Goal: Answer question/provide support: Share knowledge or assist other users

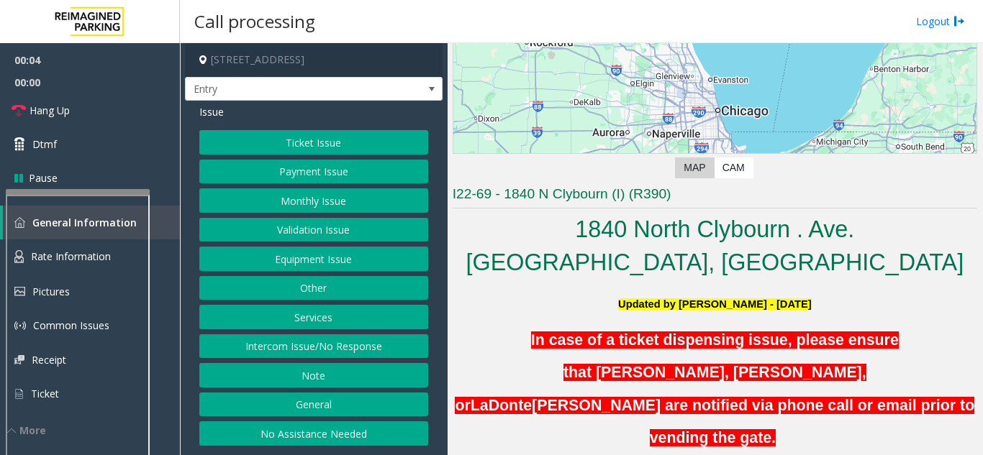
scroll to position [216, 0]
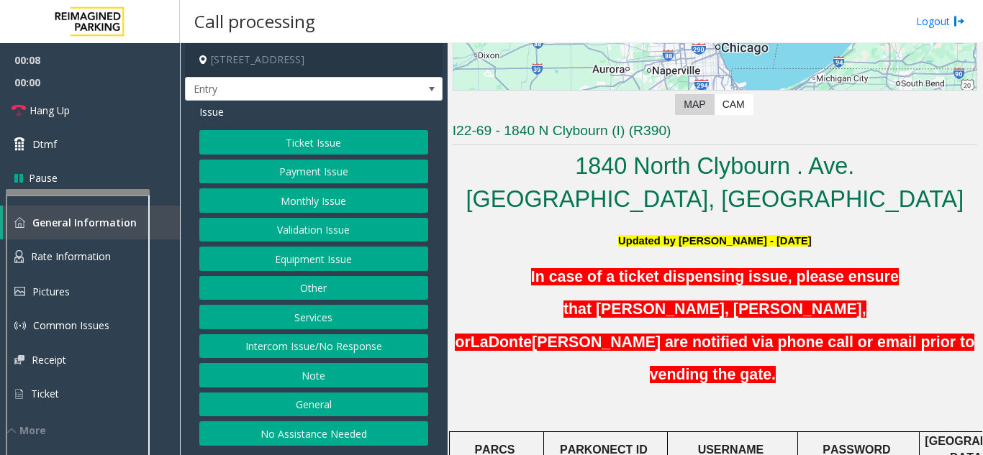
click at [318, 259] on button "Equipment Issue" at bounding box center [313, 259] width 229 height 24
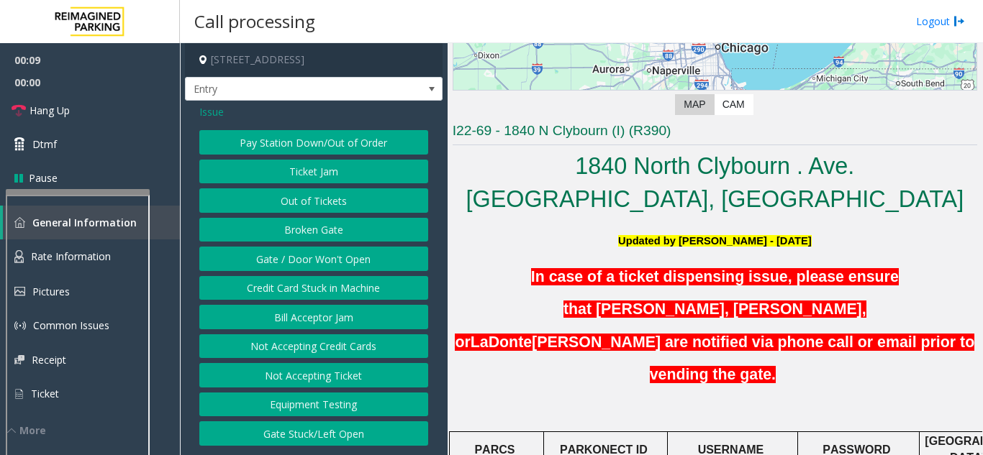
click at [312, 258] on button "Gate / Door Won't Open" at bounding box center [313, 259] width 229 height 24
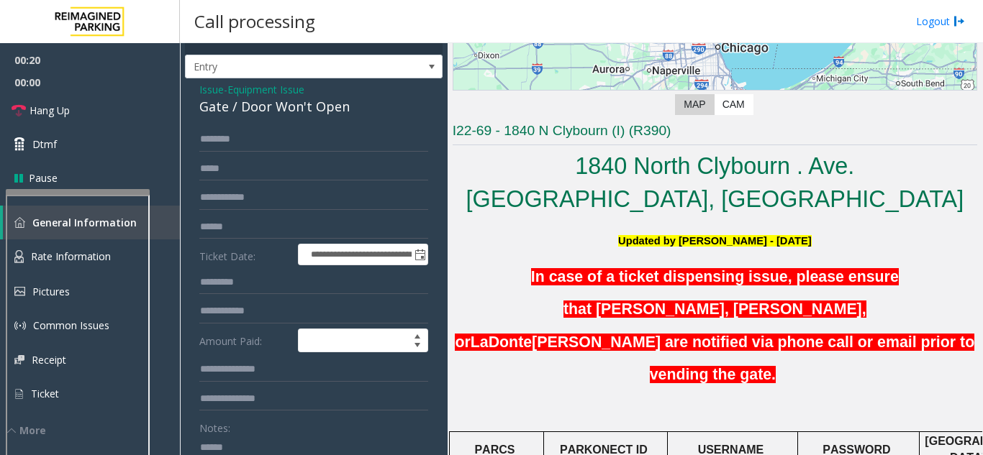
scroll to position [12, 0]
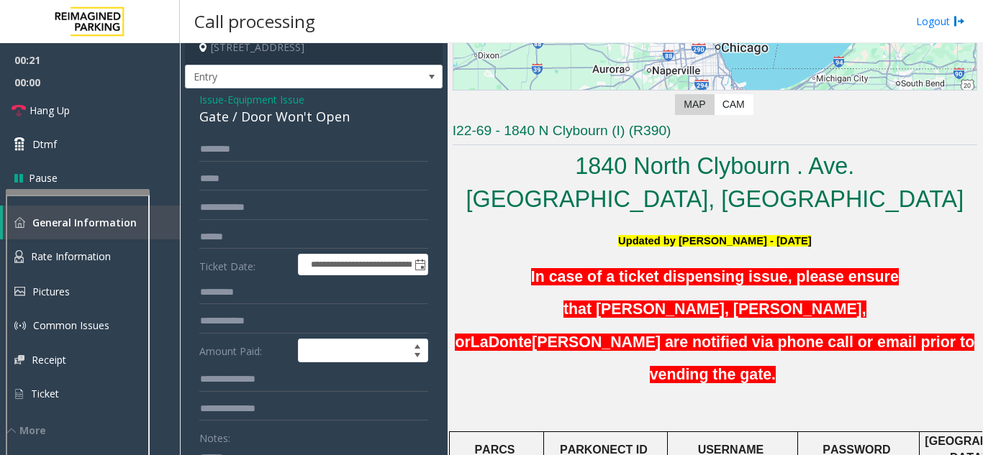
click at [234, 113] on div "Gate / Door Won't Open" at bounding box center [313, 116] width 229 height 19
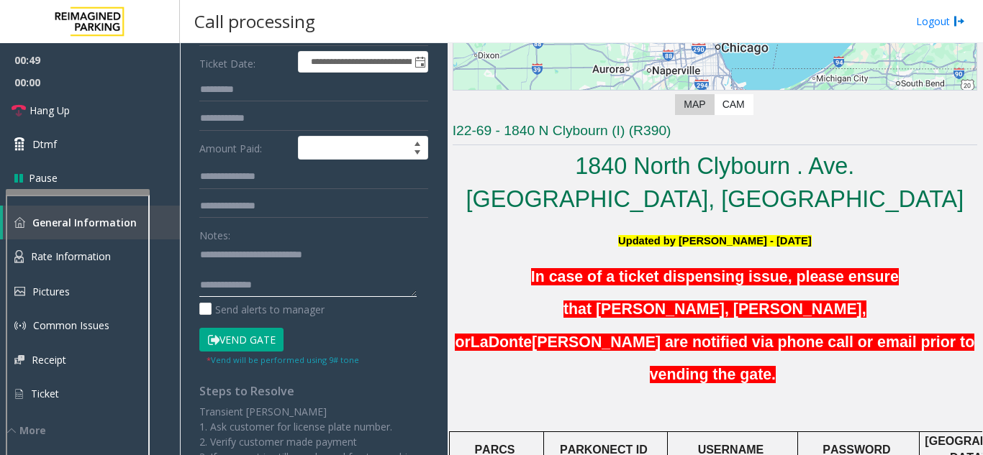
scroll to position [216, 0]
click at [288, 219] on form "**********" at bounding box center [313, 150] width 229 height 432
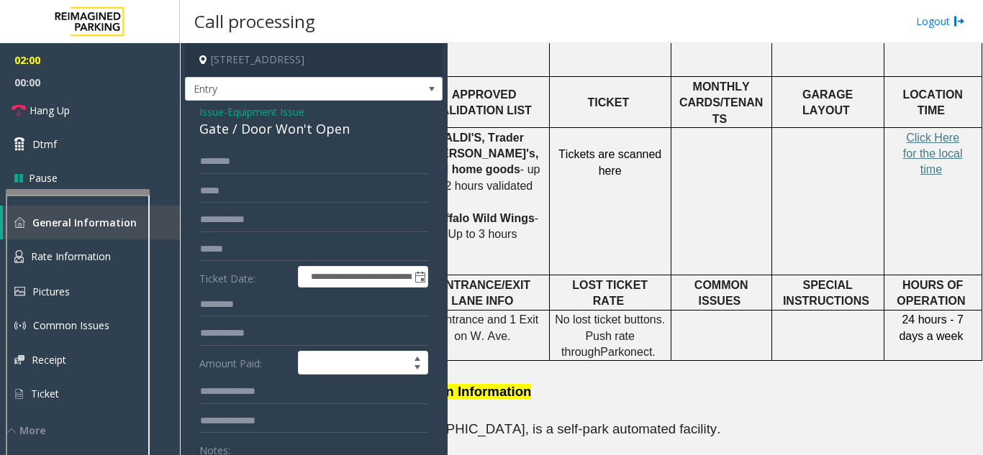
scroll to position [718, 218]
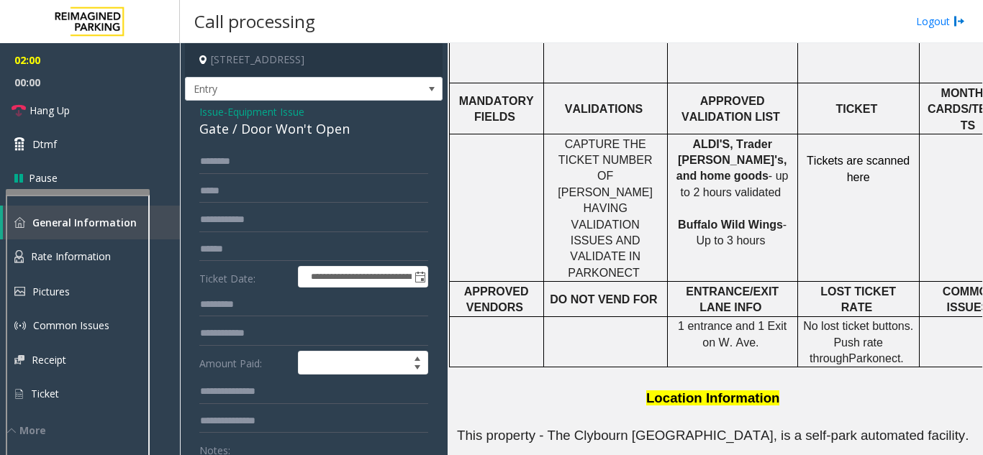
drag, startPoint x: 674, startPoint y: 258, endPoint x: 540, endPoint y: 241, distance: 134.9
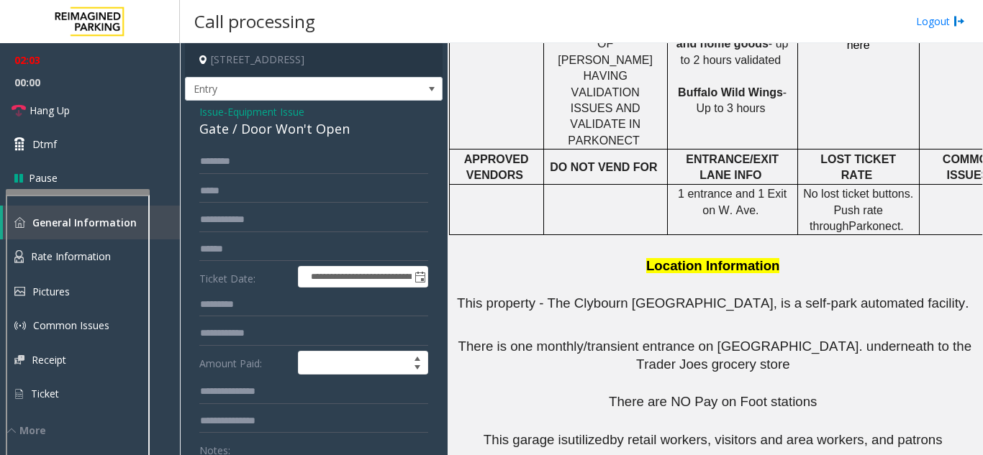
scroll to position [927, 0]
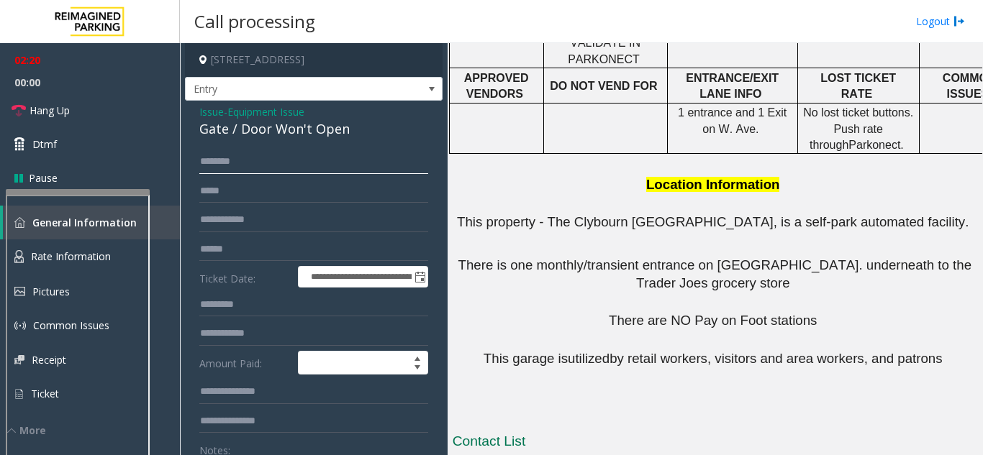
click at [219, 156] on input "text" at bounding box center [313, 162] width 229 height 24
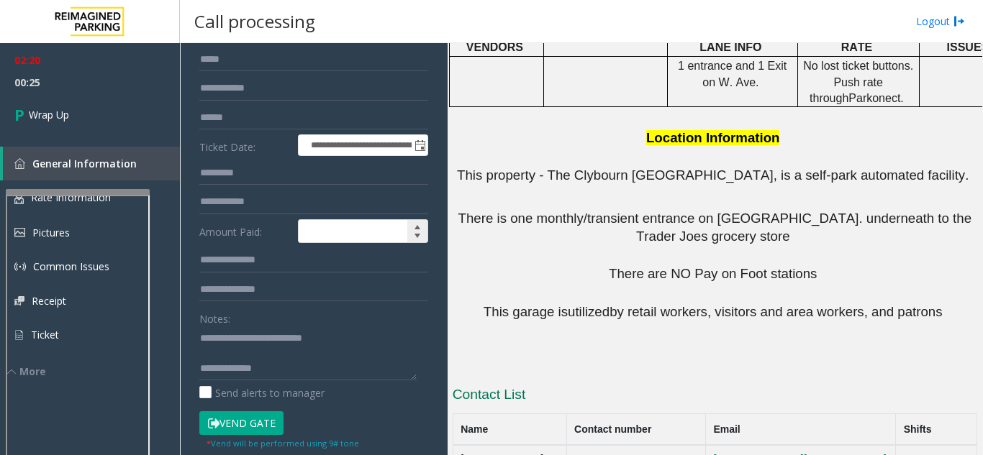
scroll to position [144, 0]
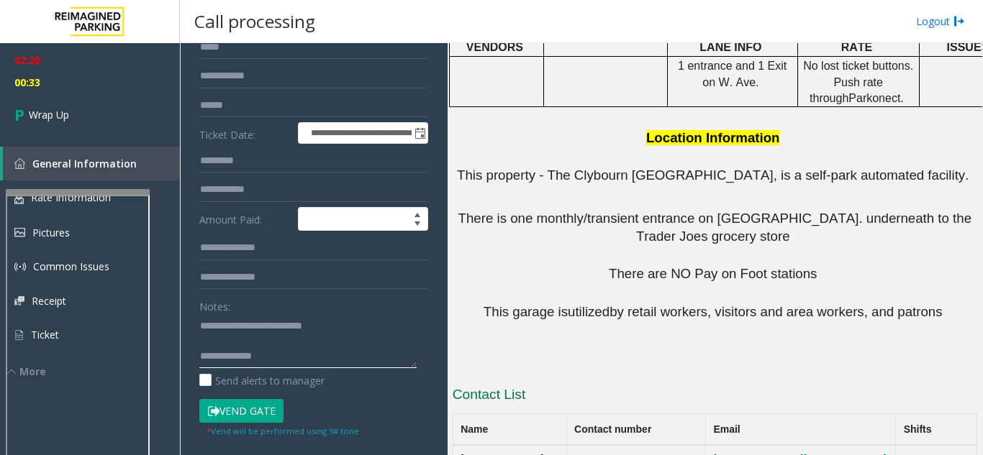
click at [256, 358] on textarea at bounding box center [307, 341] width 217 height 54
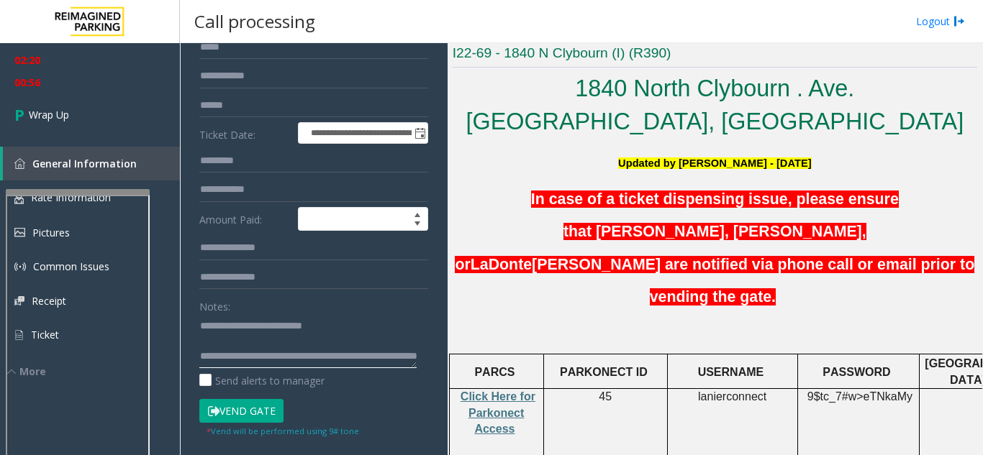
scroll to position [254, 0]
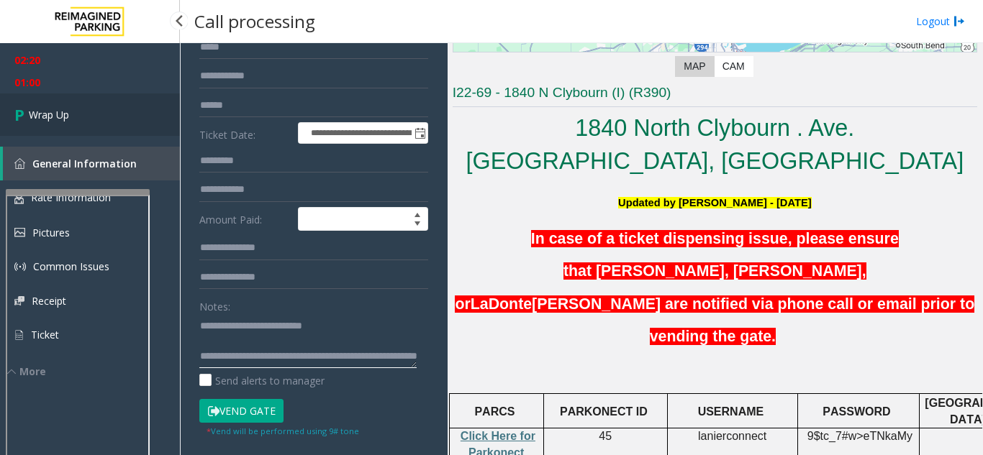
type textarea "**********"
click at [61, 107] on span "Wrap Up" at bounding box center [49, 114] width 40 height 15
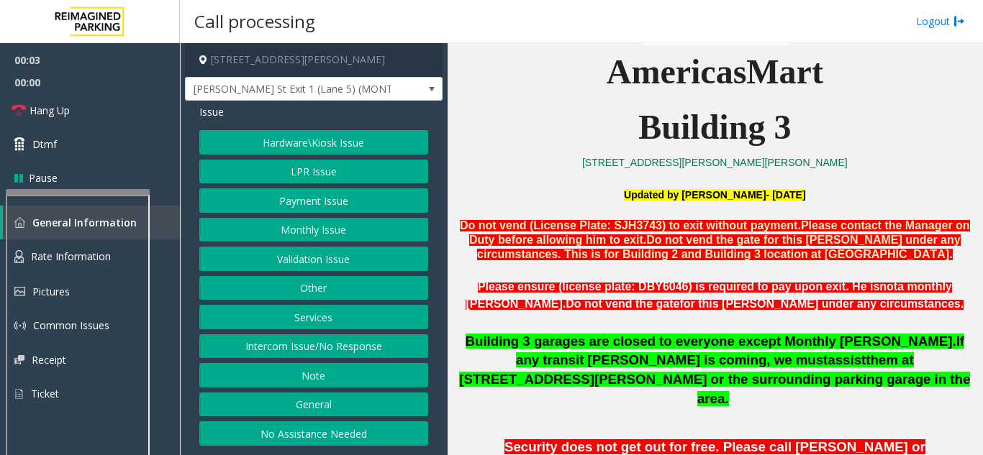
scroll to position [432, 0]
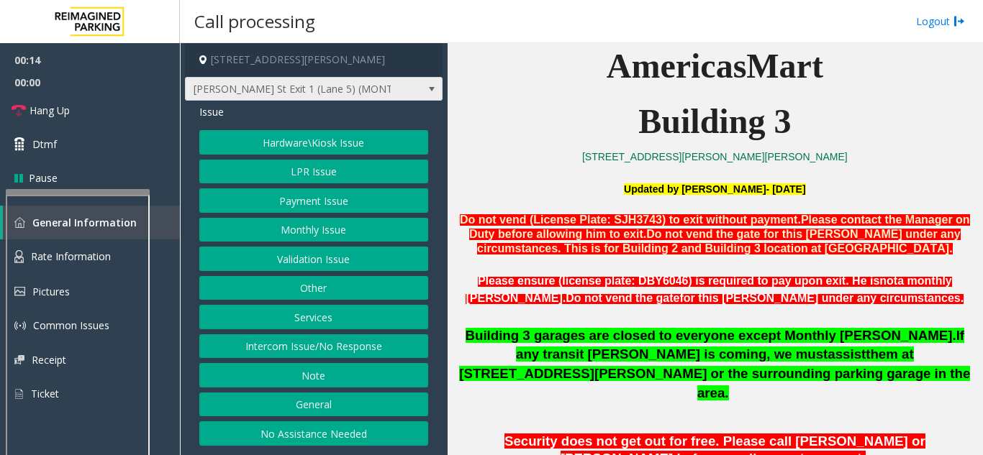
click at [309, 94] on span "[PERSON_NAME] St Exit 1 (Lane 5) (MONTHLY ONLY)" at bounding box center [288, 89] width 205 height 23
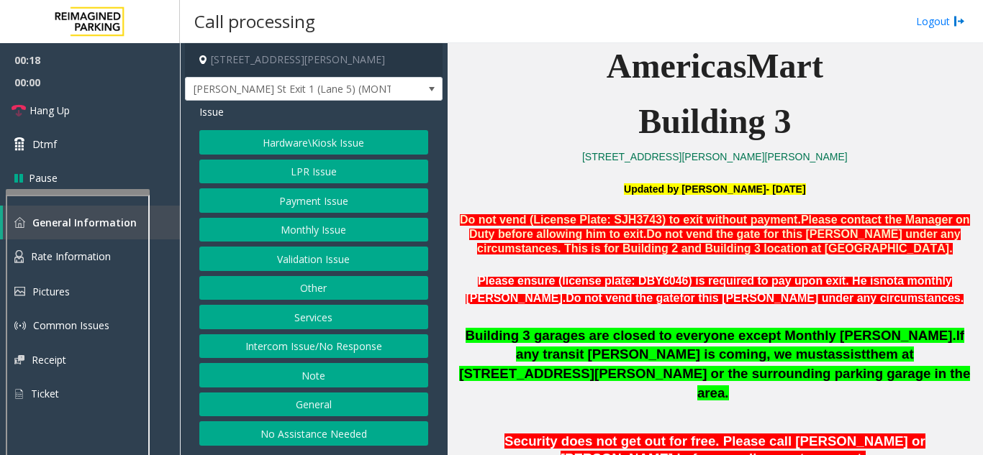
click at [518, 146] on p "Building 3" at bounding box center [715, 121] width 524 height 55
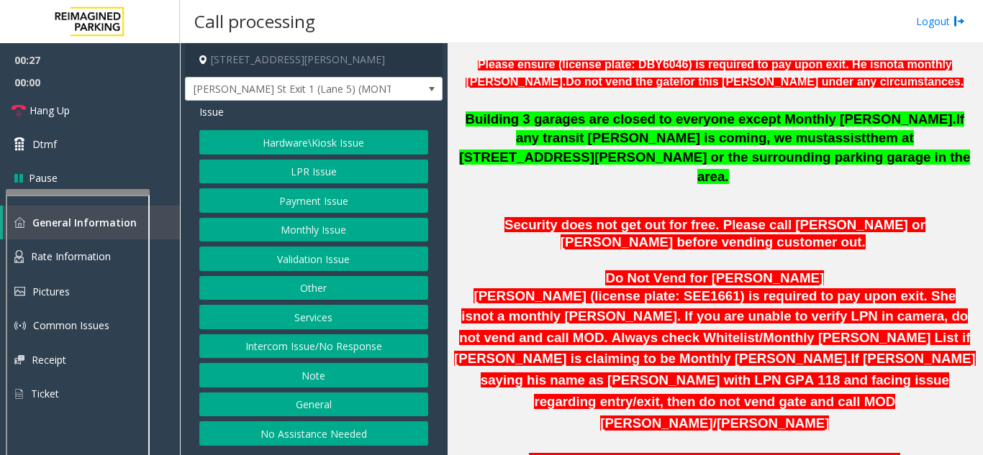
scroll to position [648, 0]
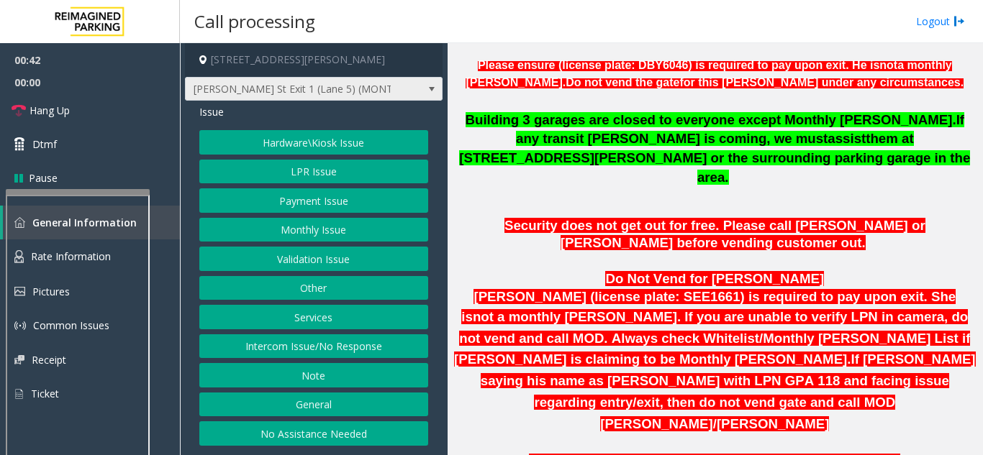
click at [335, 82] on span "[PERSON_NAME] St Exit 1 (Lane 5) (MONTHLY ONLY)" at bounding box center [288, 89] width 205 height 23
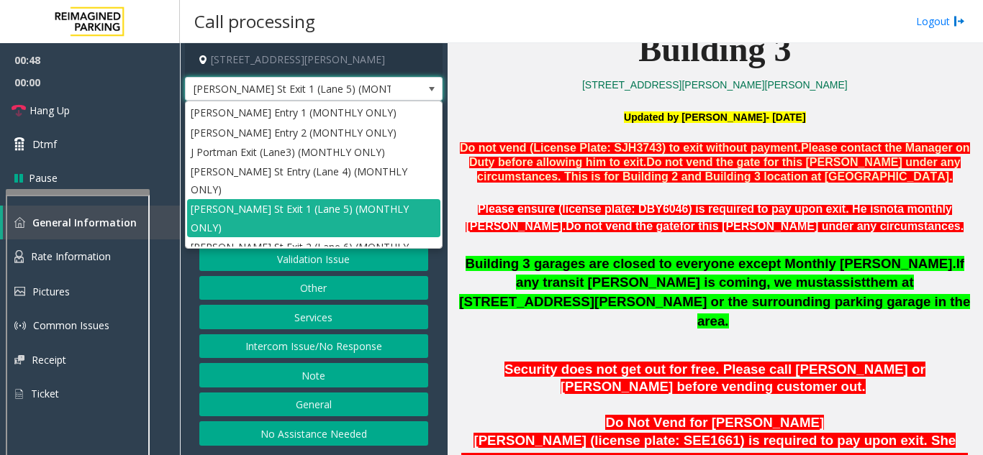
scroll to position [360, 0]
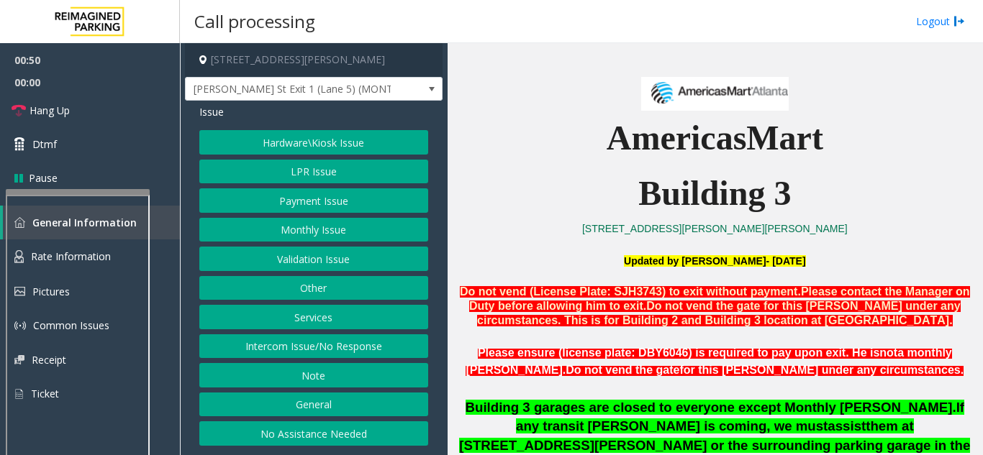
click at [545, 205] on p "Building 3" at bounding box center [715, 193] width 524 height 55
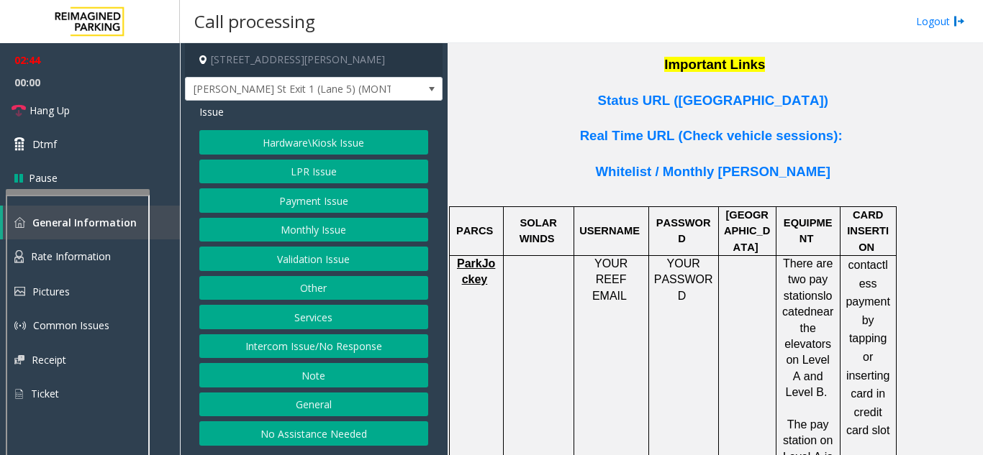
scroll to position [1007, 0]
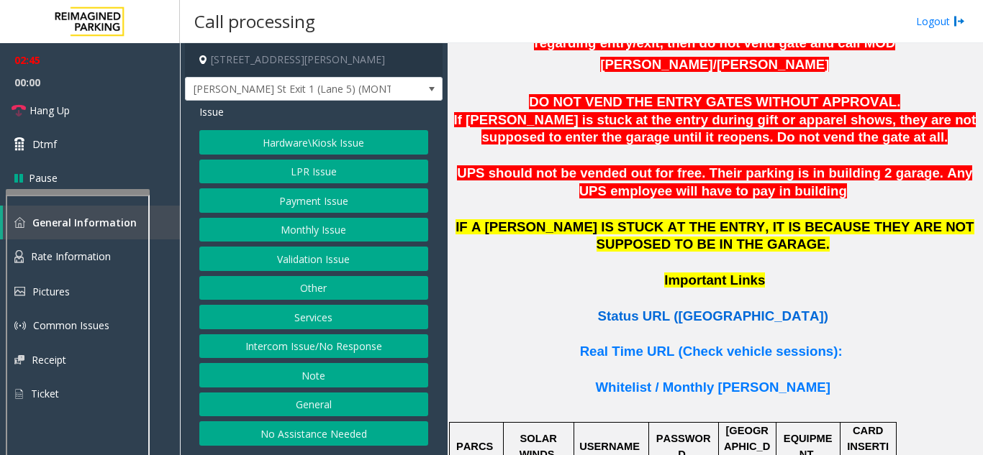
click at [681, 309] on span "Status URL ([GEOGRAPHIC_DATA])" at bounding box center [713, 316] width 230 height 15
click at [278, 171] on button "LPR Issue" at bounding box center [313, 172] width 229 height 24
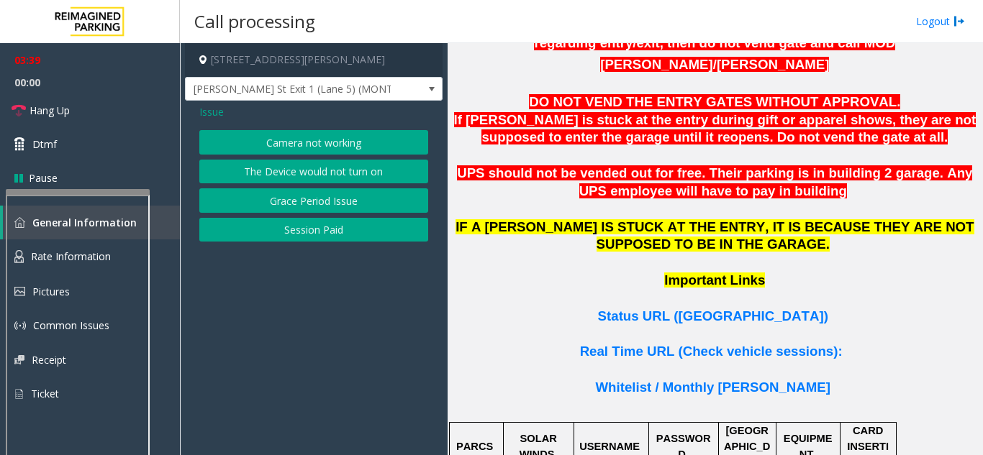
click at [283, 140] on button "Camera not working" at bounding box center [313, 142] width 229 height 24
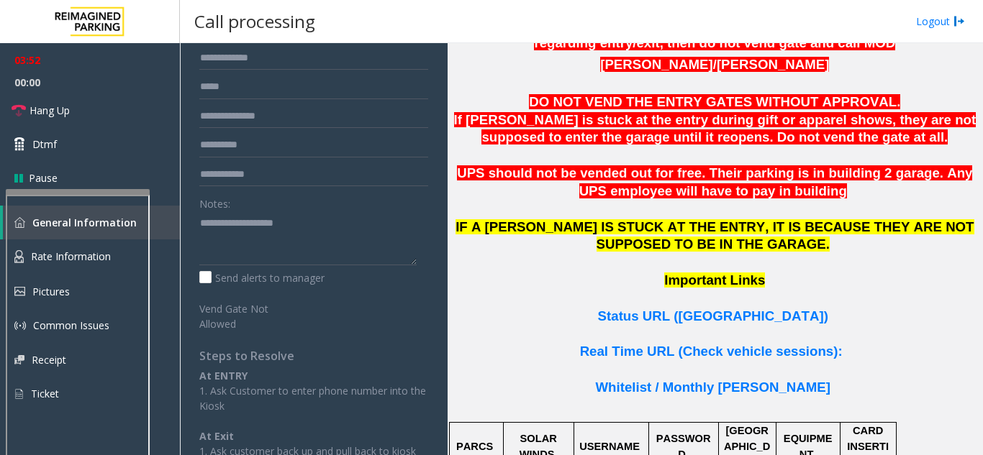
scroll to position [0, 0]
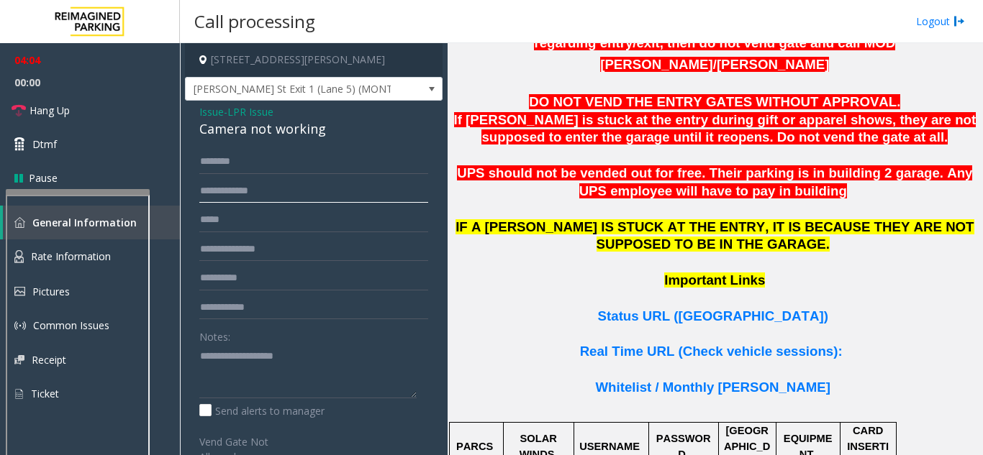
click at [242, 190] on input "text" at bounding box center [313, 191] width 229 height 24
type input "******"
click at [241, 161] on input "text" at bounding box center [313, 162] width 229 height 24
type input "****"
click at [219, 131] on div "Camera not working" at bounding box center [313, 128] width 229 height 19
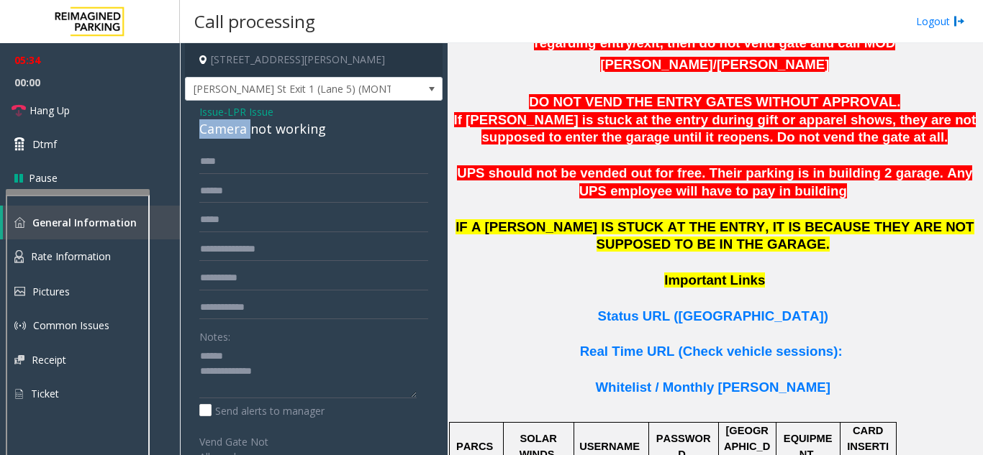
click at [219, 131] on div "Camera not working" at bounding box center [313, 128] width 229 height 19
drag, startPoint x: 219, startPoint y: 131, endPoint x: 285, endPoint y: 127, distance: 66.3
click at [285, 127] on div "Camera not working" at bounding box center [313, 128] width 229 height 19
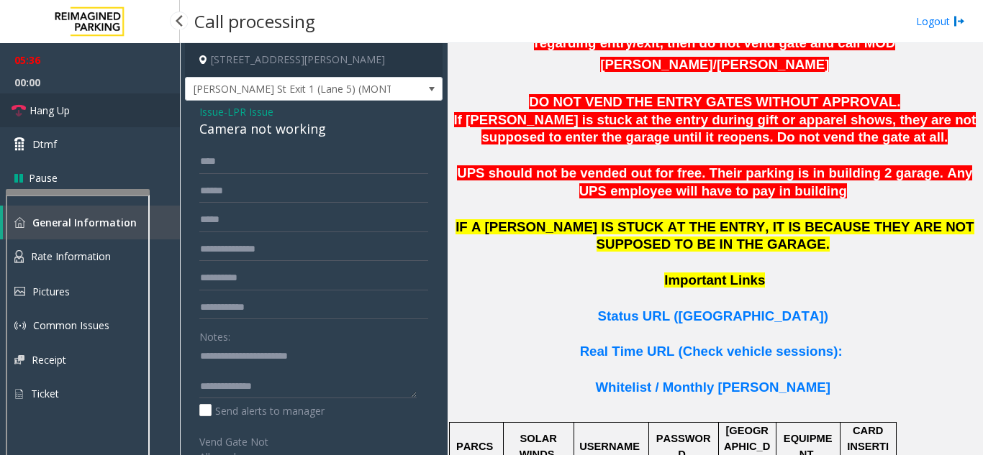
click at [63, 111] on span "Hang Up" at bounding box center [49, 110] width 40 height 15
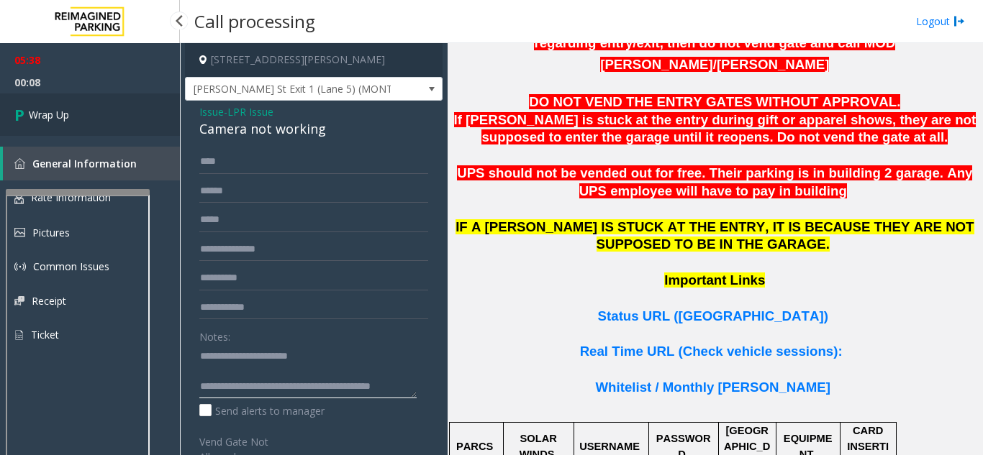
type textarea "**********"
click at [71, 115] on link "Wrap Up" at bounding box center [90, 115] width 180 height 42
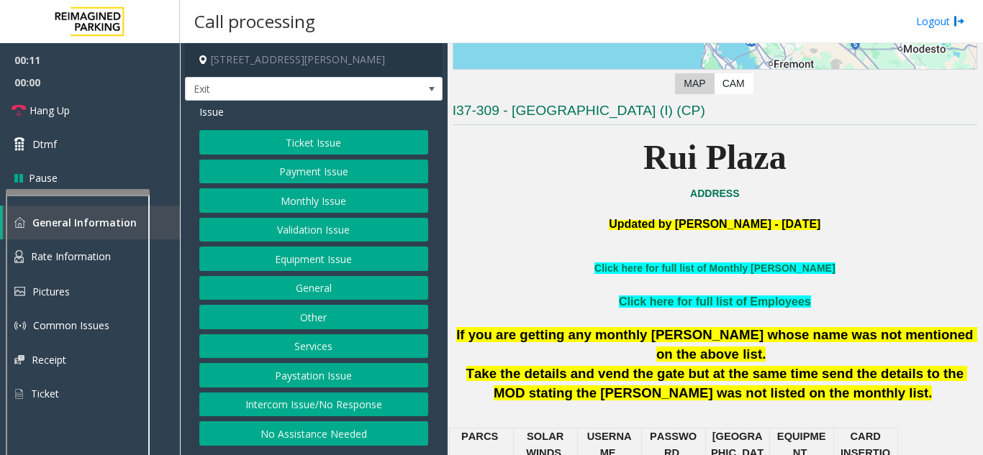
scroll to position [360, 0]
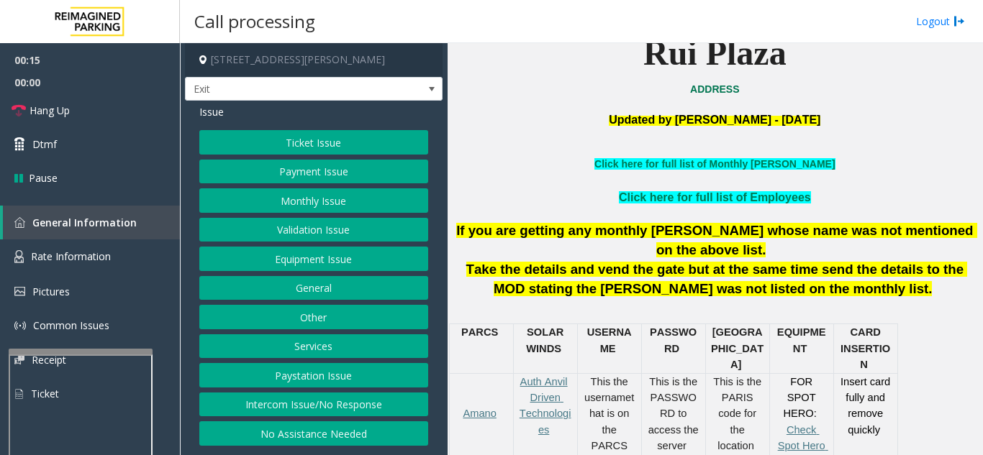
click at [67, 355] on div at bounding box center [81, 352] width 144 height 6
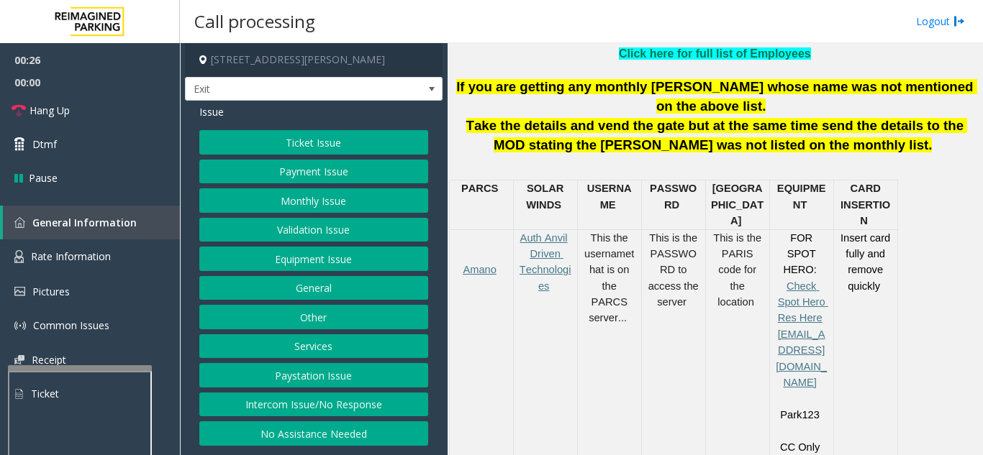
scroll to position [576, 0]
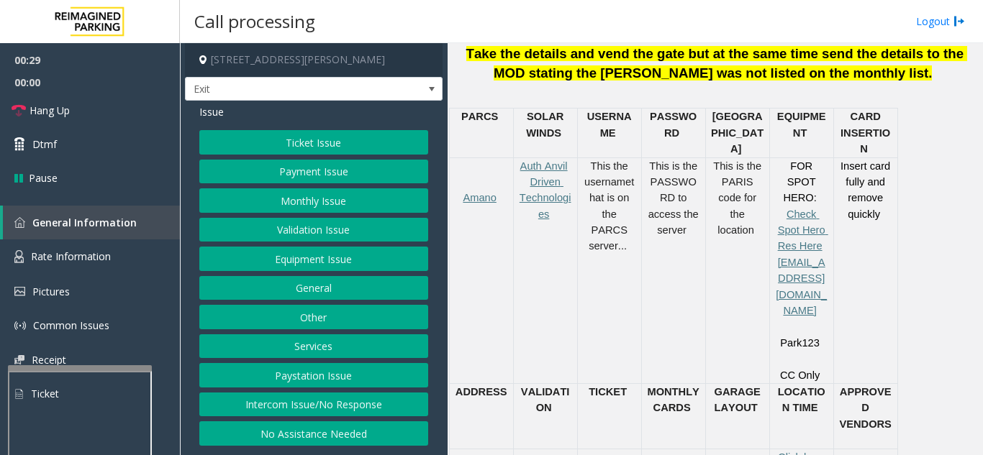
click at [285, 404] on button "Intercom Issue/No Response" at bounding box center [313, 405] width 229 height 24
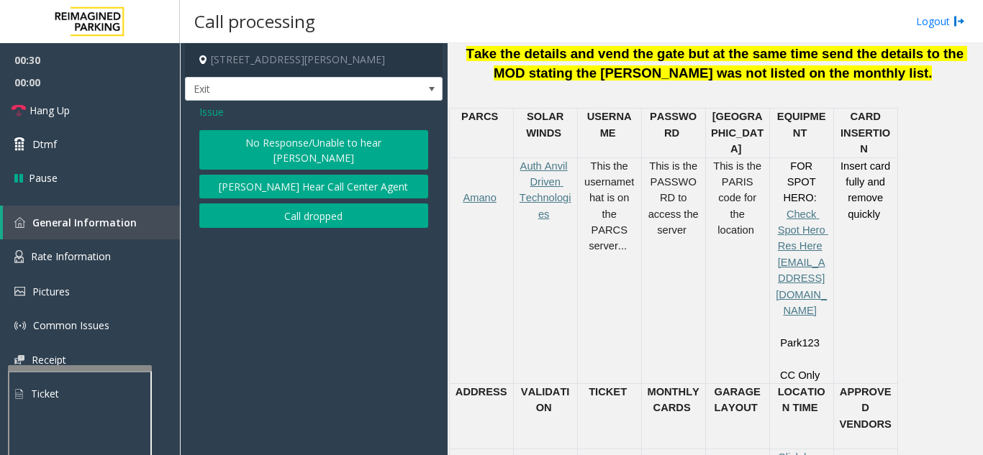
click at [283, 137] on button "No Response/Unable to hear [PERSON_NAME]" at bounding box center [313, 150] width 229 height 40
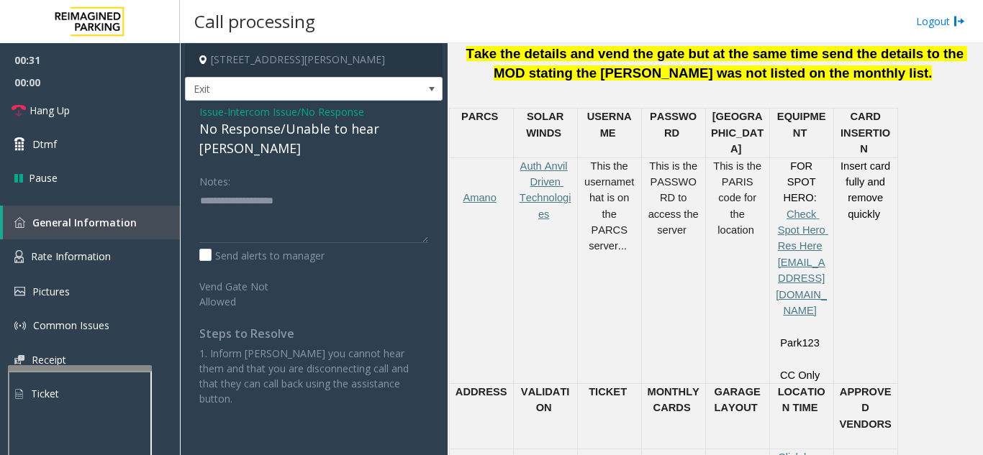
click at [278, 129] on div "No Response/Unable to hear [PERSON_NAME]" at bounding box center [313, 138] width 229 height 39
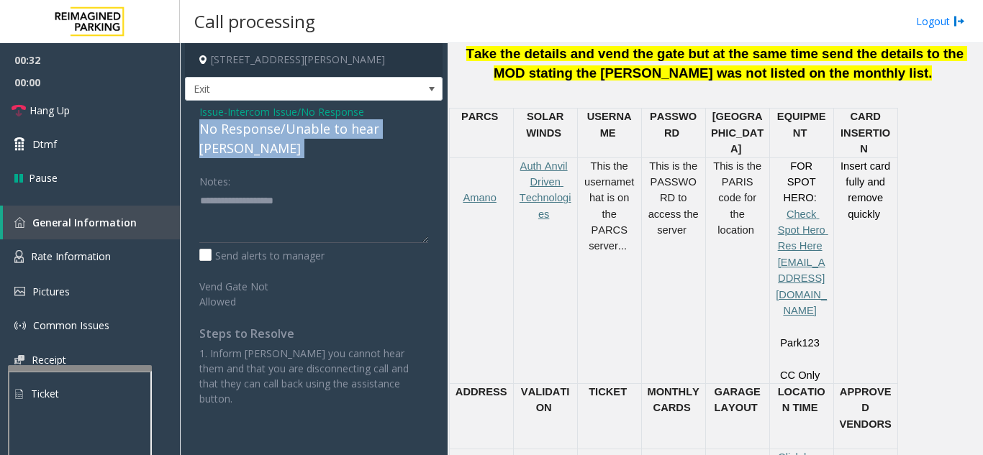
click at [278, 129] on div "No Response/Unable to hear [PERSON_NAME]" at bounding box center [313, 138] width 229 height 39
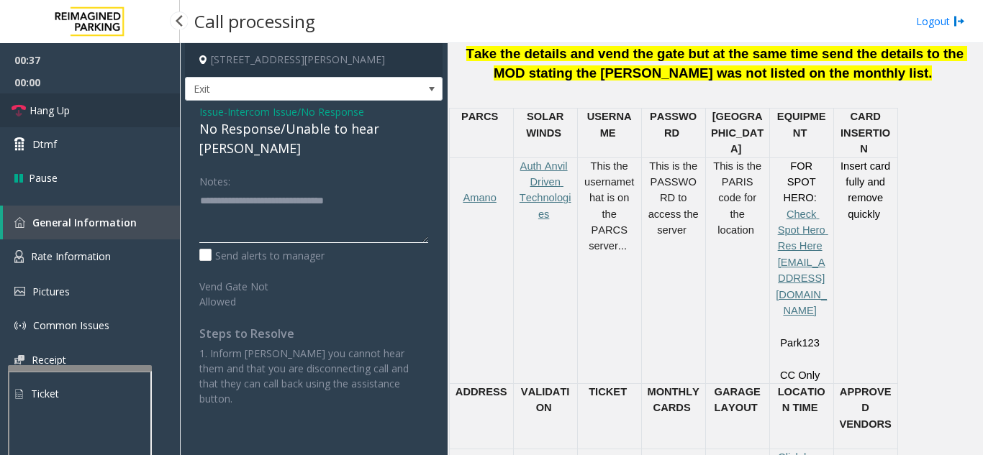
type textarea "**********"
click at [53, 116] on span "Hang Up" at bounding box center [49, 110] width 40 height 15
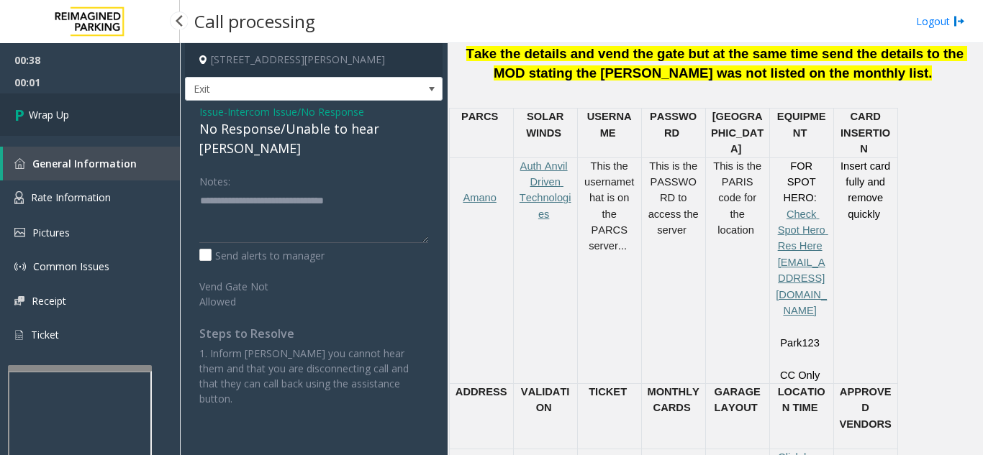
click at [53, 116] on span "Wrap Up" at bounding box center [49, 114] width 40 height 15
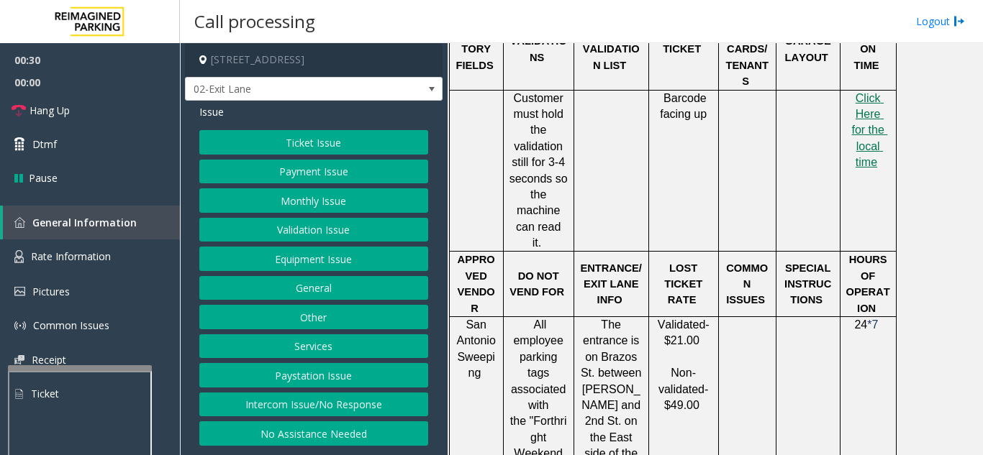
scroll to position [863, 0]
click at [285, 222] on button "Validation Issue" at bounding box center [313, 230] width 229 height 24
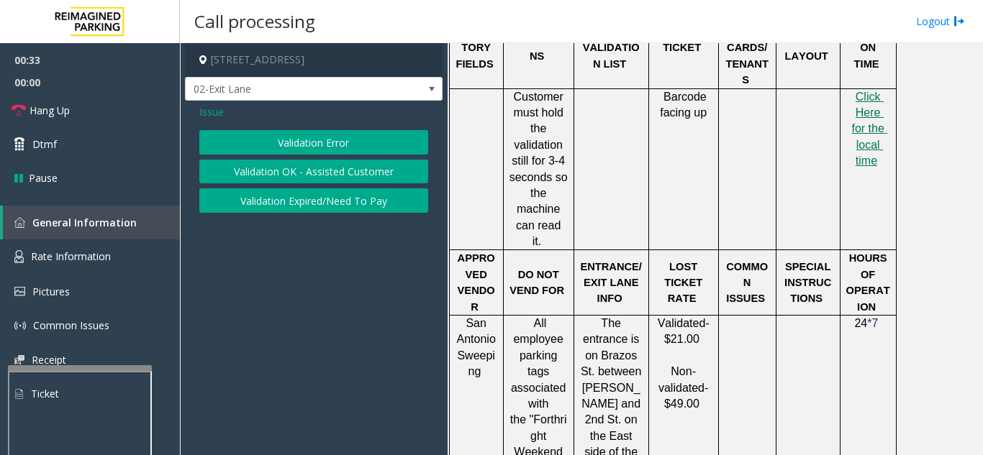
click at [250, 147] on button "Validation Error" at bounding box center [313, 142] width 229 height 24
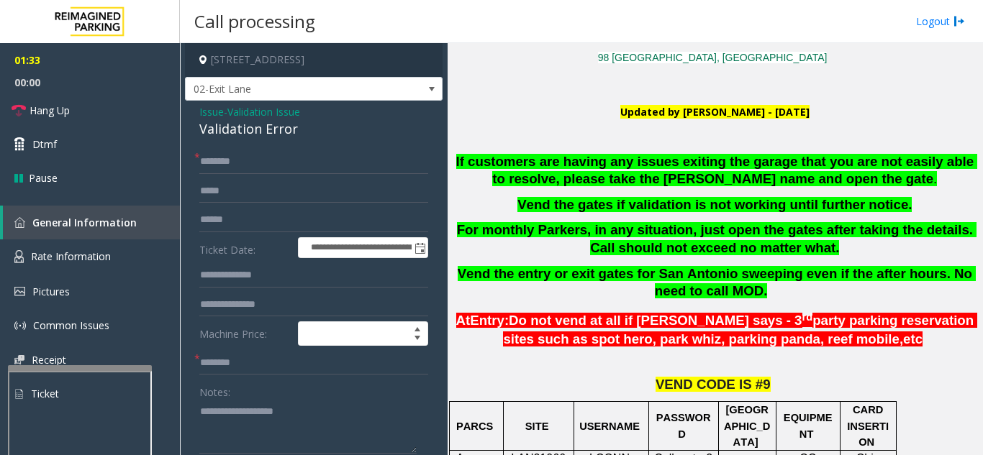
scroll to position [288, 0]
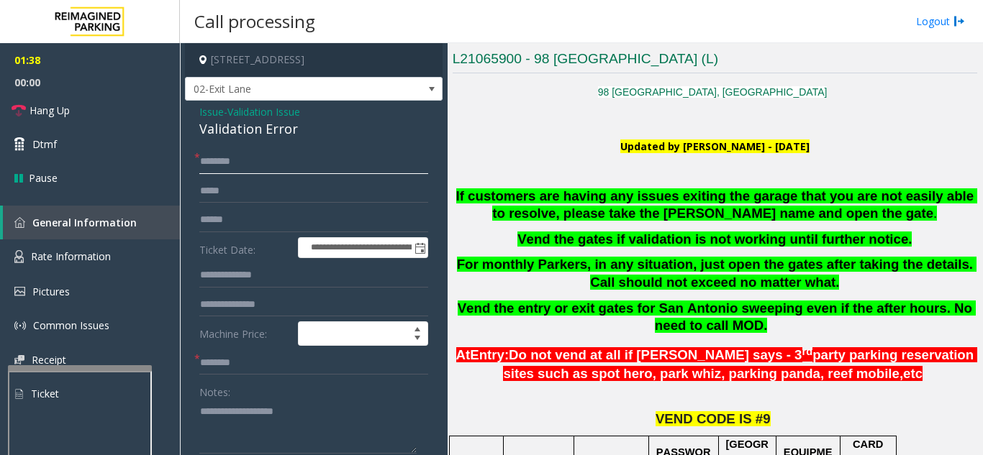
click at [251, 158] on input "text" at bounding box center [313, 162] width 229 height 24
type textarea "**********"
click at [214, 157] on input "text" at bounding box center [313, 162] width 229 height 24
click at [223, 160] on input "*****" at bounding box center [313, 162] width 229 height 24
type input "*****"
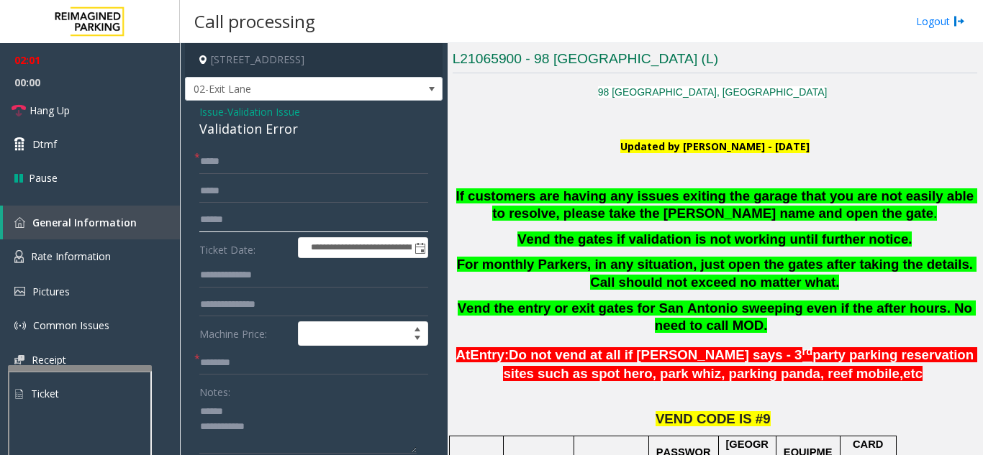
click at [244, 217] on input "text" at bounding box center [313, 220] width 229 height 24
click at [256, 124] on div "Validation Error" at bounding box center [313, 128] width 229 height 19
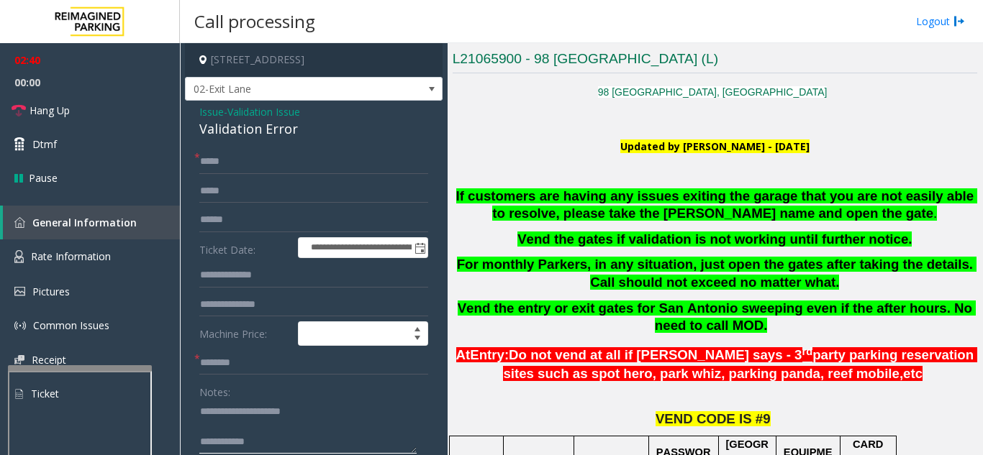
click at [265, 437] on textarea at bounding box center [307, 427] width 217 height 54
type textarea "**********"
click at [257, 109] on span "Validation Issue" at bounding box center [263, 111] width 73 height 15
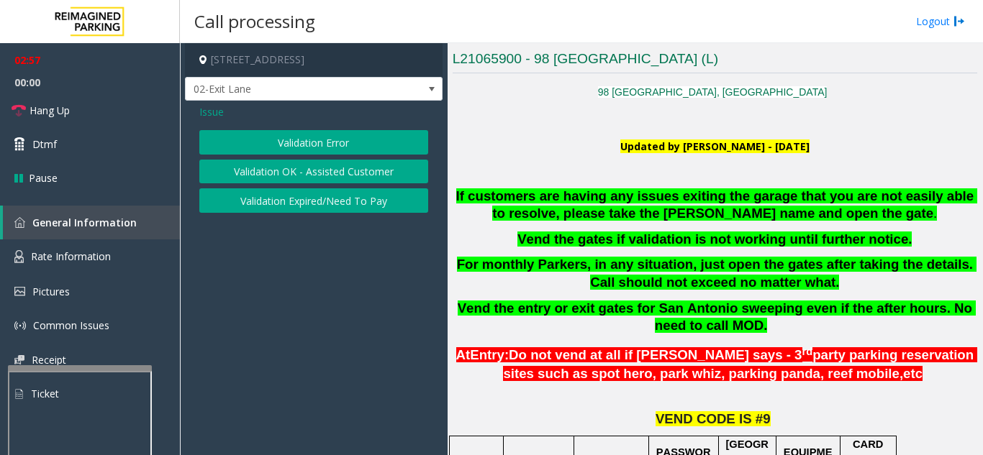
click at [216, 106] on span "Issue" at bounding box center [211, 111] width 24 height 15
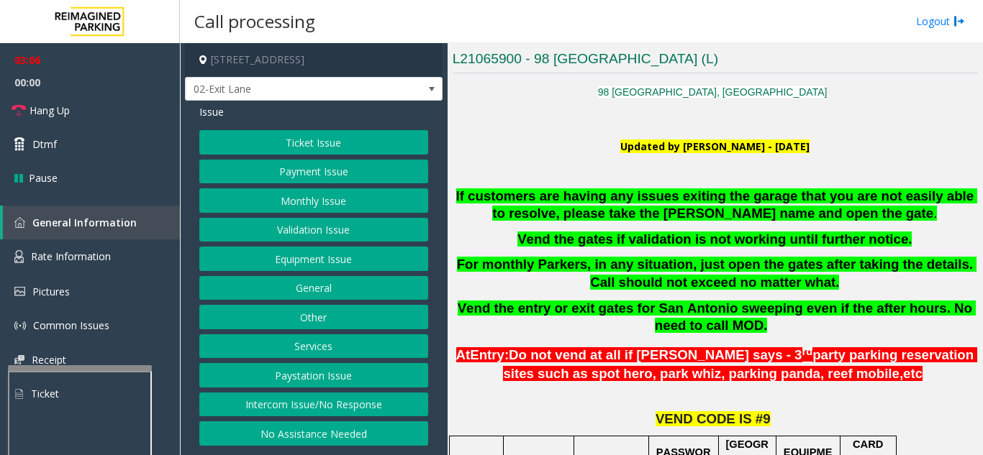
click at [291, 256] on button "Equipment Issue" at bounding box center [313, 259] width 229 height 24
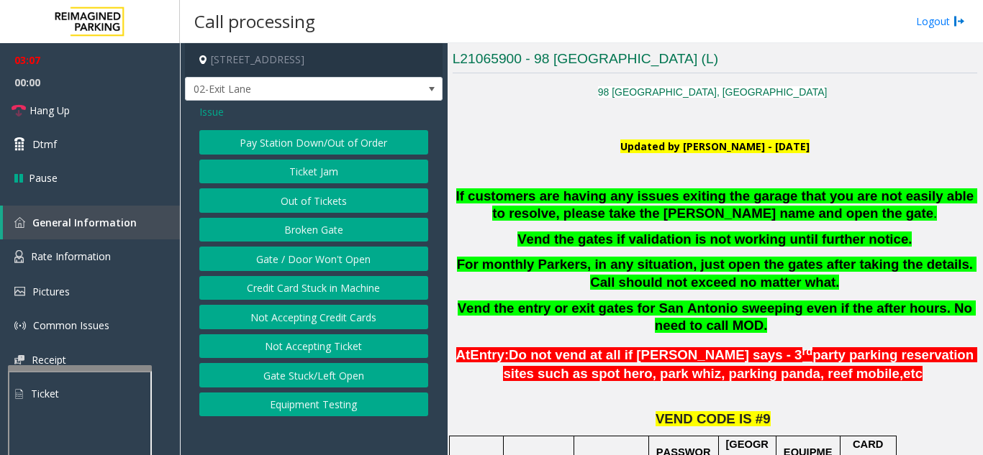
click at [288, 256] on button "Gate / Door Won't Open" at bounding box center [313, 259] width 229 height 24
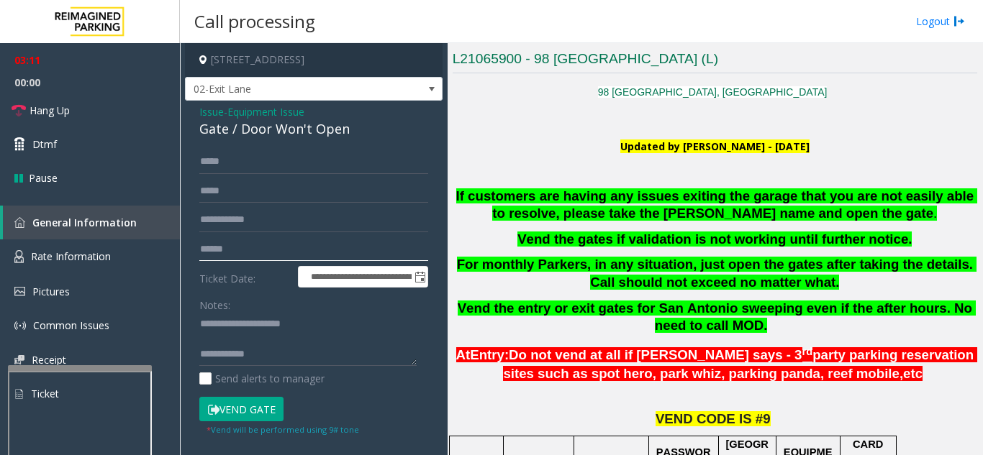
click at [222, 250] on input "text" at bounding box center [313, 249] width 229 height 24
type input "******"
click at [230, 414] on button "Vend Gate" at bounding box center [241, 409] width 84 height 24
click at [103, 112] on link "Hang Up" at bounding box center [90, 111] width 180 height 34
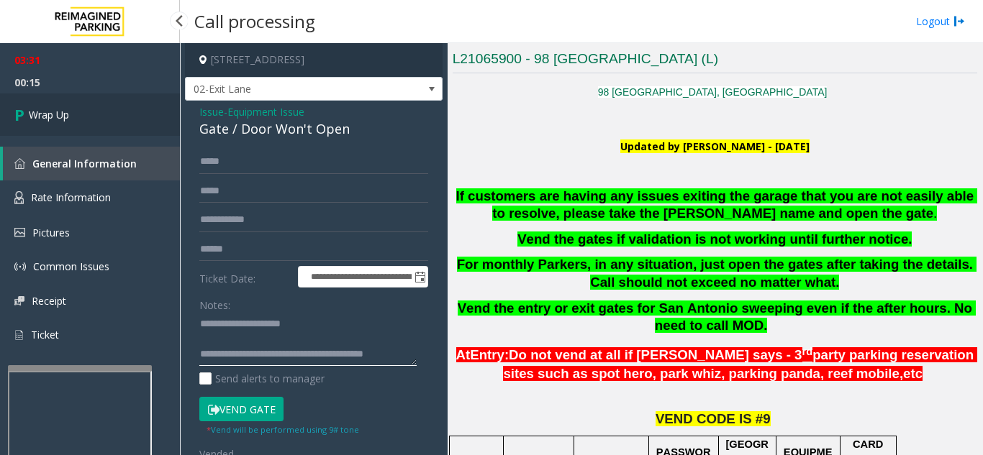
type textarea "**********"
click at [73, 119] on link "Wrap Up" at bounding box center [90, 115] width 180 height 42
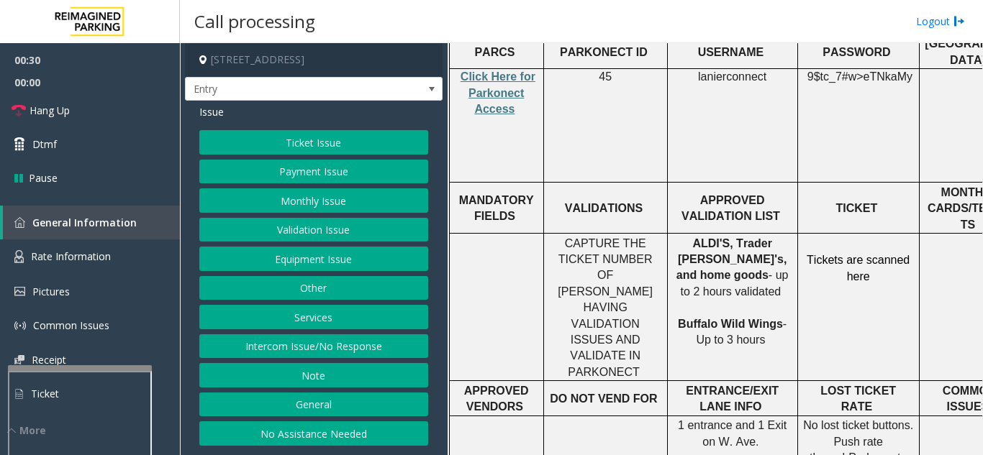
scroll to position [973, 0]
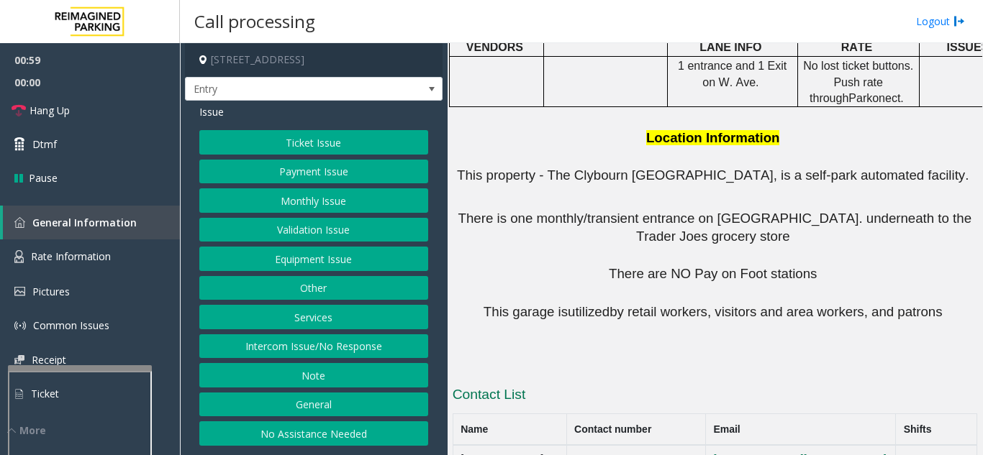
click at [314, 198] on button "Monthly Issue" at bounding box center [313, 200] width 229 height 24
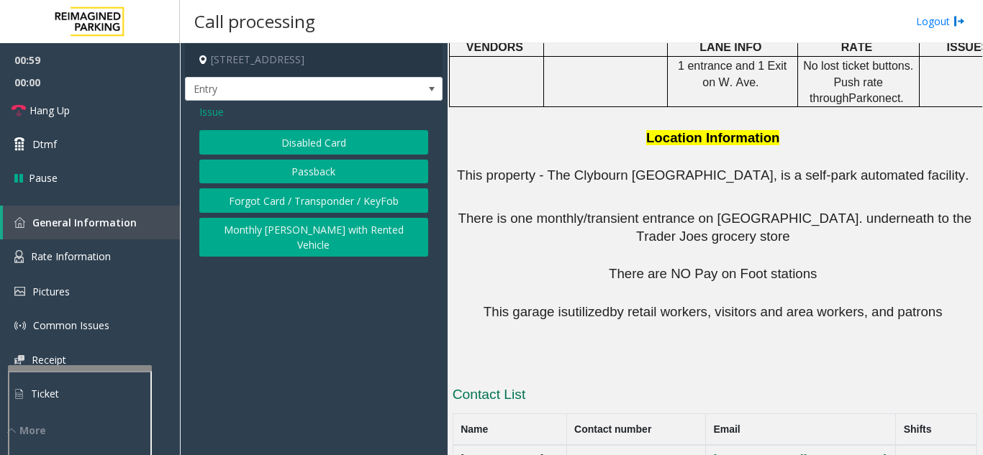
click at [330, 150] on button "Disabled Card" at bounding box center [313, 142] width 229 height 24
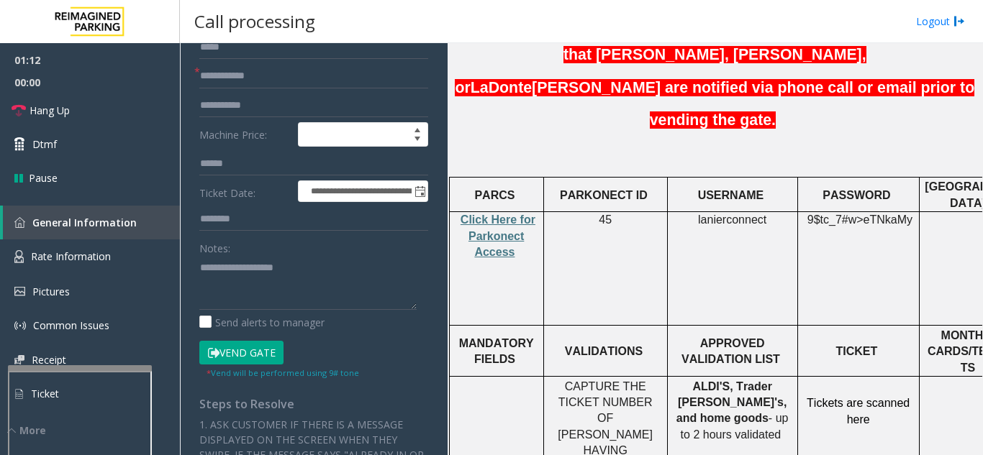
scroll to position [470, 0]
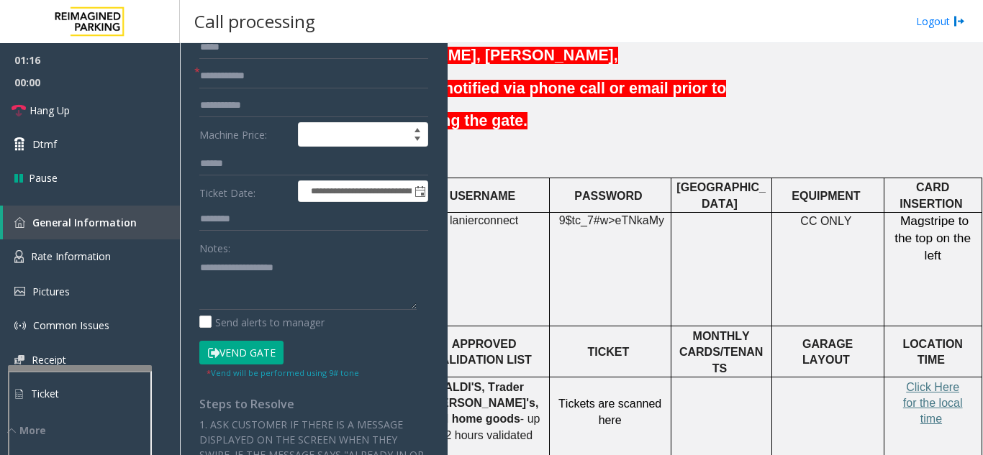
drag, startPoint x: 723, startPoint y: 292, endPoint x: 766, endPoint y: 289, distance: 43.3
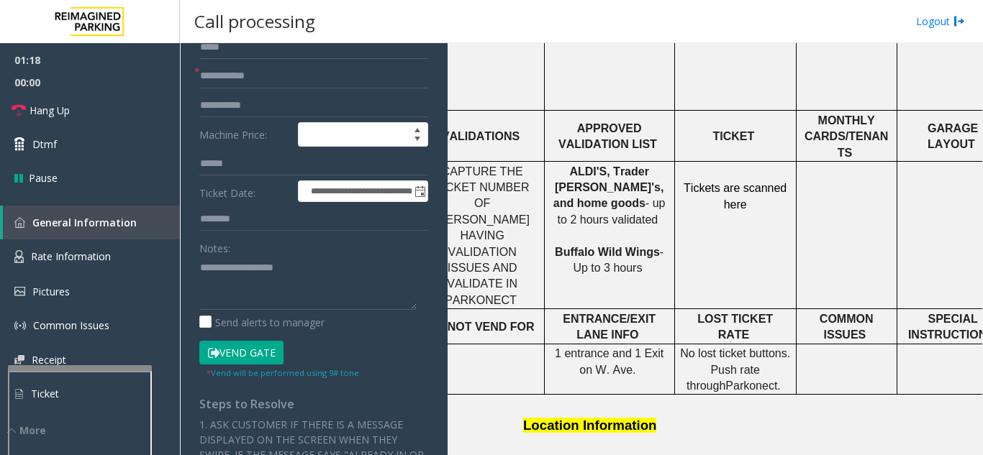
scroll to position [686, 0]
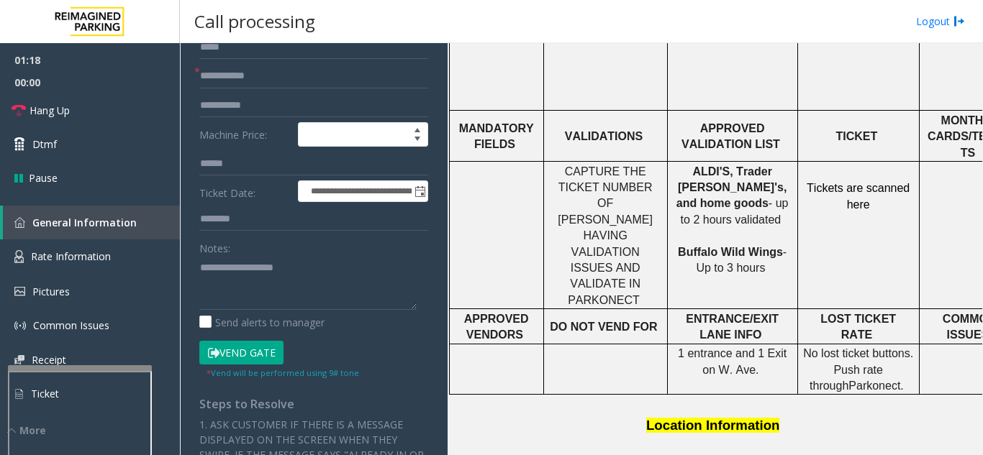
drag, startPoint x: 766, startPoint y: 289, endPoint x: 583, endPoint y: 286, distance: 182.8
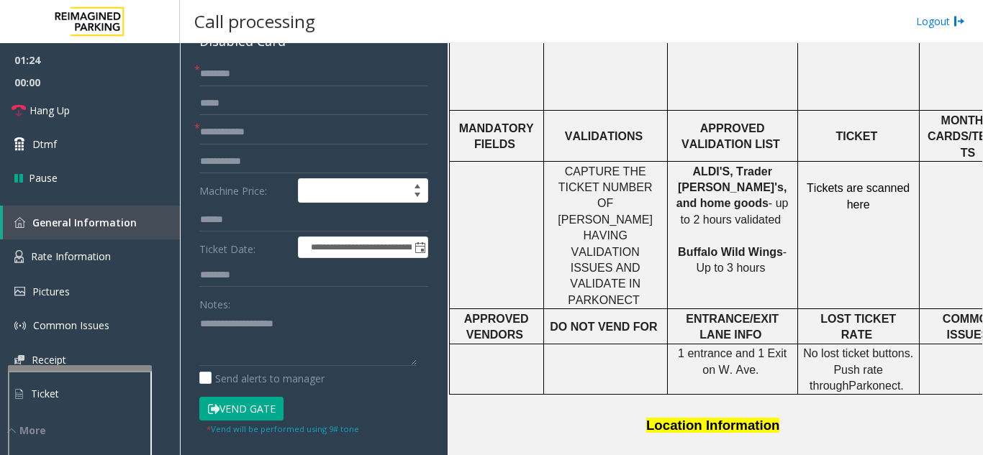
scroll to position [0, 0]
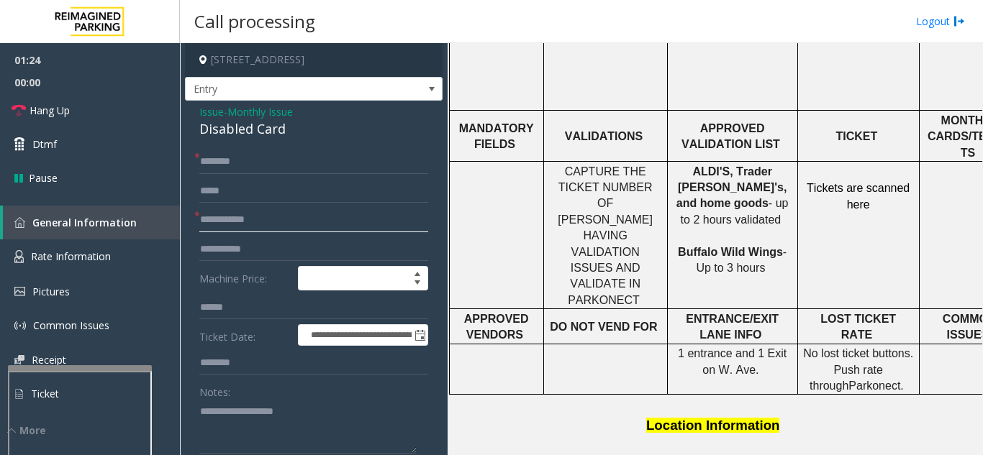
click at [227, 217] on input "text" at bounding box center [313, 220] width 229 height 24
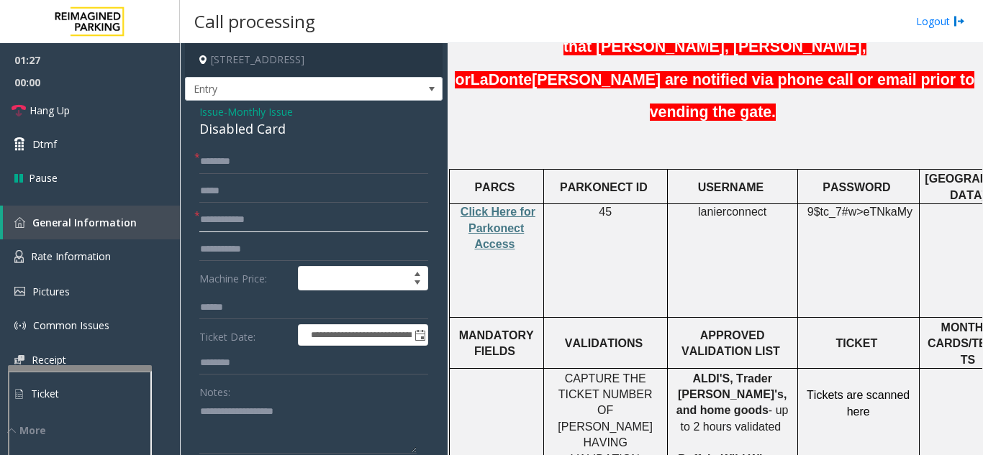
scroll to position [470, 0]
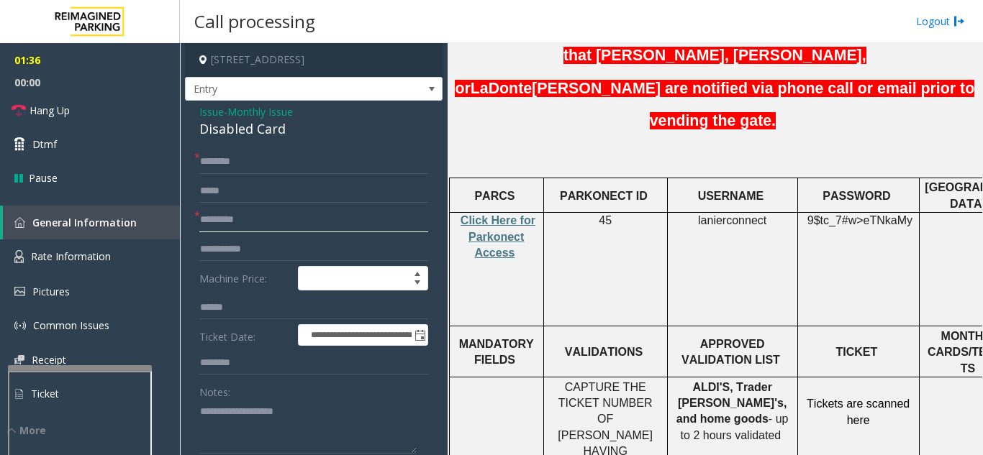
type input "*********"
click at [263, 164] on input "text" at bounding box center [313, 162] width 229 height 24
type input "******"
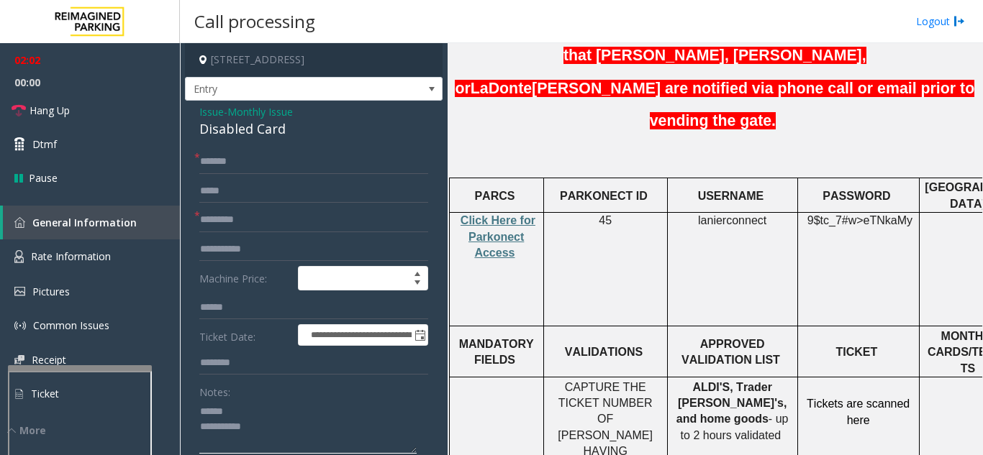
type textarea "**********"
click at [268, 163] on input "******" at bounding box center [313, 162] width 229 height 24
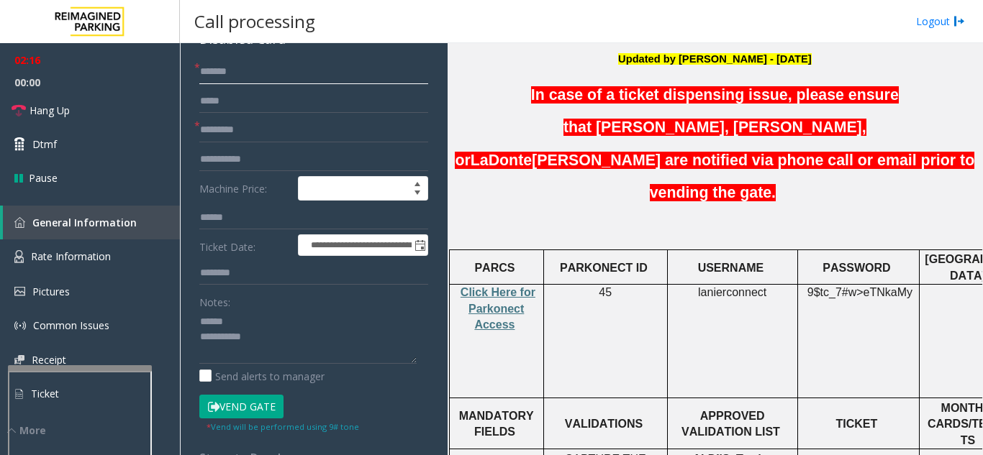
scroll to position [216, 0]
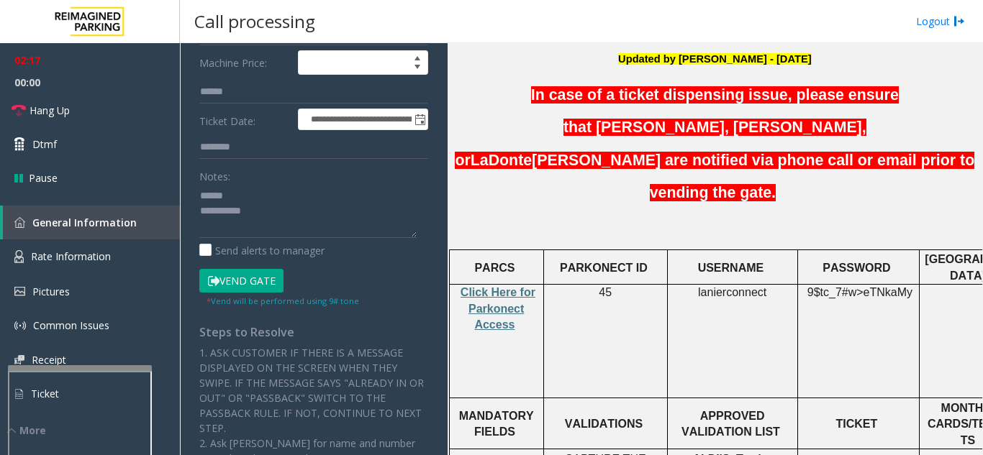
type input "*******"
click at [250, 276] on button "Vend Gate" at bounding box center [241, 281] width 84 height 24
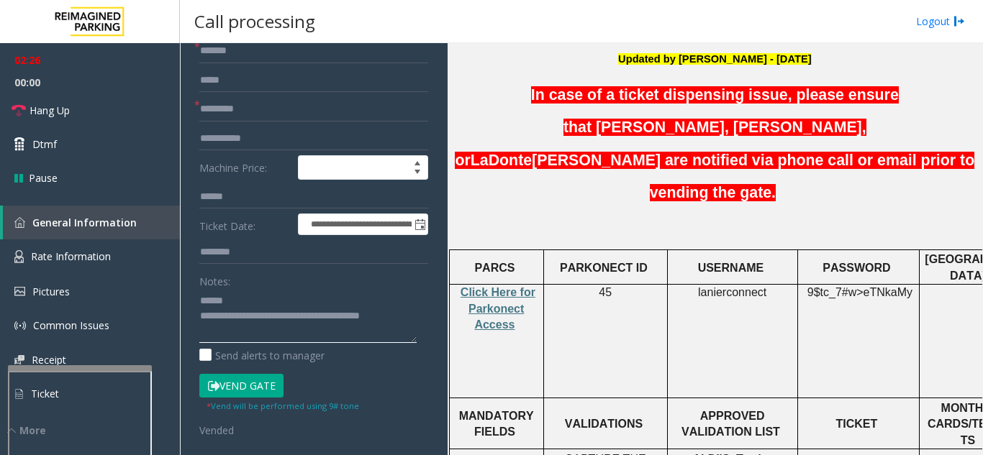
scroll to position [0, 0]
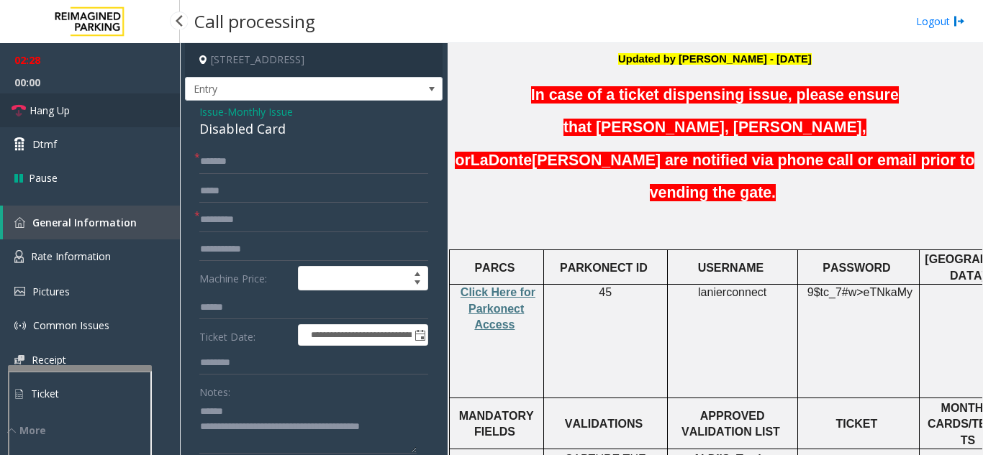
click at [39, 117] on span "Hang Up" at bounding box center [49, 110] width 40 height 15
click at [239, 135] on div "Disabled Card" at bounding box center [313, 128] width 229 height 19
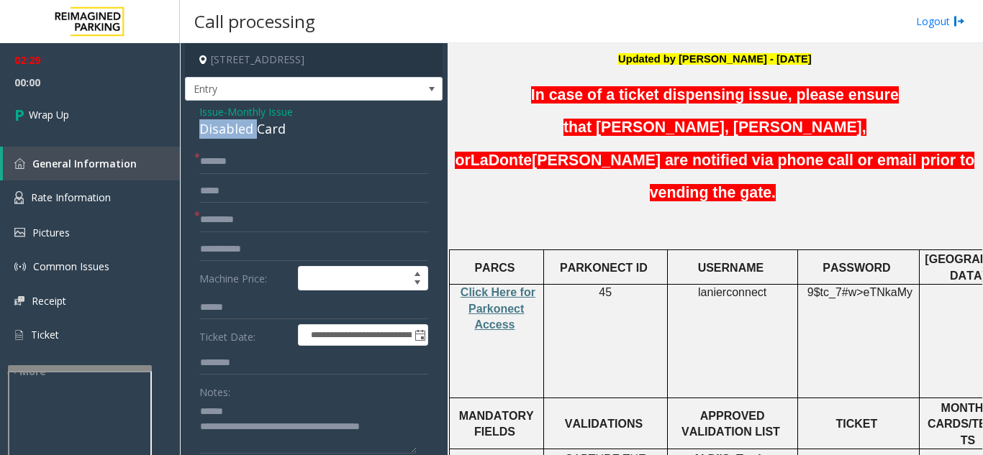
click at [239, 135] on div "Disabled Card" at bounding box center [313, 128] width 229 height 19
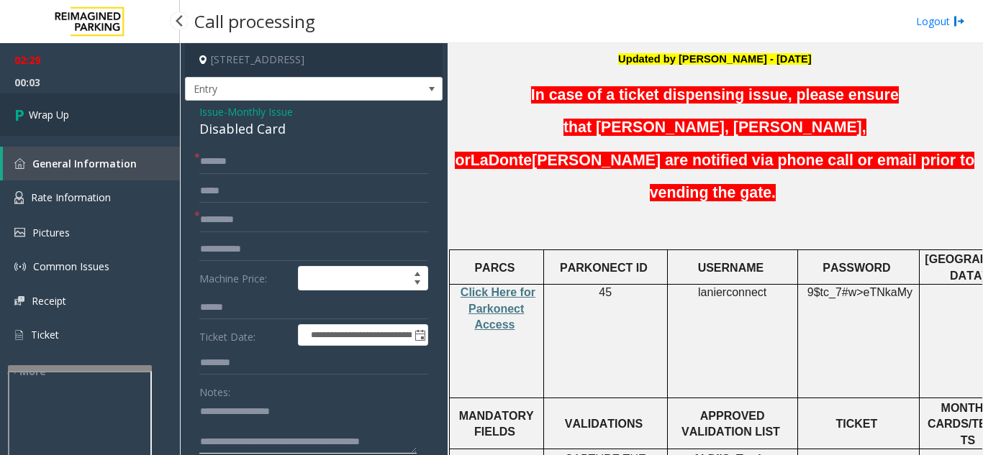
type textarea "**********"
click at [106, 112] on link "Wrap Up" at bounding box center [90, 115] width 180 height 42
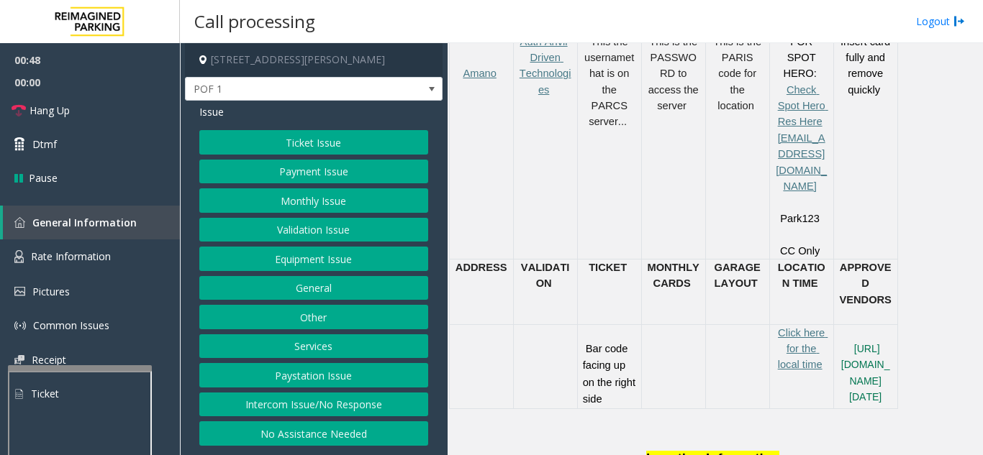
scroll to position [1348, 0]
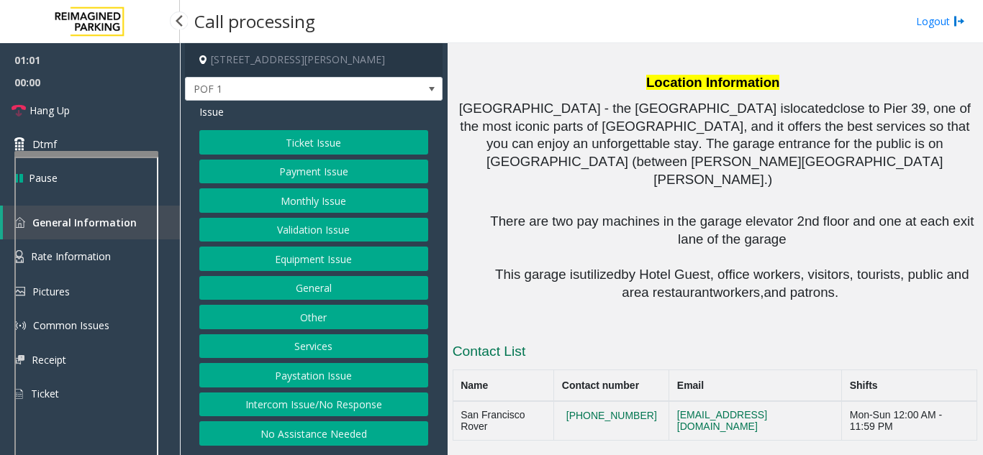
click at [85, 151] on div at bounding box center [86, 154] width 144 height 6
click at [600, 423] on button "[PHONE_NUMBER]" at bounding box center [611, 416] width 99 height 13
drag, startPoint x: 655, startPoint y: 426, endPoint x: 591, endPoint y: 432, distance: 64.4
click at [587, 432] on td "[PHONE_NUMBER]" at bounding box center [611, 420] width 115 height 39
copy button "[PHONE_NUMBER]"
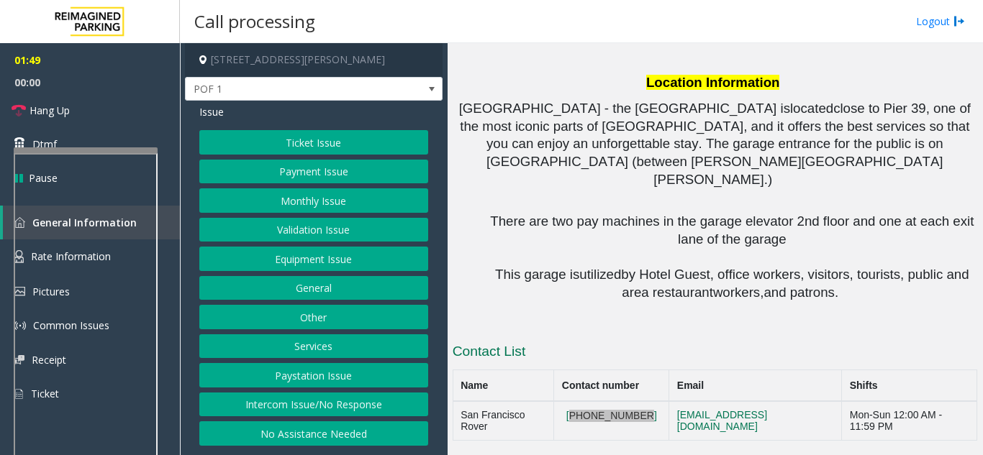
scroll to position [1060, 0]
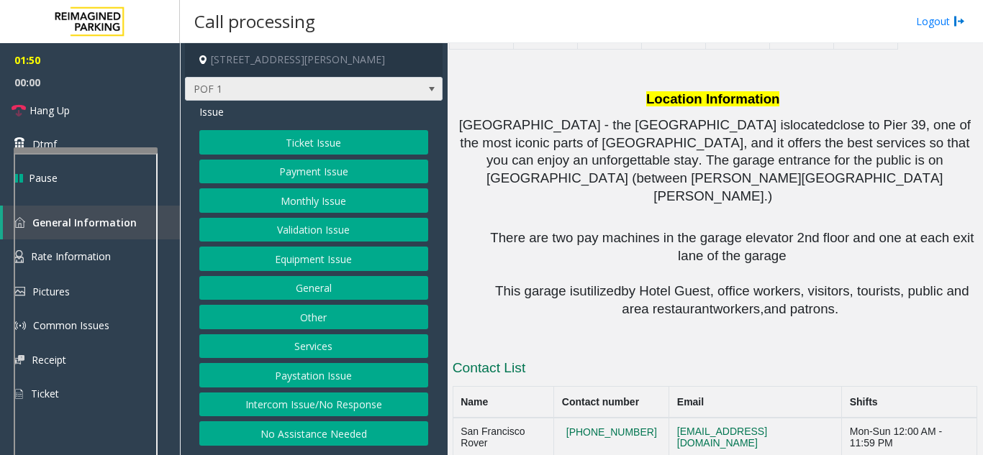
click at [370, 91] on span "POF 1" at bounding box center [288, 89] width 205 height 23
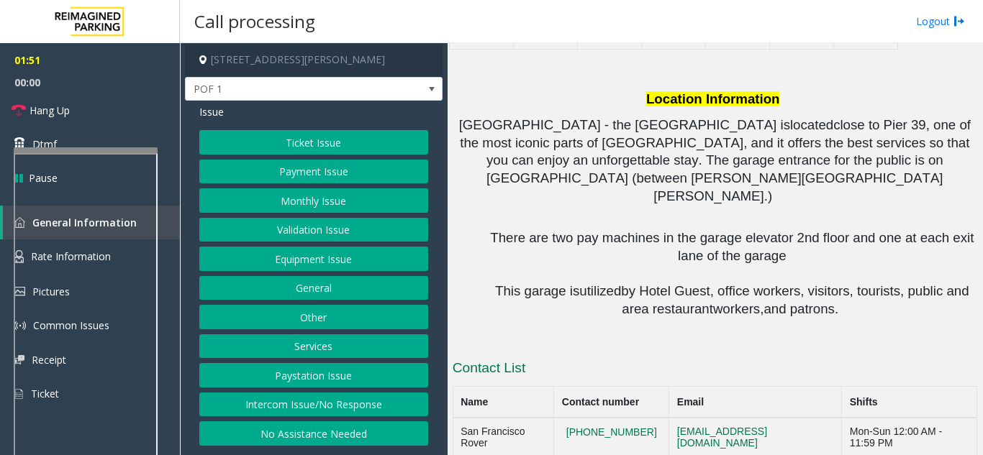
click at [469, 49] on td at bounding box center [481, 7] width 64 height 84
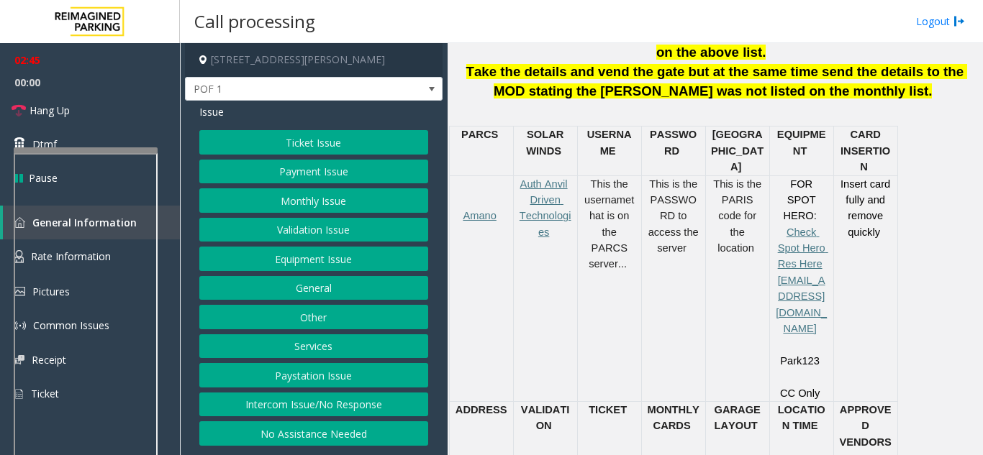
scroll to position [556, 0]
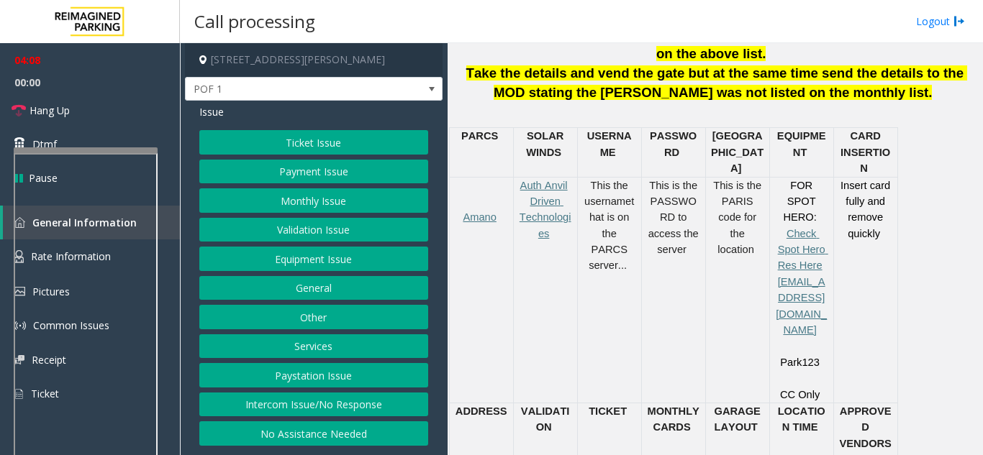
click at [305, 169] on button "Payment Issue" at bounding box center [313, 172] width 229 height 24
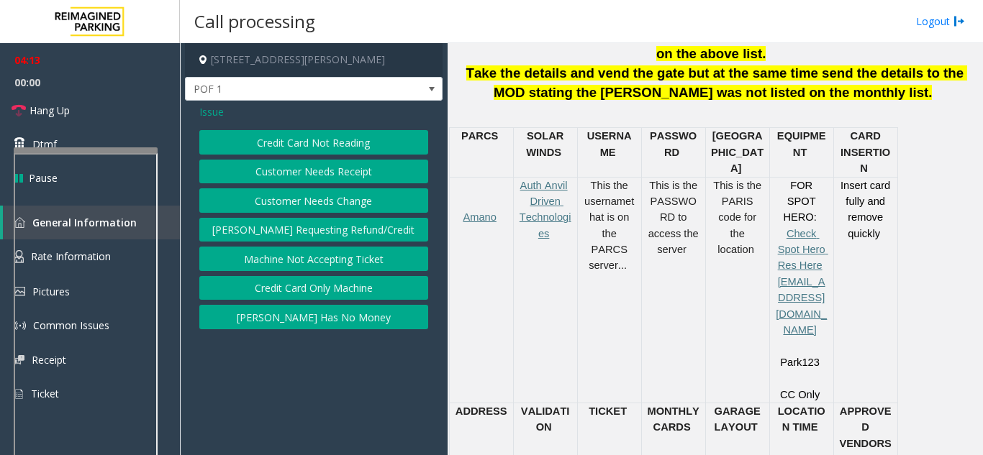
click at [212, 107] on span "Issue" at bounding box center [211, 111] width 24 height 15
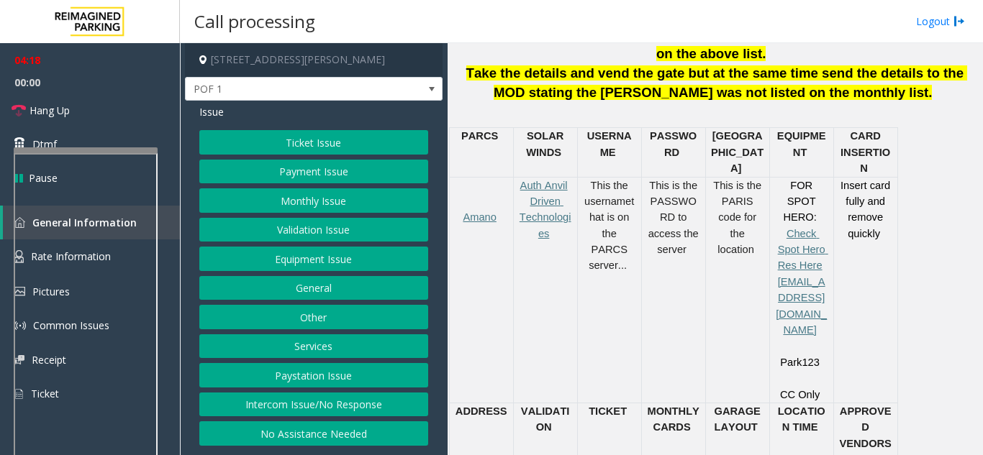
click at [288, 257] on button "Equipment Issue" at bounding box center [313, 259] width 229 height 24
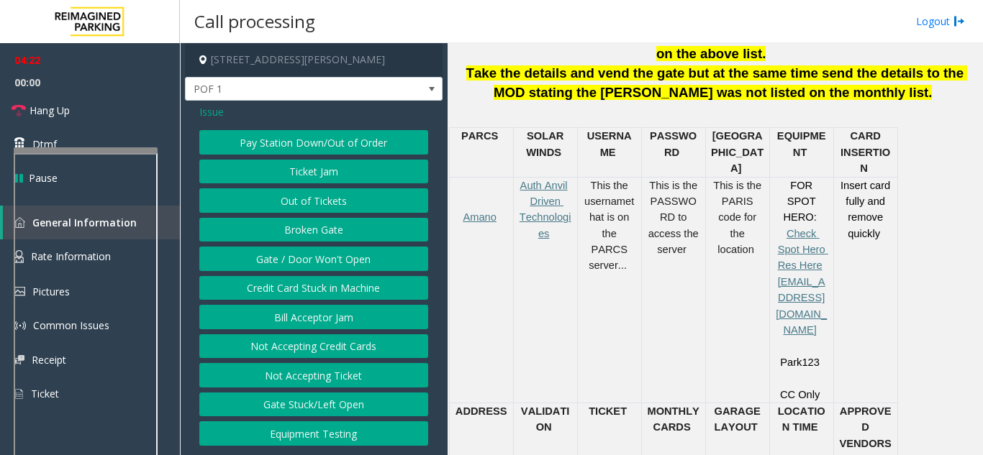
click at [291, 287] on button "Credit Card Stuck in Machine" at bounding box center [313, 288] width 229 height 24
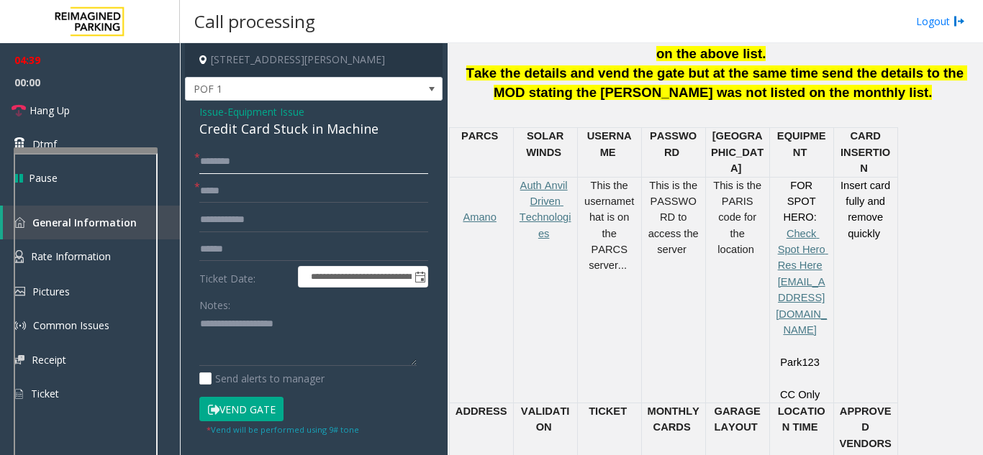
click at [286, 158] on input "text" at bounding box center [313, 162] width 229 height 24
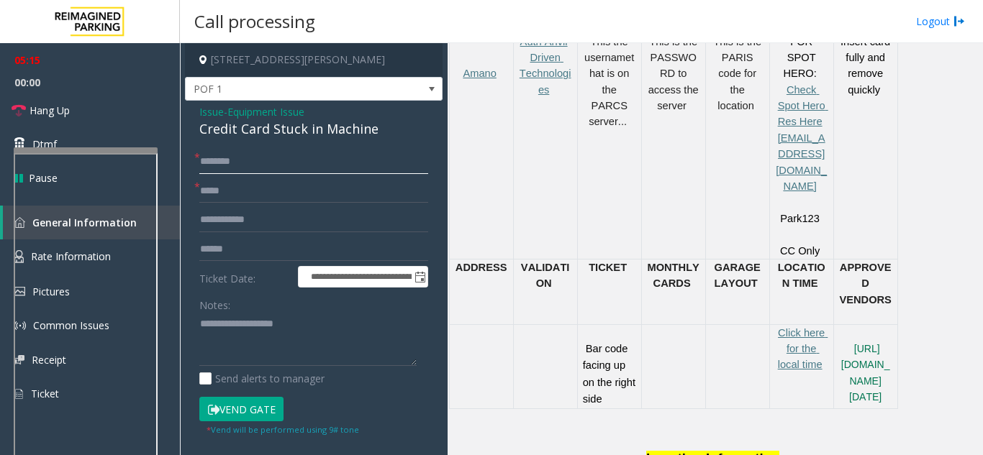
scroll to position [988, 0]
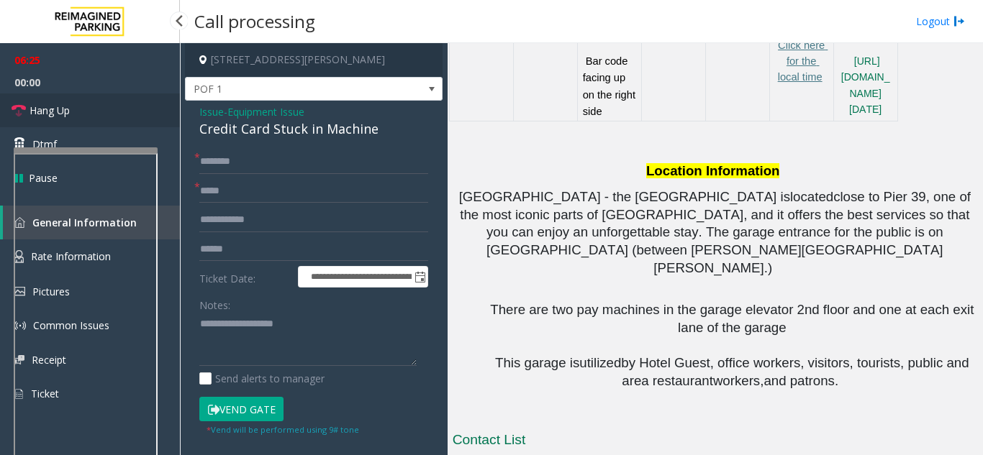
click at [42, 101] on link "Hang Up" at bounding box center [90, 111] width 180 height 34
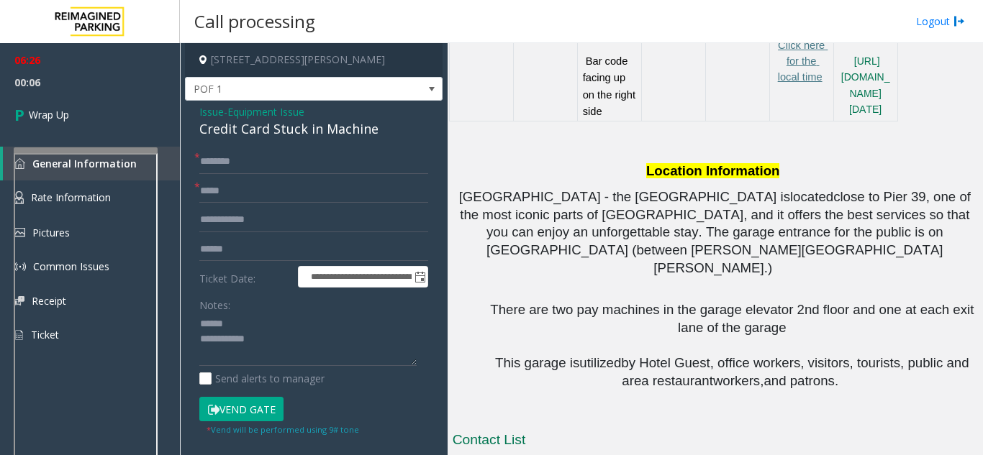
click at [249, 131] on div "Credit Card Stuck in Machine" at bounding box center [313, 128] width 229 height 19
drag, startPoint x: 249, startPoint y: 131, endPoint x: 285, endPoint y: 130, distance: 36.0
click at [285, 130] on div "Credit Card Stuck in Machine" at bounding box center [313, 128] width 229 height 19
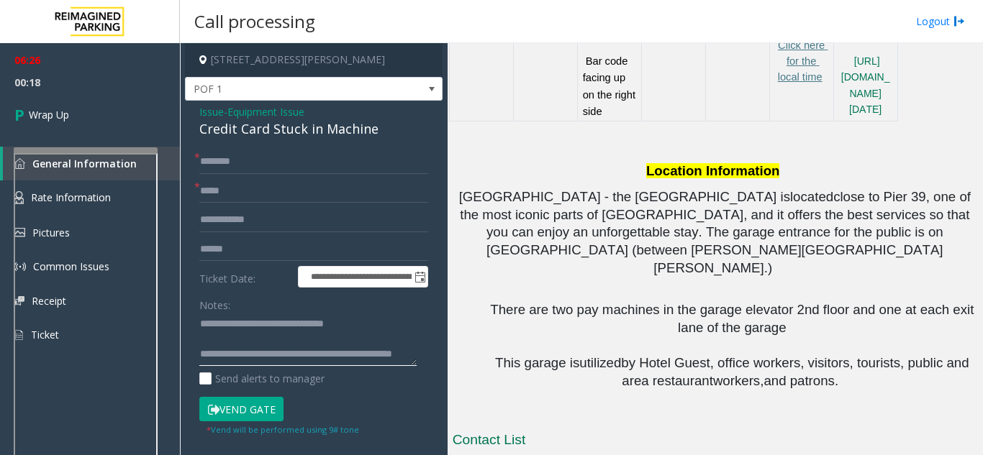
type textarea "**********"
click at [230, 196] on input "text" at bounding box center [313, 191] width 229 height 24
type input "**"
click at [237, 162] on input "text" at bounding box center [313, 162] width 229 height 24
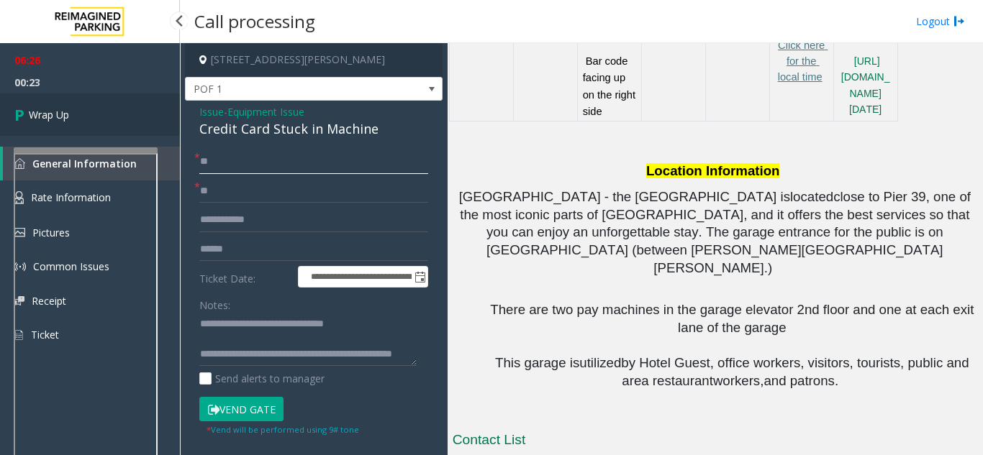
type input "**"
click at [117, 119] on link "Wrap Up" at bounding box center [90, 115] width 180 height 42
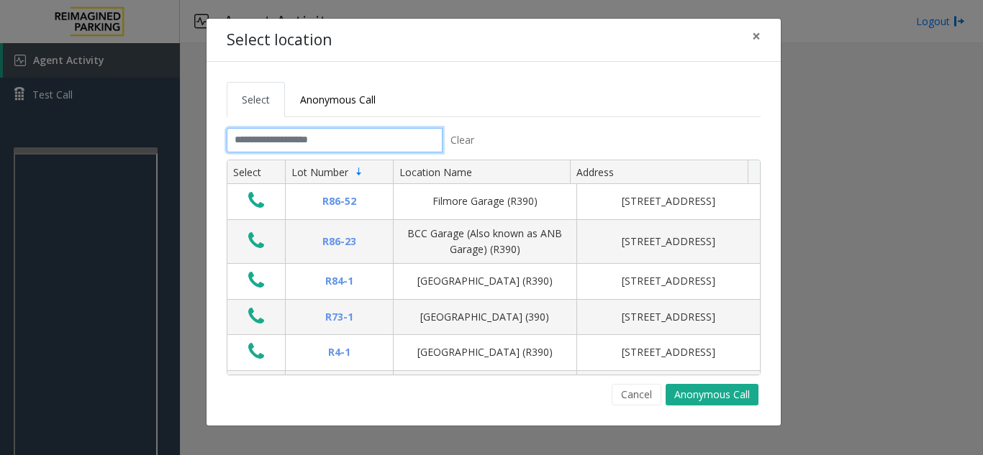
click at [318, 147] on input "text" at bounding box center [335, 140] width 216 height 24
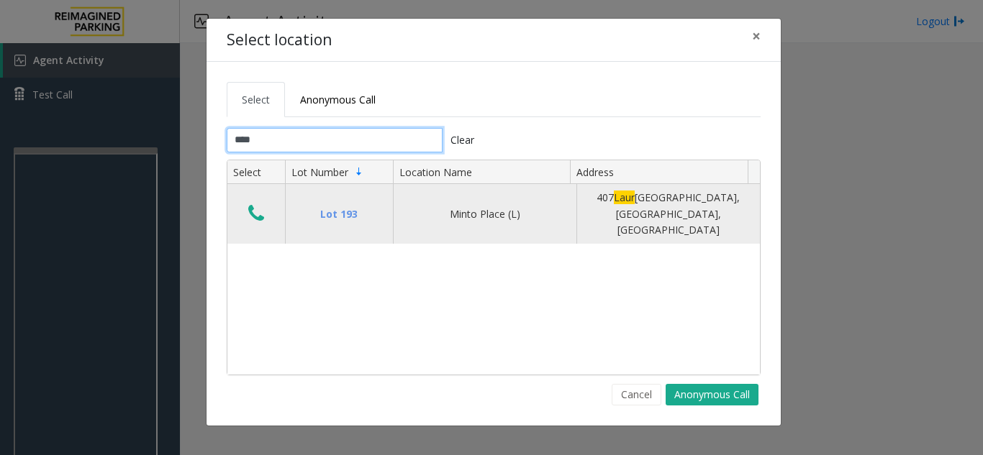
type input "****"
click at [255, 212] on icon "Data table" at bounding box center [256, 214] width 16 height 20
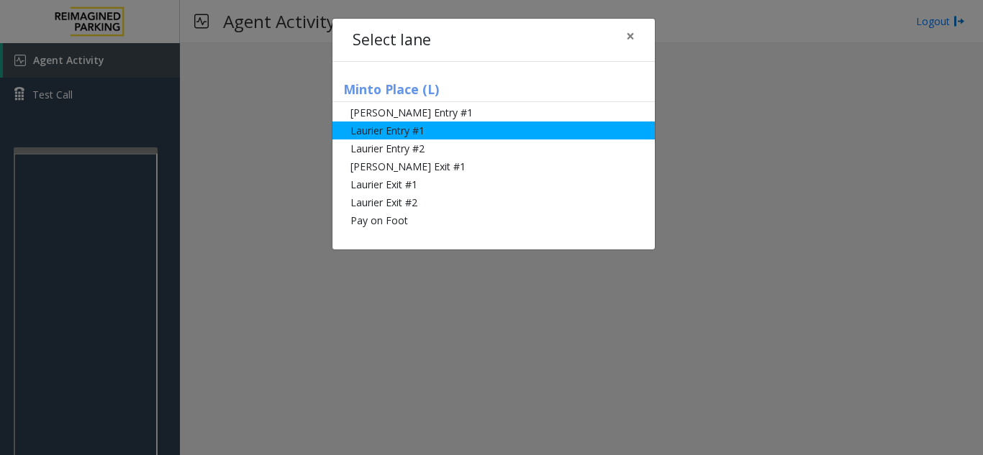
click at [409, 130] on li "Laurier Entry #1" at bounding box center [493, 131] width 322 height 18
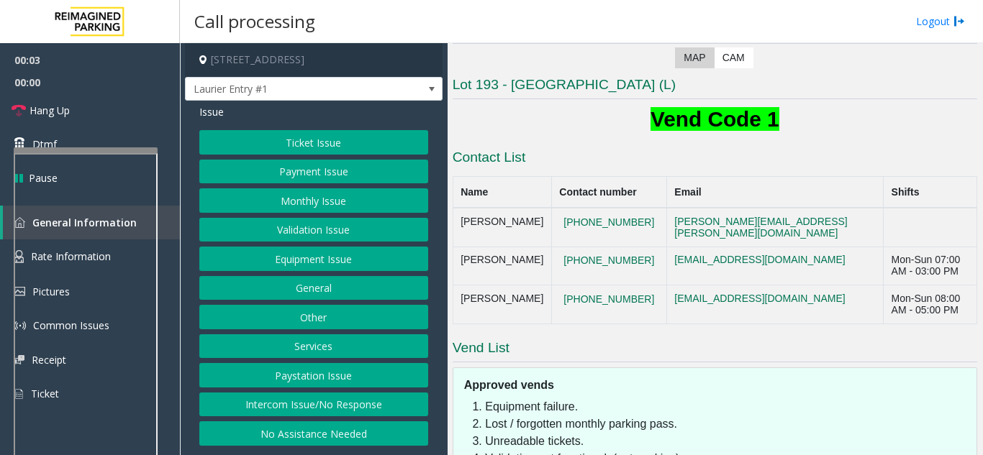
scroll to position [288, 0]
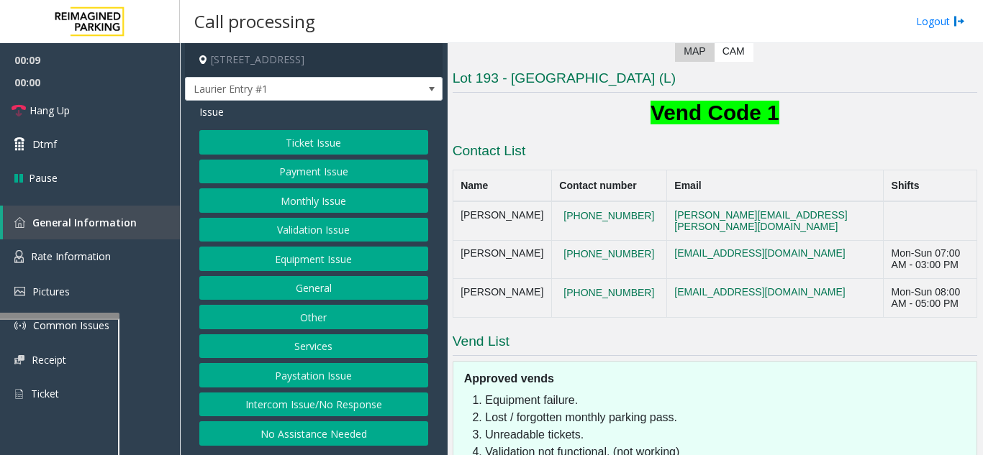
click at [22, 315] on div at bounding box center [48, 316] width 144 height 6
click at [97, 247] on link "Rate Information" at bounding box center [90, 257] width 180 height 35
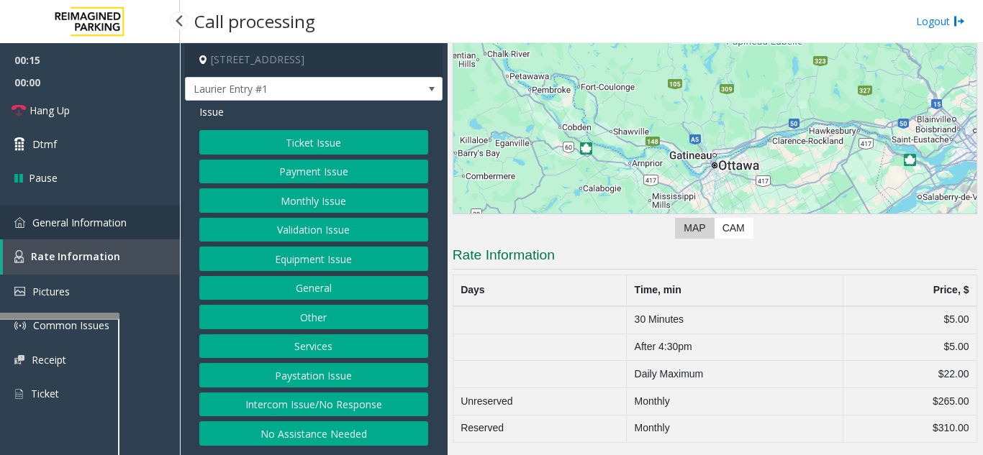
click at [86, 209] on link "General Information" at bounding box center [90, 223] width 180 height 34
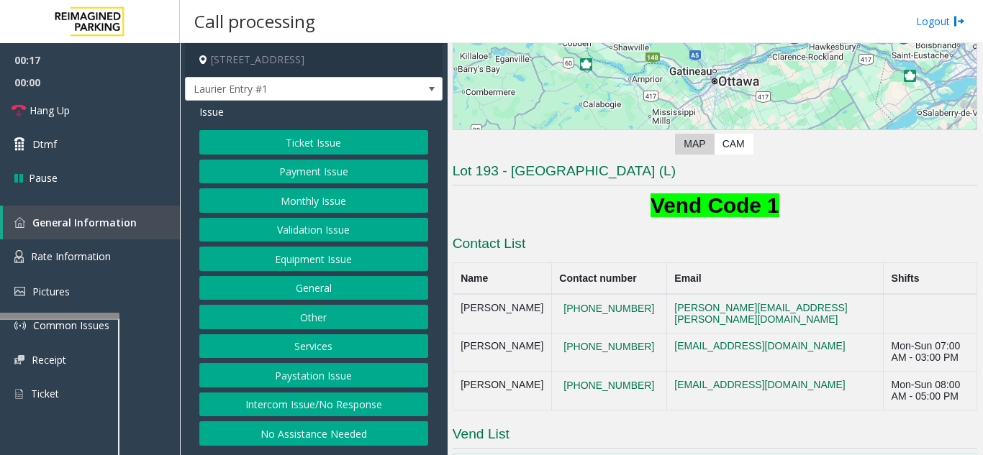
scroll to position [288, 0]
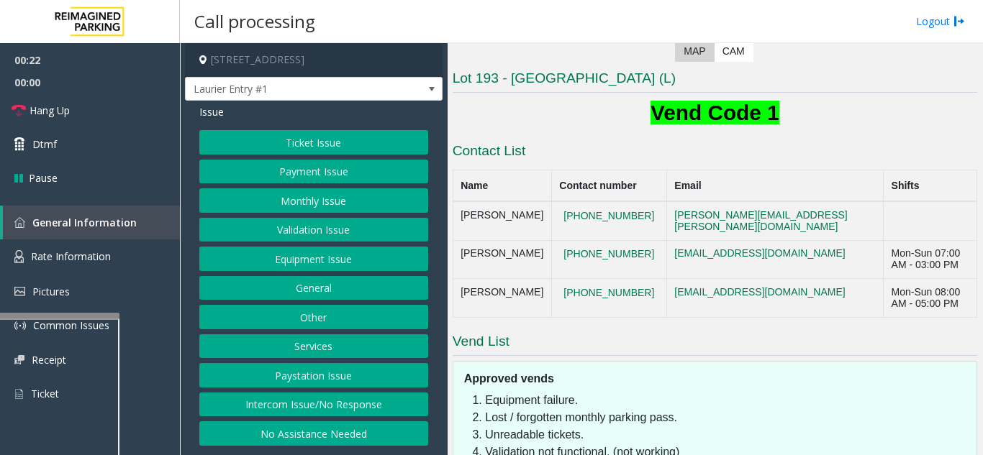
click at [313, 176] on button "Payment Issue" at bounding box center [313, 172] width 229 height 24
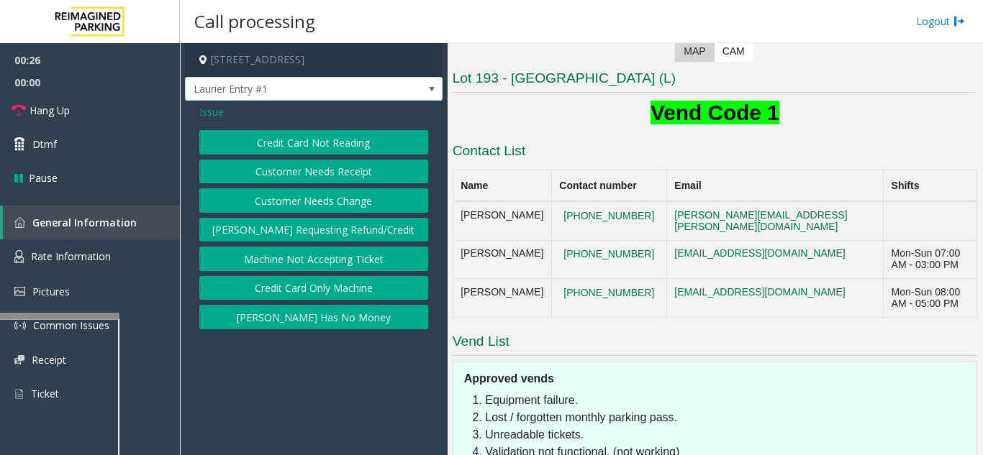
click at [365, 150] on button "Credit Card Not Reading" at bounding box center [313, 142] width 229 height 24
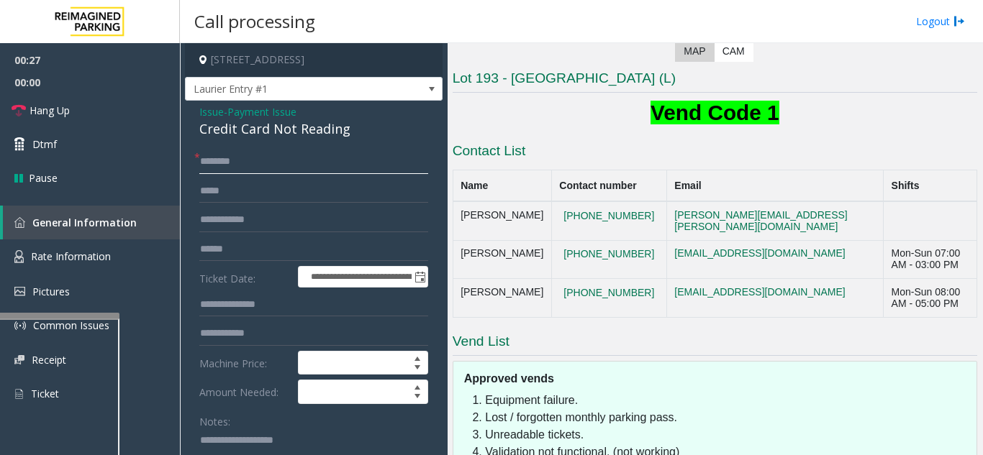
click at [256, 167] on input "text" at bounding box center [313, 162] width 229 height 24
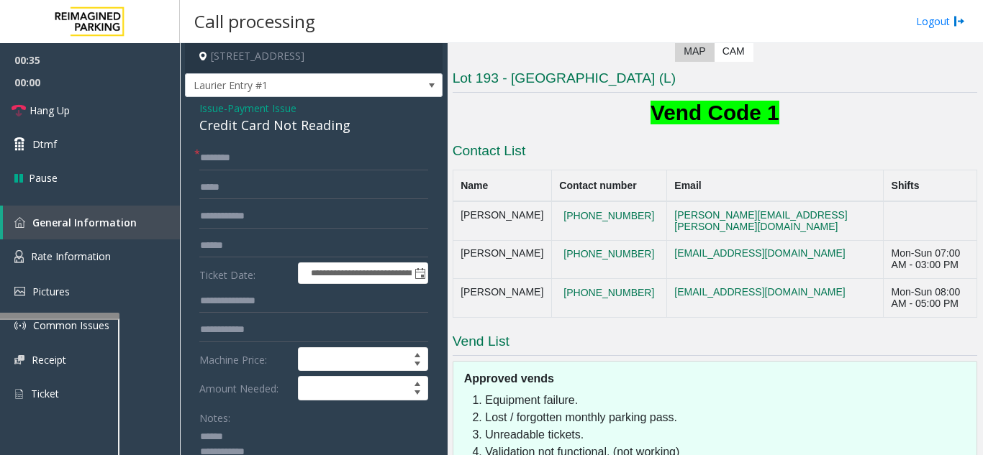
scroll to position [0, 0]
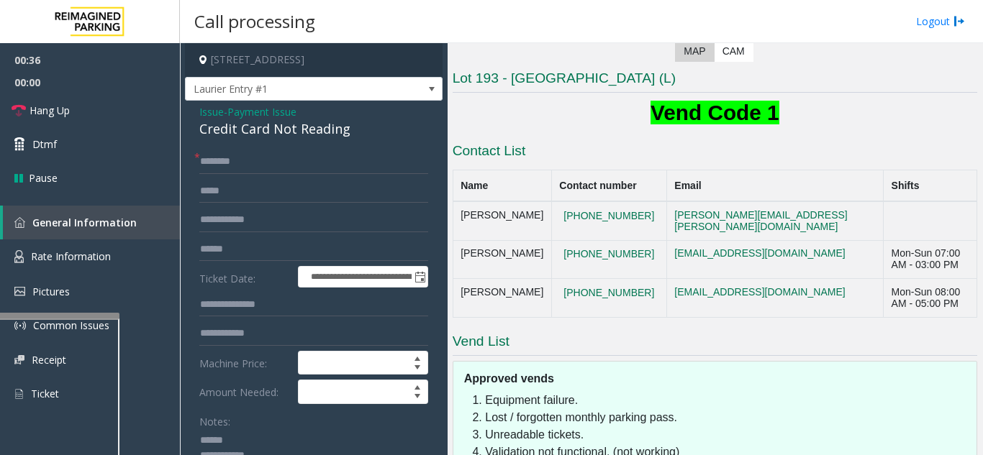
type textarea "**********"
click at [237, 165] on input "text" at bounding box center [313, 162] width 229 height 24
type input "*******"
click at [268, 250] on input "text" at bounding box center [313, 249] width 229 height 24
click at [232, 120] on div "Credit Card Not Reading" at bounding box center [313, 128] width 229 height 19
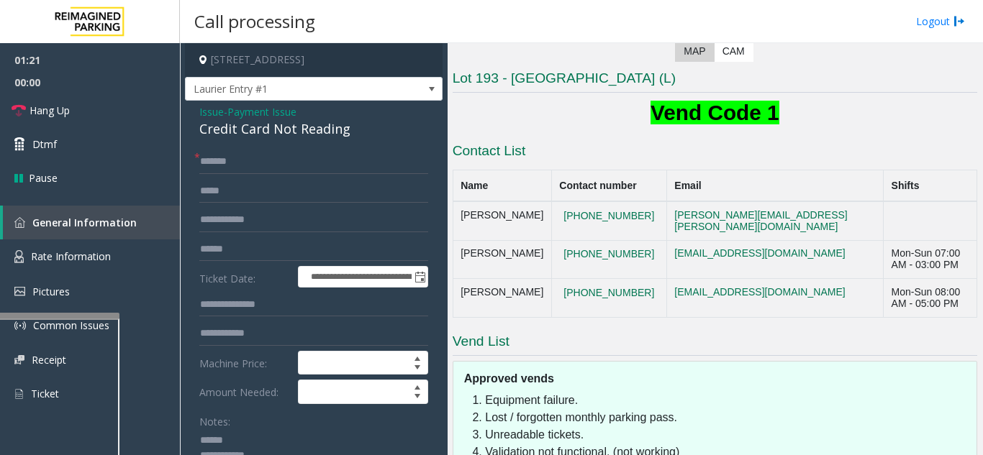
click at [233, 124] on div "Credit Card Not Reading" at bounding box center [313, 128] width 229 height 19
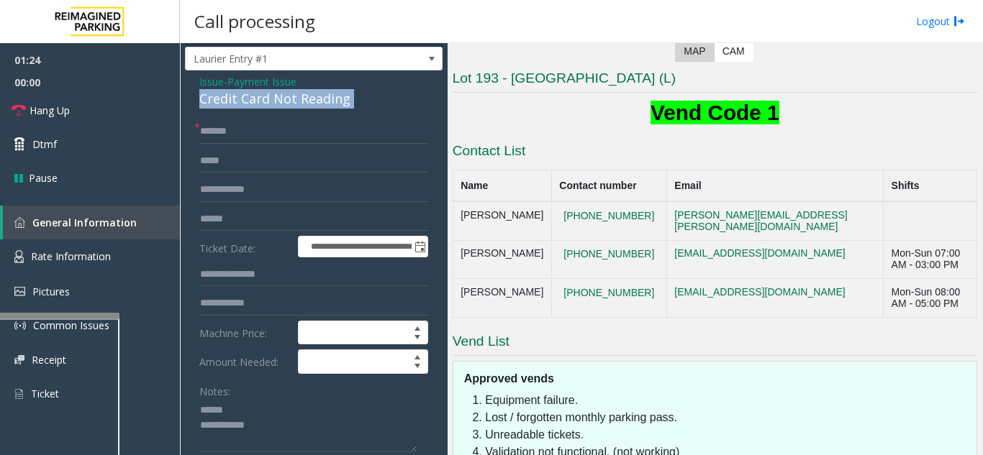
scroll to position [41, 0]
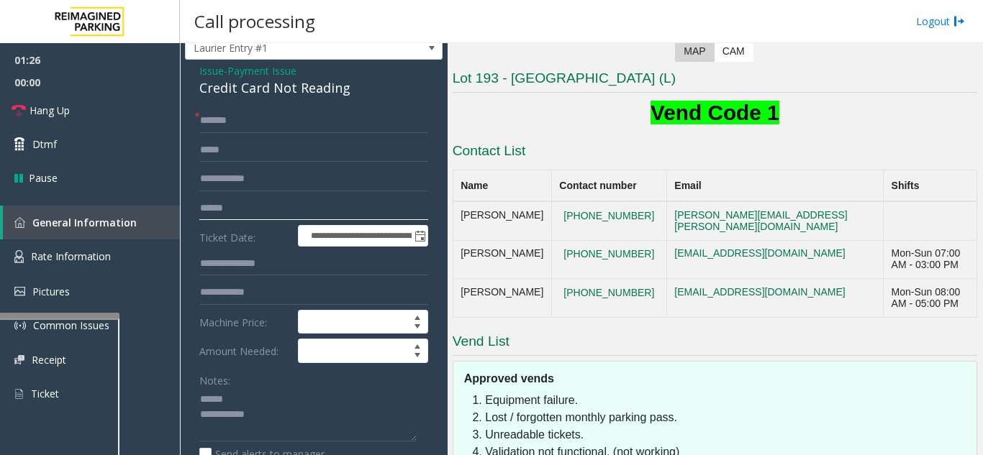
click at [219, 206] on input "text" at bounding box center [313, 208] width 229 height 24
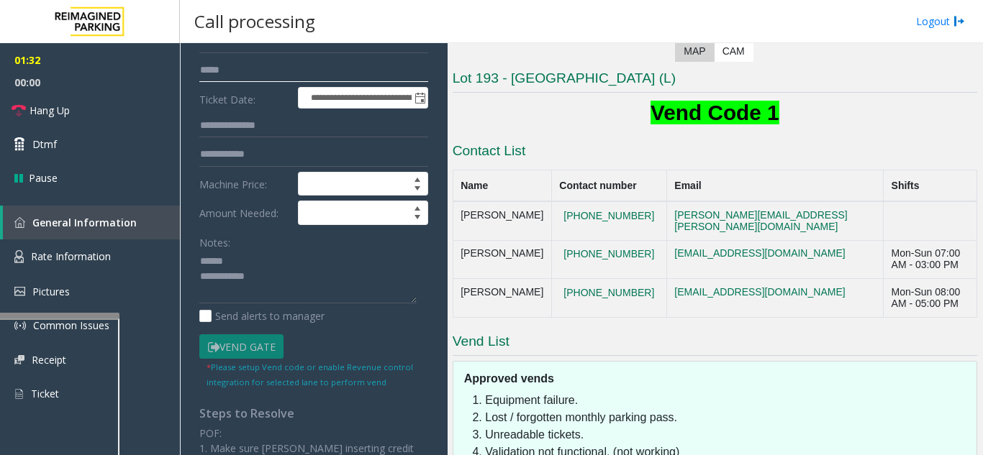
scroll to position [185, 0]
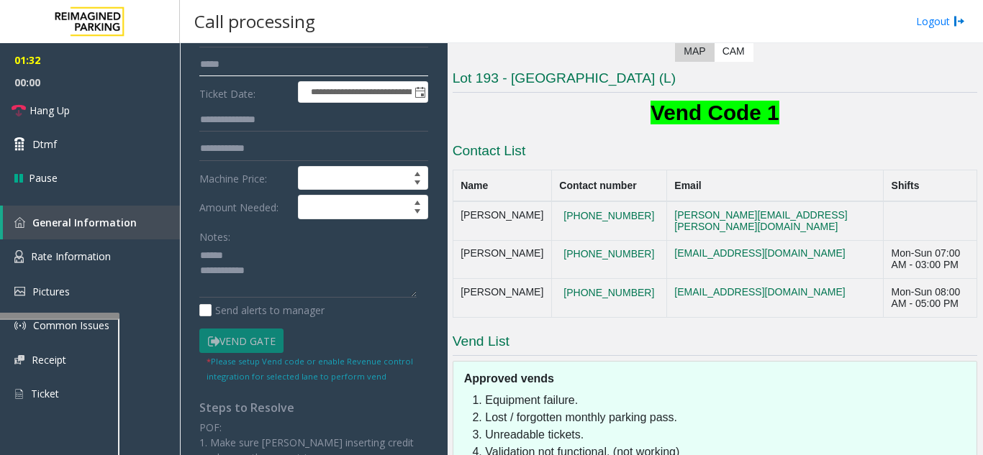
type input "*****"
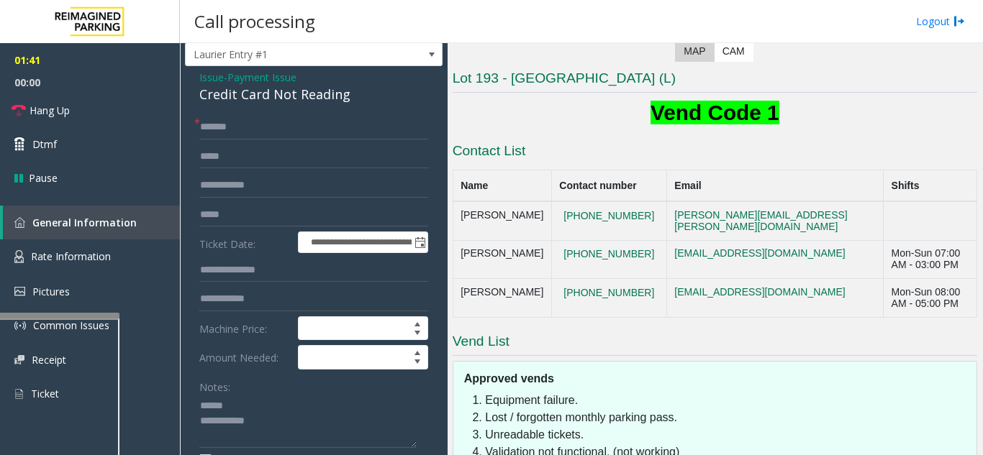
scroll to position [0, 0]
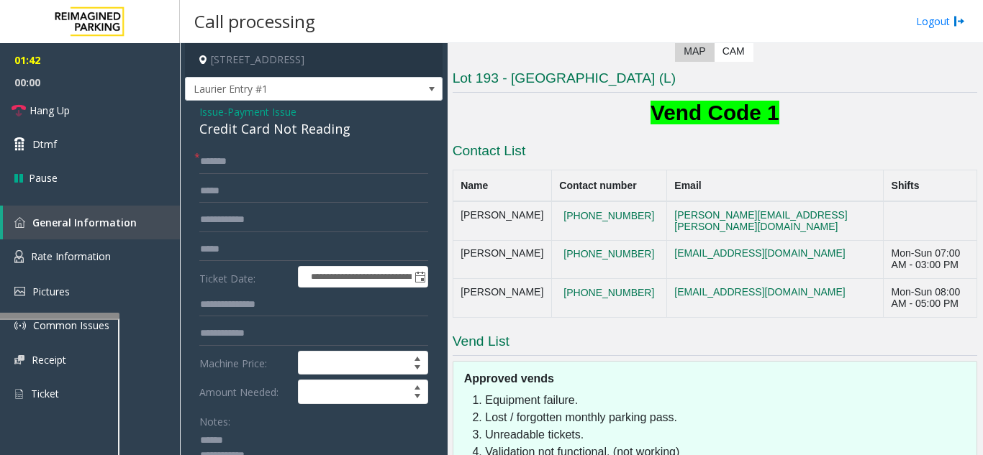
click at [253, 124] on div "Credit Card Not Reading" at bounding box center [313, 128] width 229 height 19
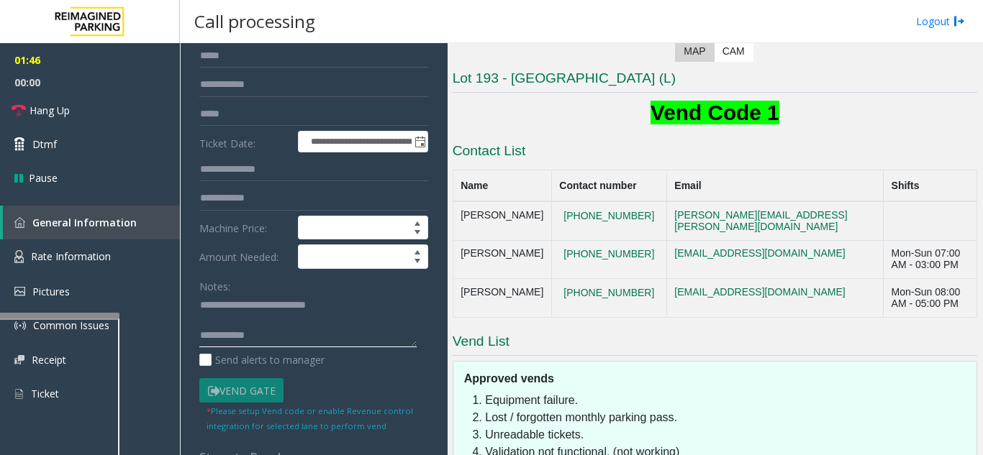
scroll to position [144, 0]
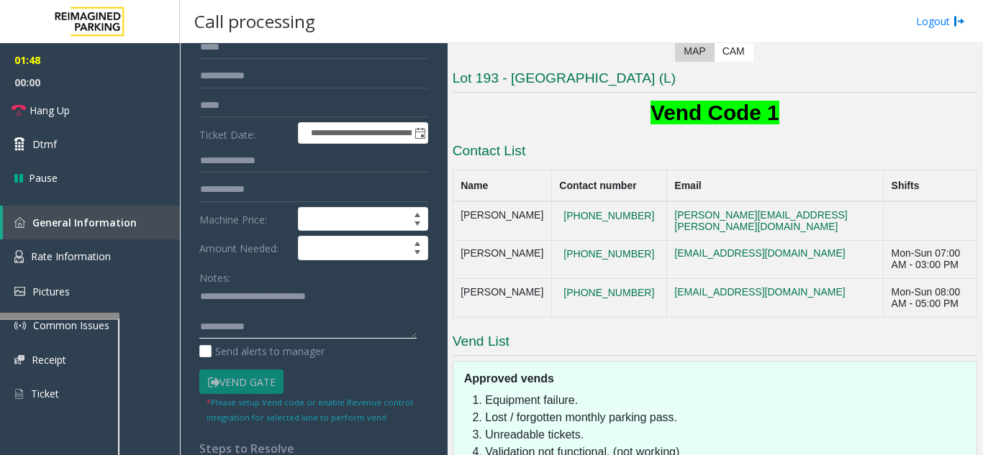
click at [271, 334] on textarea at bounding box center [307, 313] width 217 height 54
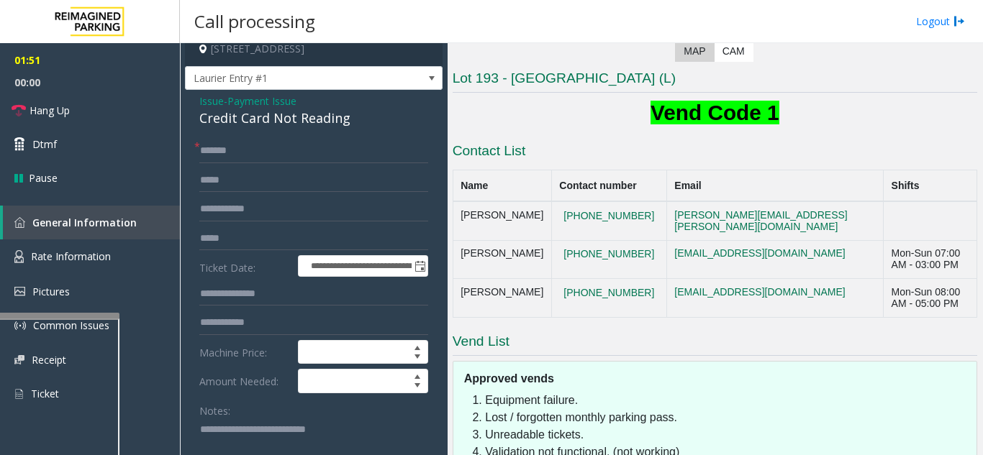
scroll to position [0, 0]
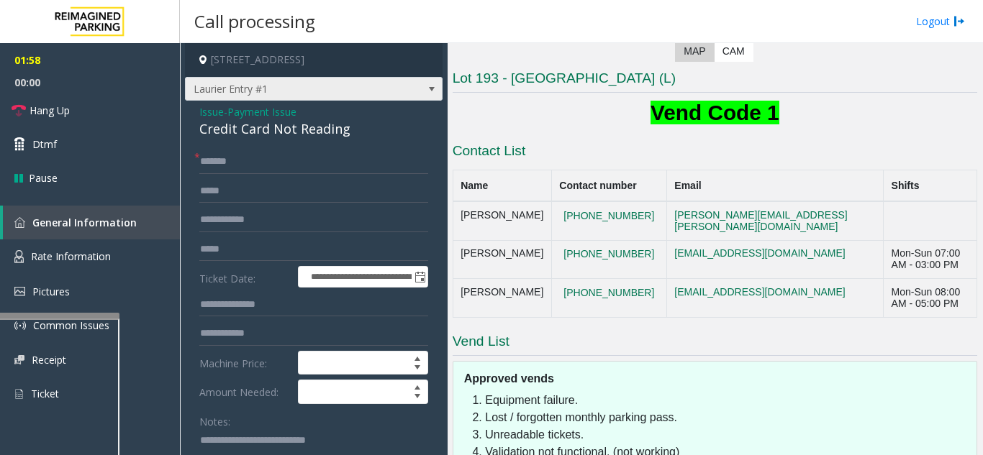
click at [342, 92] on span "Laurier Entry #1" at bounding box center [288, 89] width 205 height 23
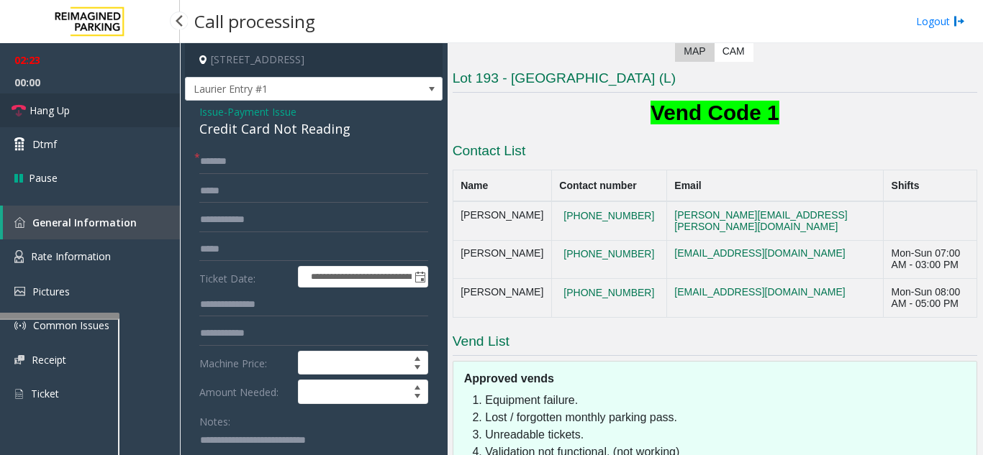
click at [131, 106] on link "Hang Up" at bounding box center [90, 111] width 180 height 34
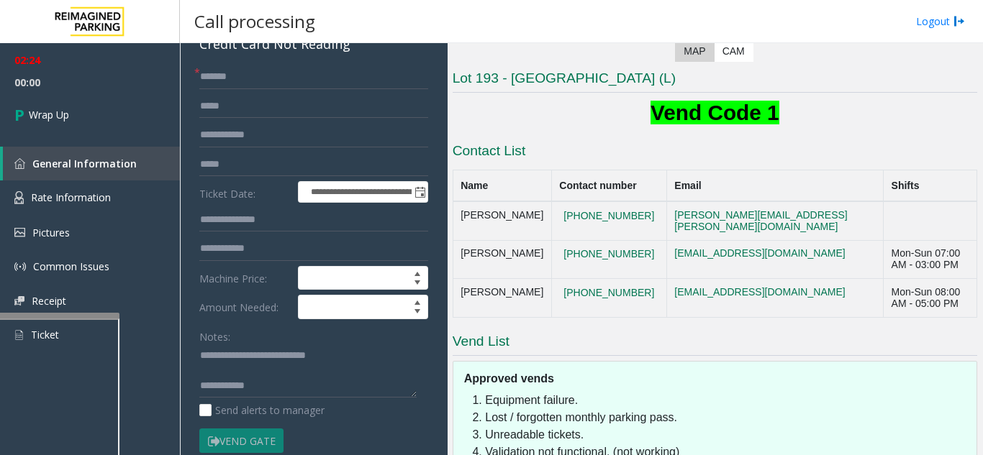
scroll to position [216, 0]
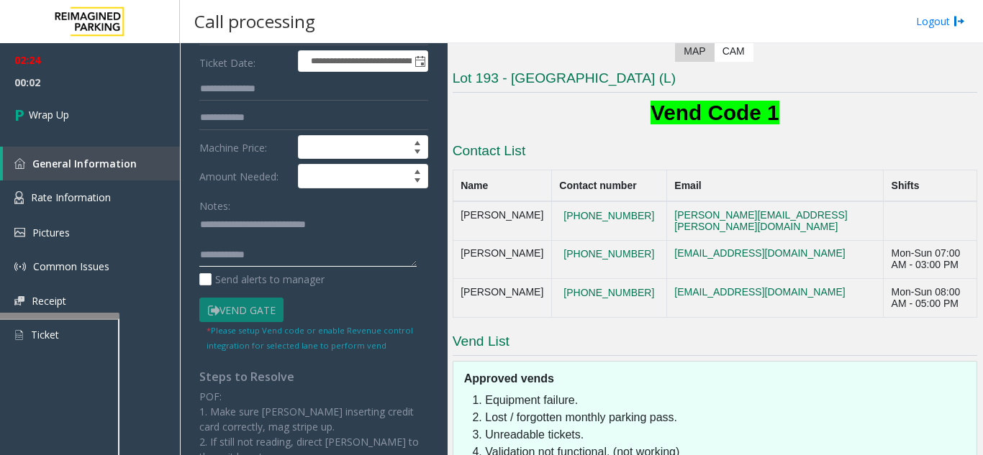
click at [274, 259] on textarea at bounding box center [307, 241] width 217 height 54
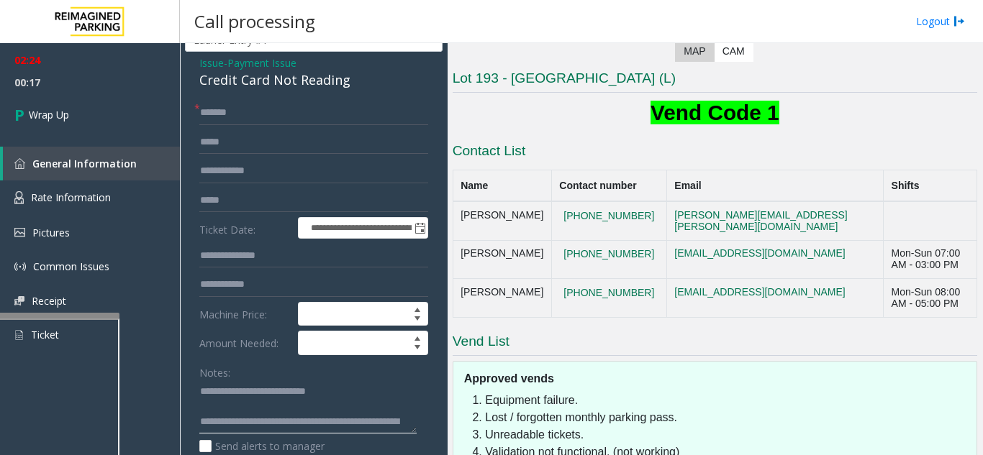
scroll to position [0, 0]
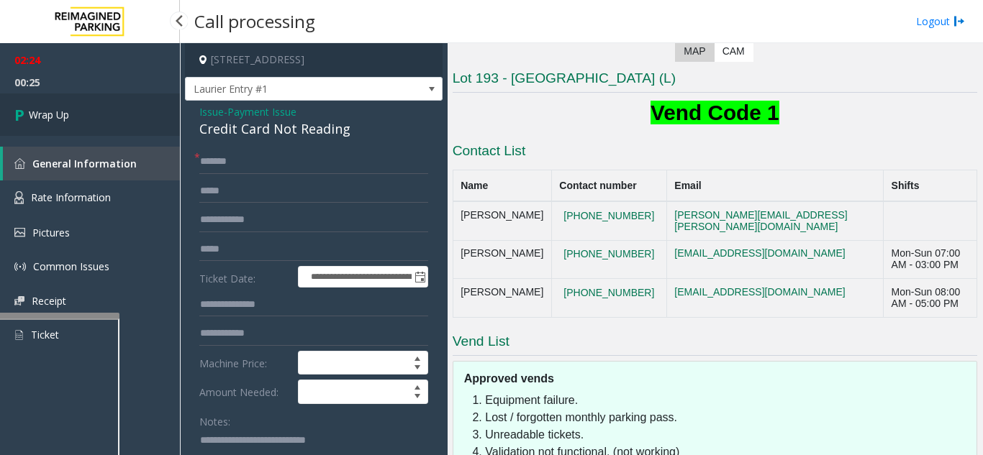
type textarea "**********"
click at [83, 111] on link "Wrap Up" at bounding box center [90, 115] width 180 height 42
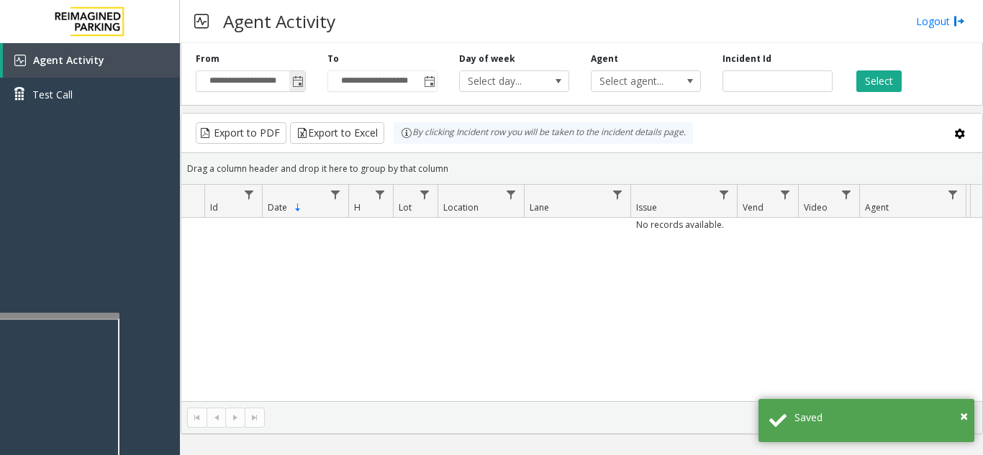
click at [304, 74] on span "Toggle popup" at bounding box center [297, 81] width 16 height 23
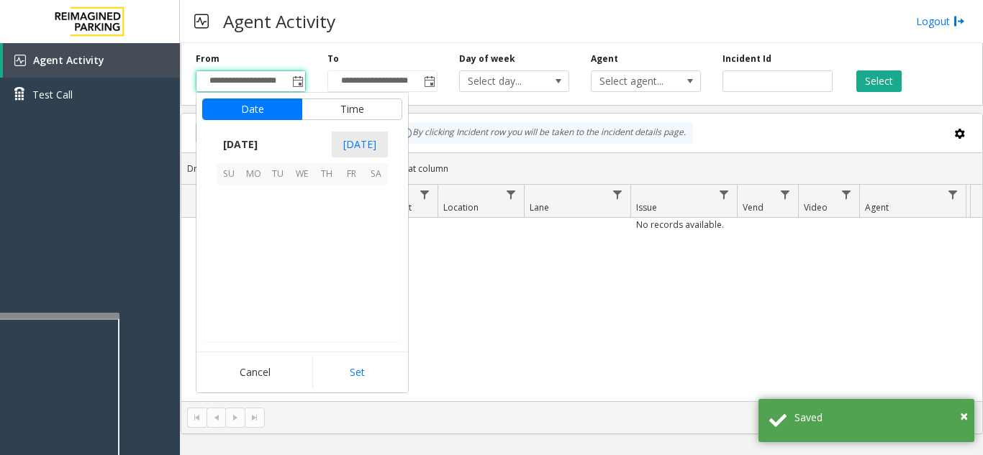
scroll to position [258384, 0]
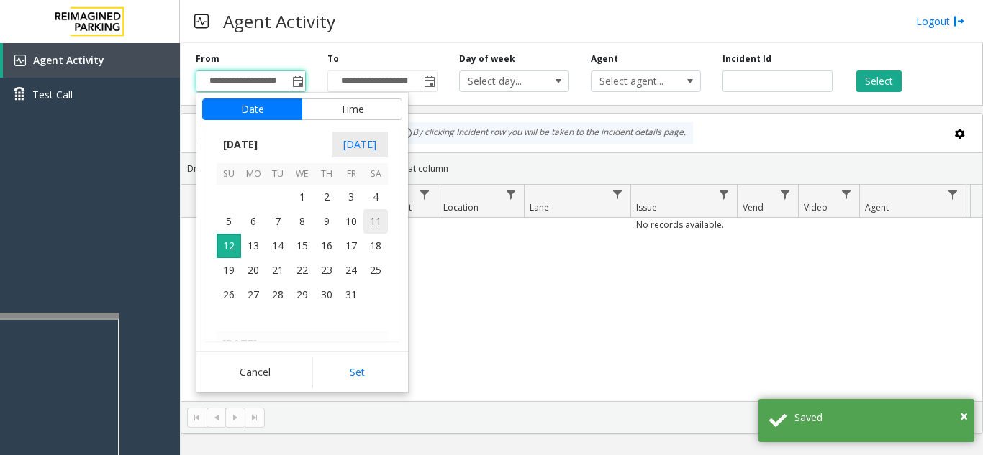
click at [376, 223] on span "11" at bounding box center [375, 221] width 24 height 24
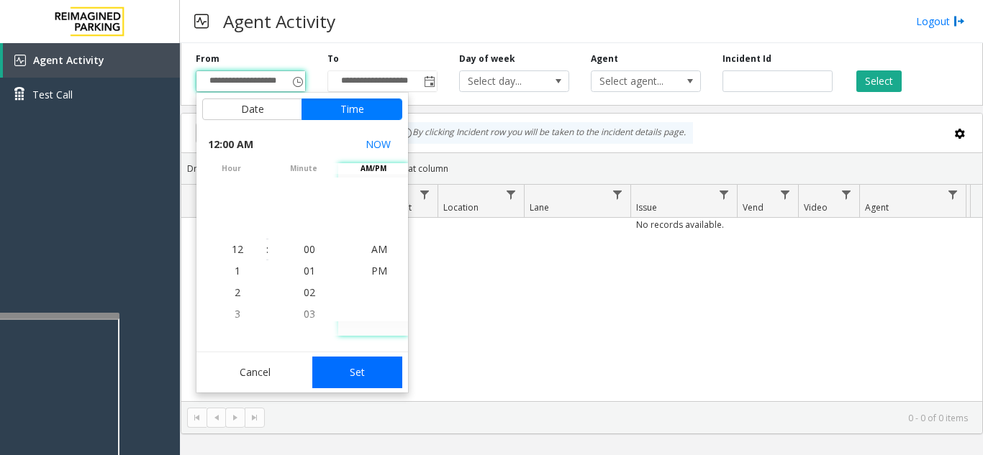
click at [364, 377] on button "Set" at bounding box center [357, 373] width 91 height 32
type input "**********"
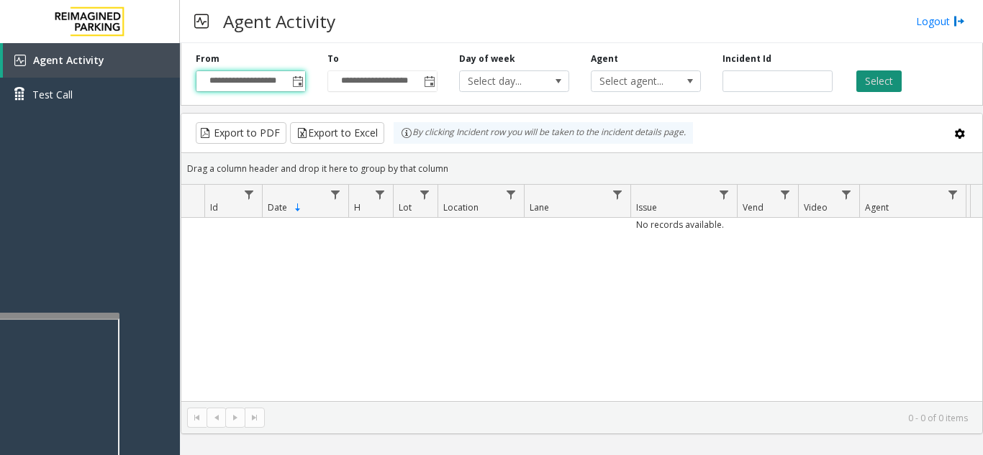
click at [863, 76] on button "Select" at bounding box center [878, 82] width 45 height 22
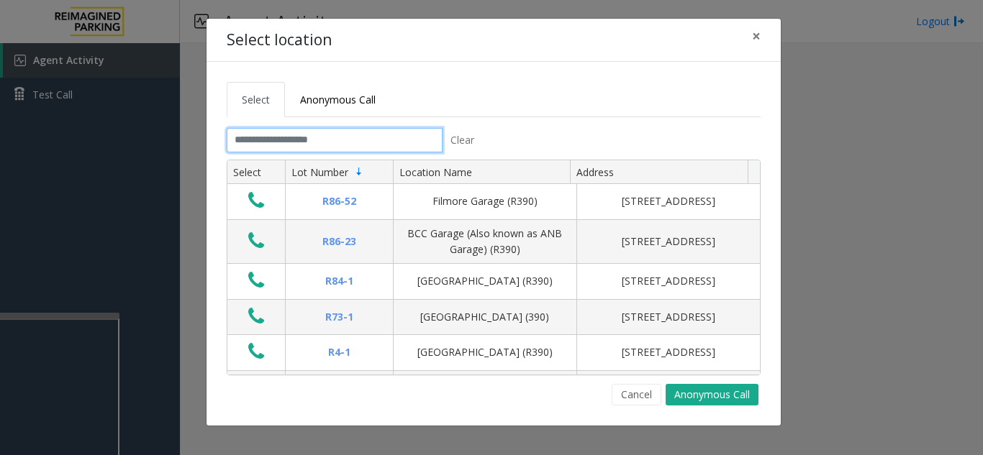
click at [352, 142] on input "text" at bounding box center [335, 140] width 216 height 24
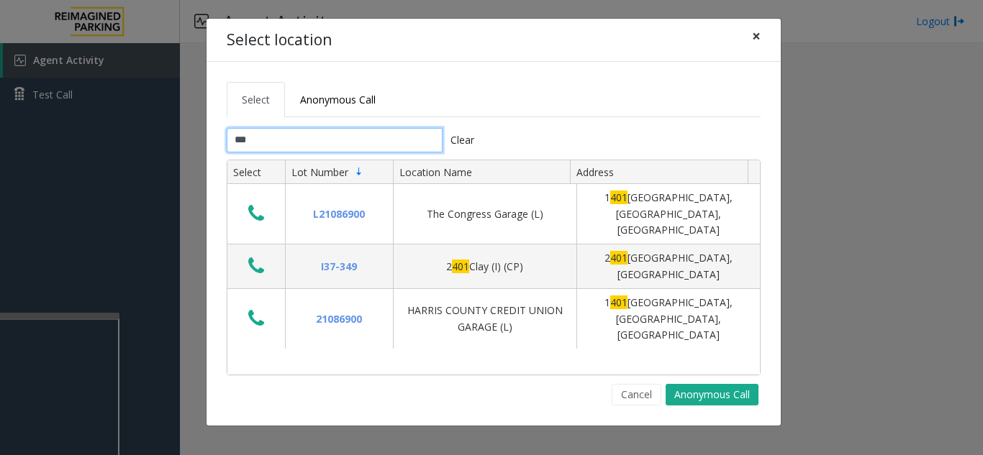
type input "***"
click at [753, 37] on span "×" at bounding box center [756, 36] width 9 height 20
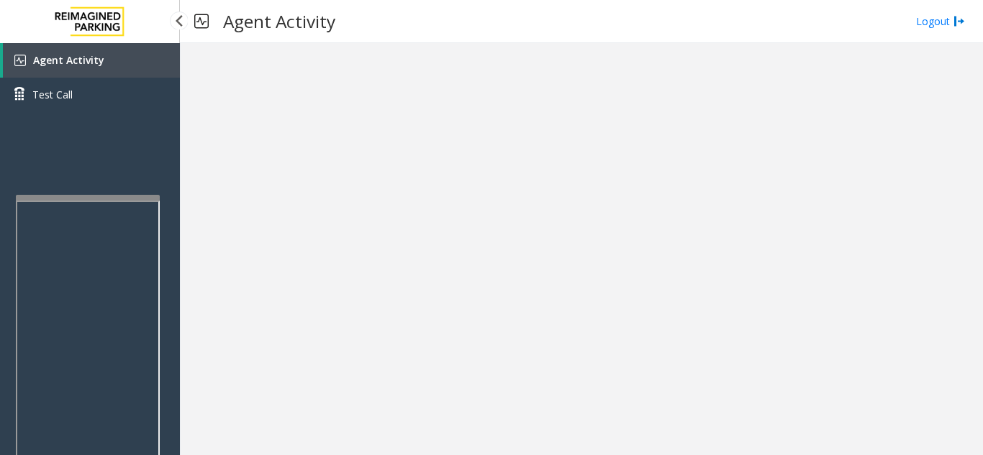
click at [115, 196] on div at bounding box center [88, 198] width 144 height 6
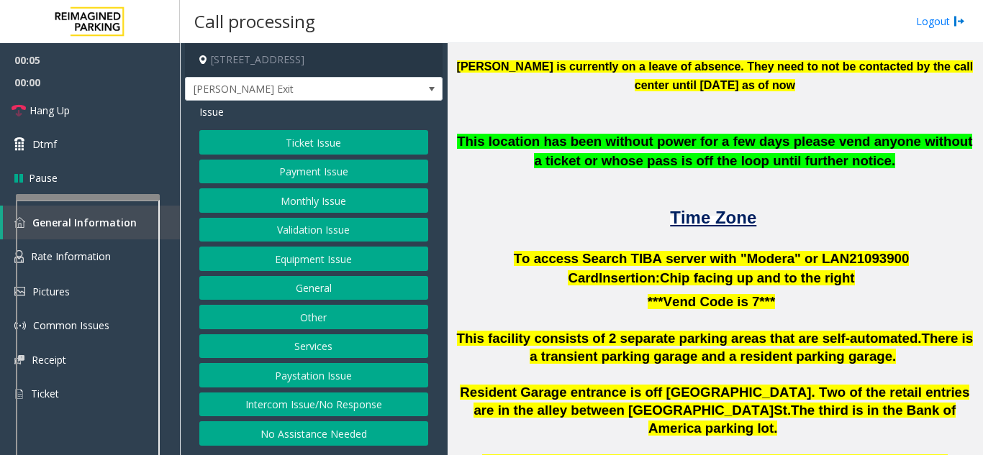
scroll to position [360, 0]
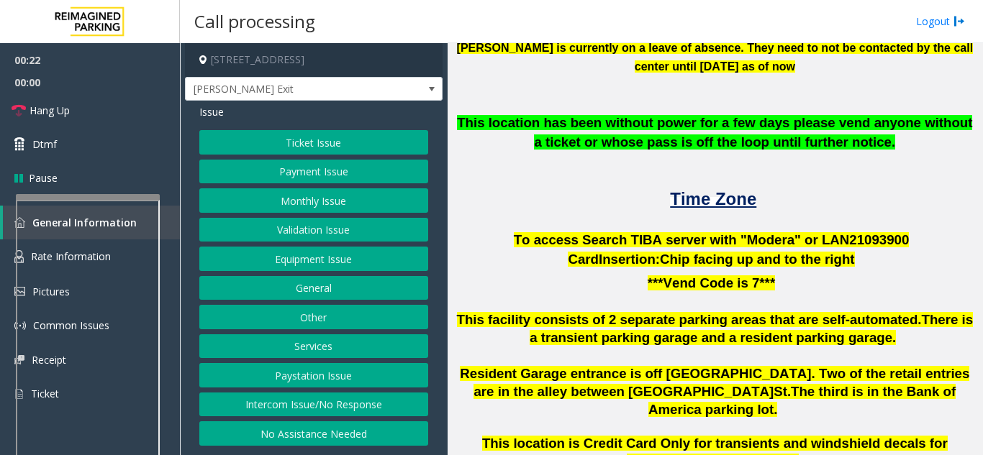
click at [309, 406] on button "Intercom Issue/No Response" at bounding box center [313, 405] width 229 height 24
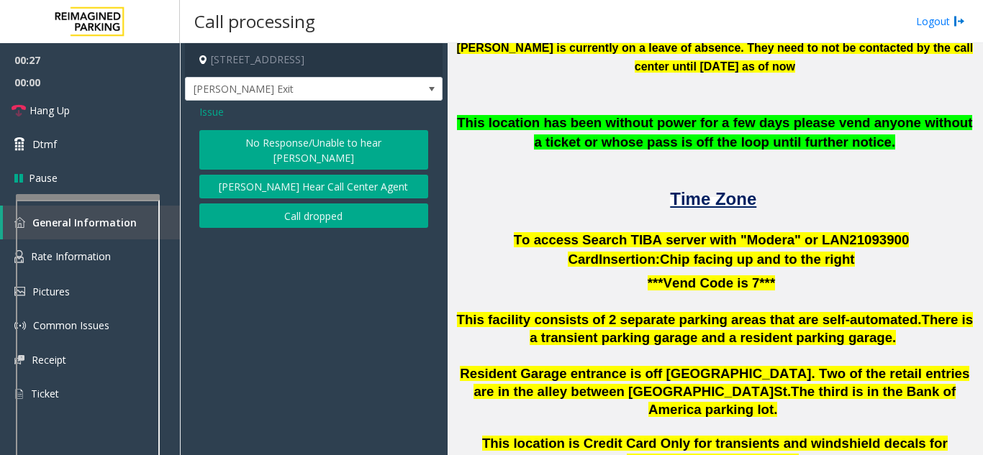
click at [327, 144] on button "No Response/Unable to hear [PERSON_NAME]" at bounding box center [313, 150] width 229 height 40
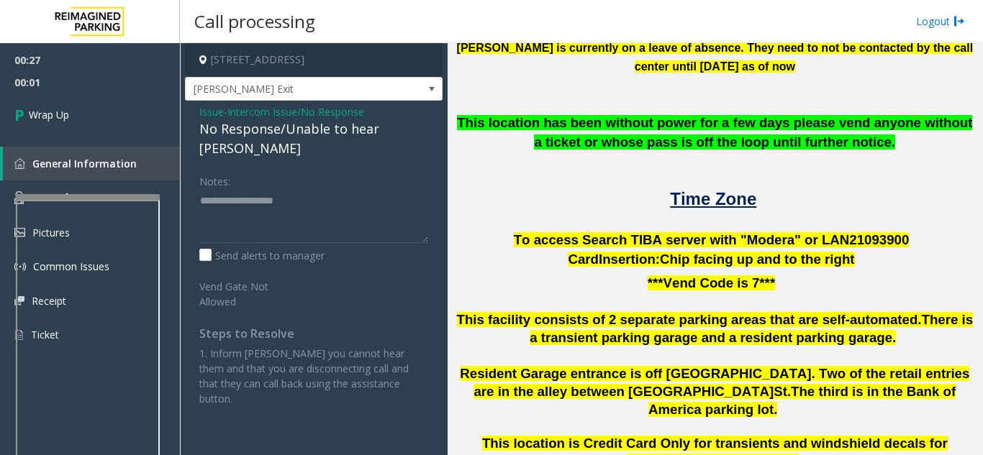
click at [211, 124] on div "No Response/Unable to hear [PERSON_NAME]" at bounding box center [313, 138] width 229 height 39
click at [212, 124] on div "No Response/Unable to hear [PERSON_NAME]" at bounding box center [313, 138] width 229 height 39
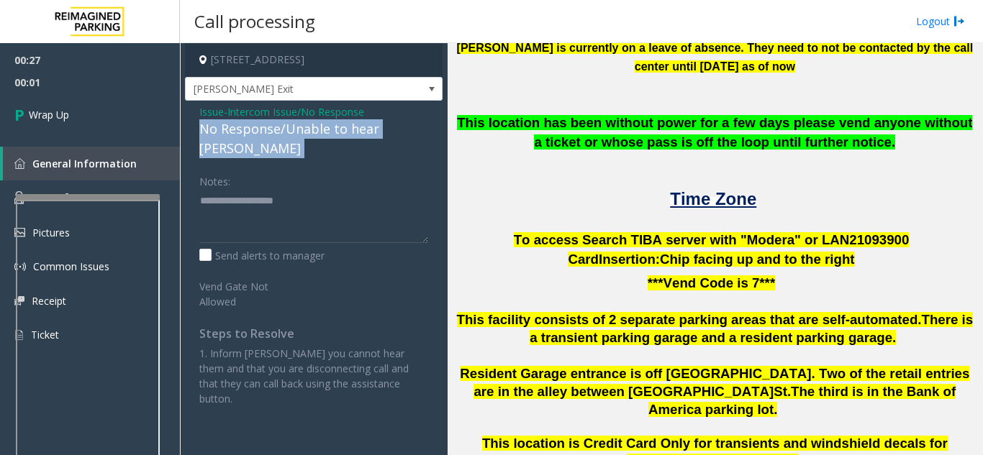
click at [212, 124] on div "No Response/Unable to hear [PERSON_NAME]" at bounding box center [313, 138] width 229 height 39
drag, startPoint x: 212, startPoint y: 124, endPoint x: 265, endPoint y: 127, distance: 53.3
click at [265, 127] on div "No Response/Unable to hear [PERSON_NAME]" at bounding box center [313, 138] width 229 height 39
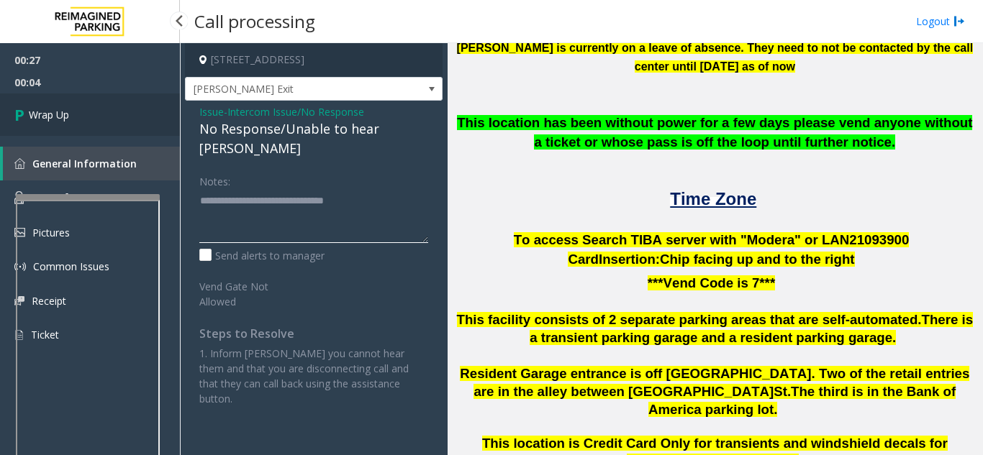
type textarea "**********"
click at [106, 113] on link "Wrap Up" at bounding box center [90, 115] width 180 height 42
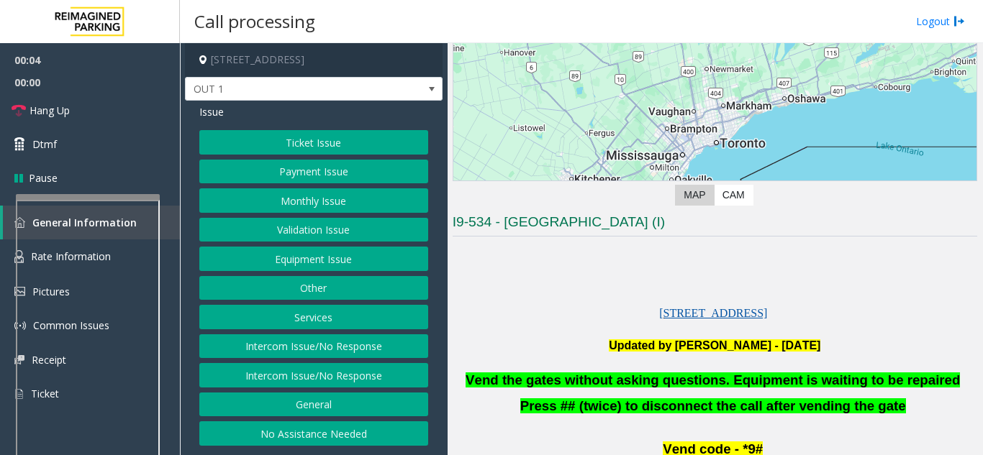
scroll to position [216, 0]
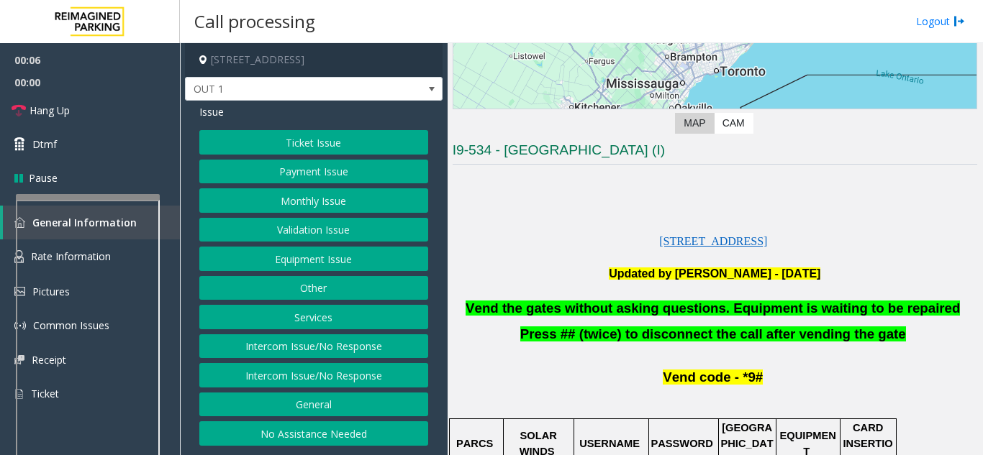
click at [305, 263] on button "Equipment Issue" at bounding box center [313, 259] width 229 height 24
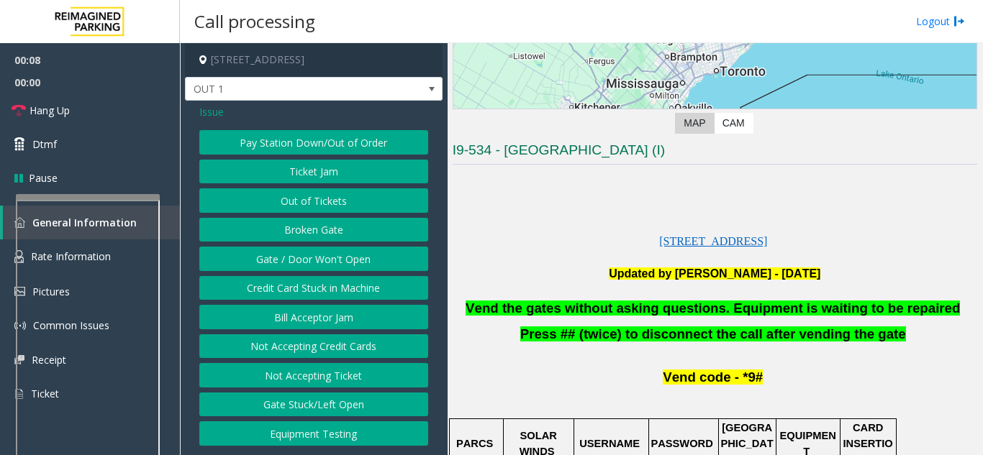
click at [328, 260] on button "Gate / Door Won't Open" at bounding box center [313, 259] width 229 height 24
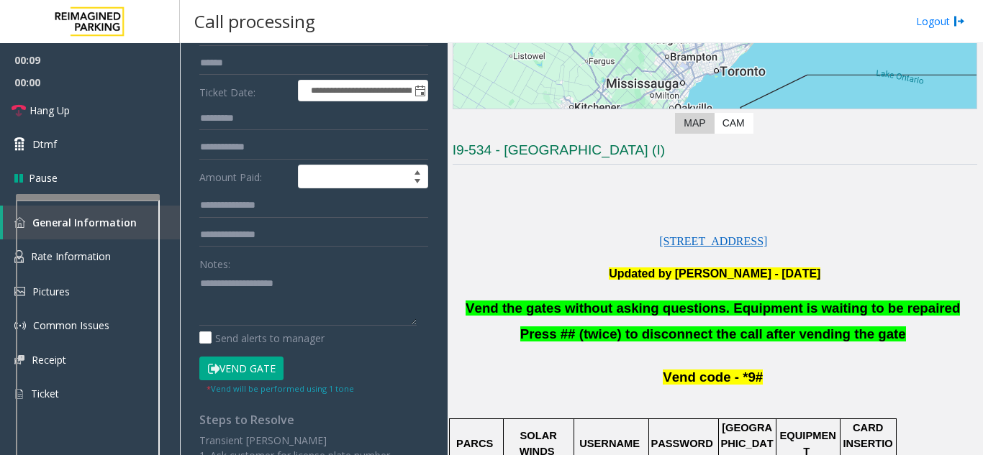
click at [266, 365] on button "Vend Gate" at bounding box center [241, 369] width 84 height 24
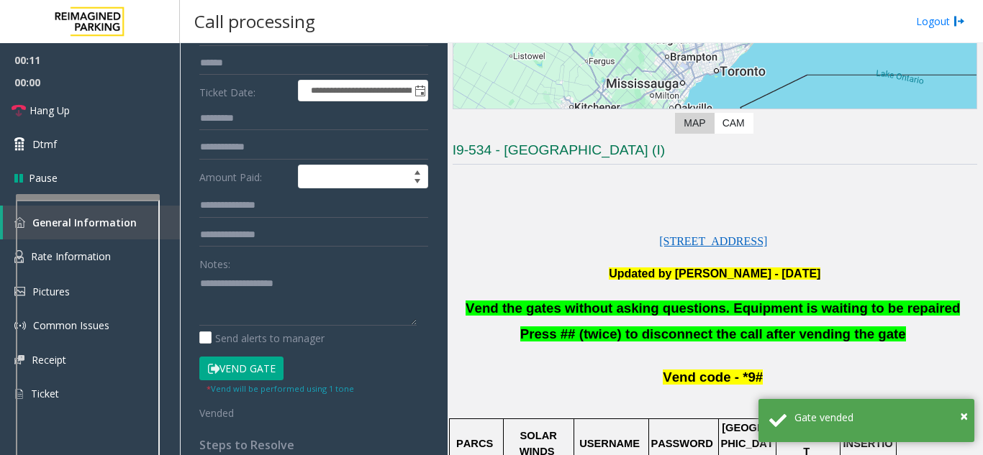
click at [606, 309] on span "Vend the gates without asking questions. Equipment is waiting to be repaired" at bounding box center [712, 308] width 494 height 15
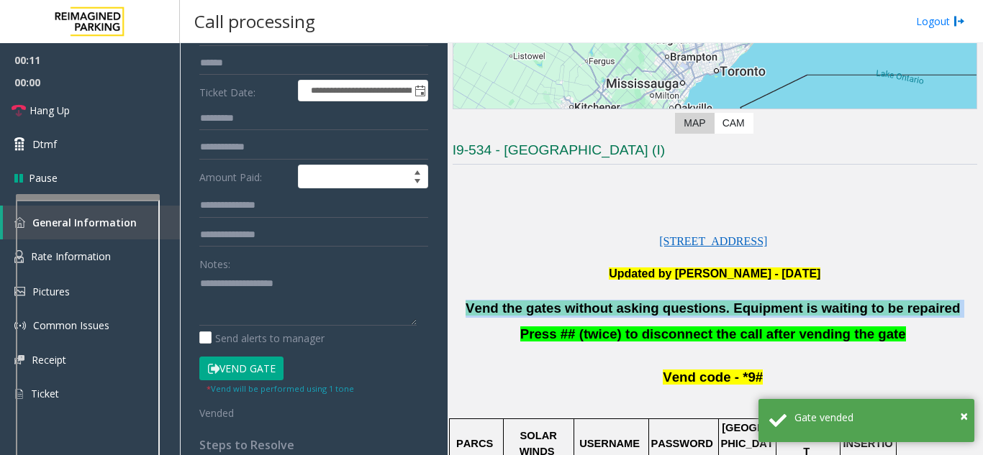
click at [606, 309] on span "Vend the gates without asking questions. Equipment is waiting to be repaired" at bounding box center [712, 308] width 494 height 15
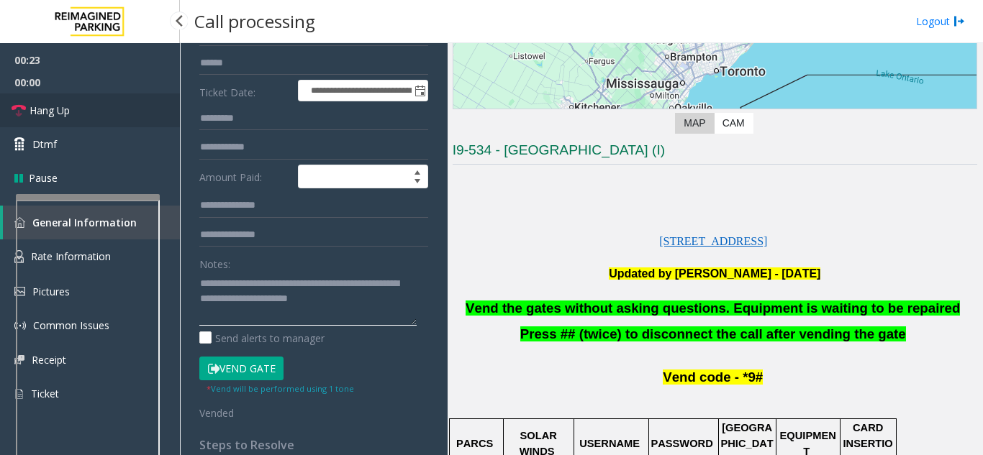
type textarea "**********"
click at [85, 108] on link "Hang Up" at bounding box center [90, 111] width 180 height 34
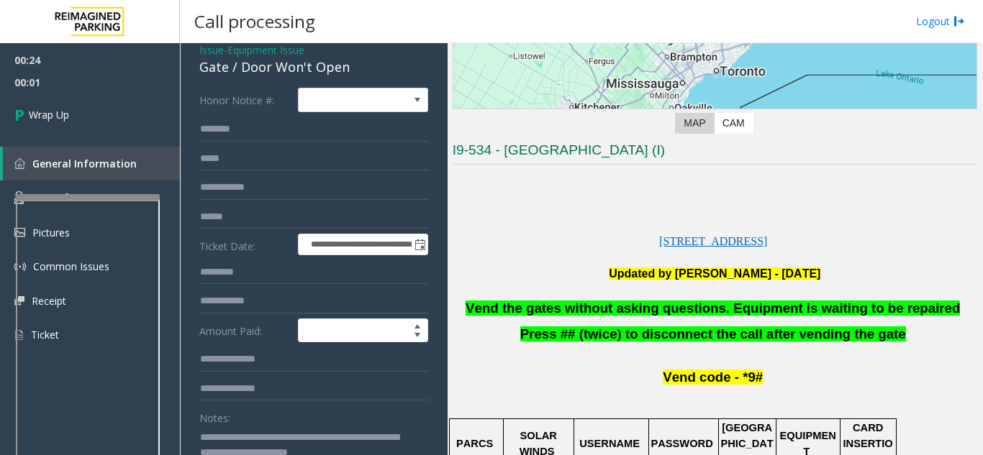
scroll to position [144, 0]
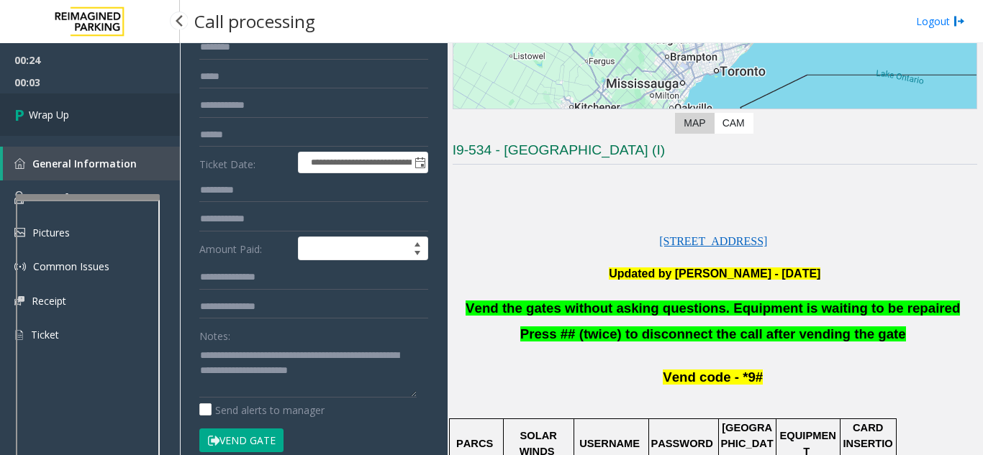
click at [60, 109] on span "Wrap Up" at bounding box center [49, 114] width 40 height 15
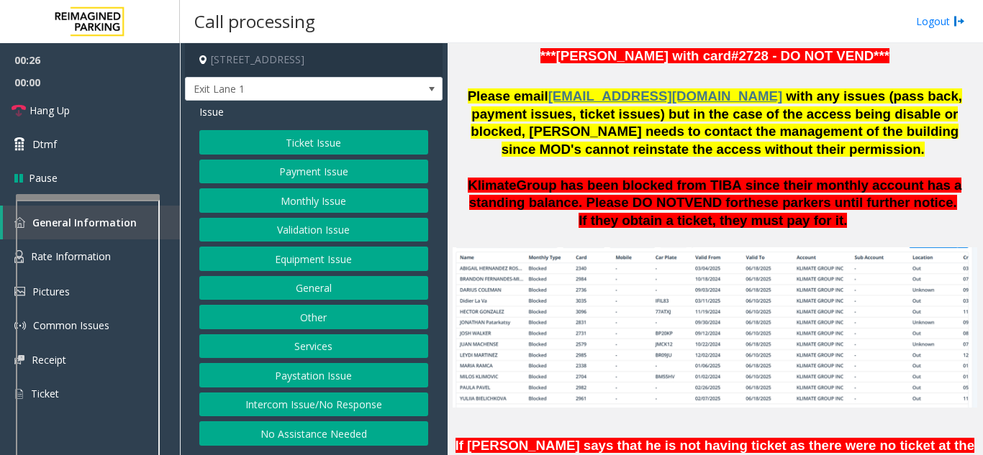
scroll to position [576, 0]
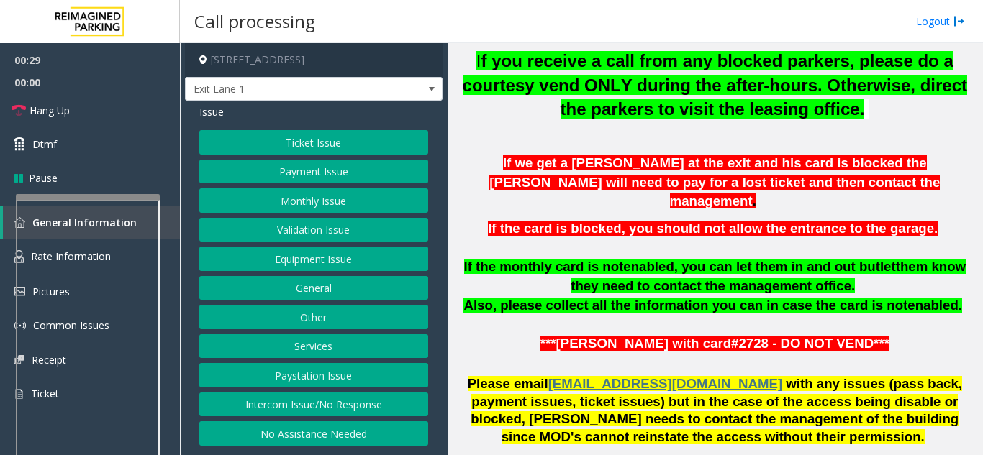
click at [362, 407] on button "Intercom Issue/No Response" at bounding box center [313, 405] width 229 height 24
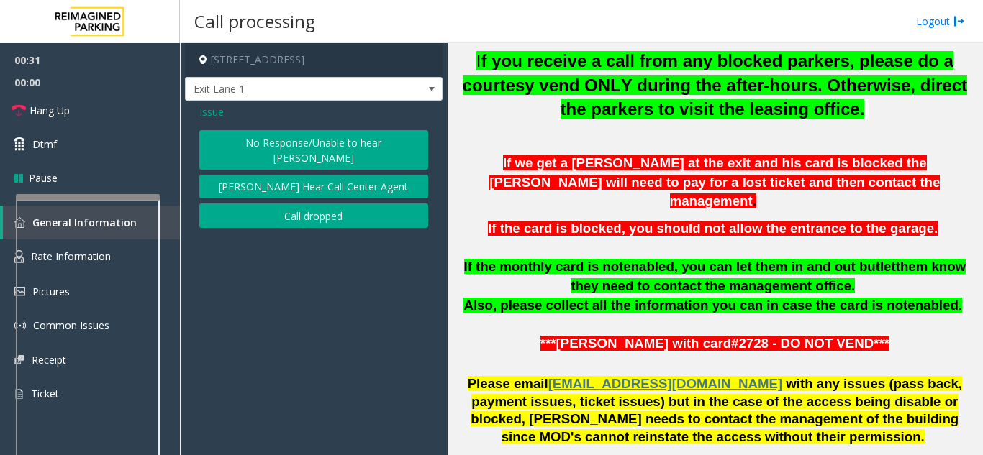
click at [305, 146] on button "No Response/Unable to hear [PERSON_NAME]" at bounding box center [313, 150] width 229 height 40
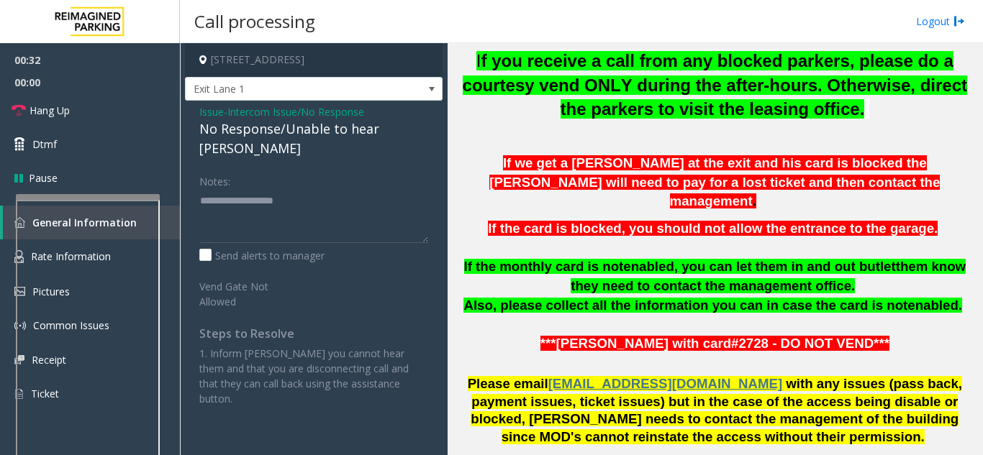
click at [281, 128] on div "No Response/Unable to hear [PERSON_NAME]" at bounding box center [313, 138] width 229 height 39
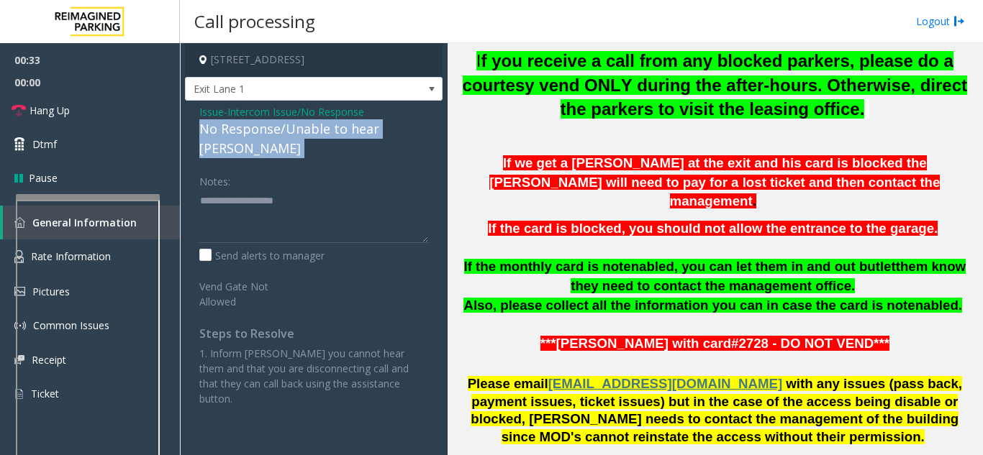
click at [281, 128] on div "No Response/Unable to hear [PERSON_NAME]" at bounding box center [313, 138] width 229 height 39
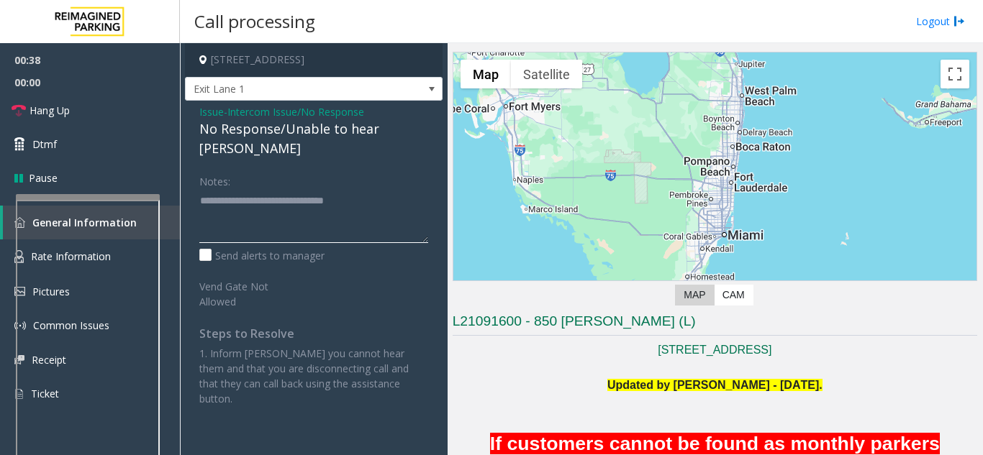
scroll to position [0, 0]
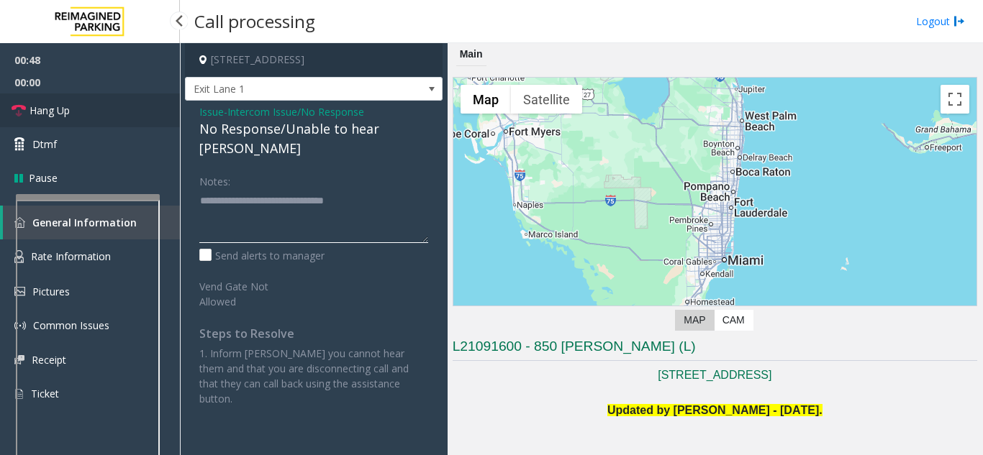
type textarea "**********"
click at [65, 106] on span "Hang Up" at bounding box center [49, 110] width 40 height 15
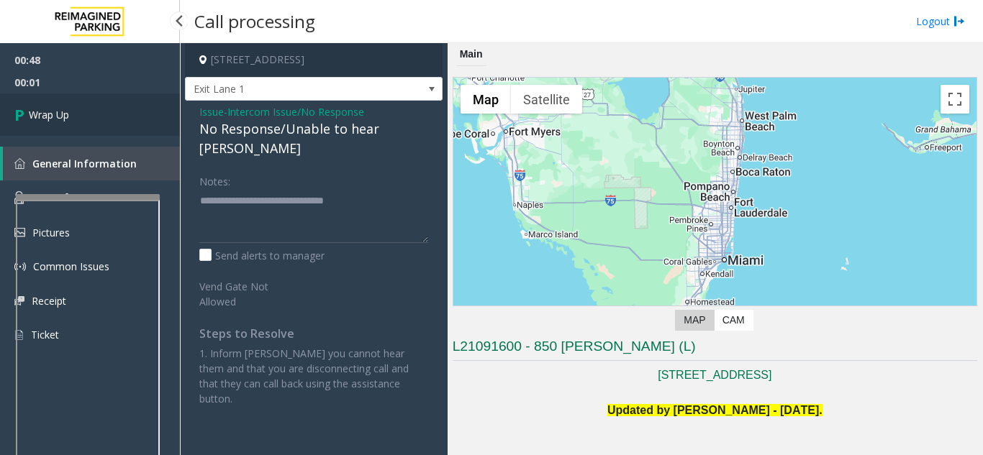
click at [58, 115] on span "Wrap Up" at bounding box center [49, 114] width 40 height 15
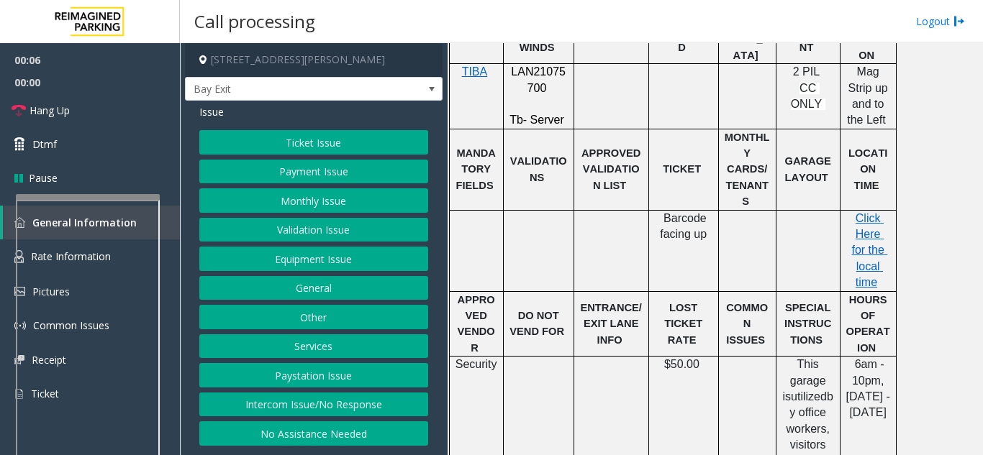
scroll to position [504, 0]
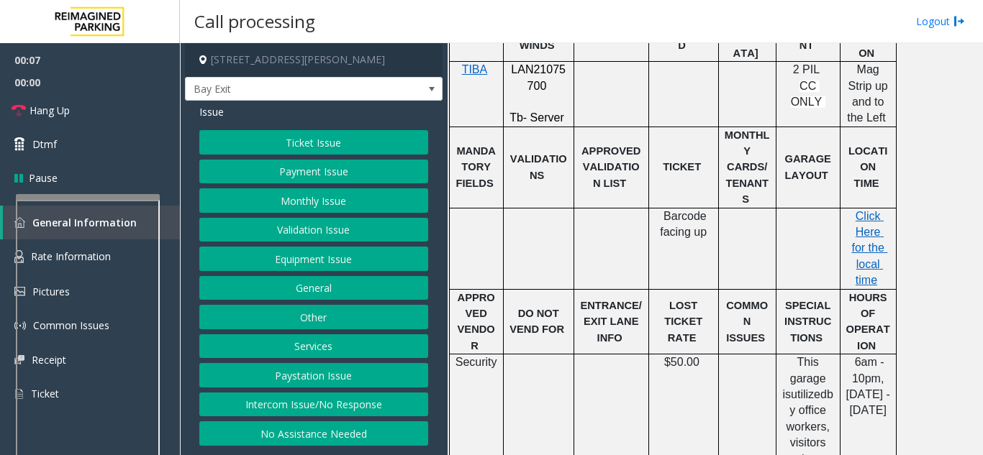
click at [358, 407] on button "Intercom Issue/No Response" at bounding box center [313, 405] width 229 height 24
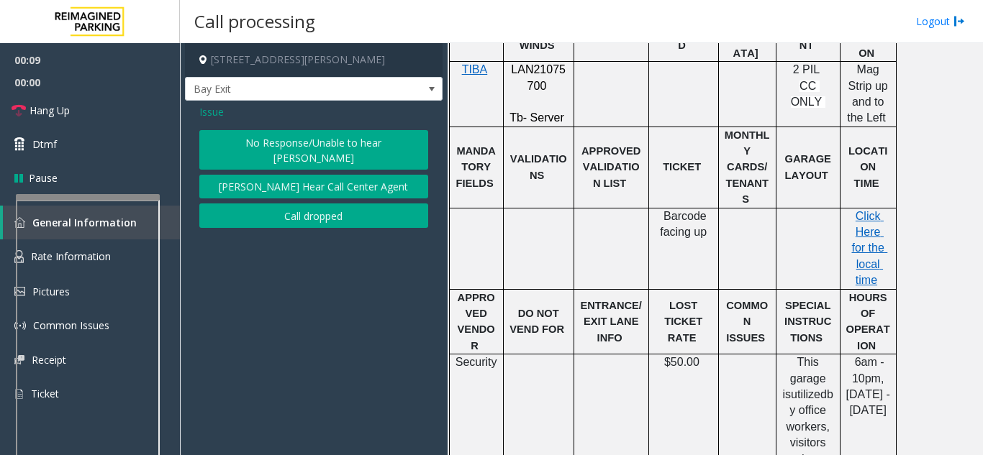
click at [232, 137] on button "No Response/Unable to hear [PERSON_NAME]" at bounding box center [313, 150] width 229 height 40
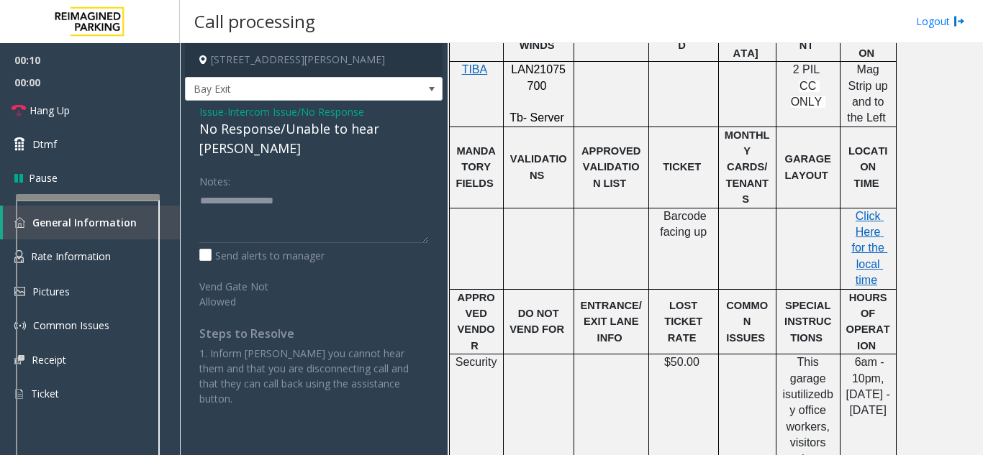
click at [218, 127] on div "No Response/Unable to hear [PERSON_NAME]" at bounding box center [313, 138] width 229 height 39
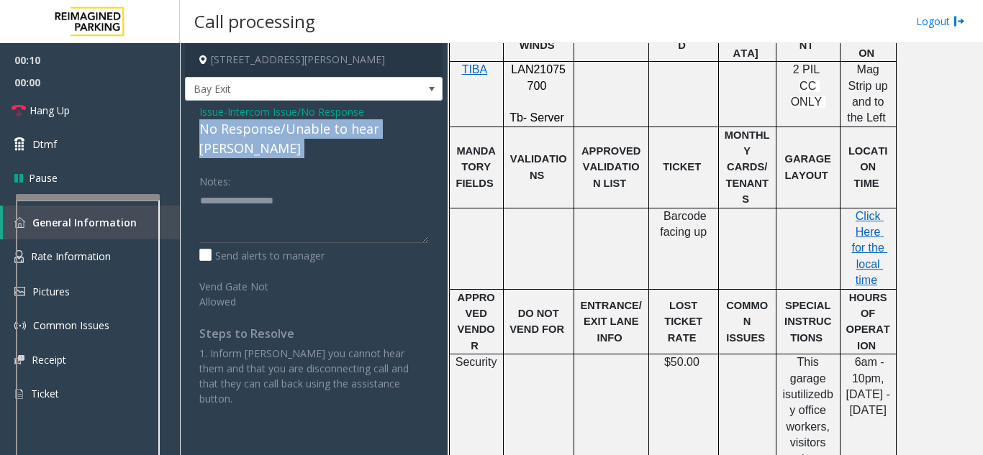
click at [218, 127] on div "No Response/Unable to hear [PERSON_NAME]" at bounding box center [313, 138] width 229 height 39
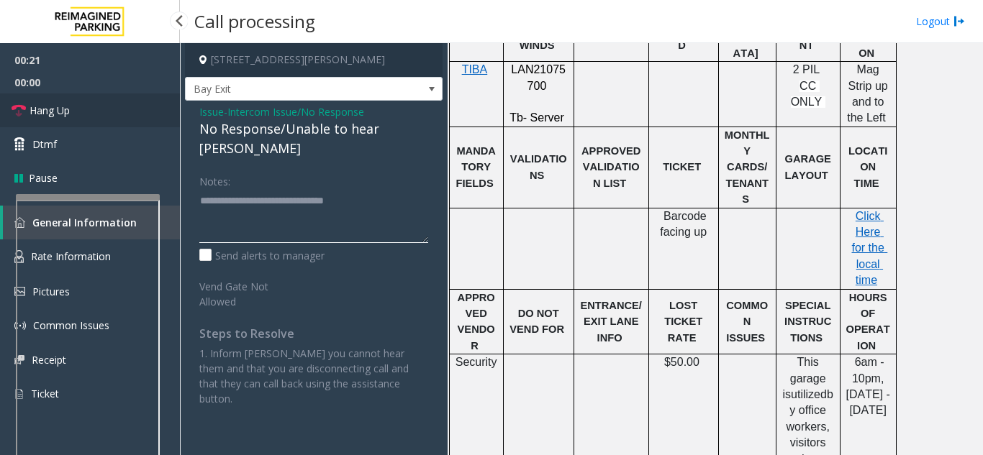
type textarea "**********"
click at [56, 113] on span "Hang Up" at bounding box center [49, 110] width 40 height 15
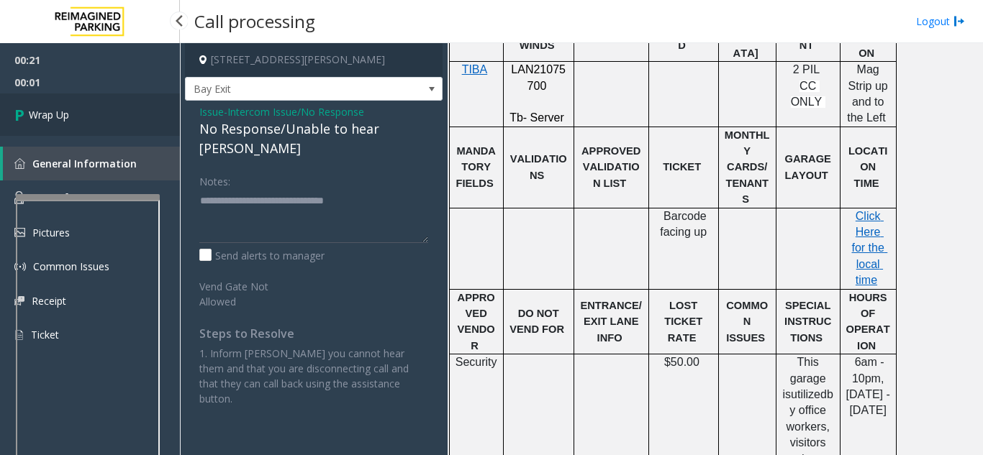
click at [56, 113] on span "Wrap Up" at bounding box center [49, 114] width 40 height 15
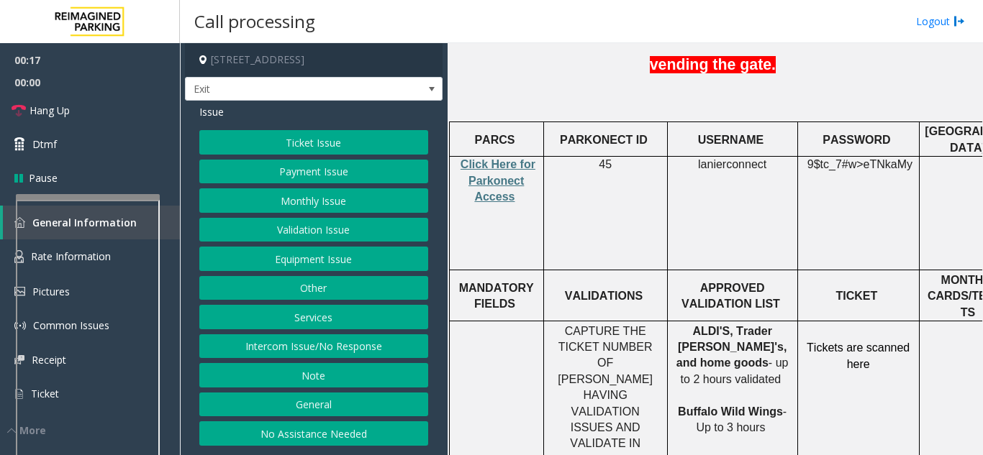
scroll to position [504, 0]
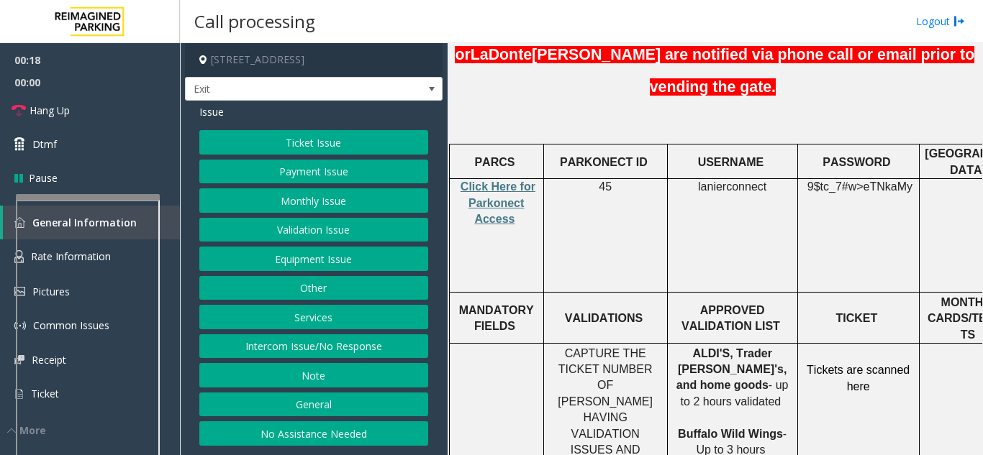
click at [340, 230] on button "Validation Issue" at bounding box center [313, 230] width 229 height 24
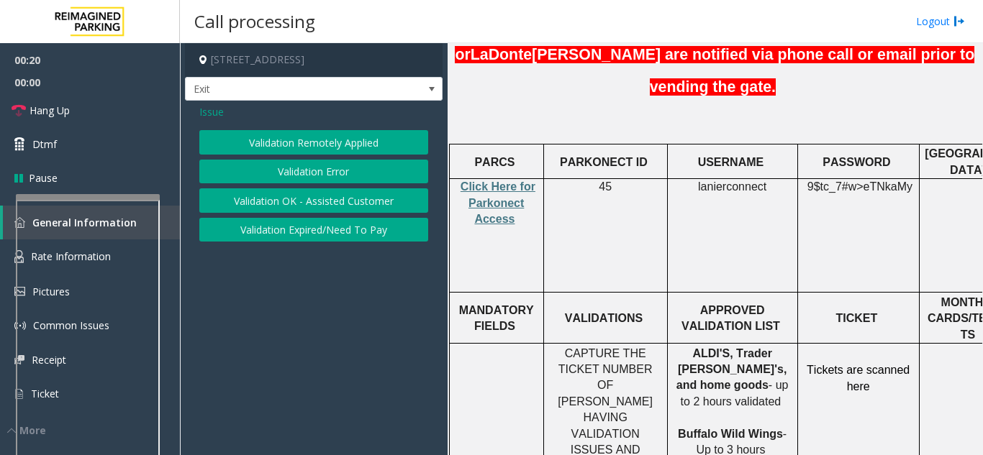
click at [319, 170] on button "Validation Error" at bounding box center [313, 172] width 229 height 24
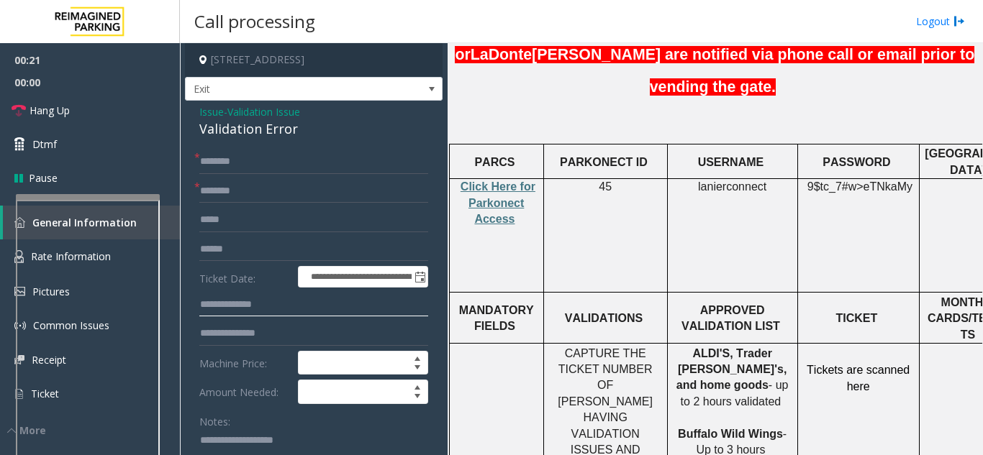
click at [225, 299] on input "text" at bounding box center [313, 305] width 229 height 24
type input "******"
click at [236, 155] on input "text" at bounding box center [313, 162] width 229 height 24
type input "**"
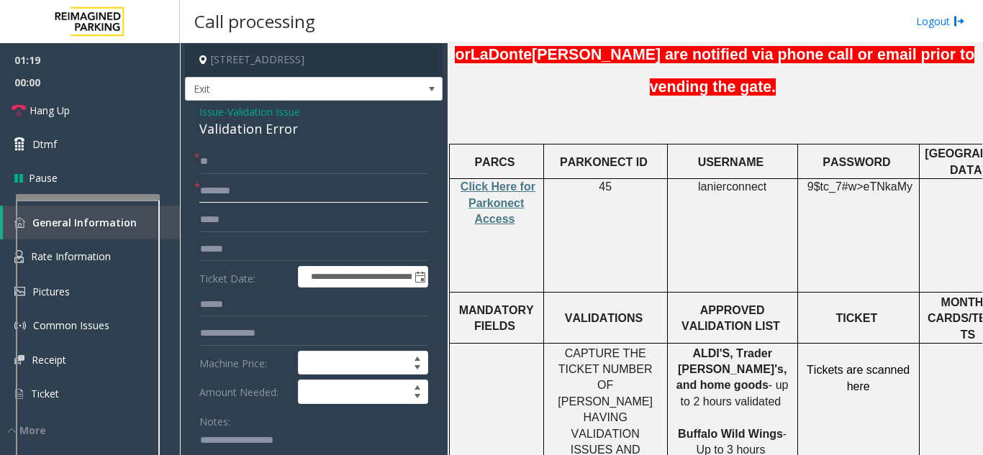
click at [226, 192] on input "text" at bounding box center [313, 191] width 229 height 24
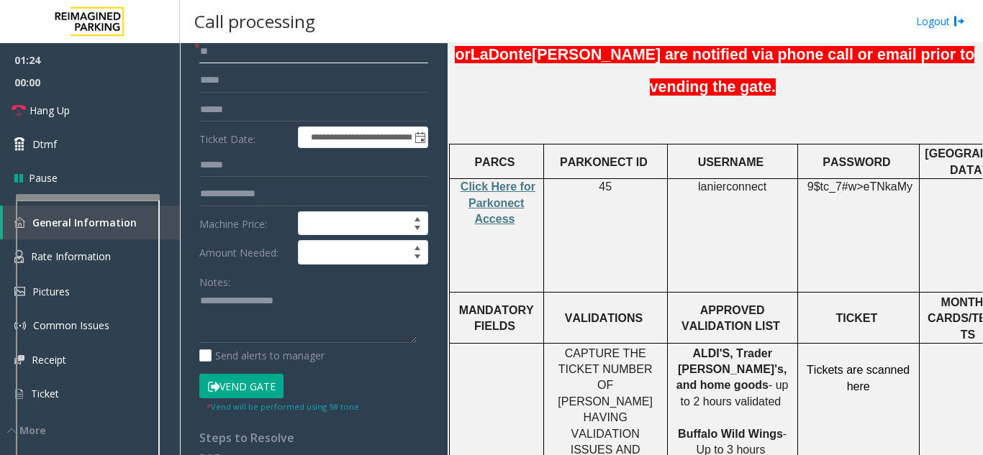
scroll to position [144, 0]
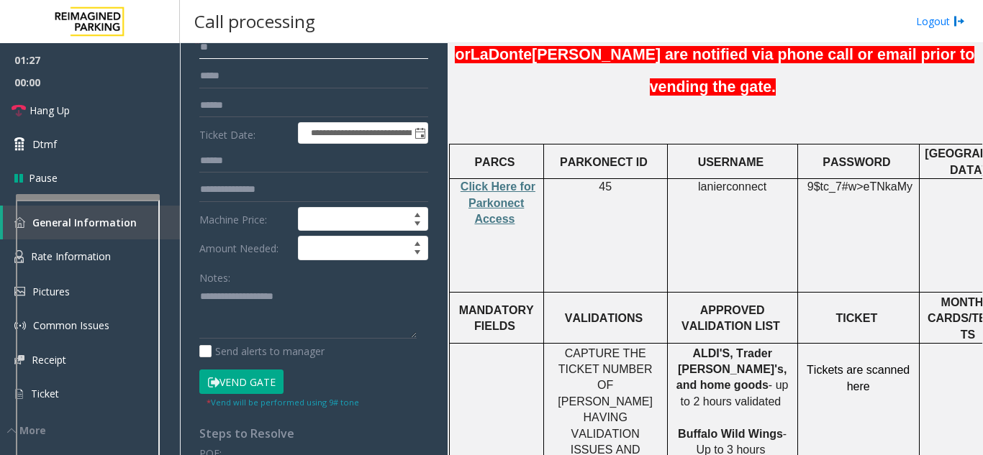
type input "**"
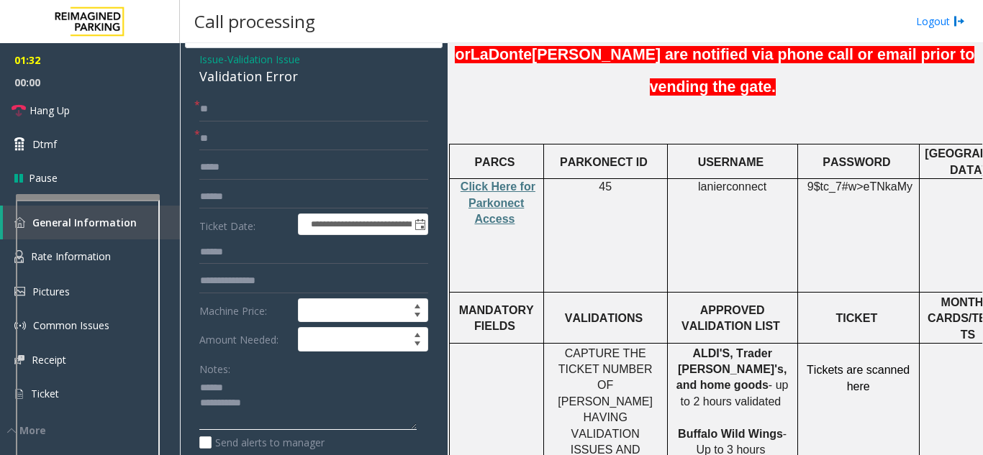
scroll to position [0, 0]
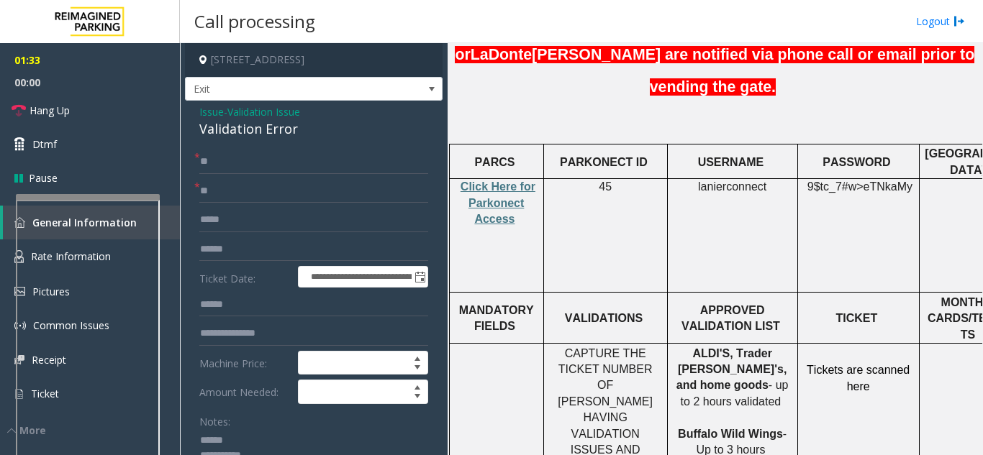
click at [263, 124] on div "Validation Error" at bounding box center [313, 128] width 229 height 19
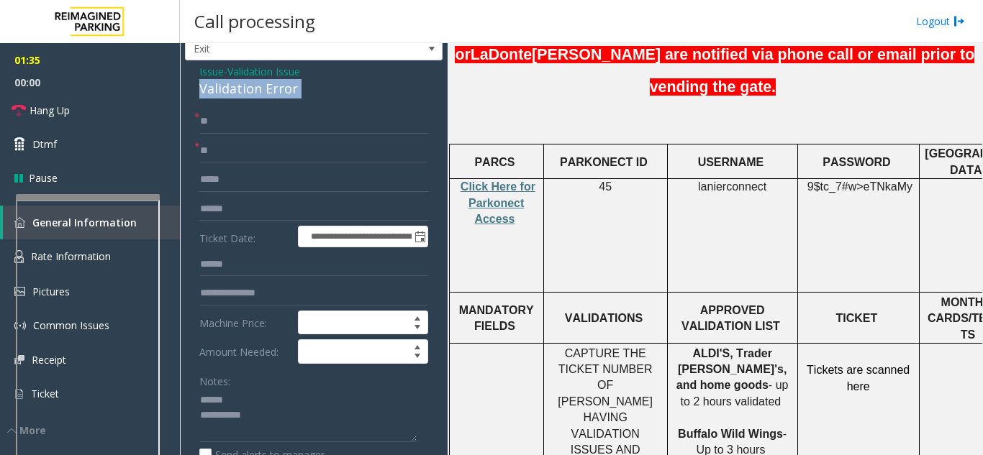
scroll to position [60, 0]
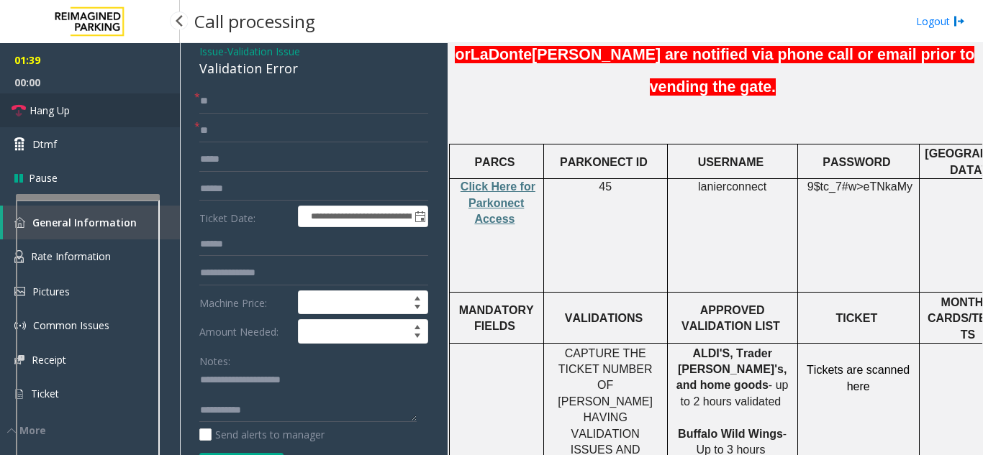
click at [92, 113] on link "Hang Up" at bounding box center [90, 111] width 180 height 34
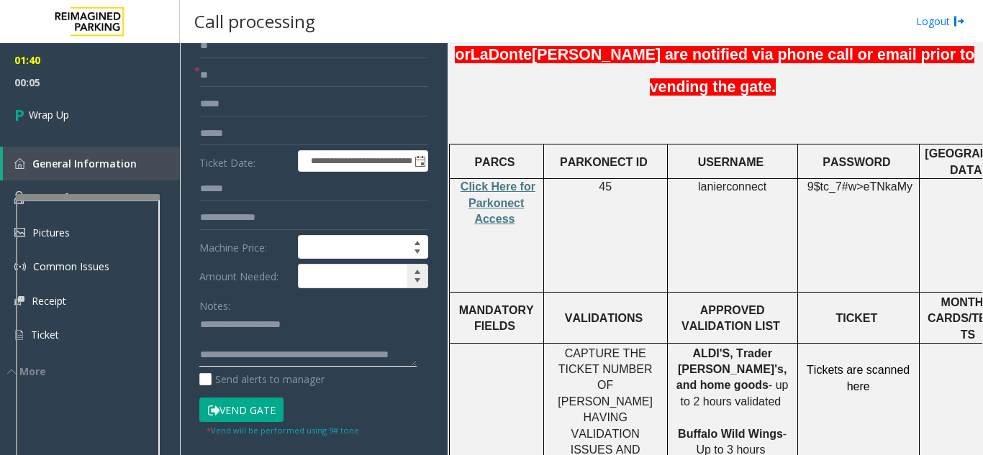
scroll to position [132, 0]
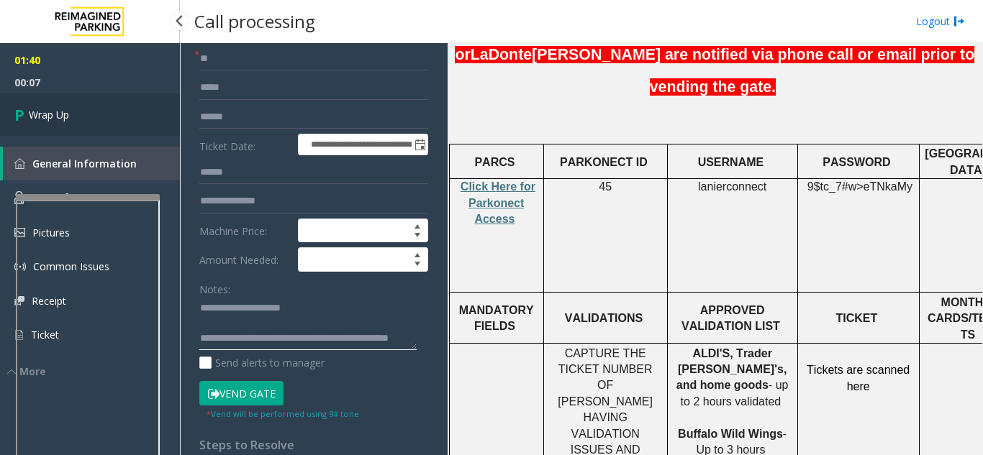
type textarea "**********"
click at [84, 124] on link "Wrap Up" at bounding box center [90, 115] width 180 height 42
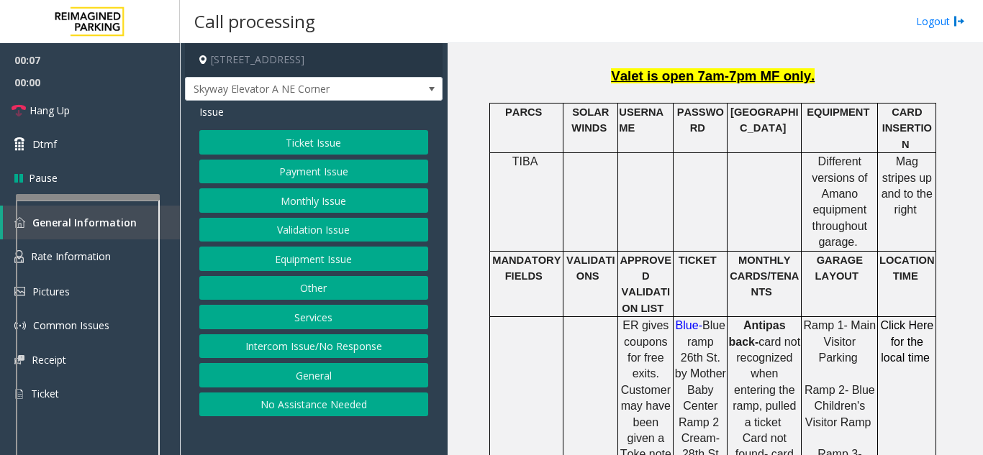
scroll to position [360, 0]
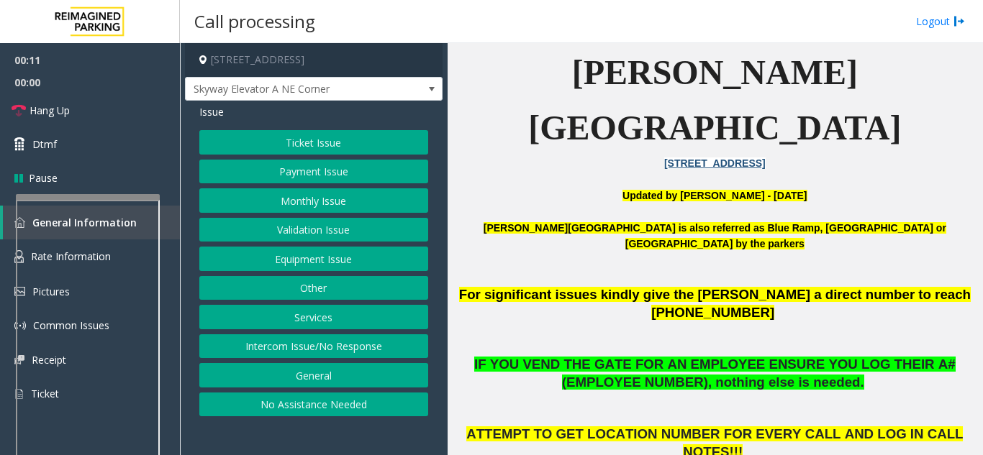
click at [335, 350] on button "Intercom Issue/No Response" at bounding box center [313, 347] width 229 height 24
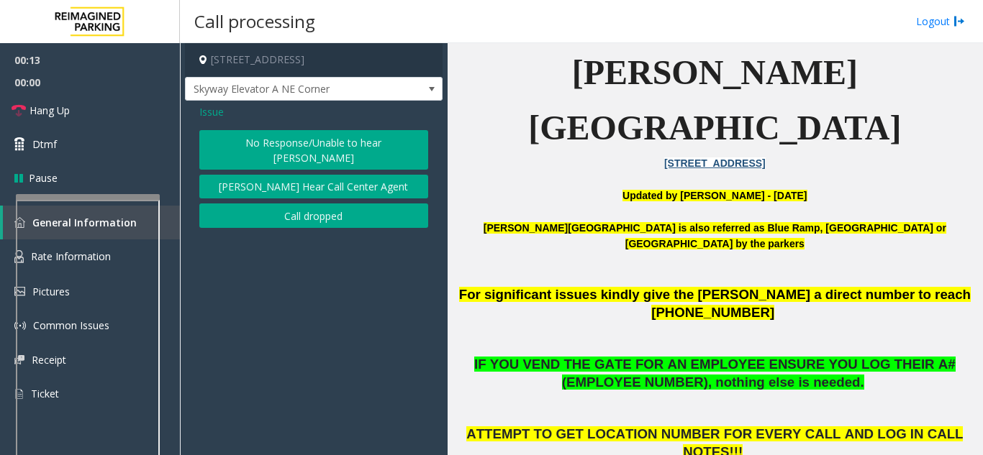
click at [350, 145] on button "No Response/Unable to hear [PERSON_NAME]" at bounding box center [313, 150] width 229 height 40
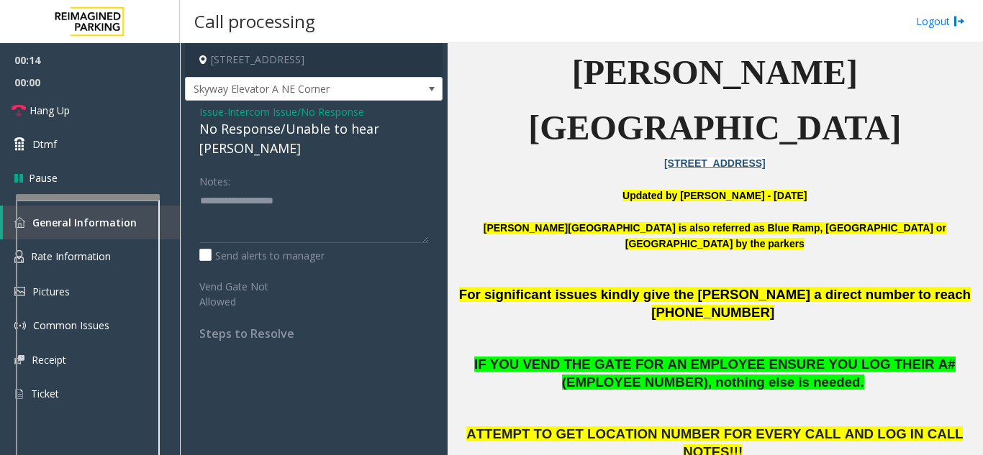
click at [294, 127] on div "No Response/Unable to hear [PERSON_NAME]" at bounding box center [313, 138] width 229 height 39
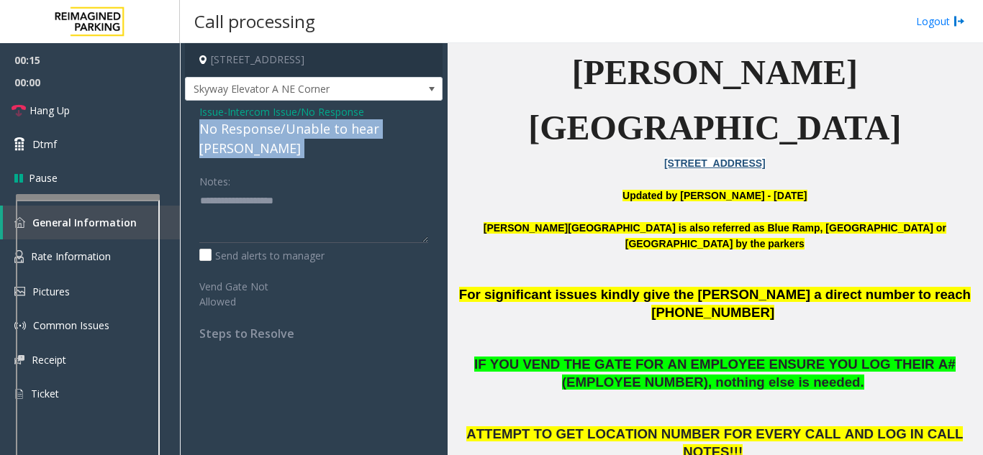
click at [299, 130] on div "No Response/Unable to hear [PERSON_NAME]" at bounding box center [313, 138] width 229 height 39
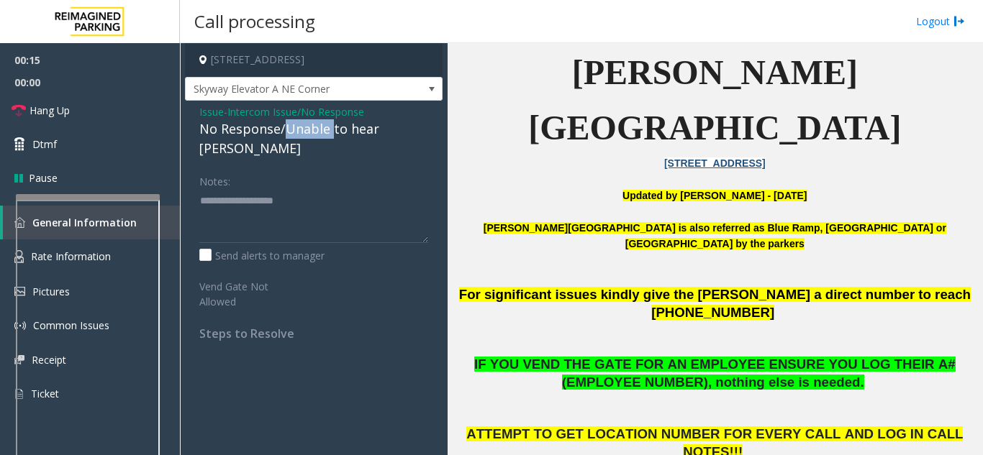
click at [299, 130] on div "No Response/Unable to hear [PERSON_NAME]" at bounding box center [313, 138] width 229 height 39
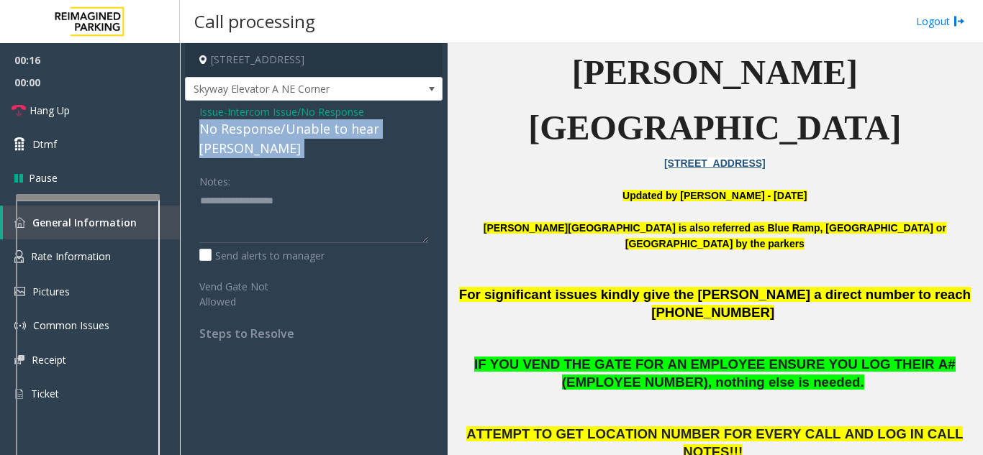
click at [299, 130] on div "No Response/Unable to hear [PERSON_NAME]" at bounding box center [313, 138] width 229 height 39
drag, startPoint x: 299, startPoint y: 129, endPoint x: 390, endPoint y: 158, distance: 96.0
click at [390, 158] on div "Issue - Intercom Issue/No Response No Response/Unable to hear [PERSON_NAME] Not…" at bounding box center [314, 228] width 258 height 255
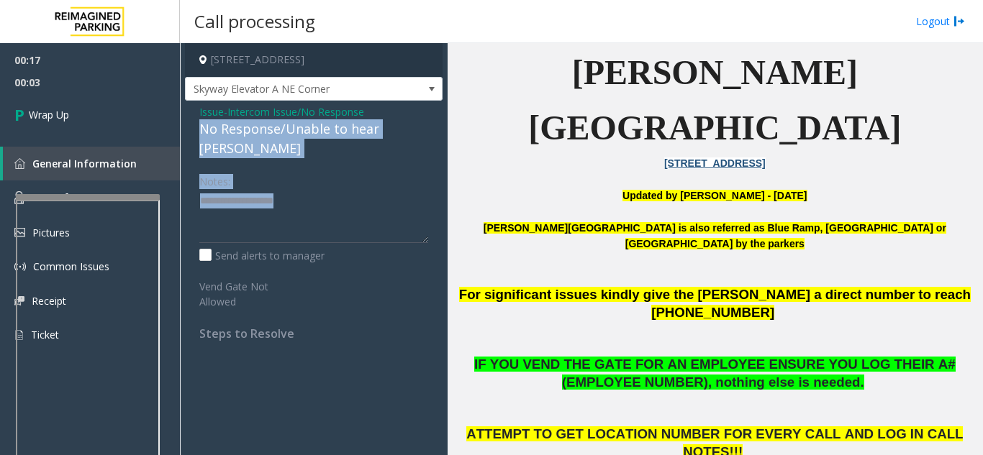
click at [266, 130] on div "No Response/Unable to hear [PERSON_NAME]" at bounding box center [313, 138] width 229 height 39
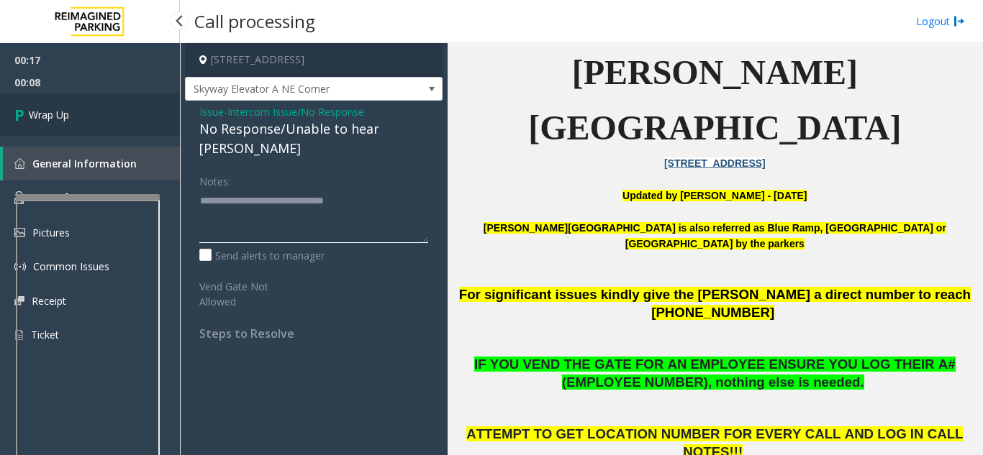
type textarea "**********"
click at [102, 102] on link "Wrap Up" at bounding box center [90, 115] width 180 height 42
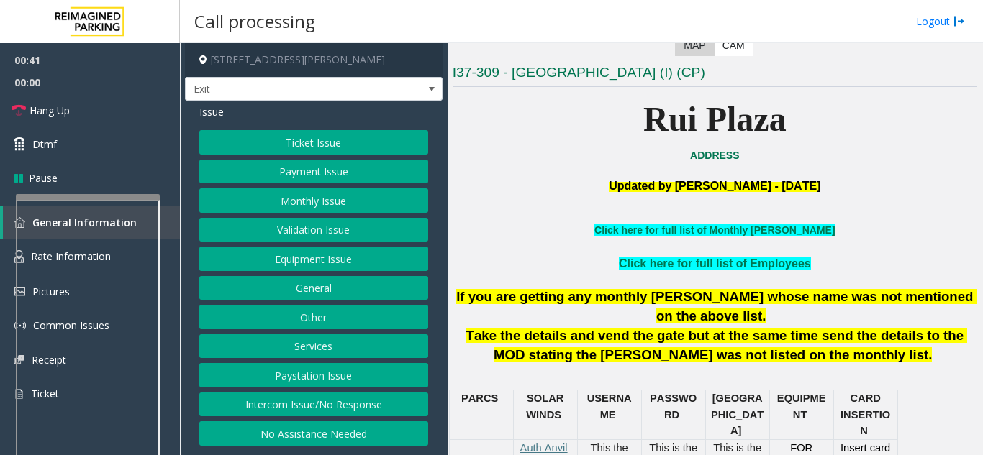
scroll to position [268, 0]
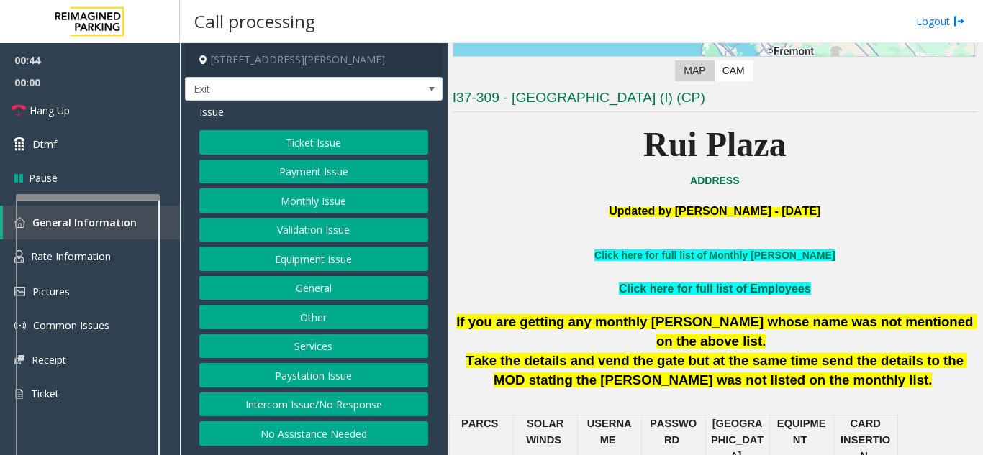
click at [678, 288] on link "Click here for full list of Employees" at bounding box center [715, 289] width 192 height 12
click at [337, 402] on button "Intercom Issue/No Response" at bounding box center [313, 405] width 229 height 24
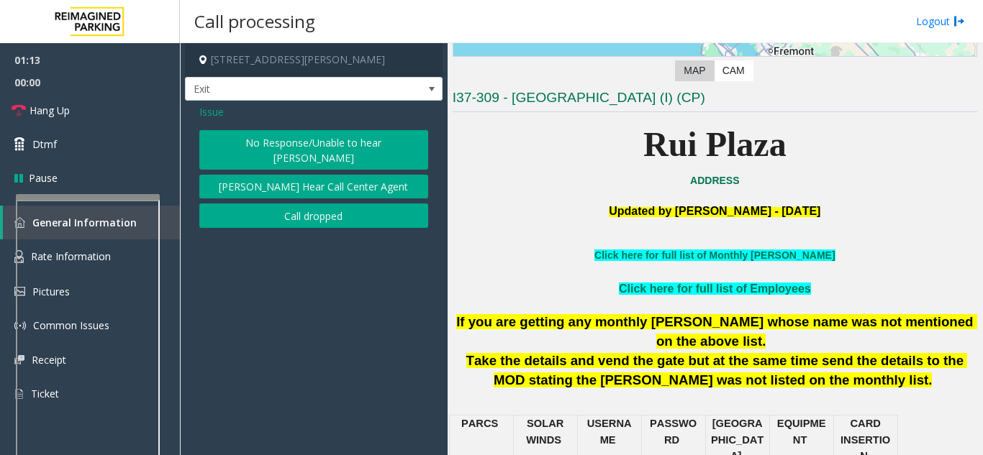
click at [211, 109] on span "Issue" at bounding box center [211, 111] width 24 height 15
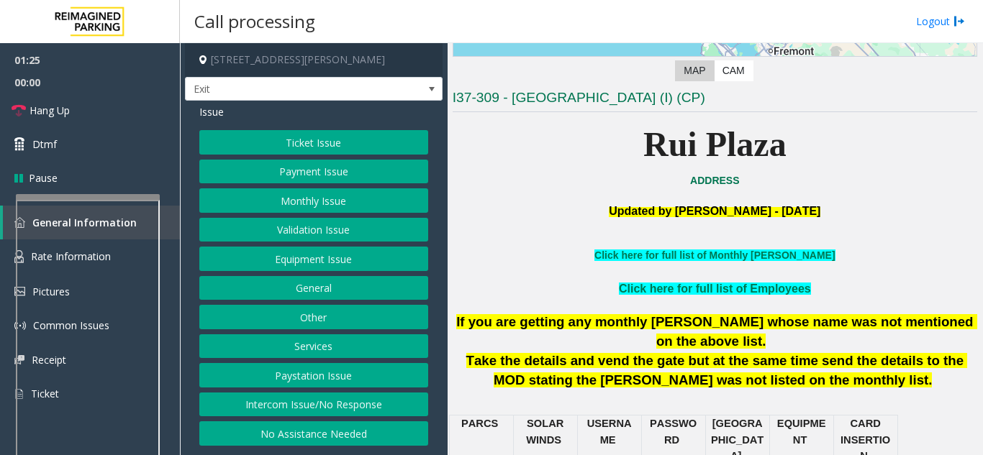
click at [301, 409] on button "Intercom Issue/No Response" at bounding box center [313, 405] width 229 height 24
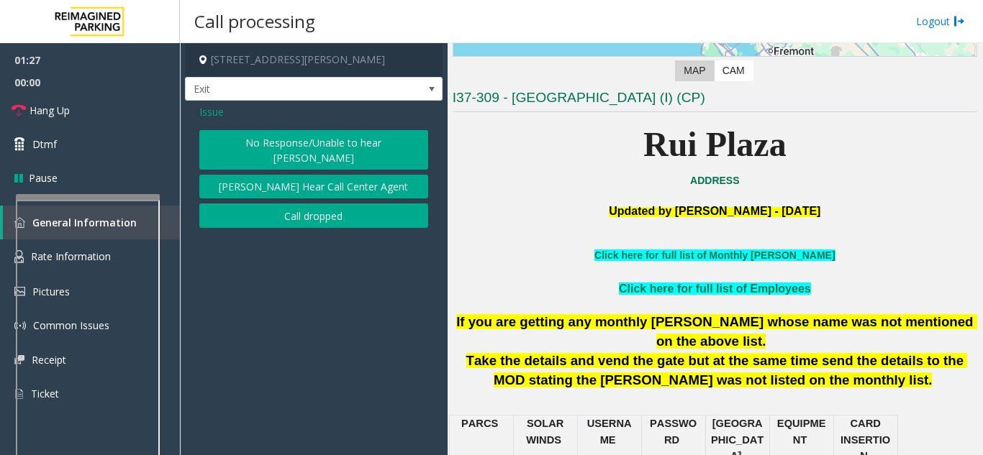
click at [299, 176] on button "[PERSON_NAME] Hear Call Center Agent" at bounding box center [313, 187] width 229 height 24
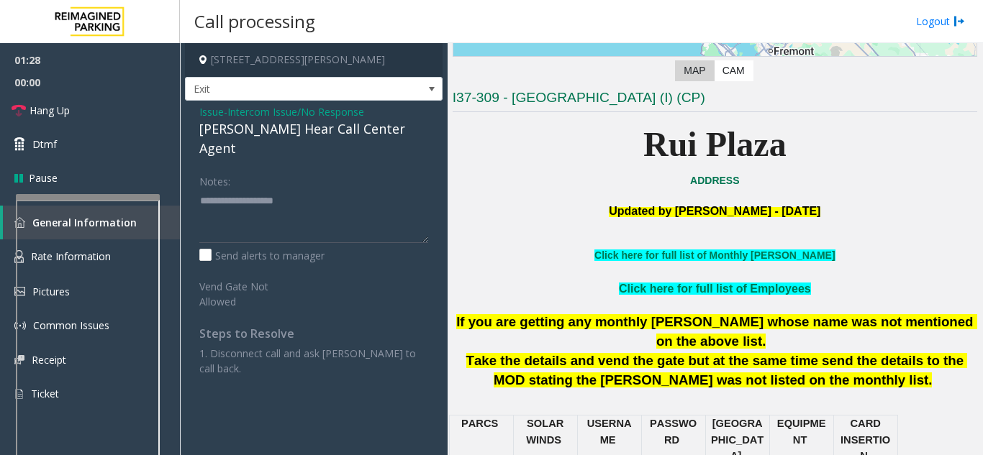
click at [263, 132] on div "[PERSON_NAME] Hear Call Center Agent" at bounding box center [313, 138] width 229 height 39
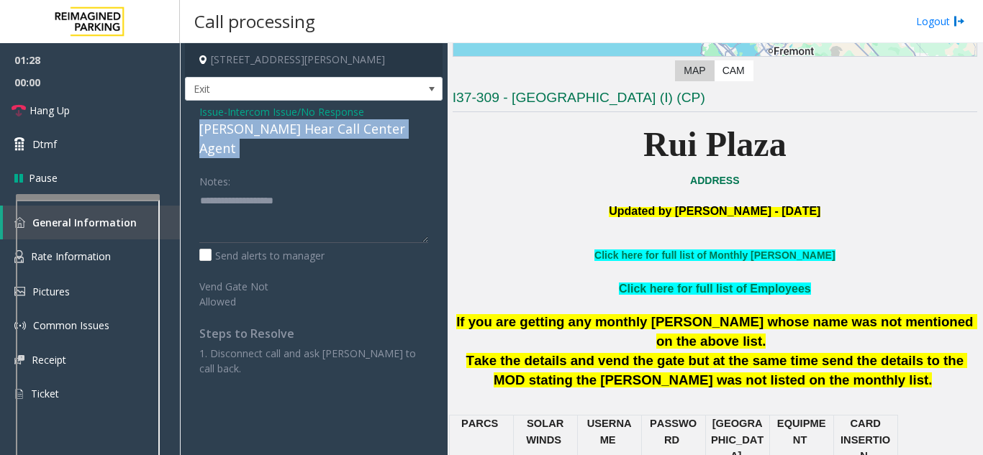
click at [263, 132] on div "[PERSON_NAME] Hear Call Center Agent" at bounding box center [313, 138] width 229 height 39
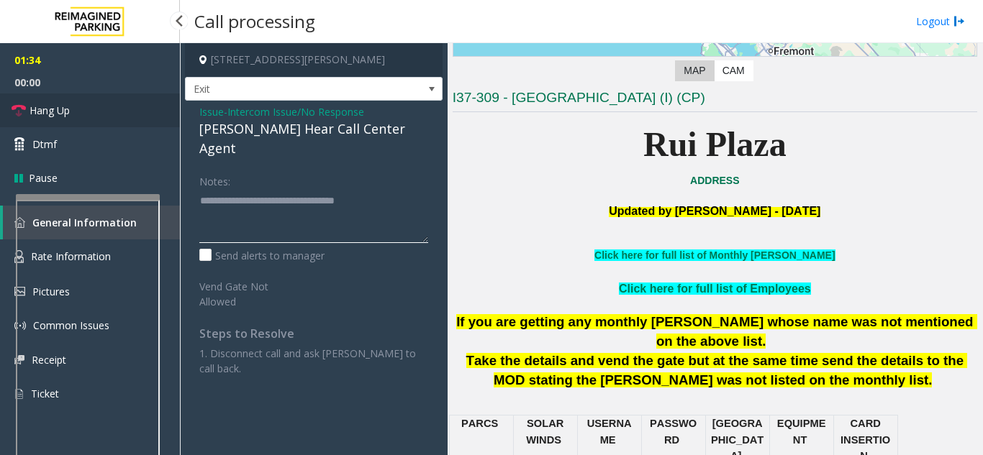
type textarea "**********"
click at [88, 109] on link "Hang Up" at bounding box center [90, 111] width 180 height 34
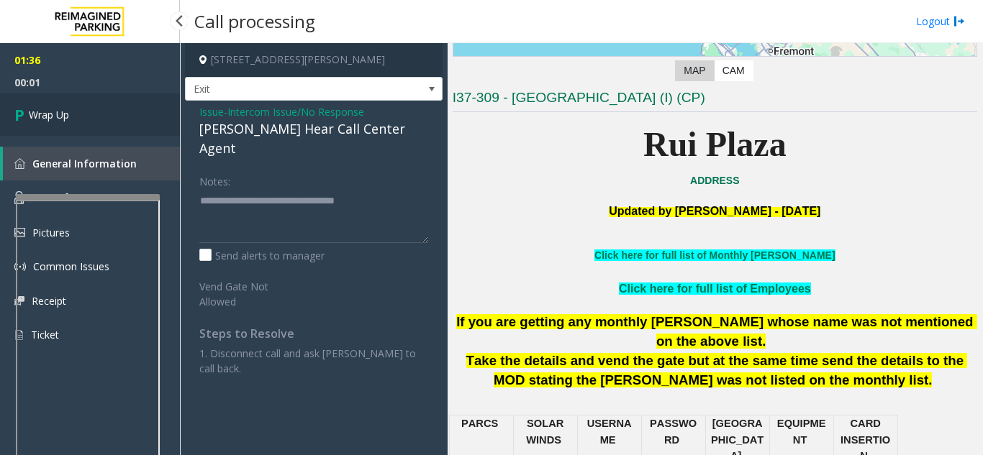
click at [88, 109] on link "Wrap Up" at bounding box center [90, 115] width 180 height 42
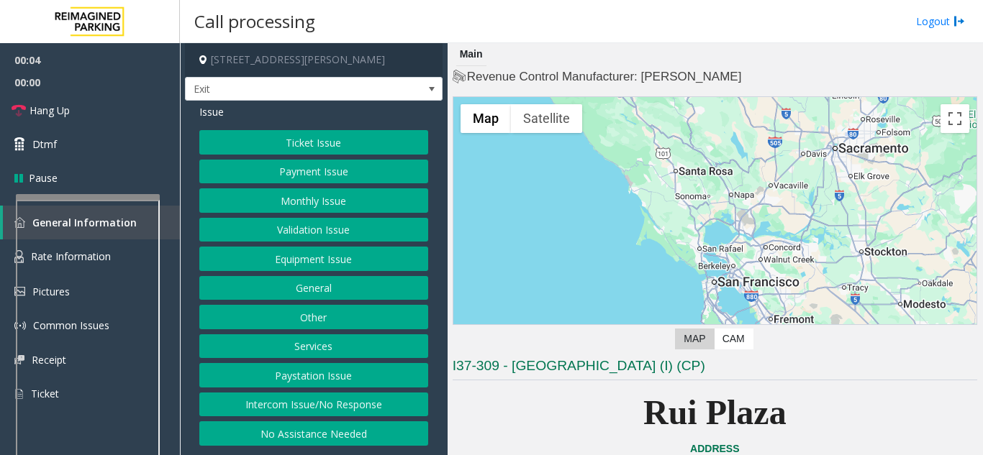
click at [327, 346] on button "Services" at bounding box center [313, 347] width 229 height 24
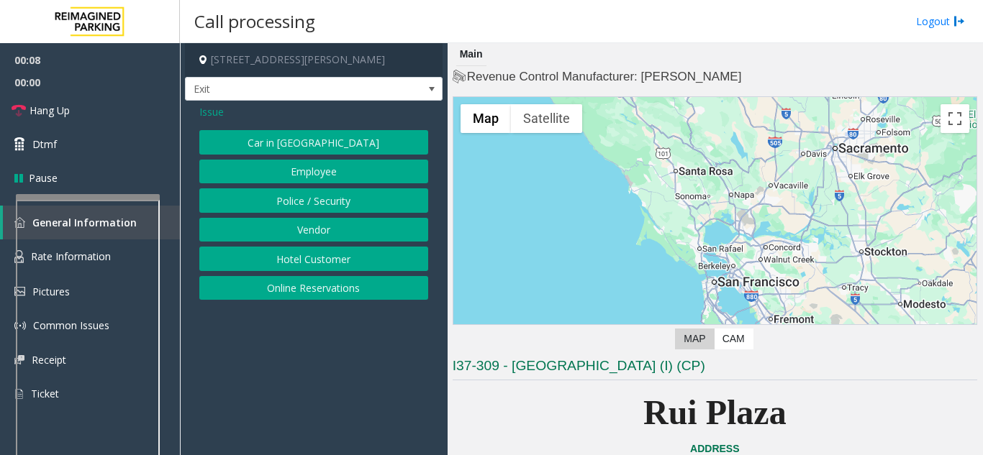
click at [314, 204] on button "Police / Security" at bounding box center [313, 200] width 229 height 24
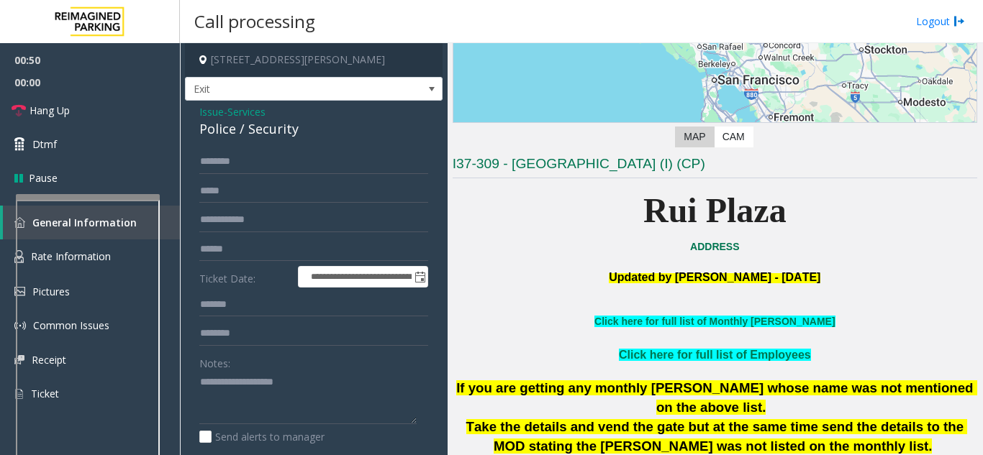
scroll to position [196, 0]
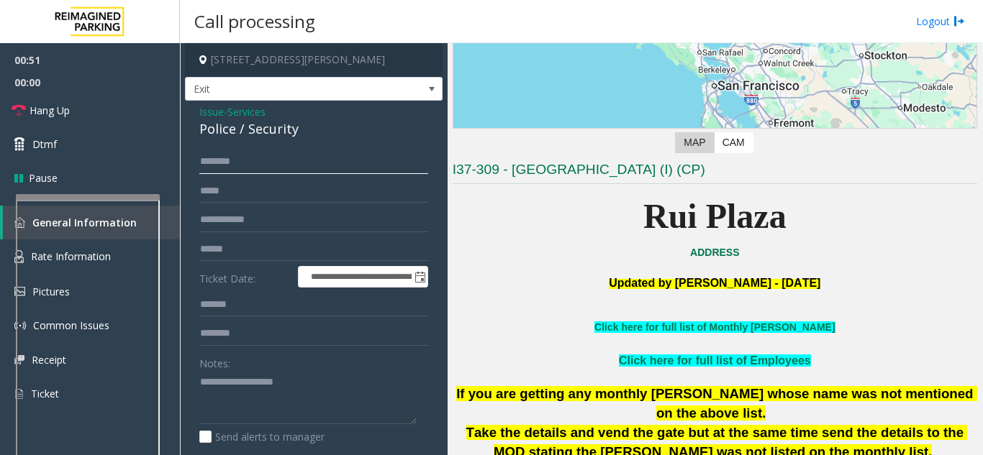
click at [318, 164] on input "text" at bounding box center [313, 162] width 229 height 24
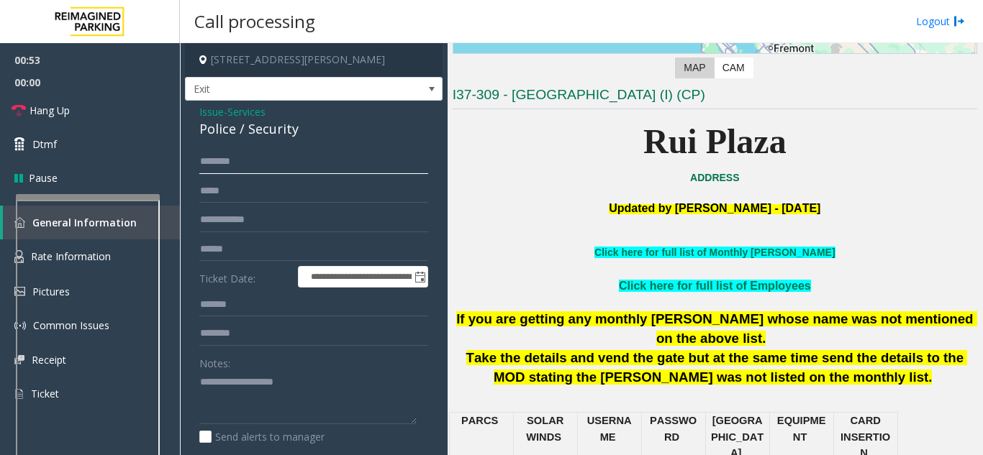
scroll to position [412, 0]
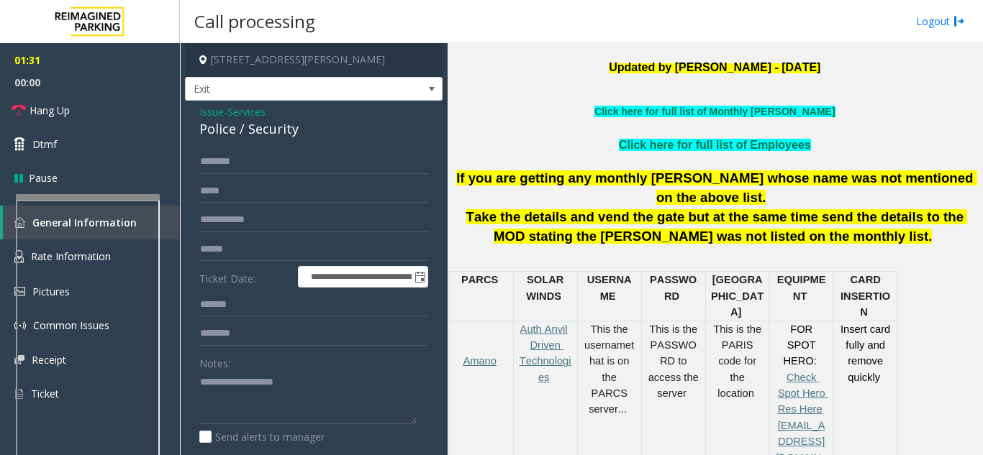
click at [211, 113] on span "Issue" at bounding box center [211, 111] width 24 height 15
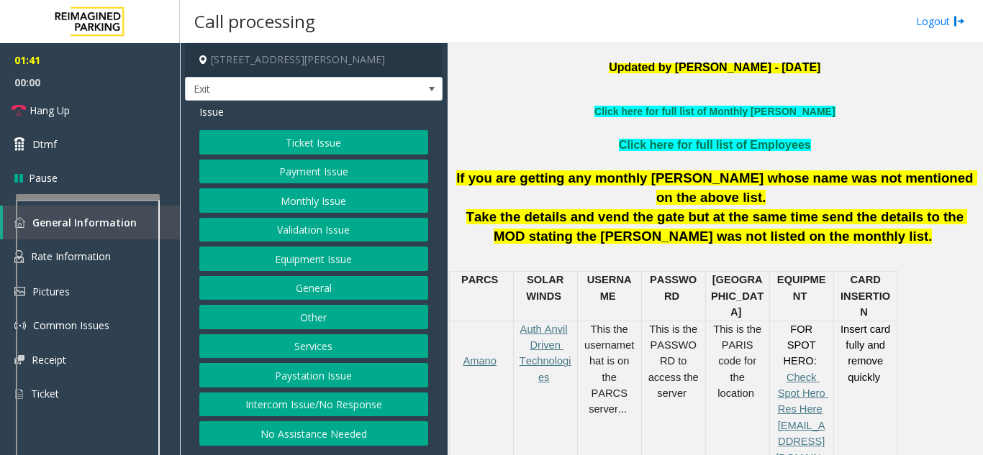
click at [299, 350] on button "Services" at bounding box center [313, 347] width 229 height 24
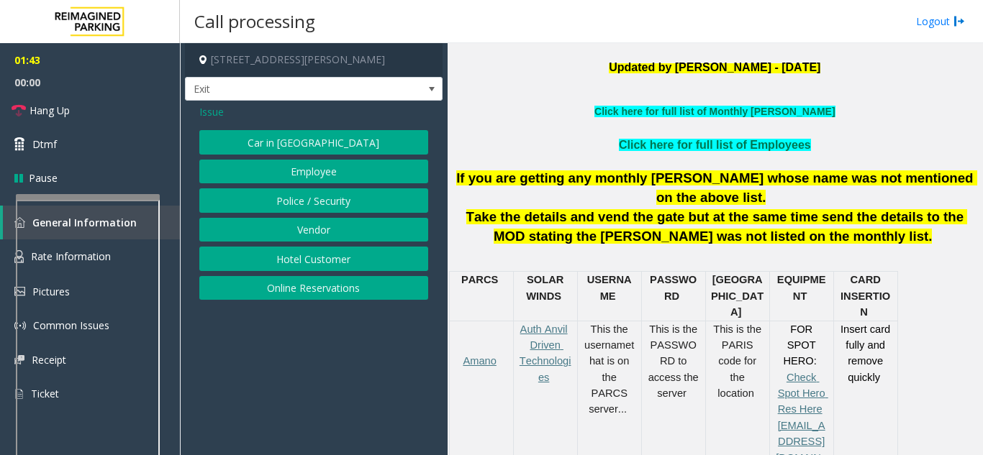
click at [332, 207] on button "Police / Security" at bounding box center [313, 200] width 229 height 24
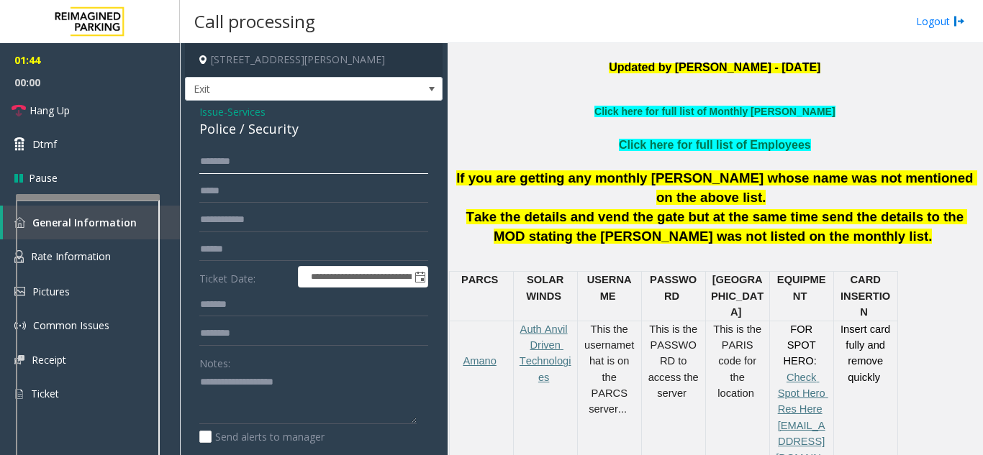
click at [302, 168] on input "text" at bounding box center [313, 162] width 229 height 24
type input "******"
click at [237, 330] on input "text" at bounding box center [313, 334] width 229 height 24
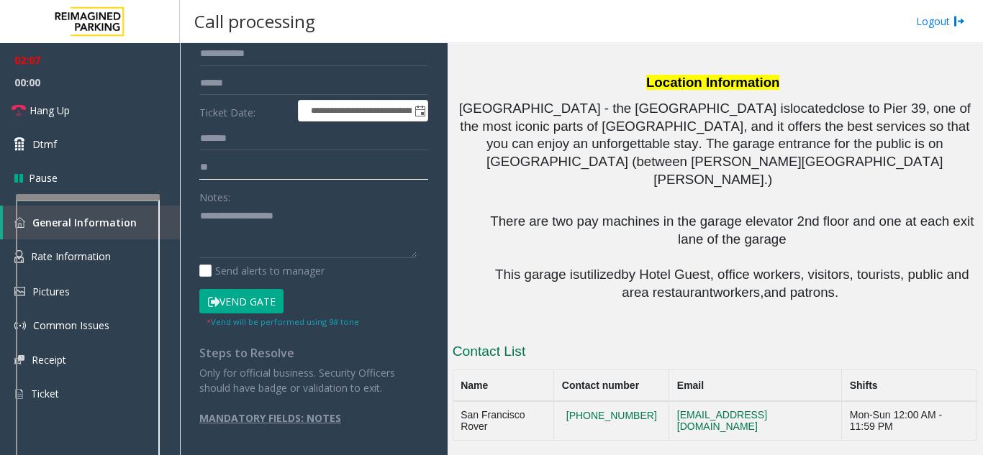
scroll to position [1348, 0]
click at [252, 171] on input "**" at bounding box center [313, 167] width 229 height 24
type input "*"
click at [235, 303] on button "Vend Gate" at bounding box center [241, 301] width 84 height 24
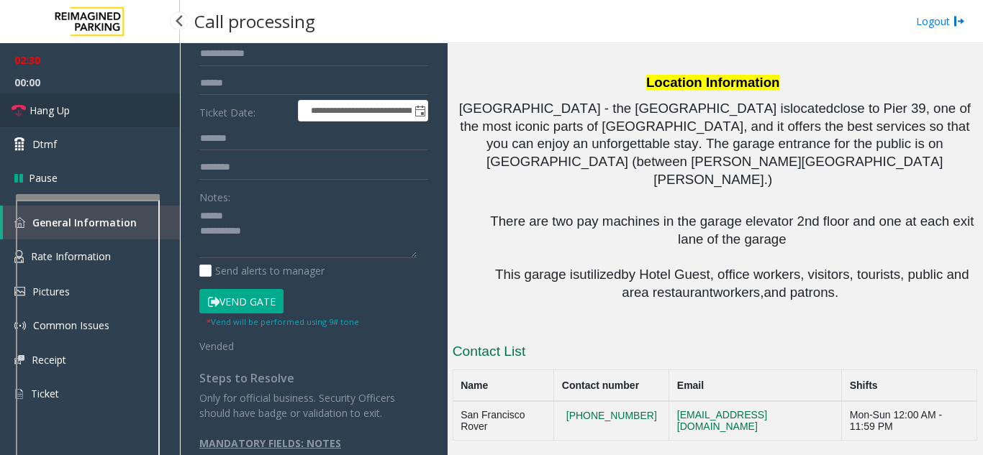
click at [66, 105] on span "Hang Up" at bounding box center [49, 110] width 40 height 15
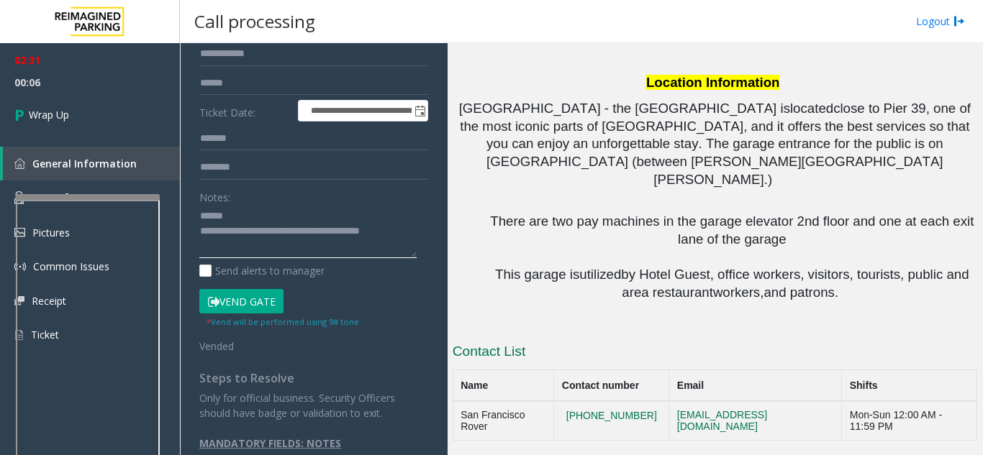
scroll to position [0, 0]
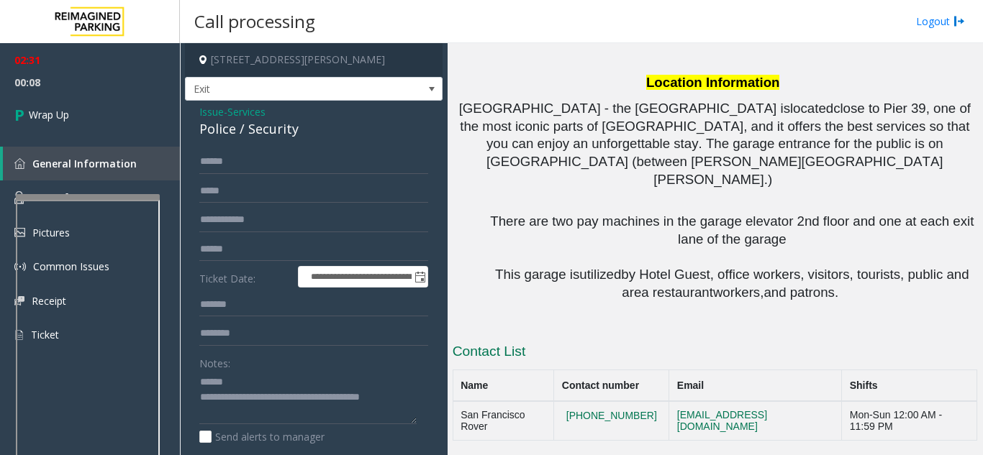
click at [230, 132] on div "Police / Security" at bounding box center [313, 128] width 229 height 19
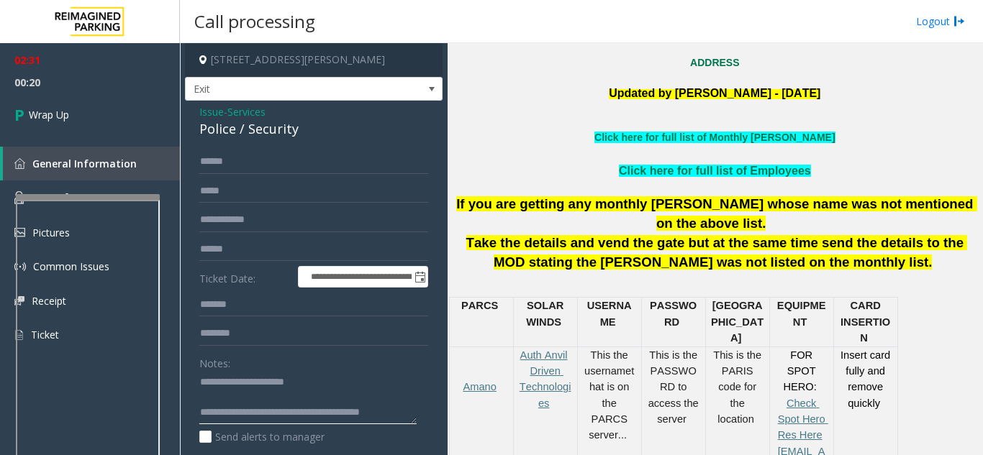
scroll to position [484, 0]
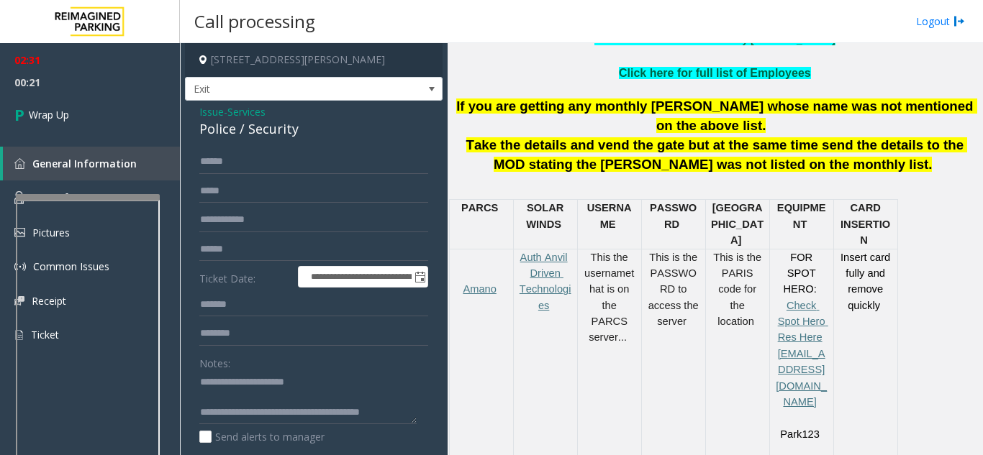
click at [677, 67] on link "Click here for full list of Employees" at bounding box center [715, 73] width 192 height 12
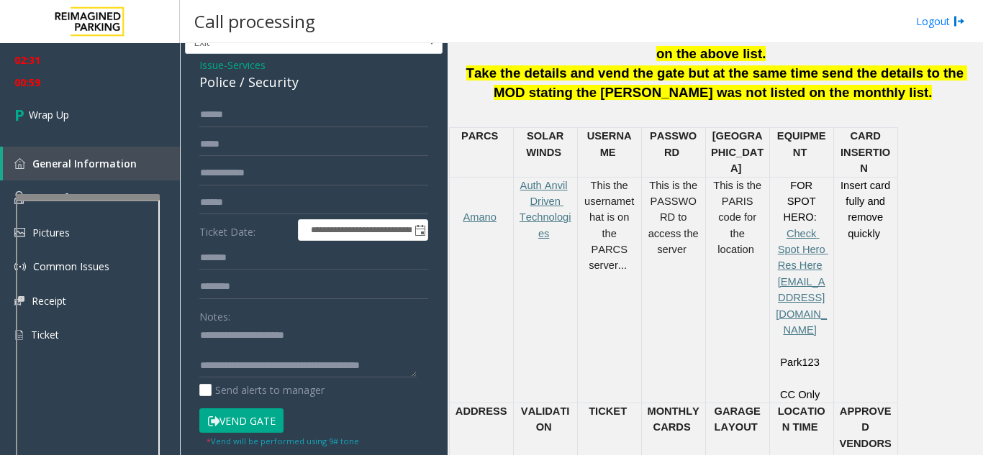
scroll to position [72, 0]
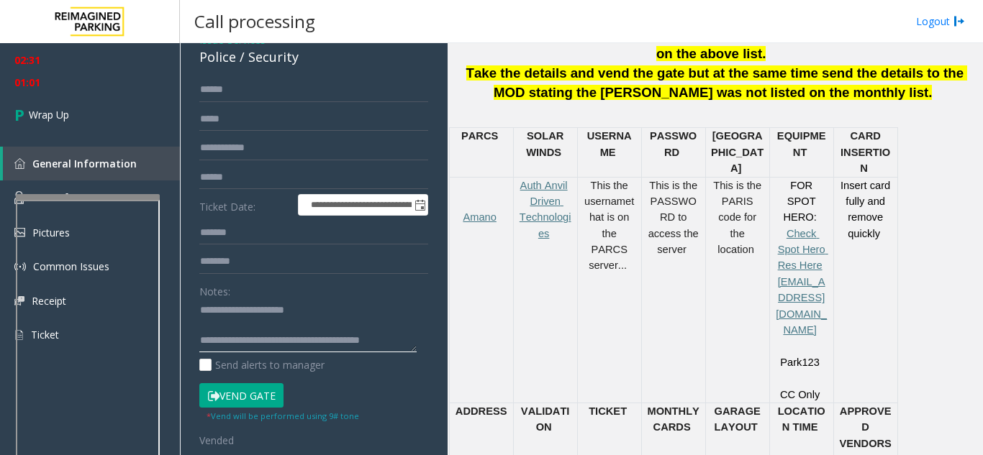
click at [262, 312] on textarea at bounding box center [307, 326] width 217 height 54
type textarea "**********"
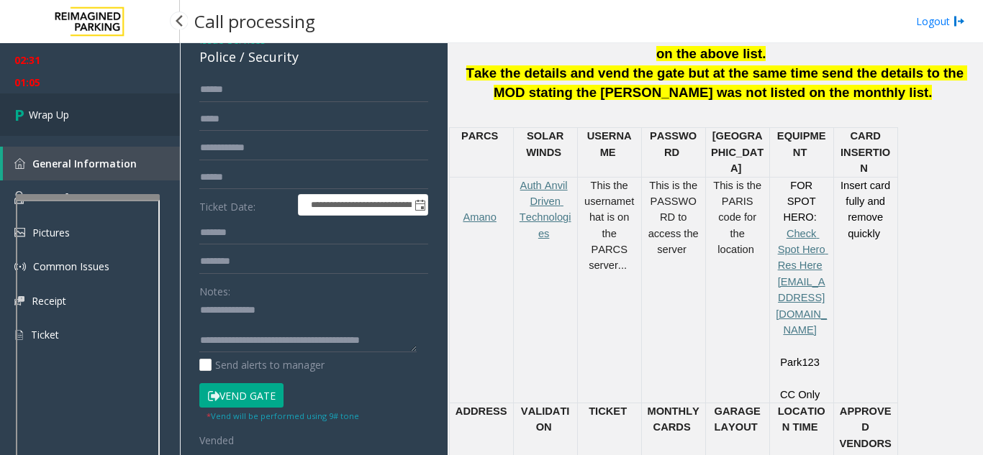
click at [79, 122] on link "Wrap Up" at bounding box center [90, 115] width 180 height 42
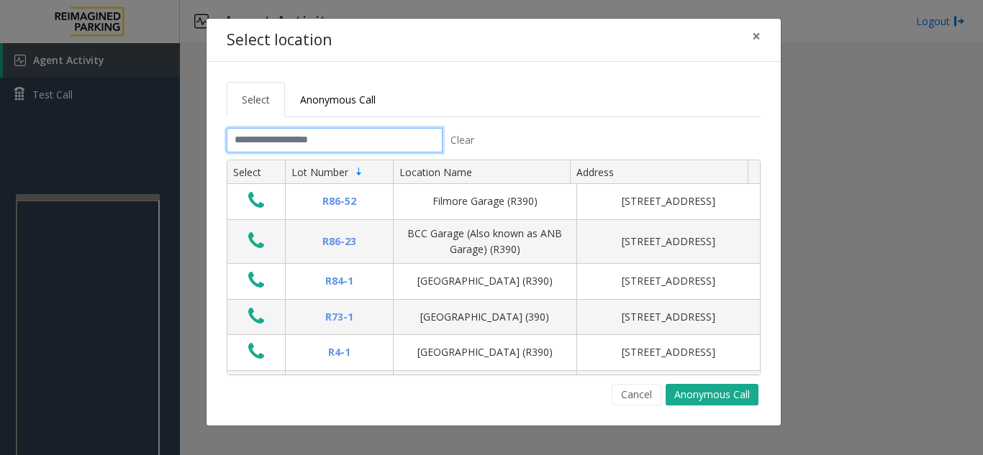
click at [356, 145] on input "text" at bounding box center [335, 140] width 216 height 24
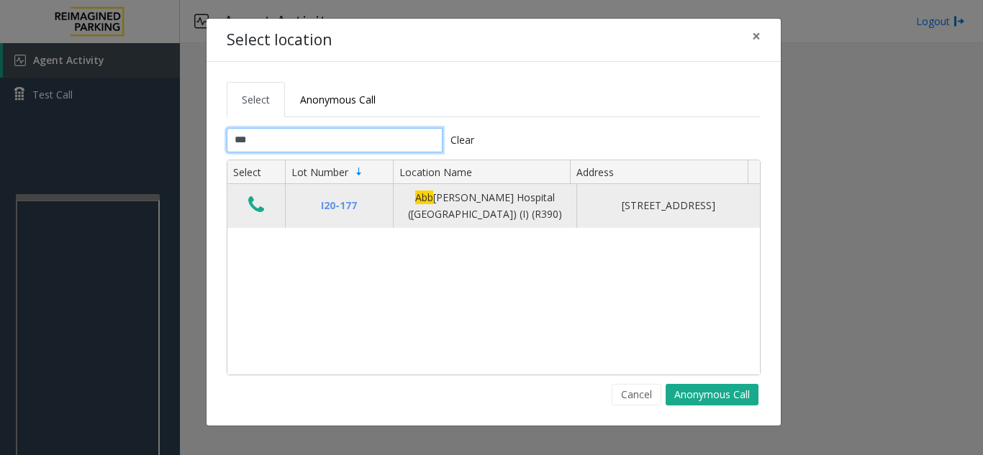
type input "***"
click at [250, 198] on icon "Data table" at bounding box center [256, 205] width 16 height 20
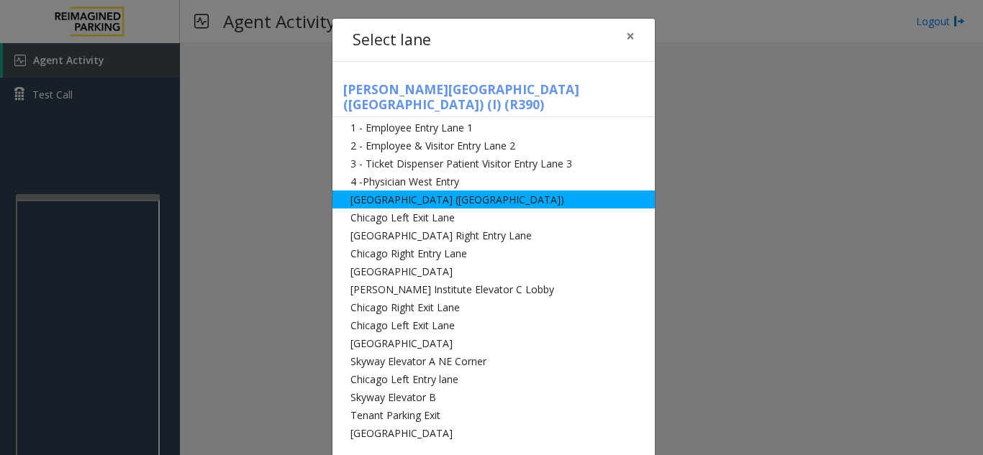
click at [425, 191] on li "[GEOGRAPHIC_DATA] ([GEOGRAPHIC_DATA])" at bounding box center [493, 200] width 322 height 18
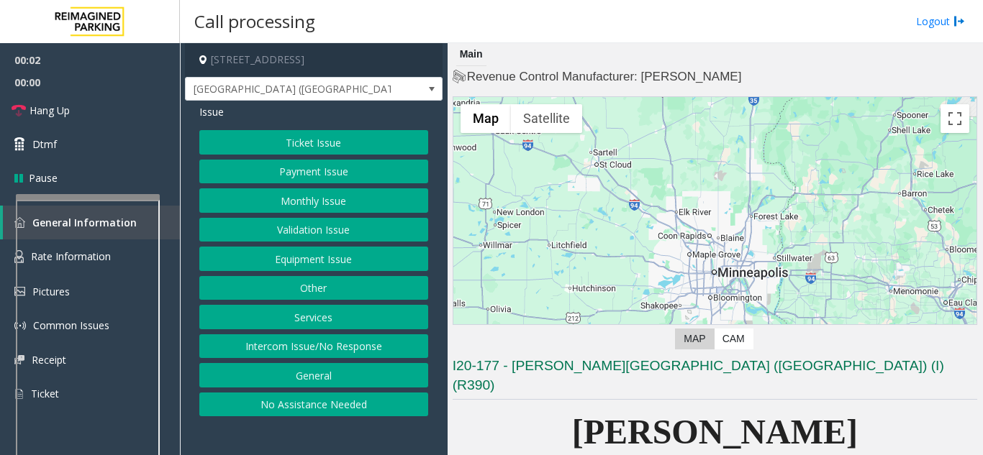
click at [326, 252] on button "Equipment Issue" at bounding box center [313, 259] width 229 height 24
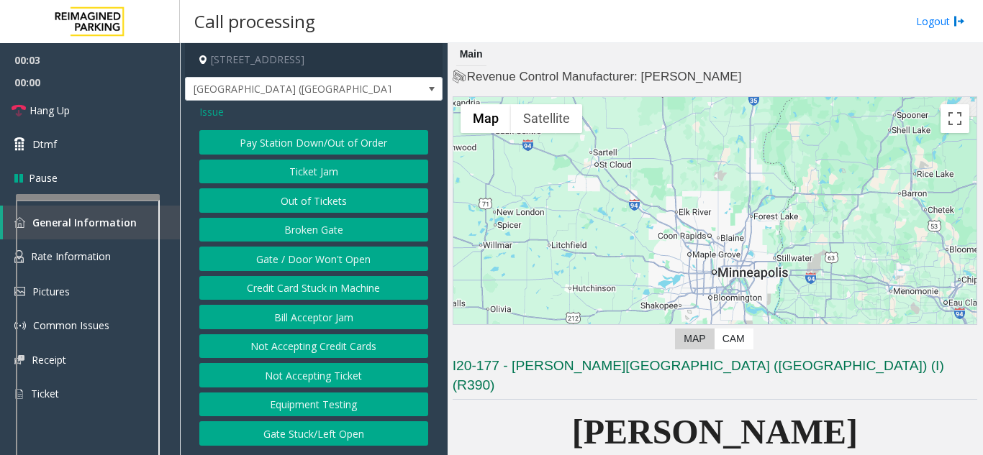
click at [301, 262] on button "Gate / Door Won't Open" at bounding box center [313, 259] width 229 height 24
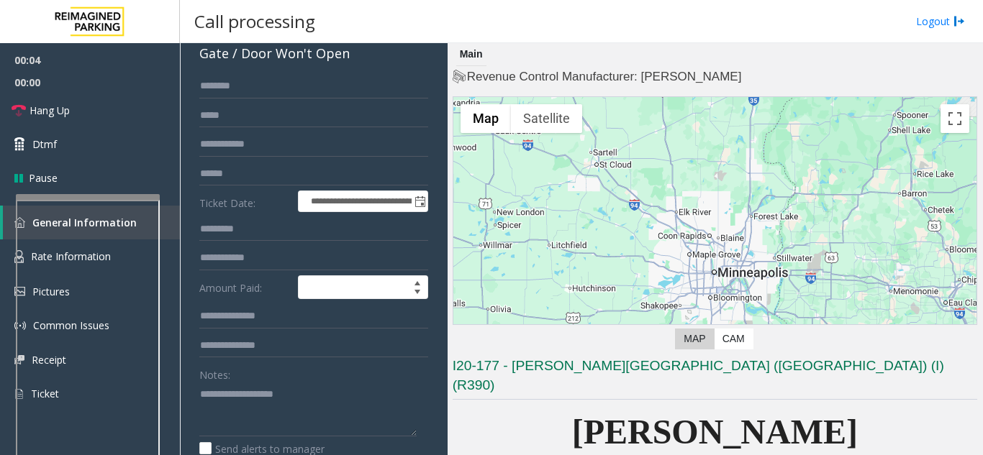
scroll to position [144, 0]
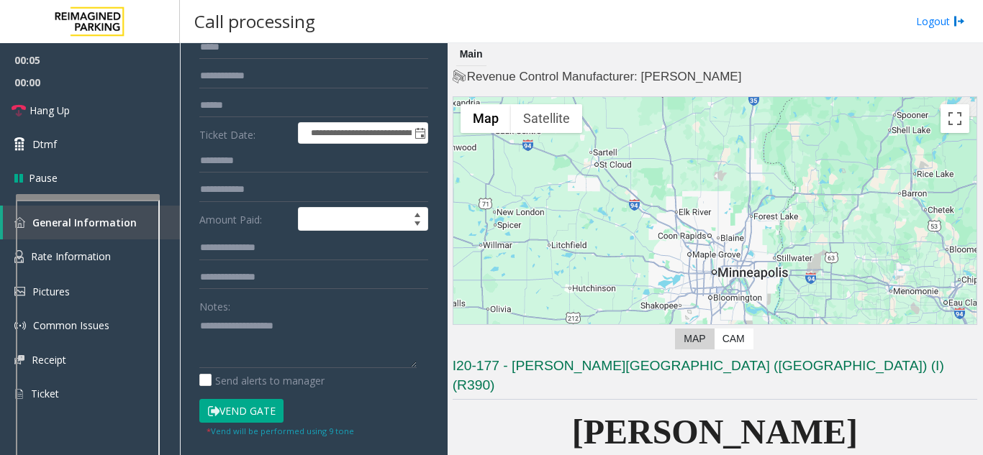
click at [235, 411] on button "Vend Gate" at bounding box center [241, 411] width 84 height 24
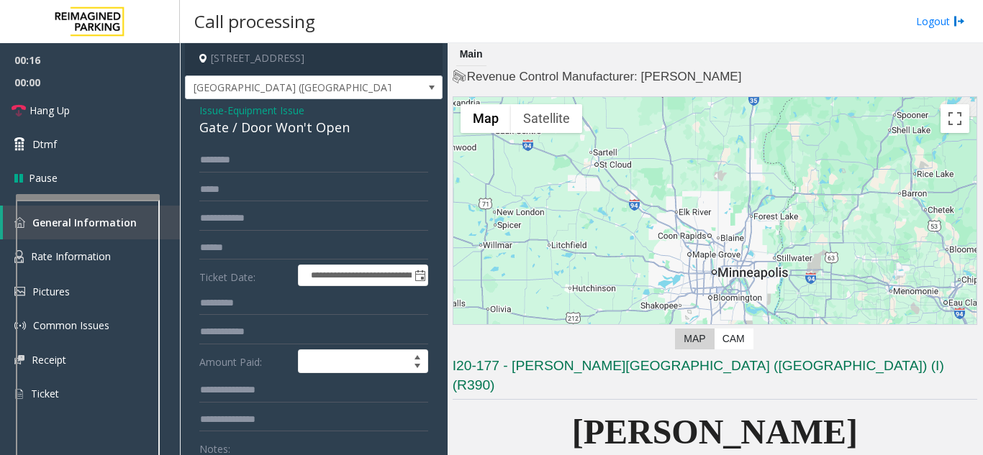
scroll to position [0, 0]
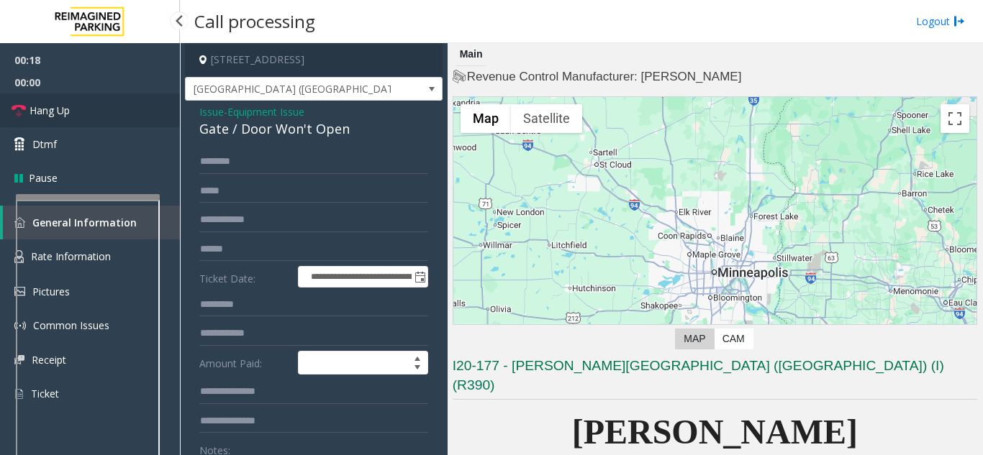
click at [94, 118] on link "Hang Up" at bounding box center [90, 111] width 180 height 34
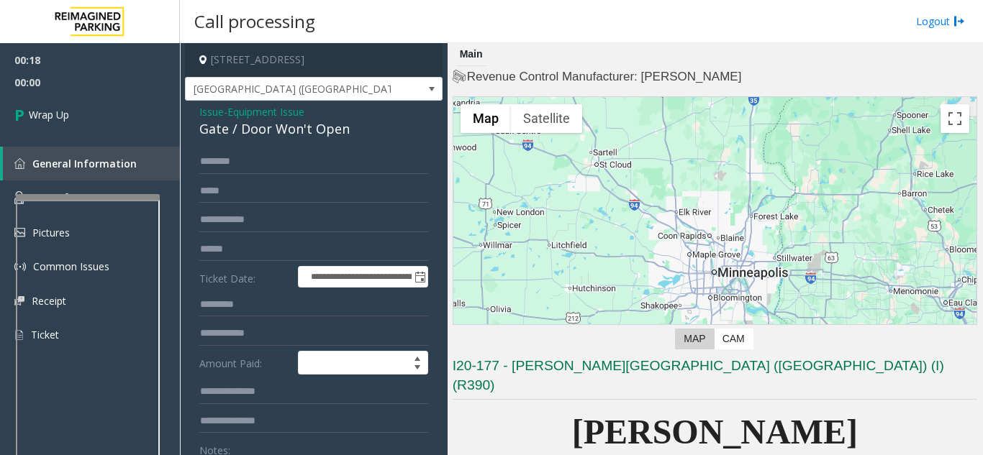
click at [250, 130] on div "Gate / Door Won't Open" at bounding box center [313, 128] width 229 height 19
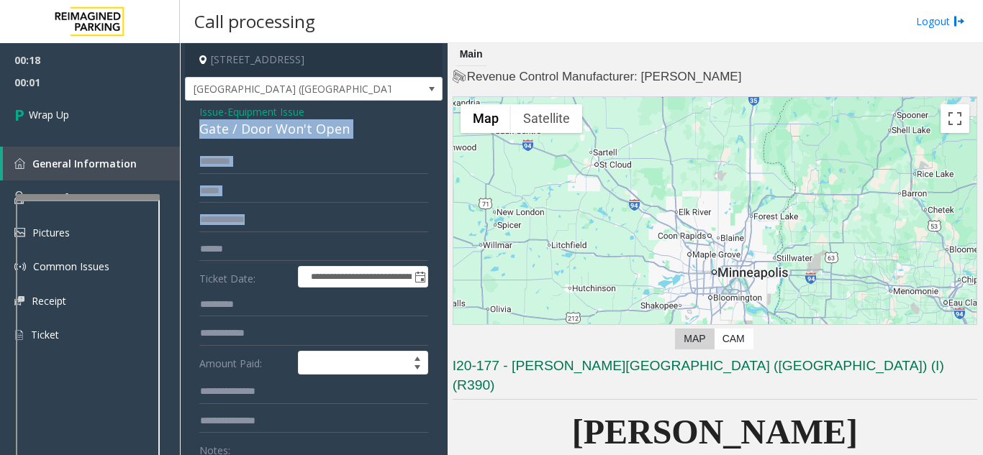
drag, startPoint x: 250, startPoint y: 130, endPoint x: 297, endPoint y: 167, distance: 60.0
click at [301, 137] on div "Gate / Door Won't Open" at bounding box center [313, 128] width 229 height 19
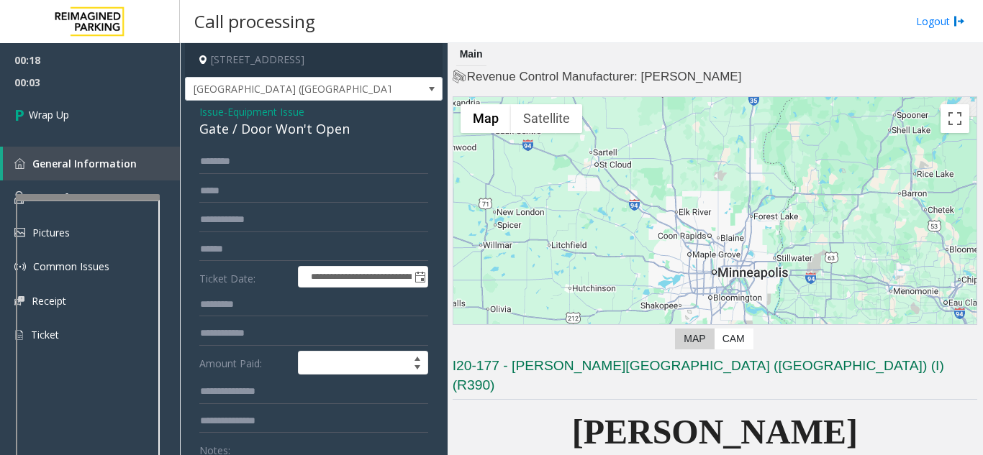
click at [291, 127] on div "Gate / Door Won't Open" at bounding box center [313, 128] width 229 height 19
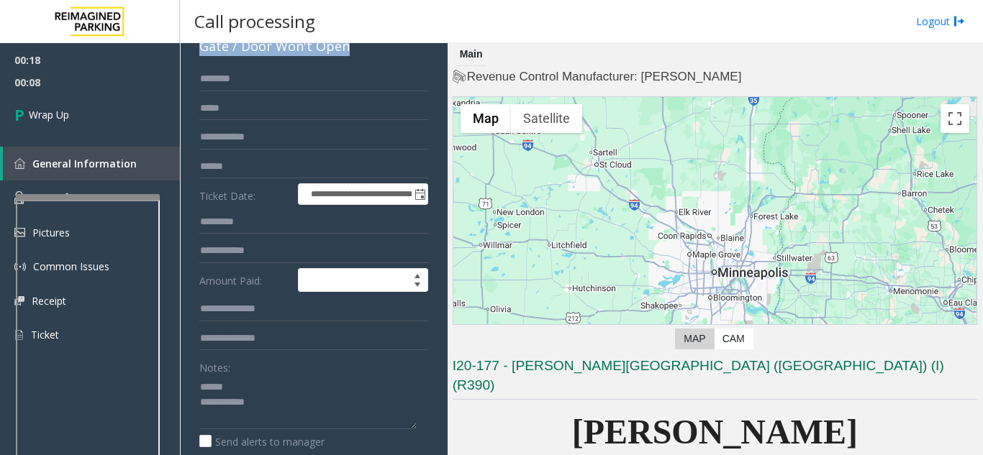
scroll to position [161, 0]
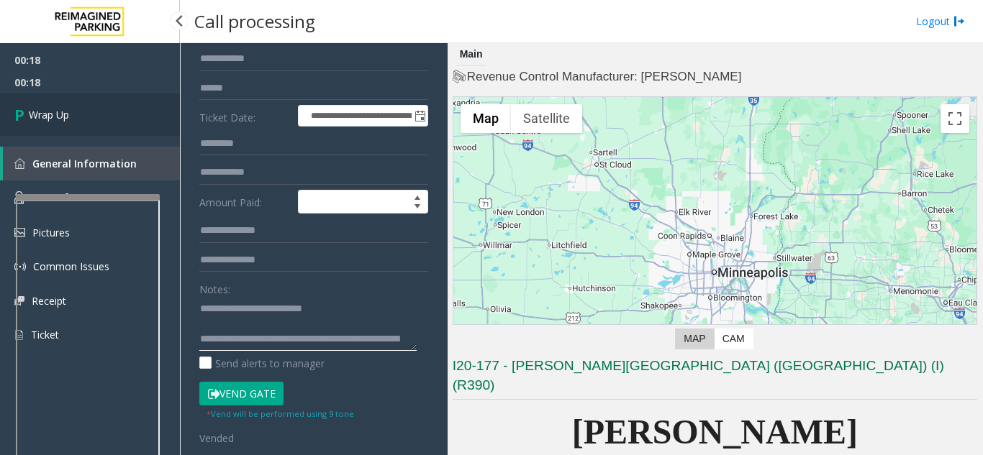
type textarea "**********"
click at [147, 106] on link "Wrap Up" at bounding box center [90, 115] width 180 height 42
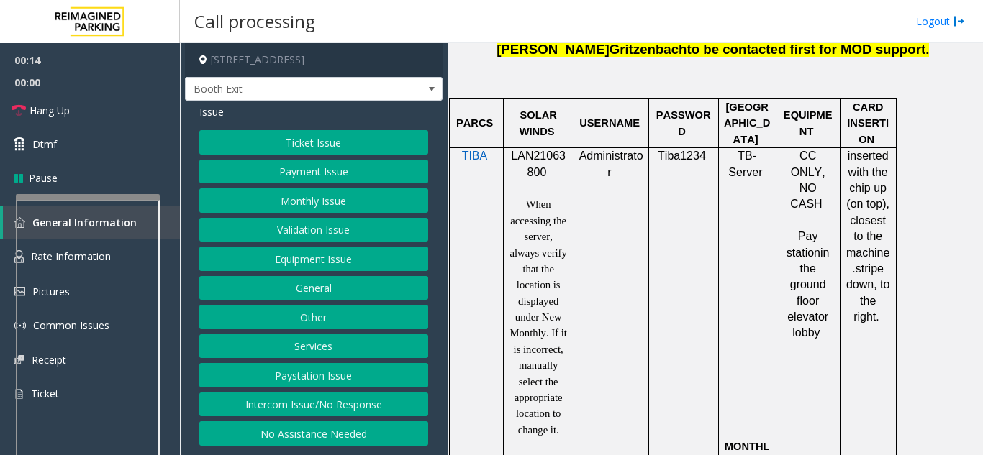
scroll to position [1151, 0]
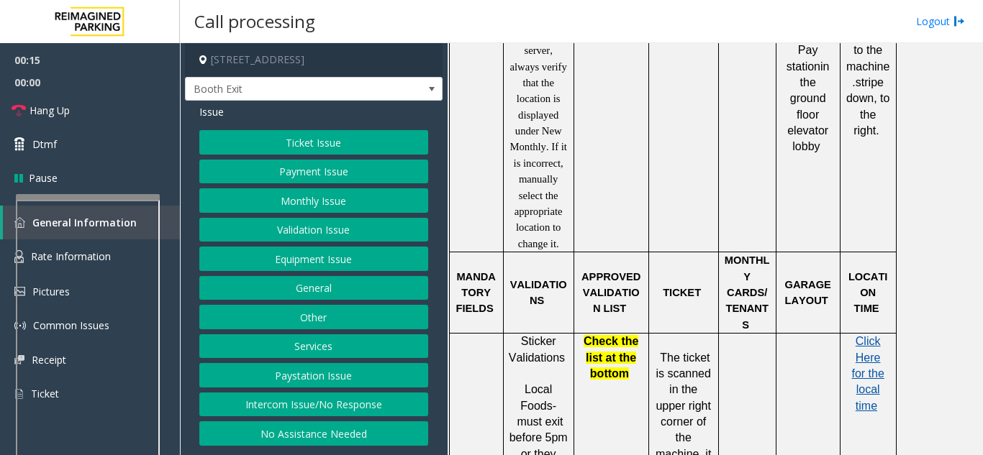
click at [878, 335] on span "Click Here for the local time" at bounding box center [867, 373] width 32 height 77
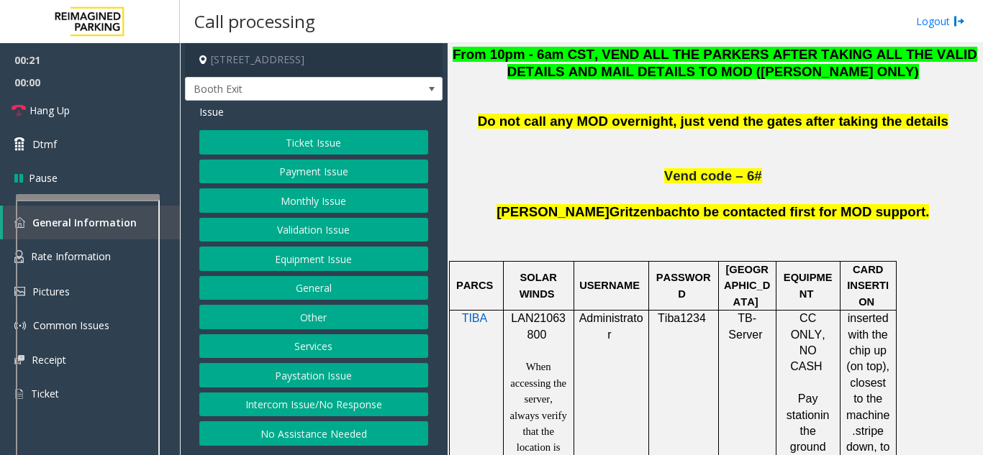
scroll to position [791, 0]
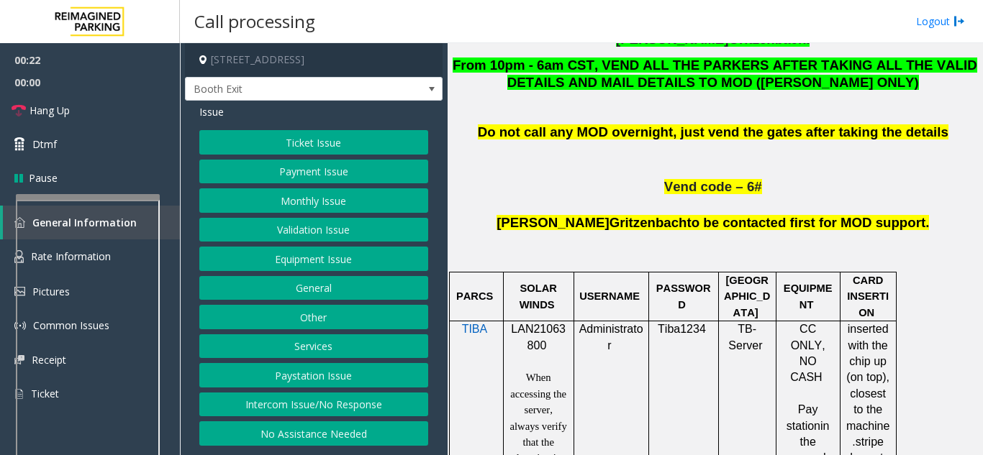
click at [326, 138] on button "Ticket Issue" at bounding box center [313, 142] width 229 height 24
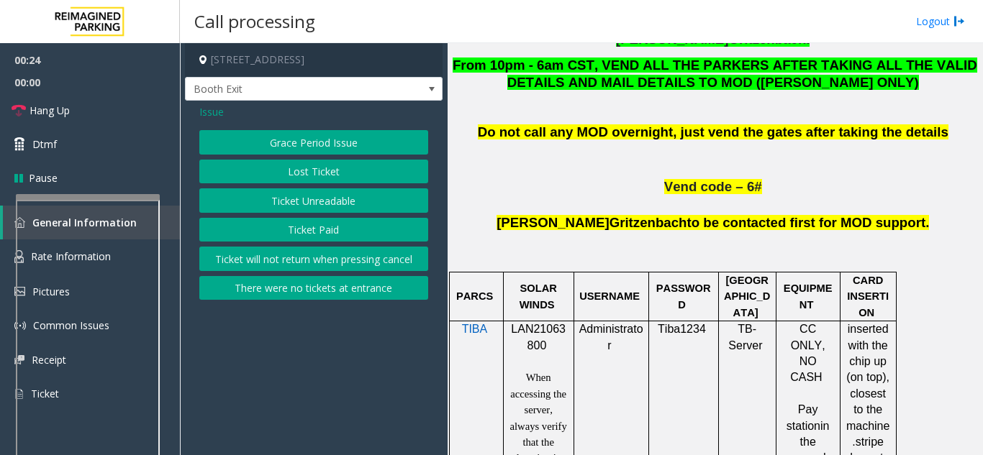
click at [327, 229] on button "Ticket Paid" at bounding box center [313, 230] width 229 height 24
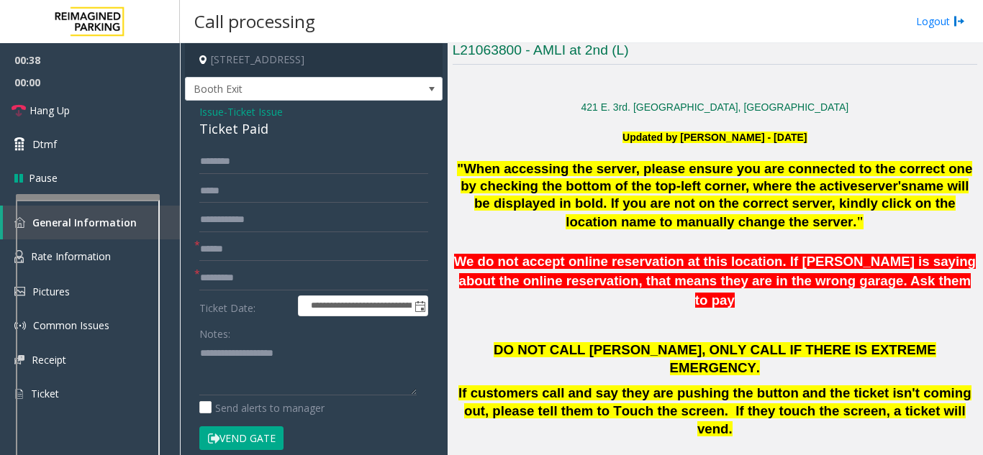
scroll to position [288, 0]
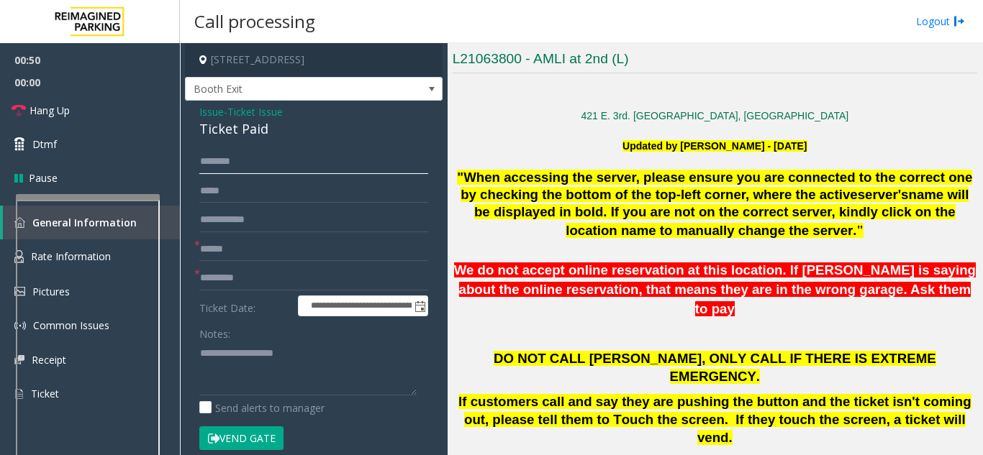
click at [266, 160] on input "text" at bounding box center [313, 162] width 229 height 24
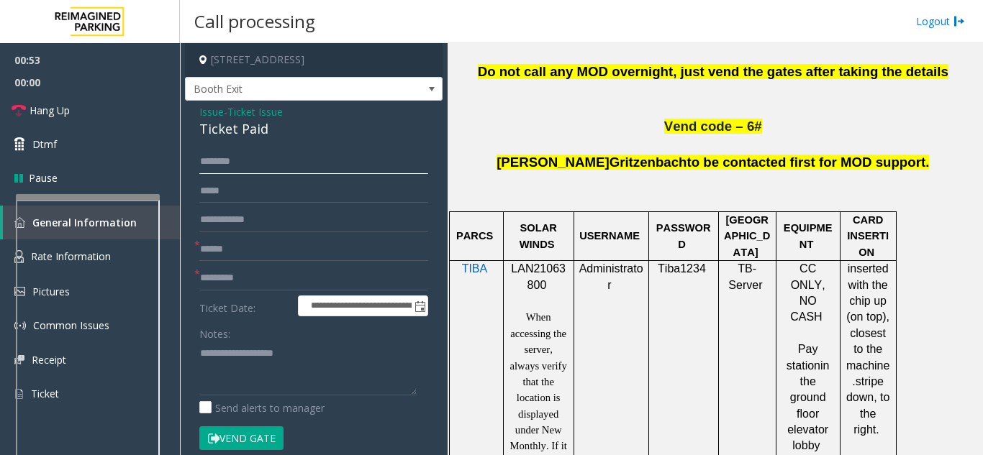
scroll to position [863, 0]
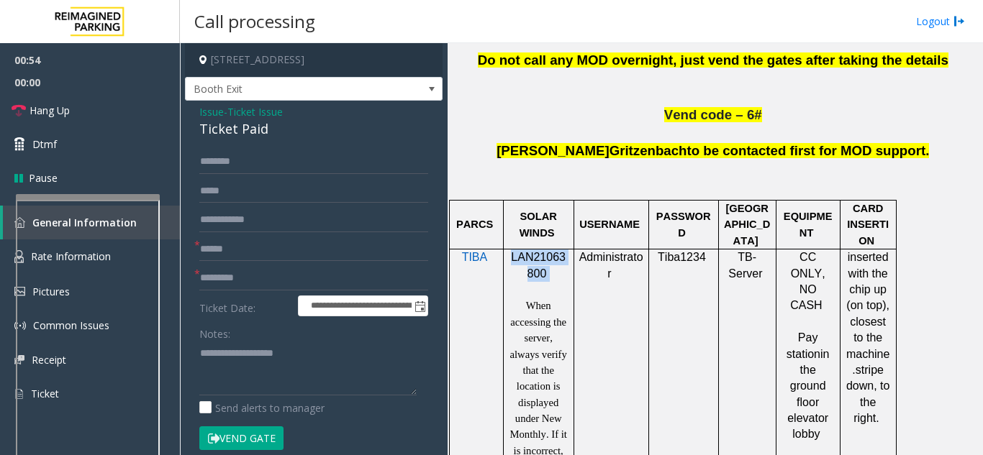
drag, startPoint x: 556, startPoint y: 201, endPoint x: 513, endPoint y: 189, distance: 44.9
click at [513, 250] on p "LAN21063800" at bounding box center [539, 266] width 60 height 32
copy p "LAN21063800"
click at [303, 253] on input "text" at bounding box center [313, 249] width 229 height 24
click at [308, 253] on input "text" at bounding box center [313, 249] width 229 height 24
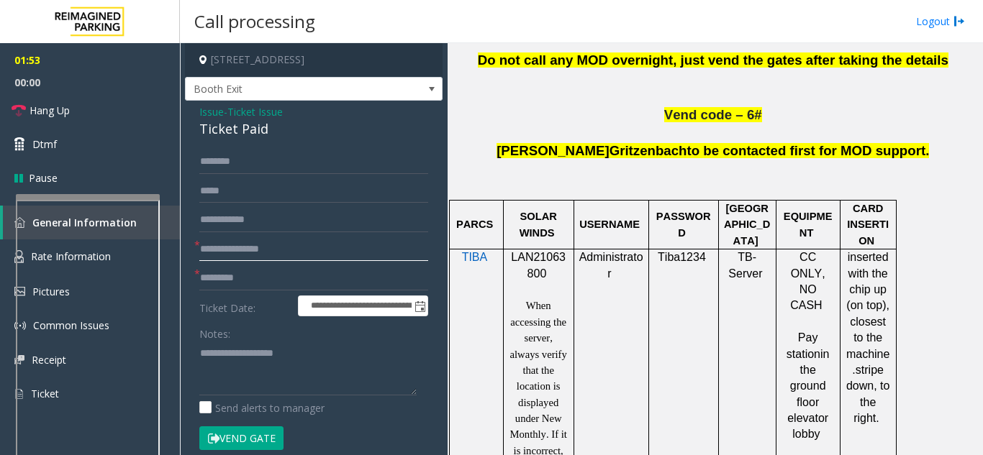
type input "**********"
click at [227, 160] on input "text" at bounding box center [313, 162] width 229 height 24
type input "*******"
click at [223, 271] on input "text" at bounding box center [313, 278] width 229 height 24
click at [233, 127] on div "Ticket Paid" at bounding box center [313, 128] width 229 height 19
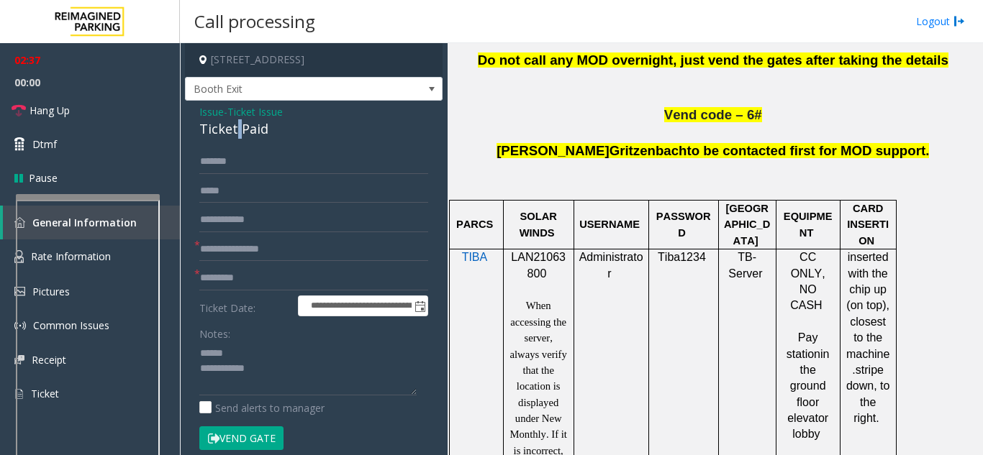
click at [233, 127] on div "Ticket Paid" at bounding box center [313, 128] width 229 height 19
type textarea "**********"
click at [229, 277] on input "text" at bounding box center [313, 278] width 229 height 24
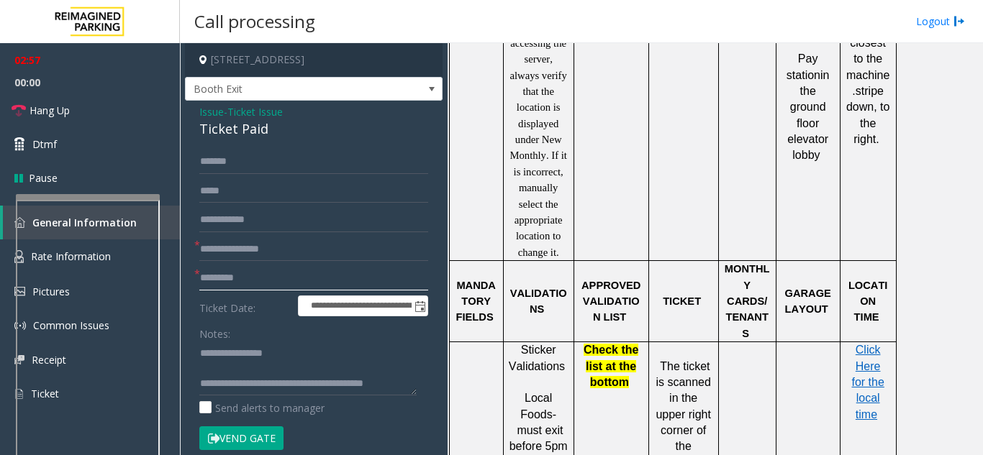
scroll to position [1151, 0]
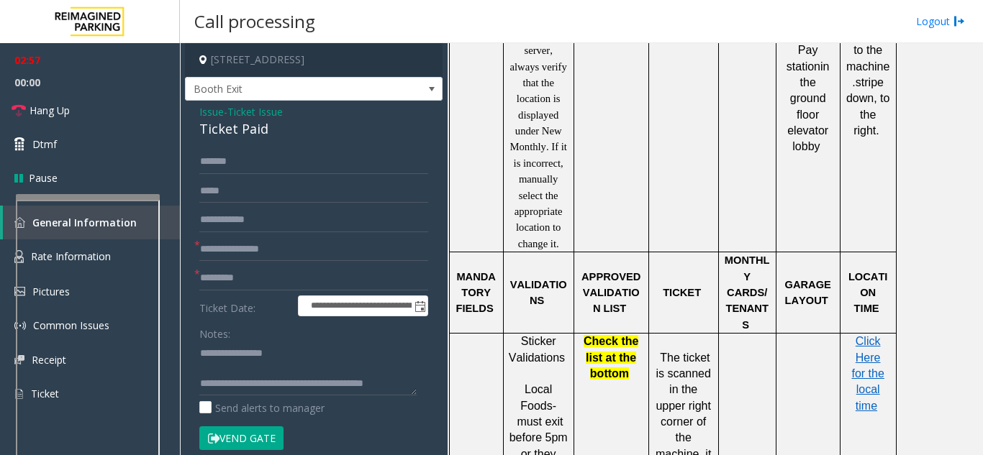
click at [857, 334] on p "Click Here for the local time" at bounding box center [867, 374] width 45 height 81
click at [865, 335] on span "Click Here for the local time" at bounding box center [867, 373] width 32 height 77
click at [256, 278] on input "text" at bounding box center [313, 278] width 229 height 24
type input "*******"
click at [267, 434] on button "Vend Gate" at bounding box center [241, 439] width 84 height 24
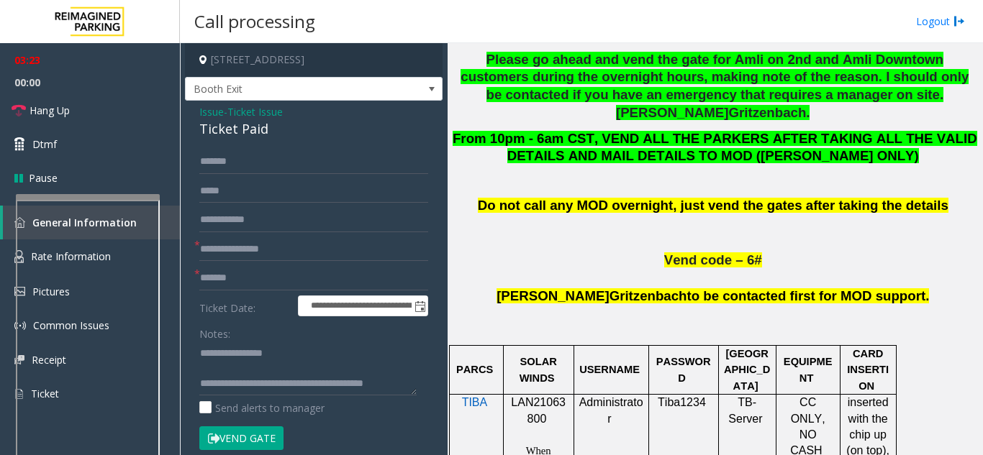
scroll to position [576, 0]
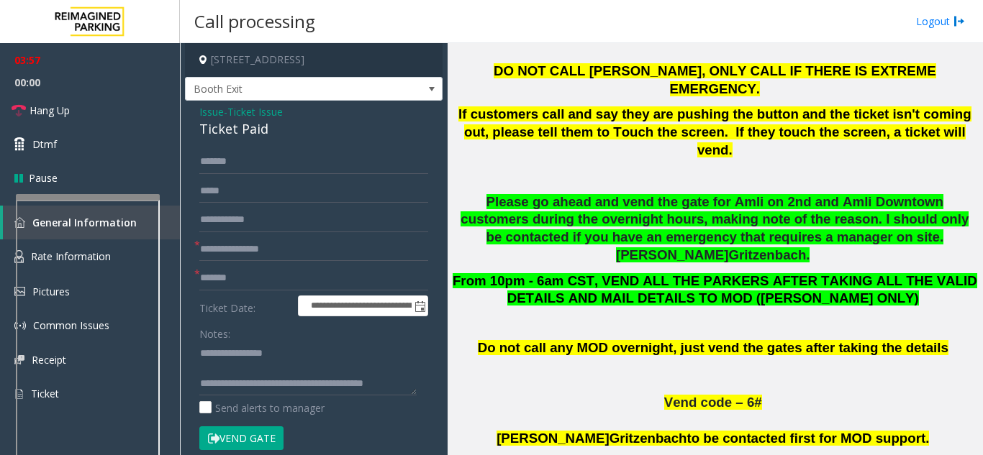
click at [44, 146] on span "Dtmf" at bounding box center [44, 144] width 24 height 15
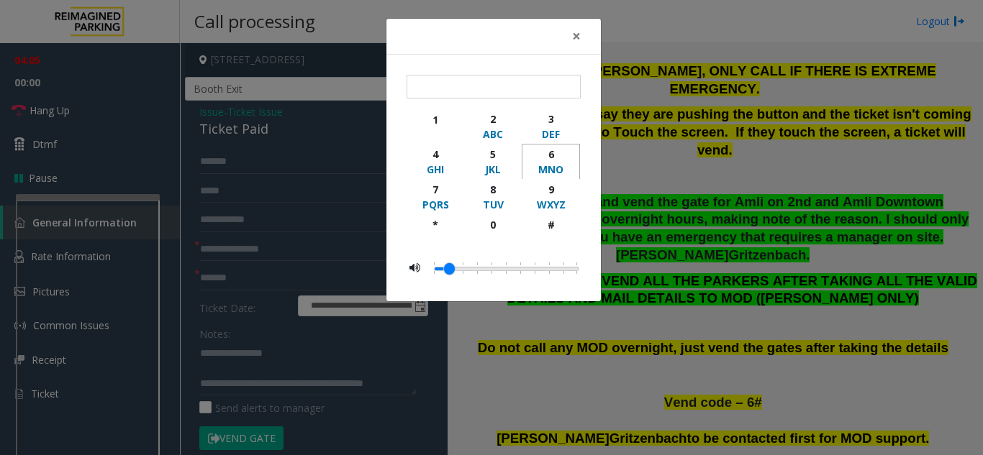
click at [553, 155] on div "6" at bounding box center [551, 154] width 40 height 15
click at [550, 224] on div "#" at bounding box center [551, 224] width 40 height 15
type input "**"
click at [578, 35] on span "×" at bounding box center [576, 36] width 9 height 20
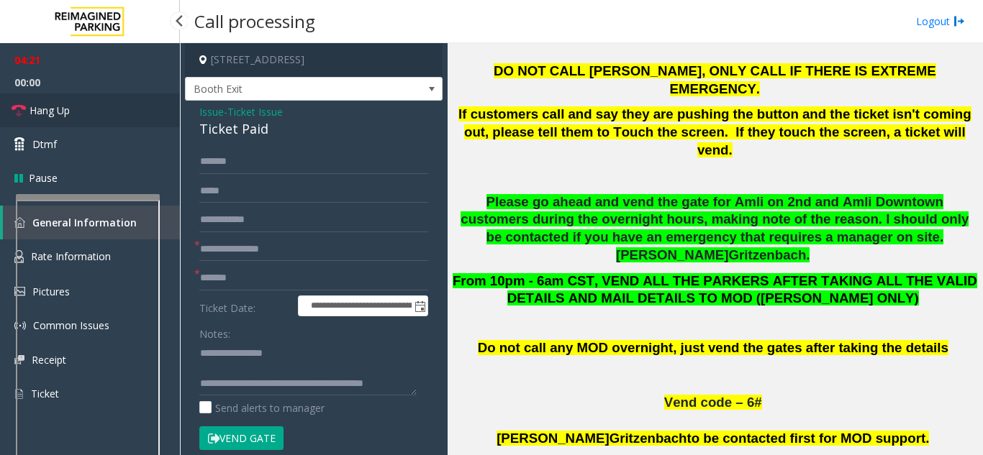
click at [119, 113] on link "Hang Up" at bounding box center [90, 111] width 180 height 34
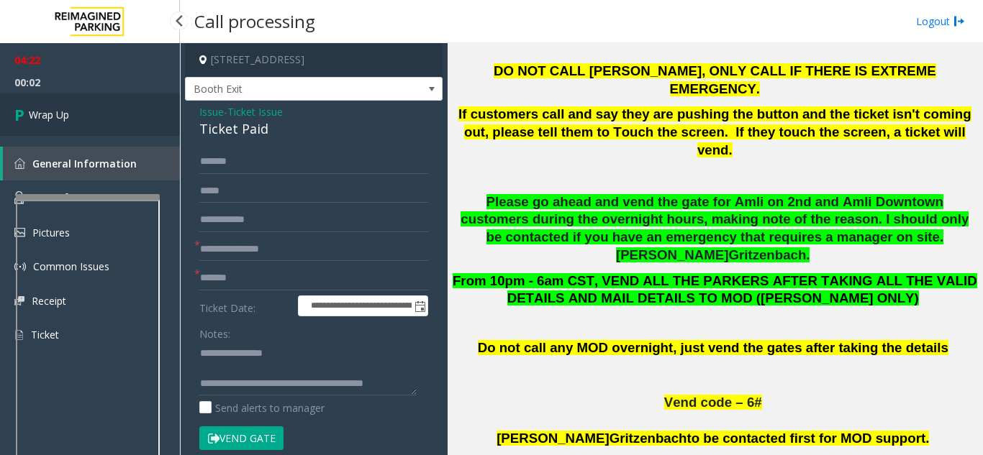
click at [119, 113] on link "Wrap Up" at bounding box center [90, 115] width 180 height 42
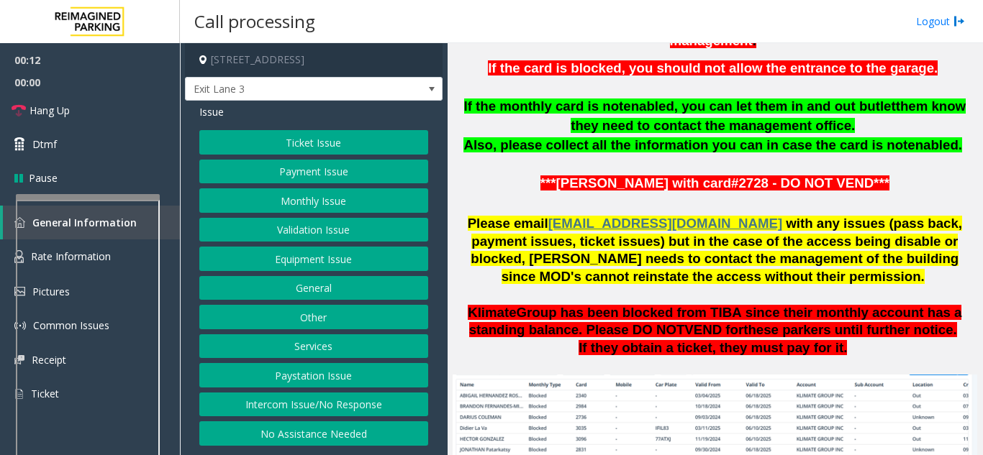
scroll to position [791, 0]
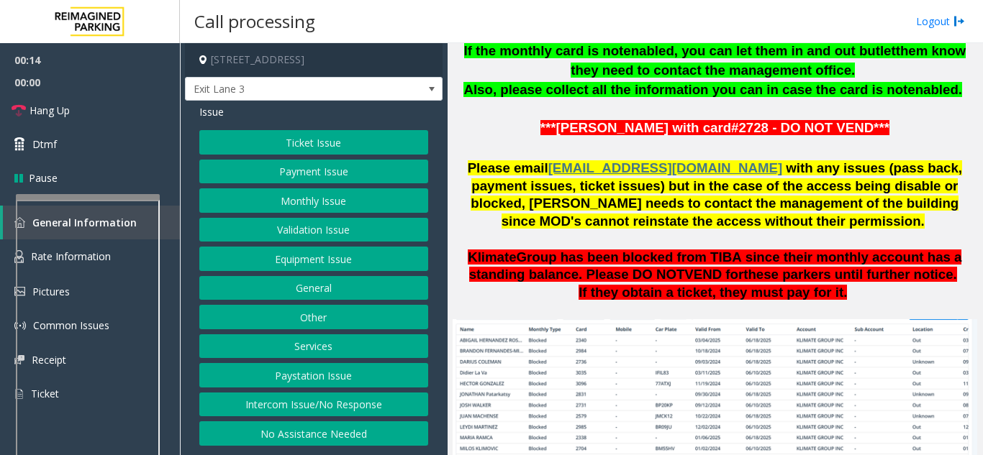
click at [351, 397] on button "Intercom Issue/No Response" at bounding box center [313, 405] width 229 height 24
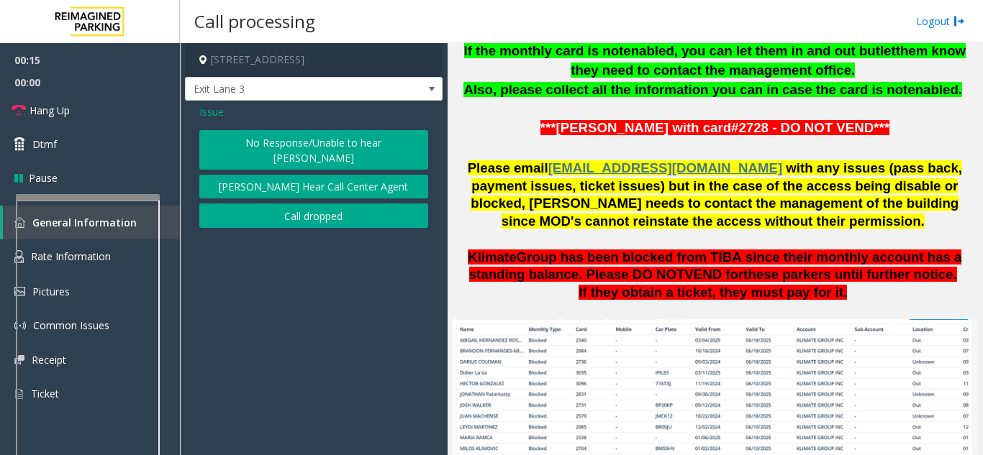
click at [290, 142] on button "No Response/Unable to hear [PERSON_NAME]" at bounding box center [313, 150] width 229 height 40
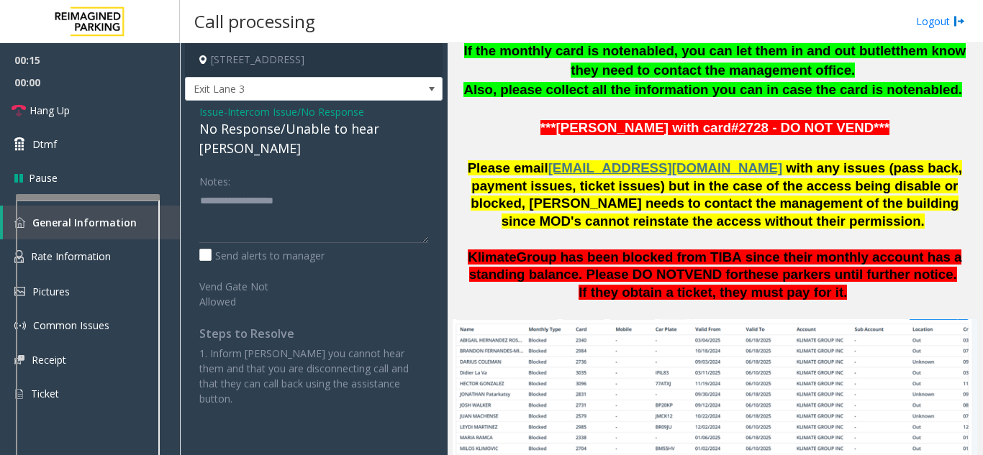
click at [232, 127] on div "No Response/Unable to hear [PERSON_NAME]" at bounding box center [313, 138] width 229 height 39
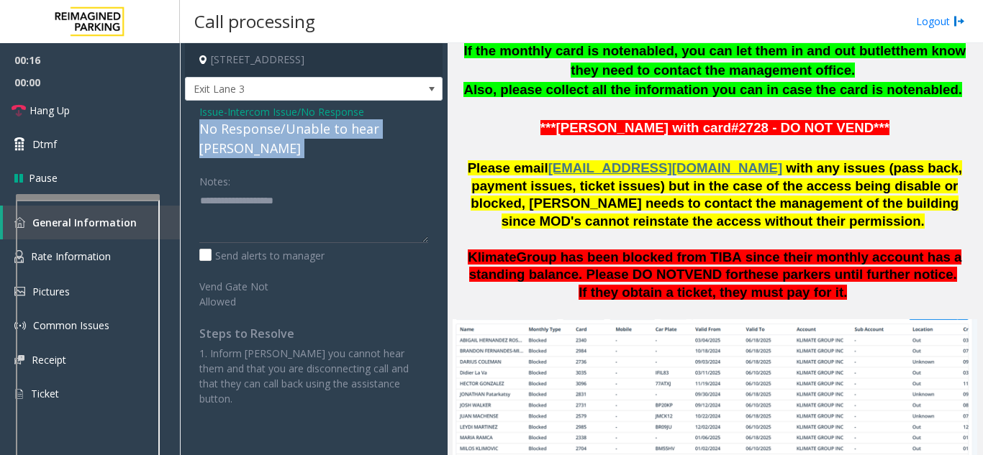
click at [232, 127] on div "No Response/Unable to hear [PERSON_NAME]" at bounding box center [313, 138] width 229 height 39
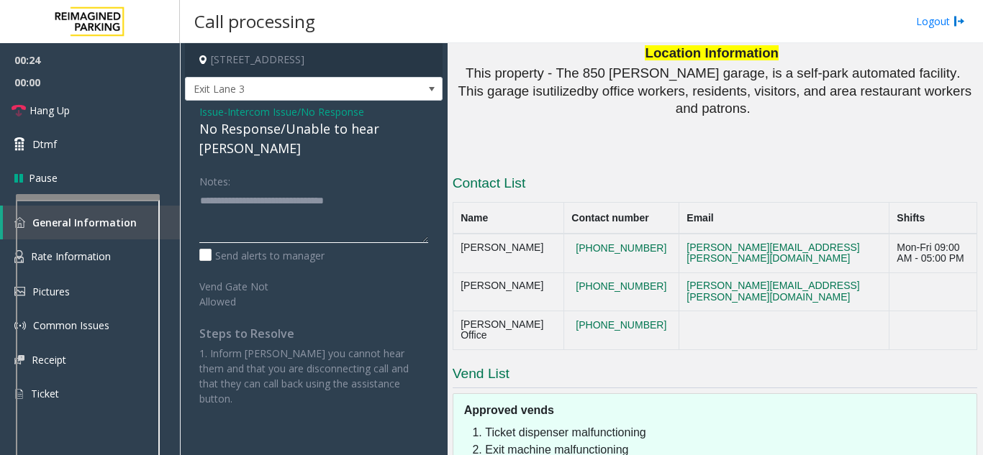
scroll to position [1814, 0]
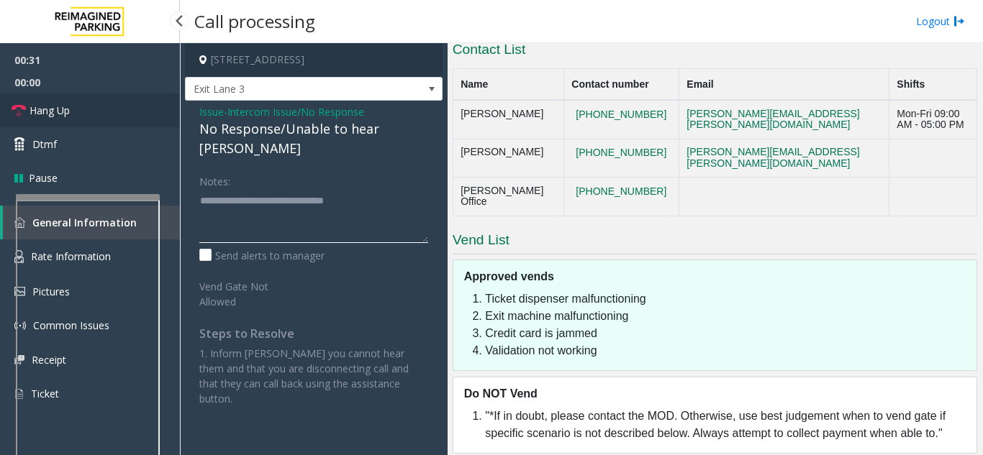
type textarea "**********"
click at [60, 107] on span "Hang Up" at bounding box center [49, 110] width 40 height 15
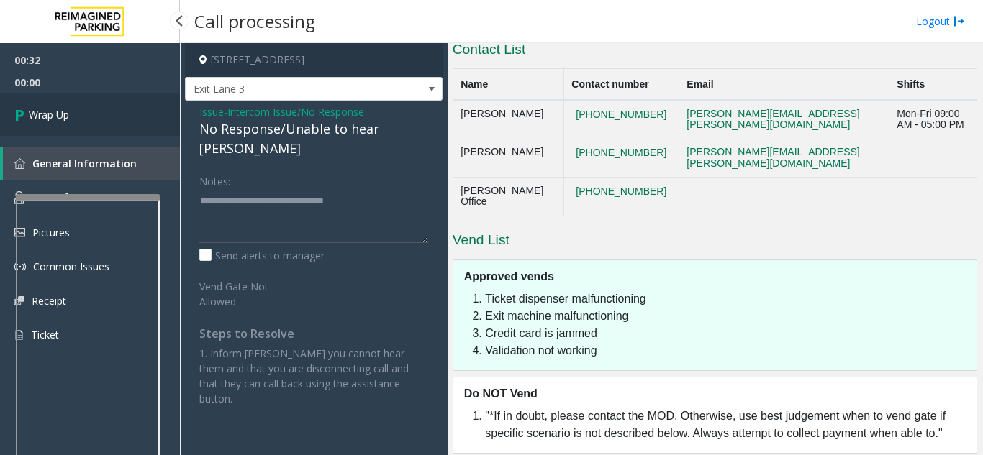
click at [60, 107] on span "Wrap Up" at bounding box center [49, 114] width 40 height 15
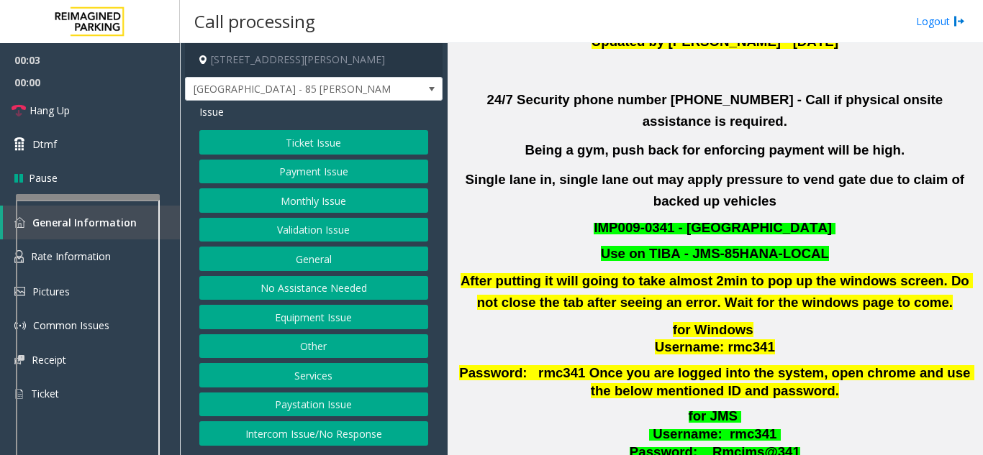
scroll to position [360, 0]
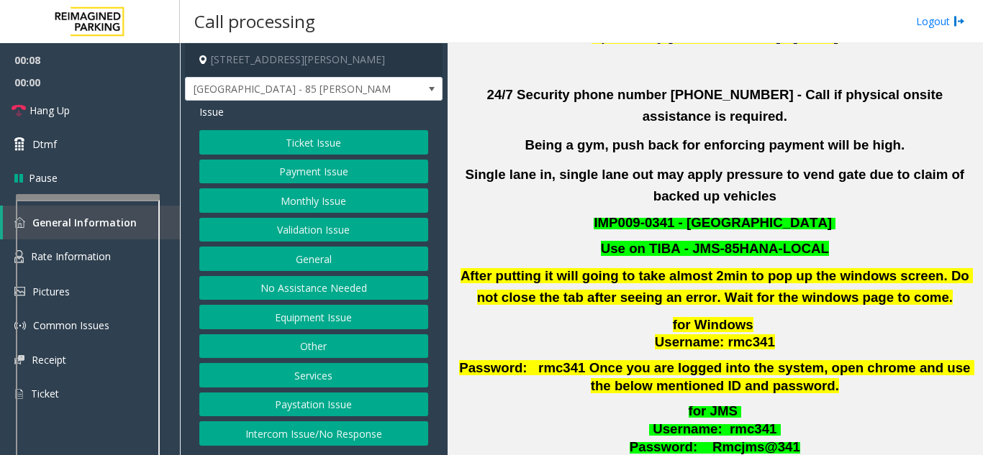
click at [287, 230] on button "Validation Issue" at bounding box center [313, 230] width 229 height 24
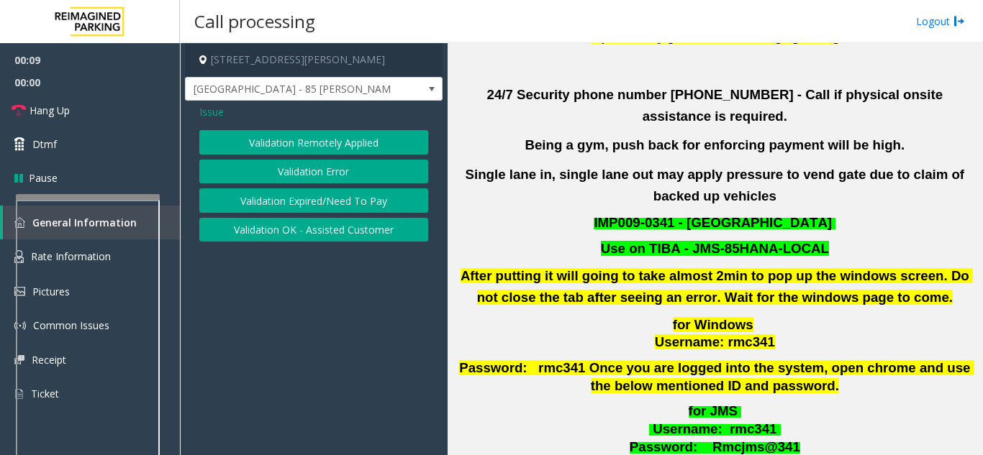
click at [319, 167] on button "Validation Error" at bounding box center [313, 172] width 229 height 24
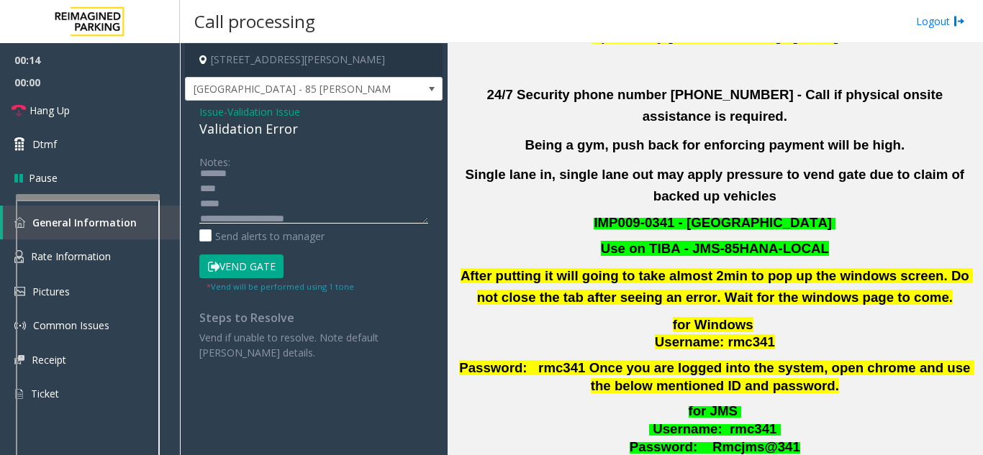
scroll to position [45, 0]
click at [306, 184] on textarea at bounding box center [313, 197] width 229 height 54
click at [231, 214] on textarea at bounding box center [313, 197] width 229 height 54
click at [247, 199] on textarea at bounding box center [313, 197] width 229 height 54
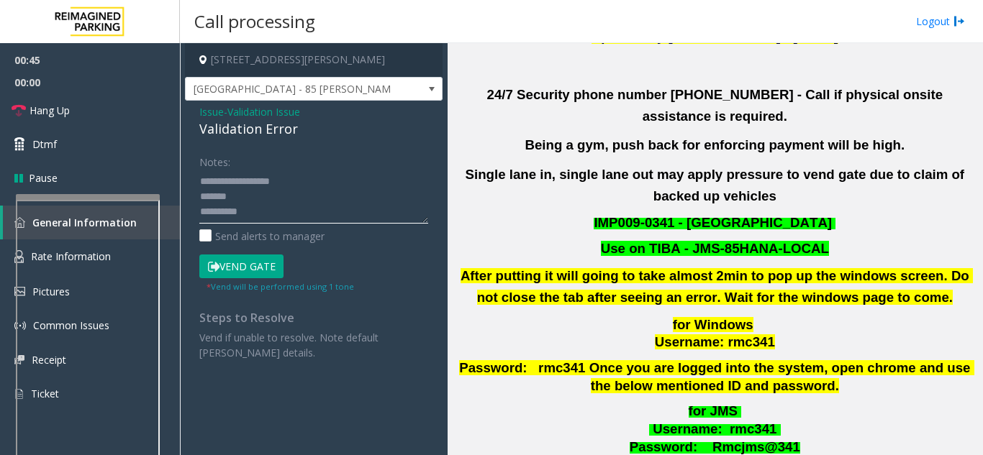
scroll to position [576, 0]
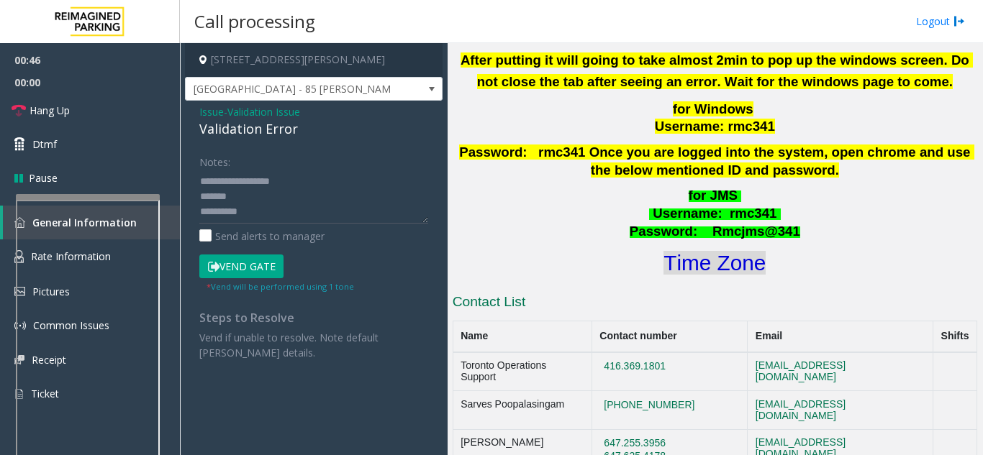
click at [703, 251] on font "Time Zone" at bounding box center [714, 263] width 102 height 24
click at [239, 198] on textarea at bounding box center [313, 197] width 229 height 54
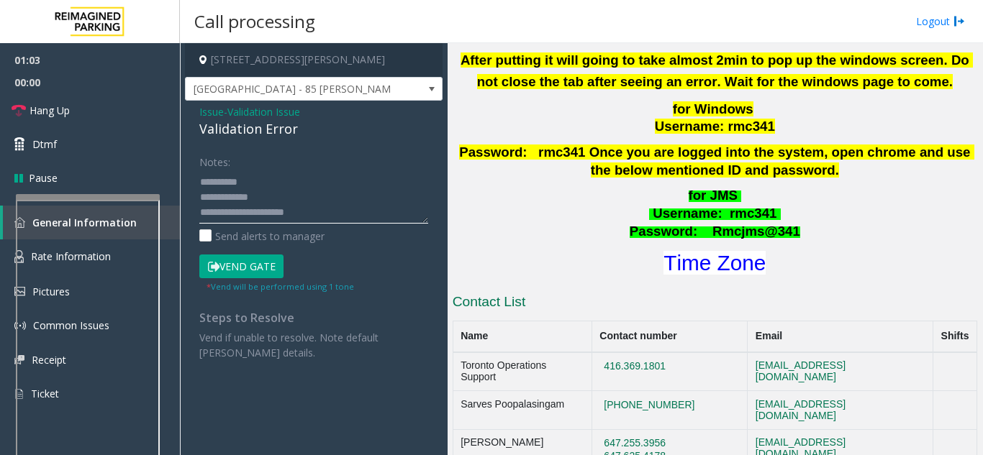
scroll to position [45, 0]
type textarea "**********"
click at [257, 267] on button "Vend Gate" at bounding box center [241, 267] width 84 height 24
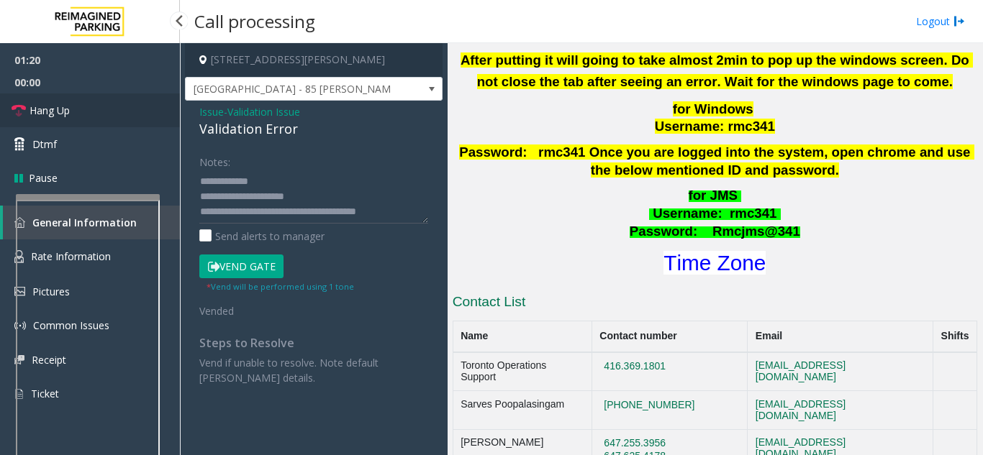
click at [97, 114] on link "Hang Up" at bounding box center [90, 111] width 180 height 34
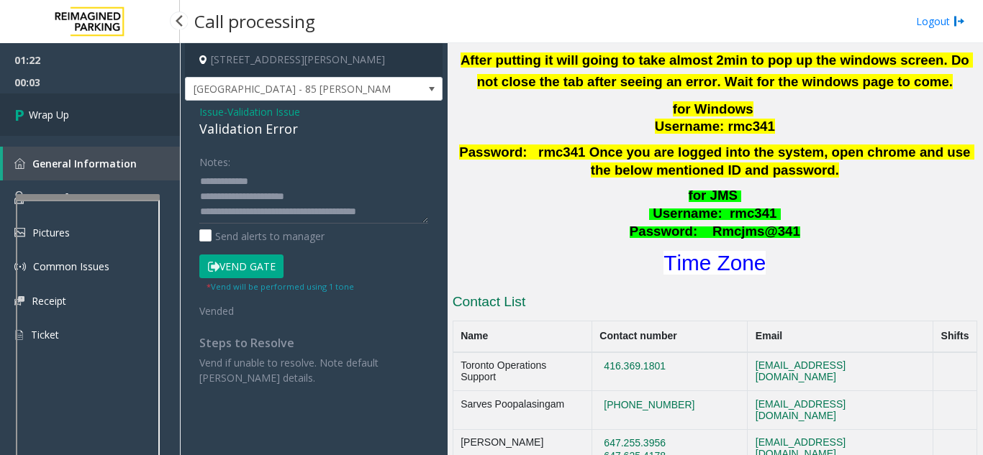
click at [72, 111] on link "Wrap Up" at bounding box center [90, 115] width 180 height 42
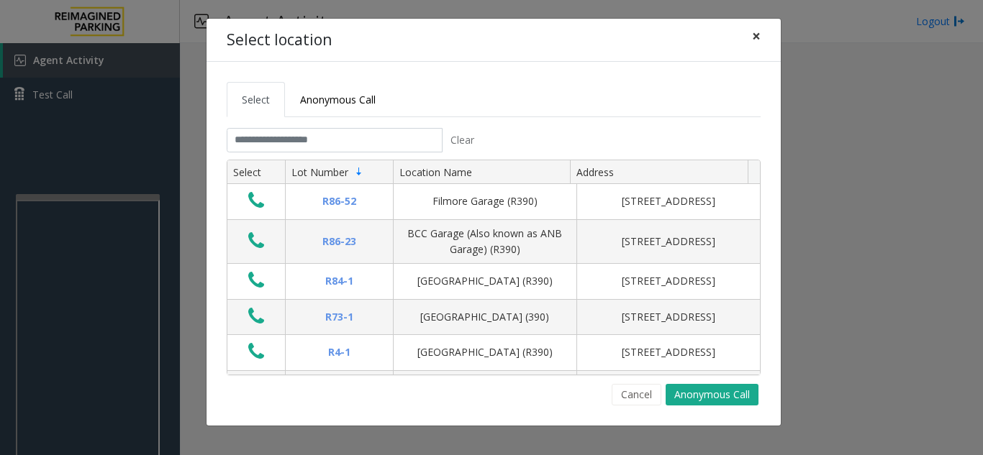
click at [754, 35] on span "×" at bounding box center [756, 36] width 9 height 20
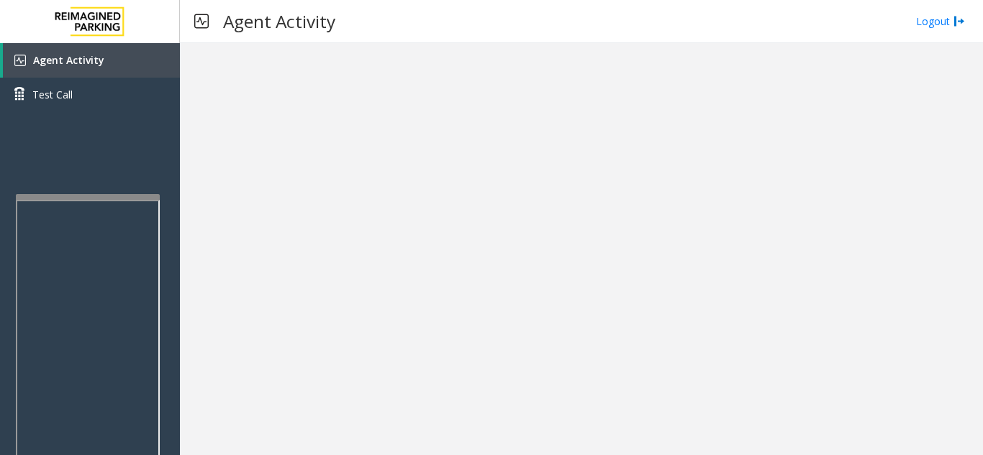
click at [340, 310] on div at bounding box center [581, 249] width 803 height 412
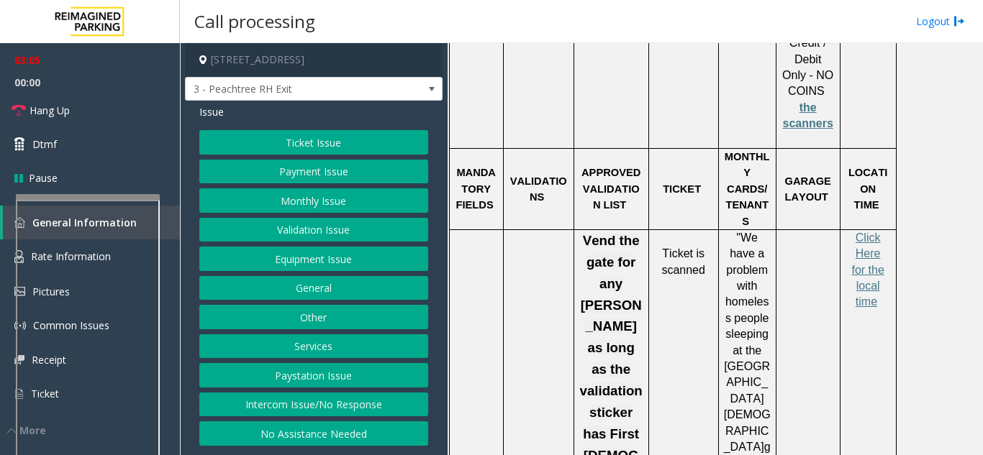
scroll to position [2662, 0]
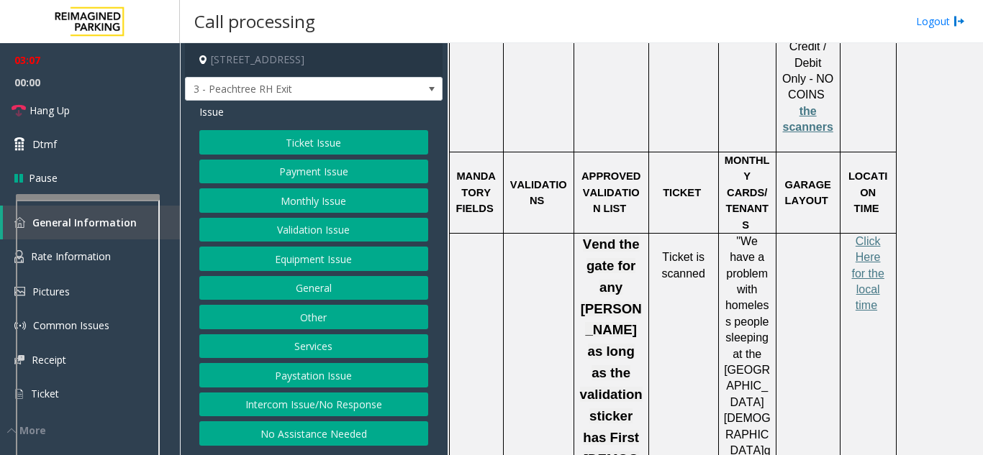
click at [271, 344] on button "Services" at bounding box center [313, 347] width 229 height 24
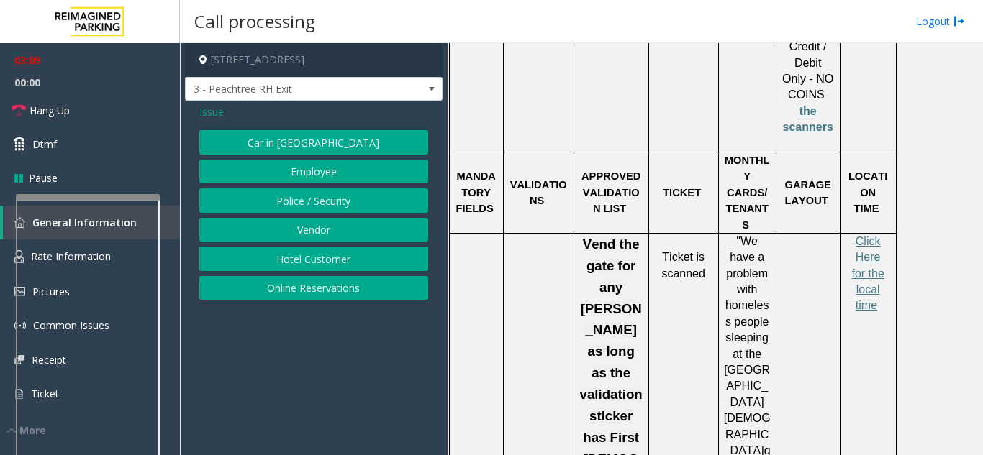
click at [304, 286] on button "Online Reservations" at bounding box center [313, 288] width 229 height 24
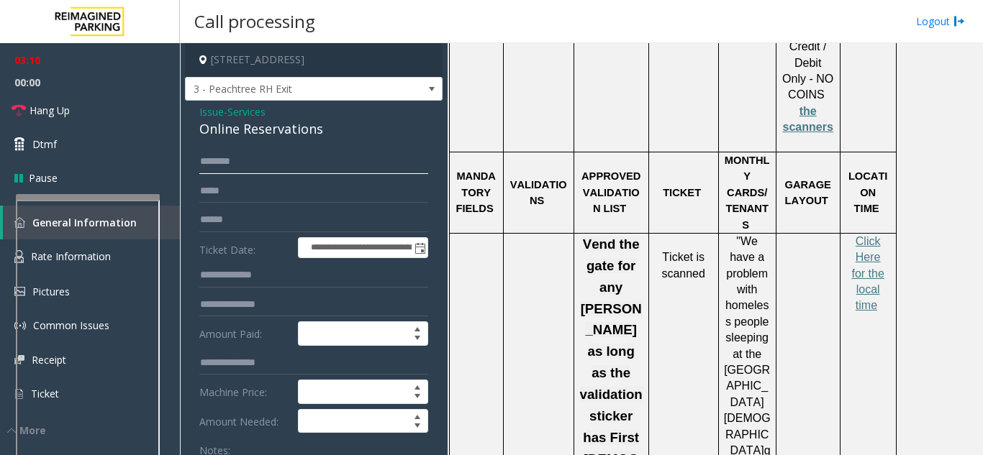
click at [283, 174] on input "text" at bounding box center [313, 162] width 229 height 24
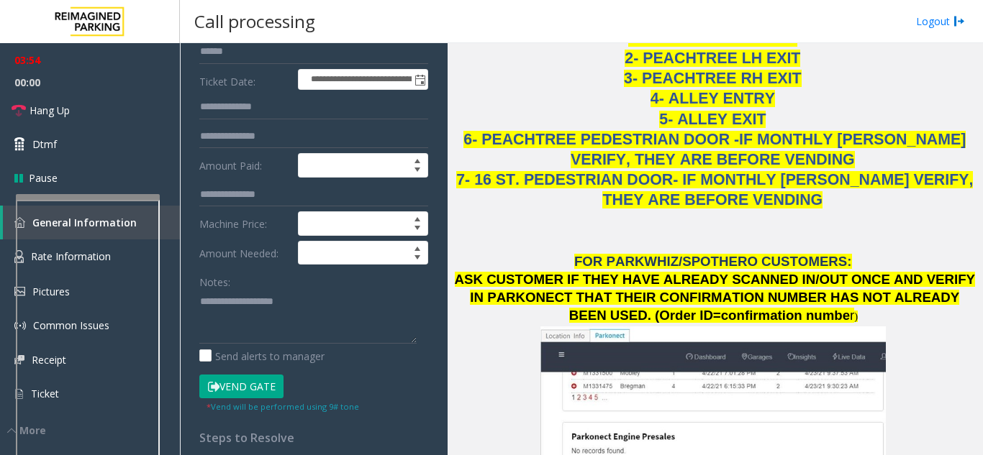
scroll to position [216, 0]
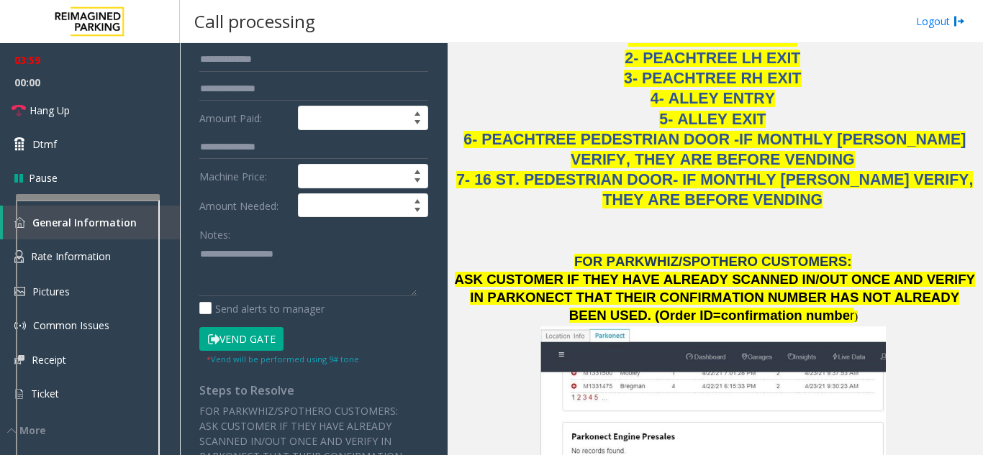
type input "*******"
drag, startPoint x: 217, startPoint y: 282, endPoint x: 237, endPoint y: 198, distance: 86.6
click at [224, 268] on textarea at bounding box center [307, 269] width 217 height 54
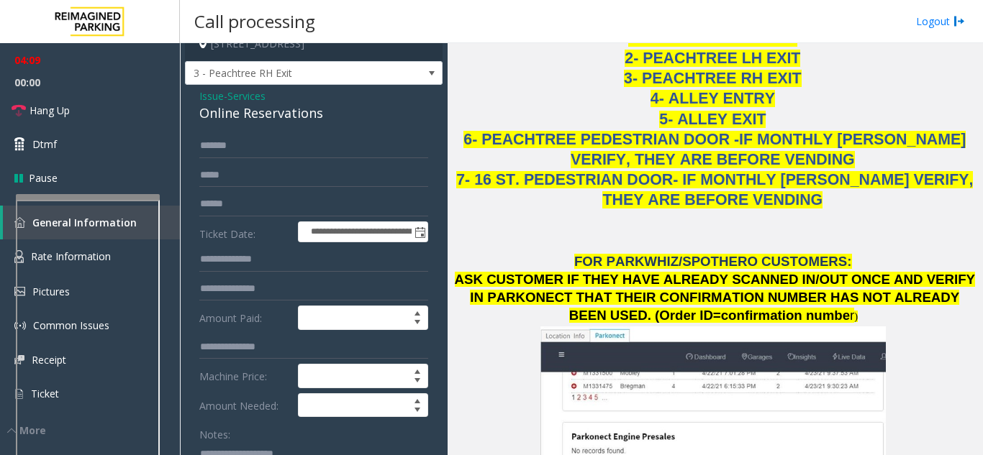
scroll to position [0, 0]
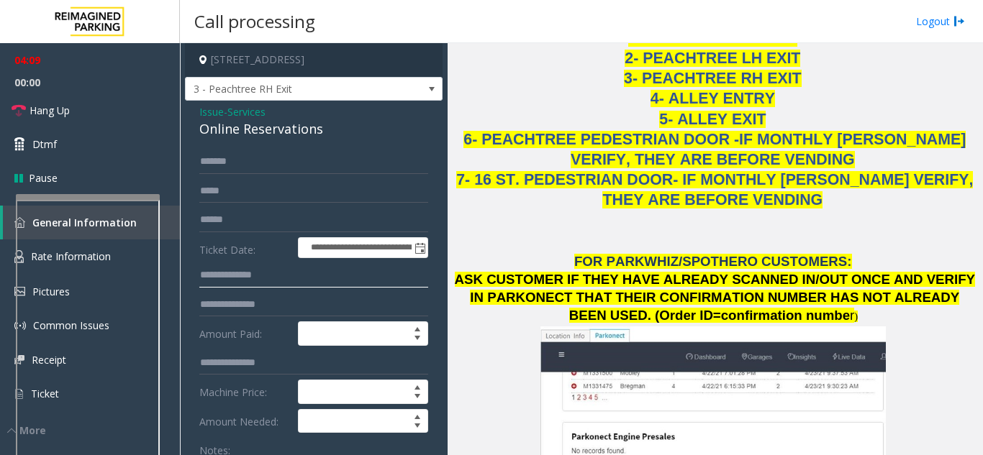
click at [251, 286] on input "text" at bounding box center [313, 275] width 229 height 24
click at [250, 310] on input "text" at bounding box center [313, 305] width 229 height 24
paste input "*********"
type input "*********"
click at [271, 232] on input "text" at bounding box center [313, 220] width 229 height 24
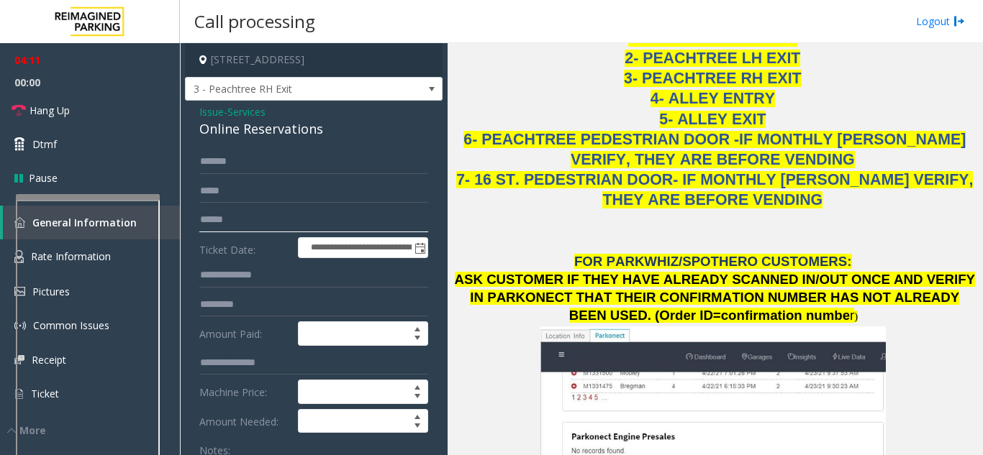
paste input "*********"
type input "*********"
click at [243, 317] on input "*********" at bounding box center [313, 305] width 229 height 24
click at [243, 315] on input "*********" at bounding box center [313, 305] width 229 height 24
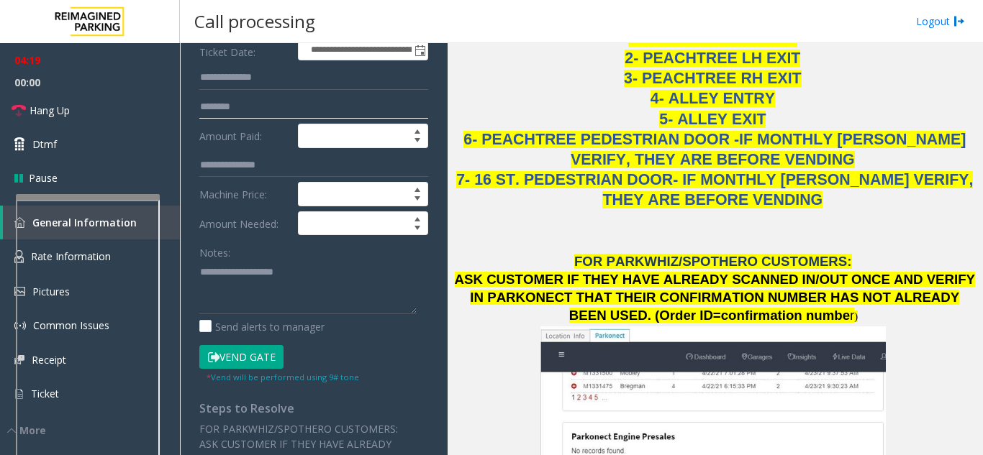
scroll to position [216, 0]
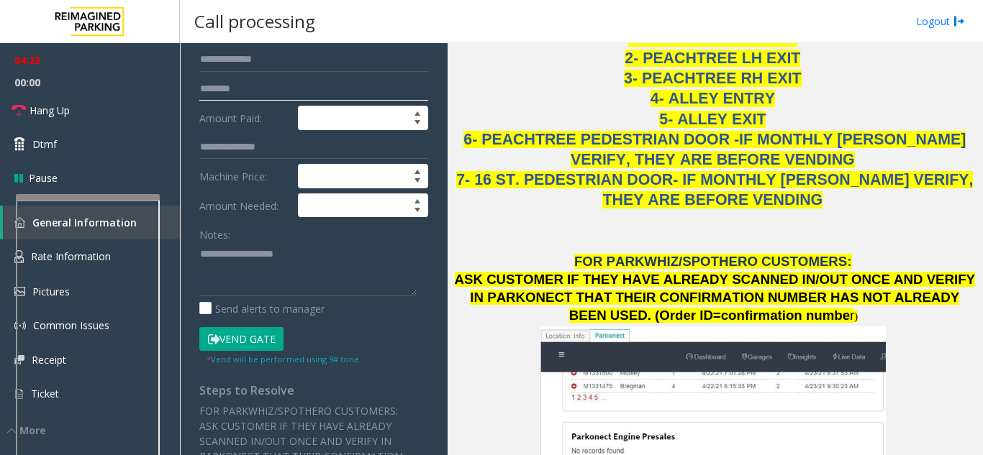
type input "********"
click at [230, 352] on button "Vend Gate" at bounding box center [241, 339] width 84 height 24
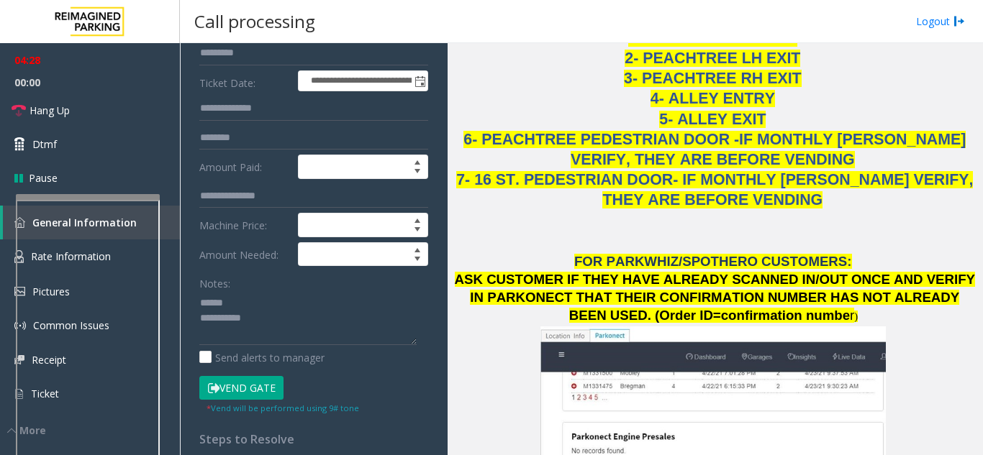
scroll to position [0, 0]
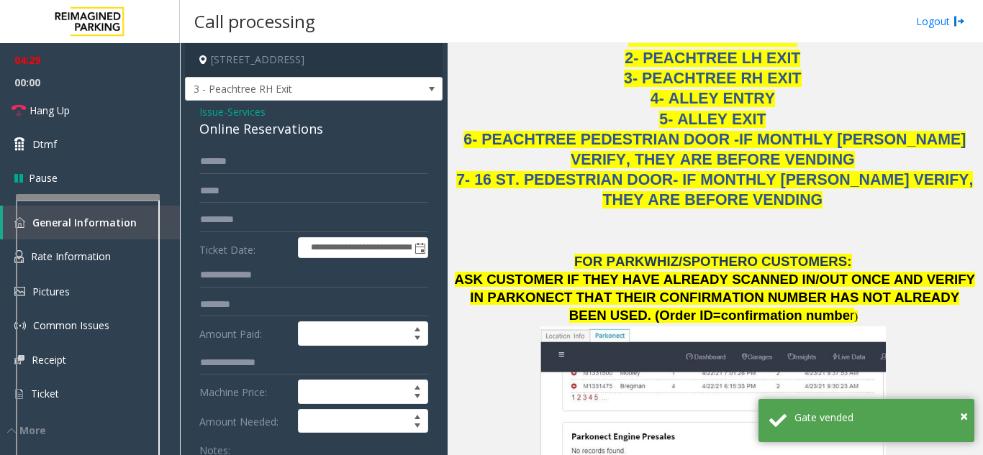
click at [247, 139] on div "Online Reservations" at bounding box center [313, 128] width 229 height 19
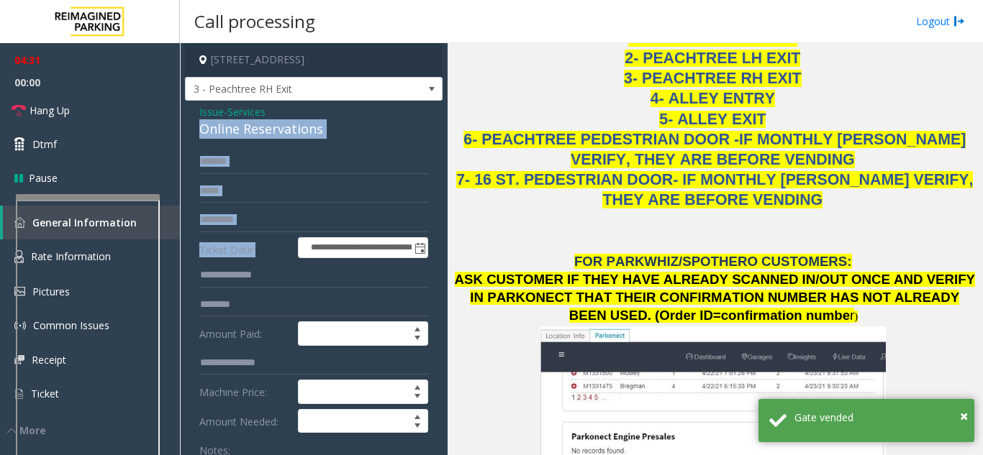
drag, startPoint x: 246, startPoint y: 142, endPoint x: 309, endPoint y: 196, distance: 82.2
click at [349, 168] on input "*******" at bounding box center [313, 162] width 229 height 24
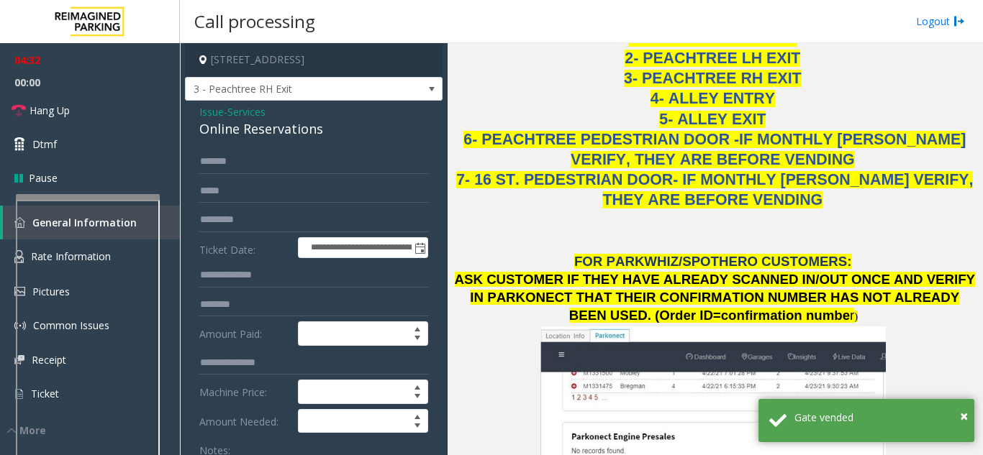
click at [268, 139] on div "Online Reservations" at bounding box center [313, 128] width 229 height 19
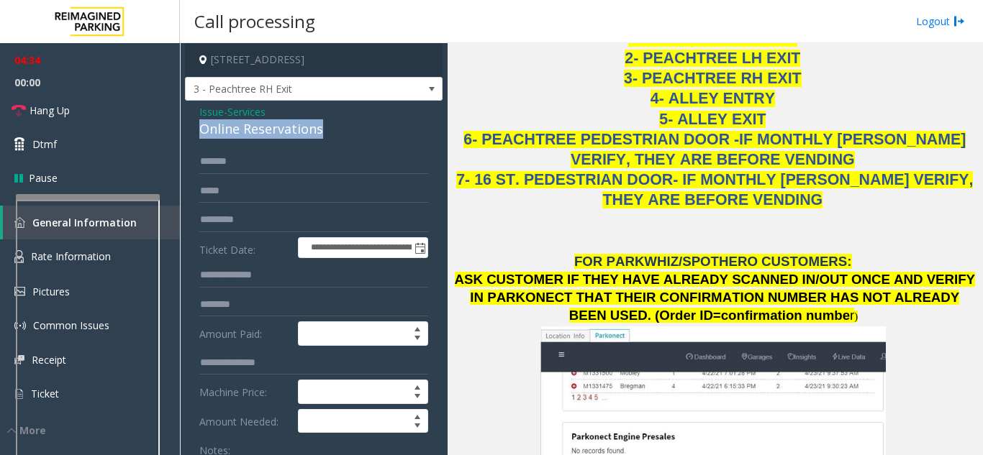
scroll to position [252, 0]
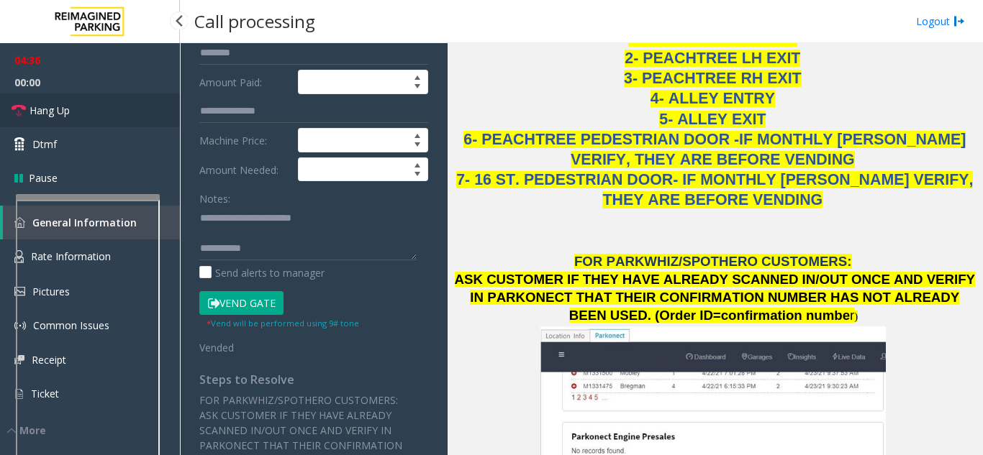
click at [53, 110] on span "Hang Up" at bounding box center [49, 110] width 40 height 15
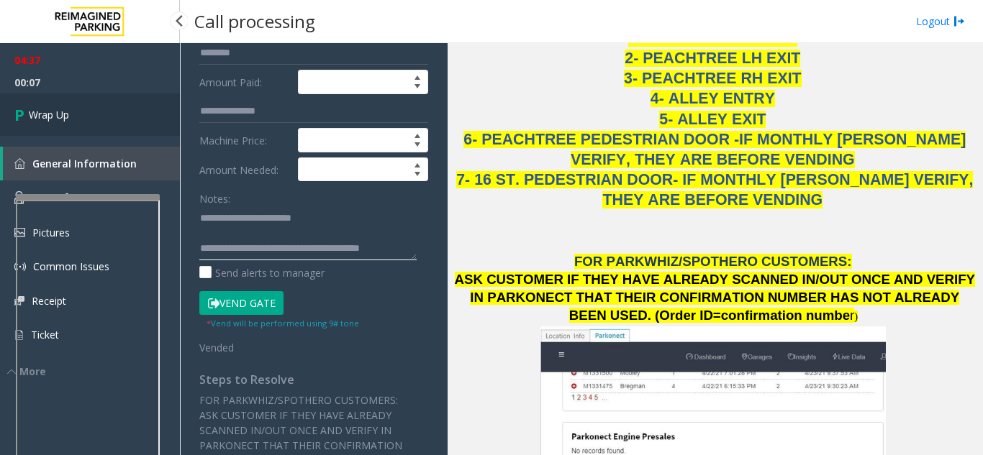
type textarea "**********"
click at [14, 111] on icon at bounding box center [21, 115] width 14 height 24
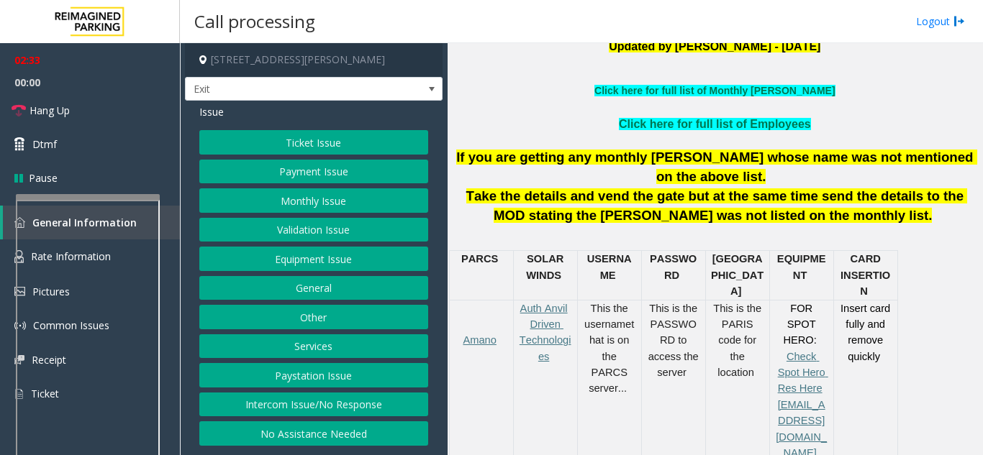
scroll to position [432, 0]
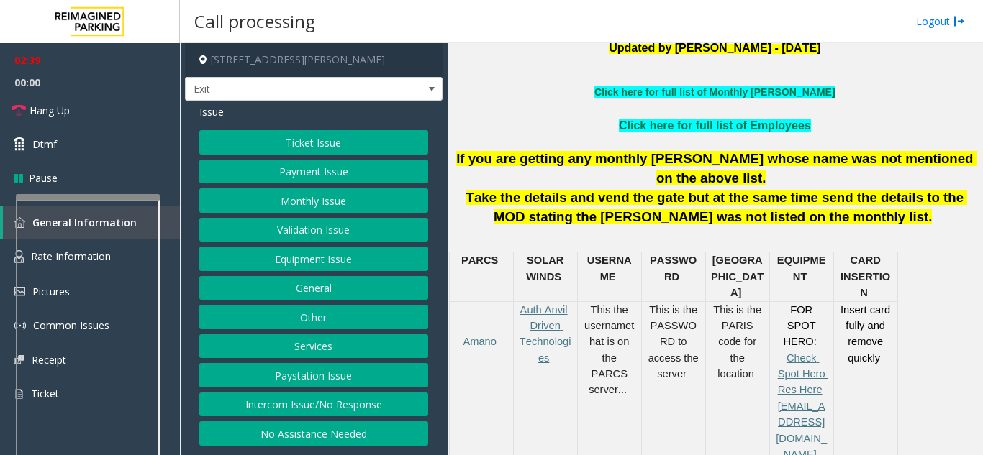
click at [353, 346] on button "Services" at bounding box center [313, 347] width 229 height 24
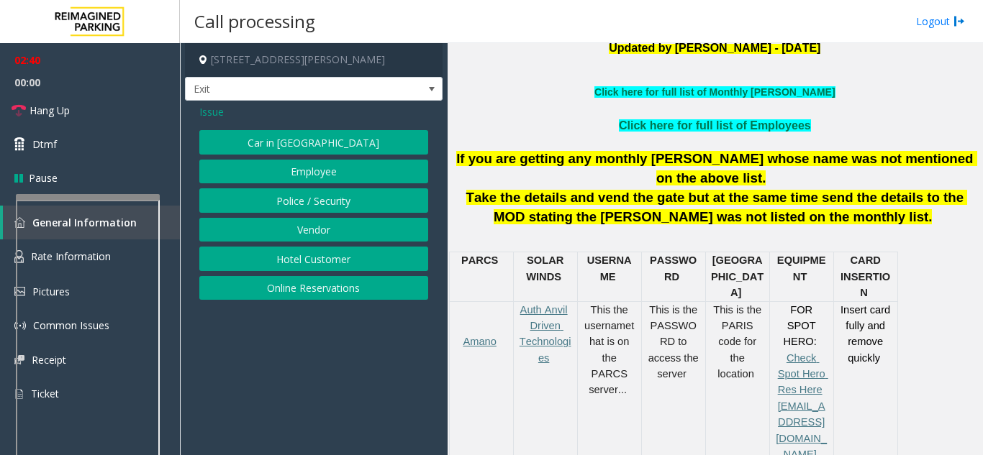
click at [305, 295] on button "Online Reservations" at bounding box center [313, 288] width 229 height 24
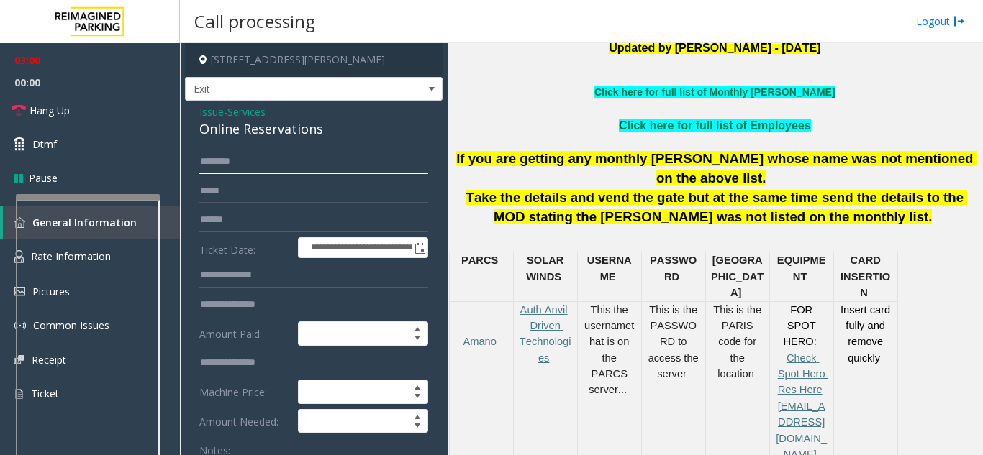
click at [265, 167] on input "text" at bounding box center [313, 162] width 229 height 24
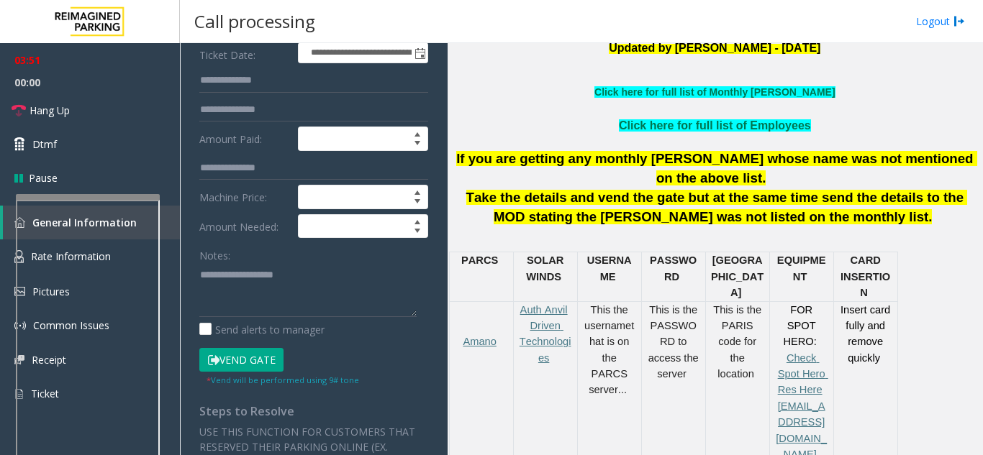
scroll to position [288, 0]
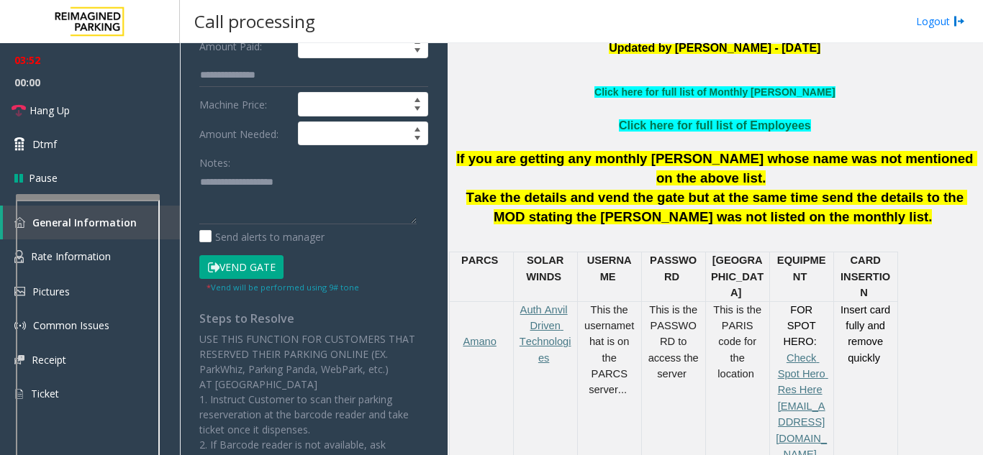
type input "*******"
click at [247, 269] on button "Vend Gate" at bounding box center [241, 267] width 84 height 24
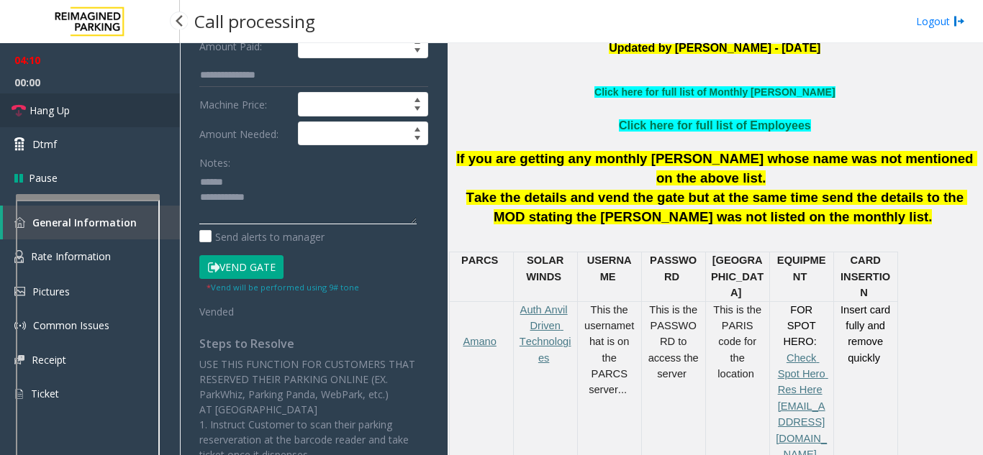
type textarea "**********"
click at [141, 114] on link "Hang Up" at bounding box center [90, 111] width 180 height 34
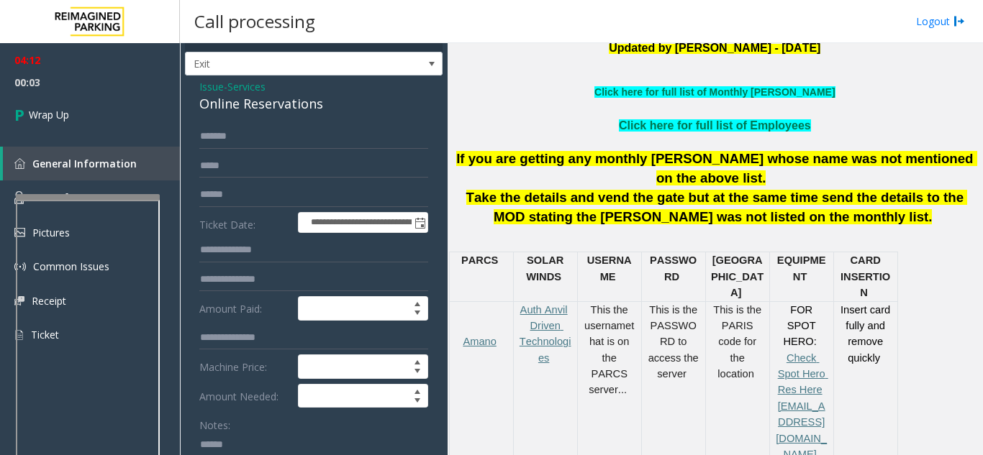
scroll to position [0, 0]
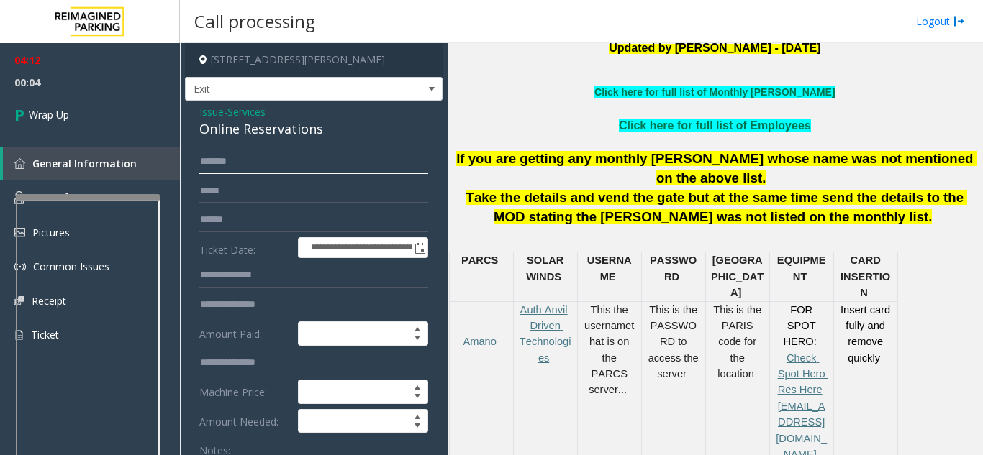
click at [254, 164] on input "*******" at bounding box center [313, 162] width 229 height 24
type input "*"
click at [237, 104] on span "Services" at bounding box center [246, 111] width 38 height 15
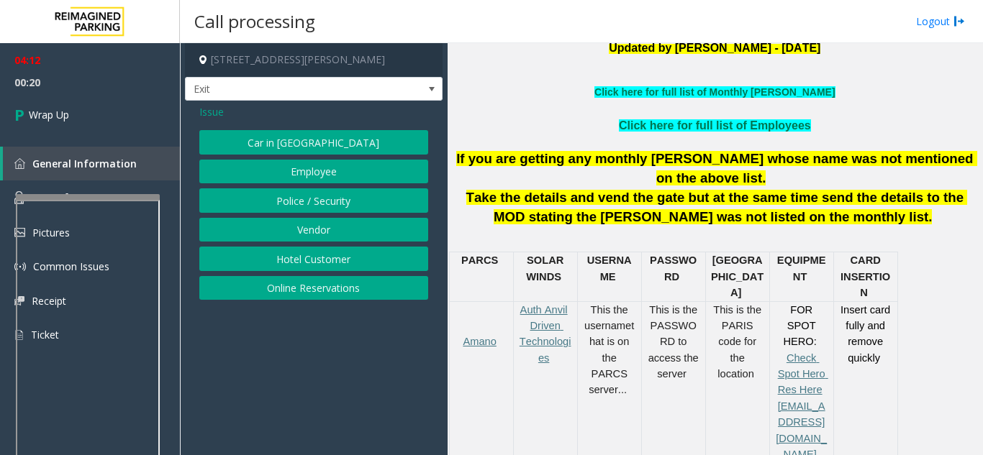
click at [216, 111] on span "Issue" at bounding box center [211, 111] width 24 height 15
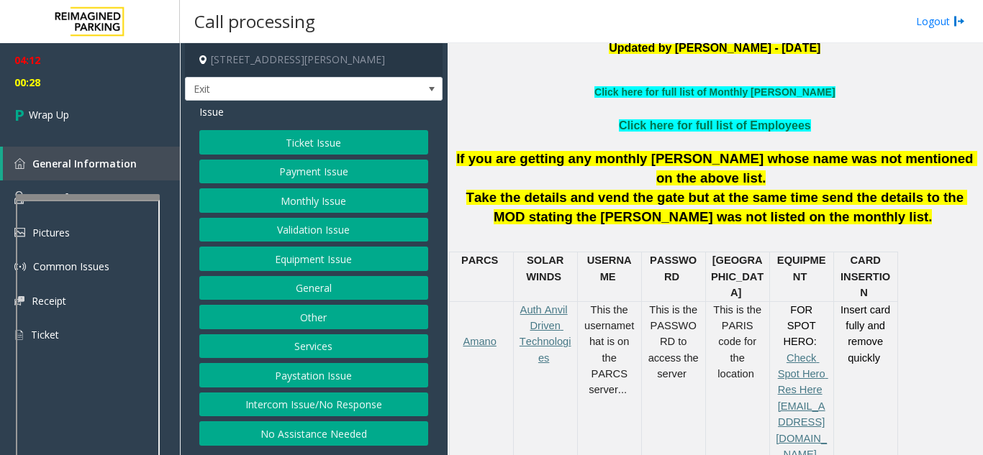
click at [296, 259] on button "Equipment Issue" at bounding box center [313, 259] width 229 height 24
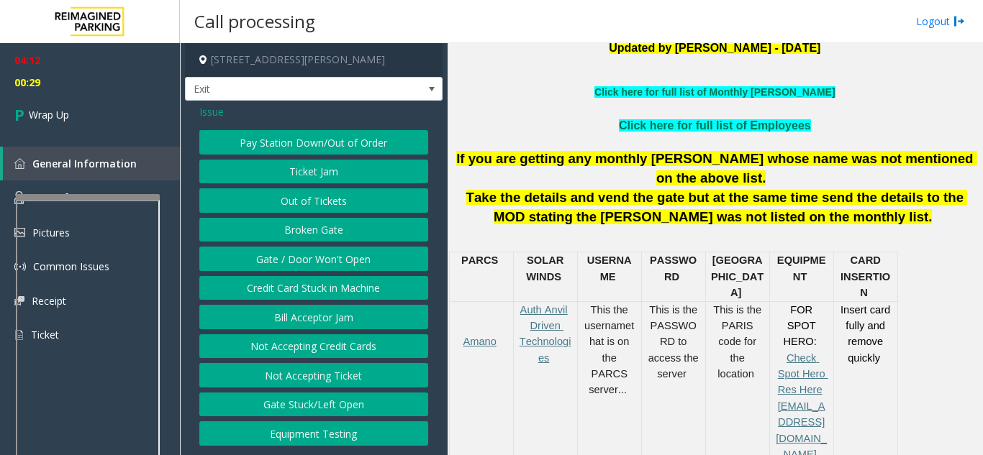
click at [294, 258] on button "Gate / Door Won't Open" at bounding box center [313, 259] width 229 height 24
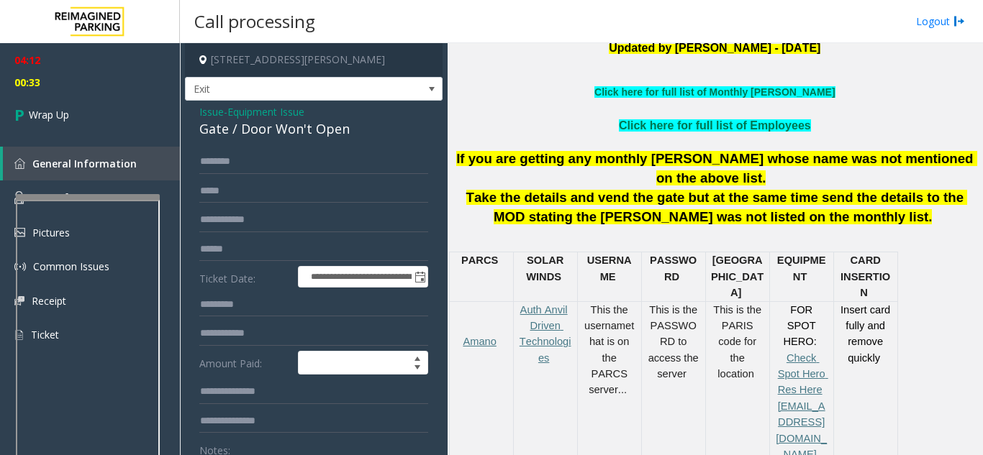
click at [231, 126] on div "Gate / Door Won't Open" at bounding box center [313, 128] width 229 height 19
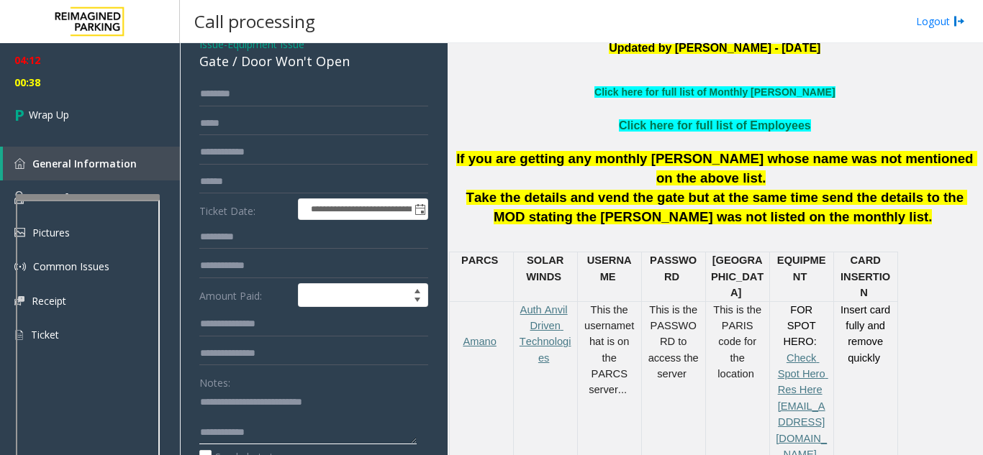
type textarea "**********"
click at [222, 88] on input "text" at bounding box center [313, 94] width 229 height 24
type input "*"
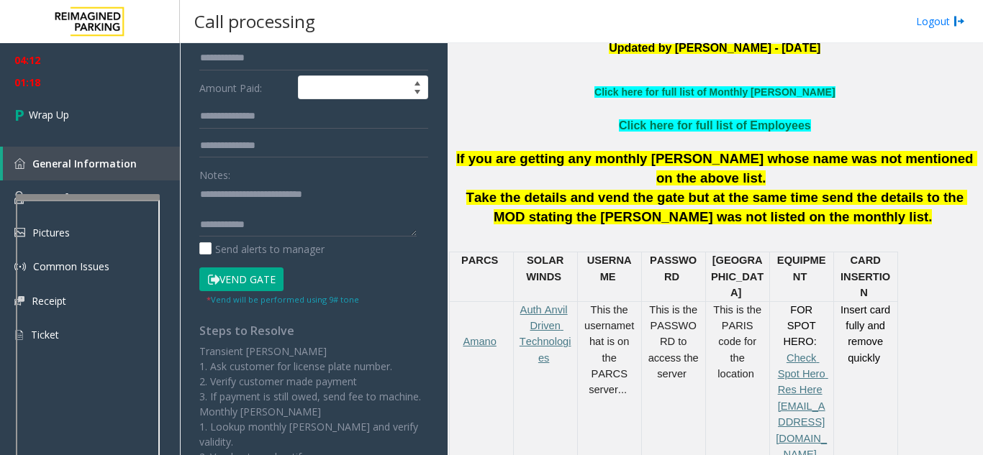
scroll to position [283, 0]
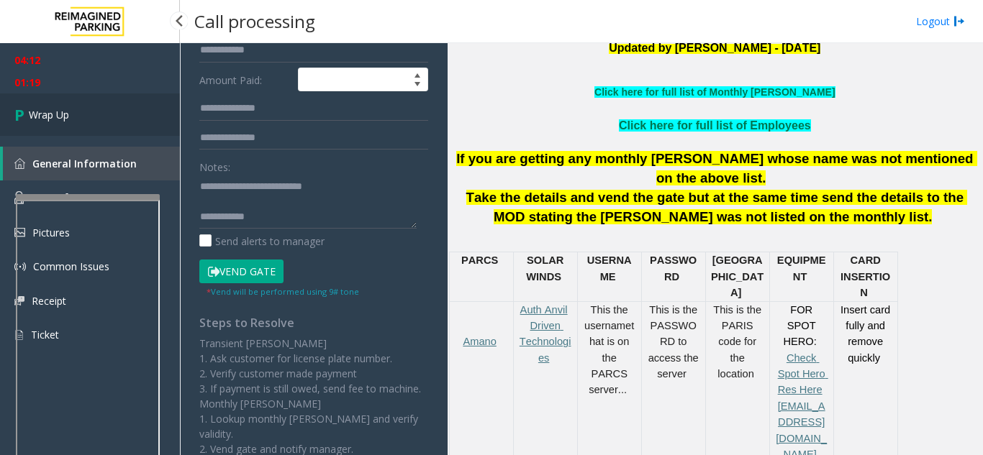
type input "******"
click at [60, 113] on span "Wrap Up" at bounding box center [49, 114] width 40 height 15
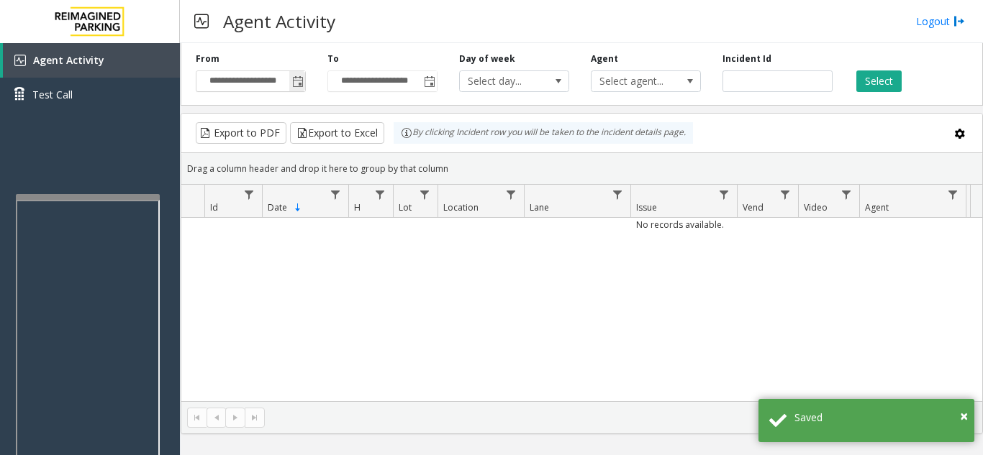
click at [291, 83] on span "Toggle popup" at bounding box center [297, 81] width 16 height 23
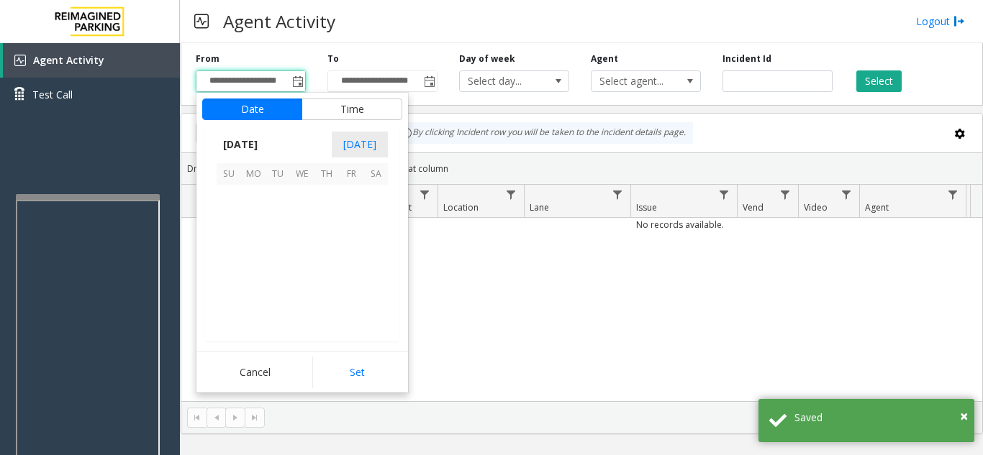
scroll to position [258384, 0]
click at [375, 223] on span "11" at bounding box center [375, 221] width 24 height 24
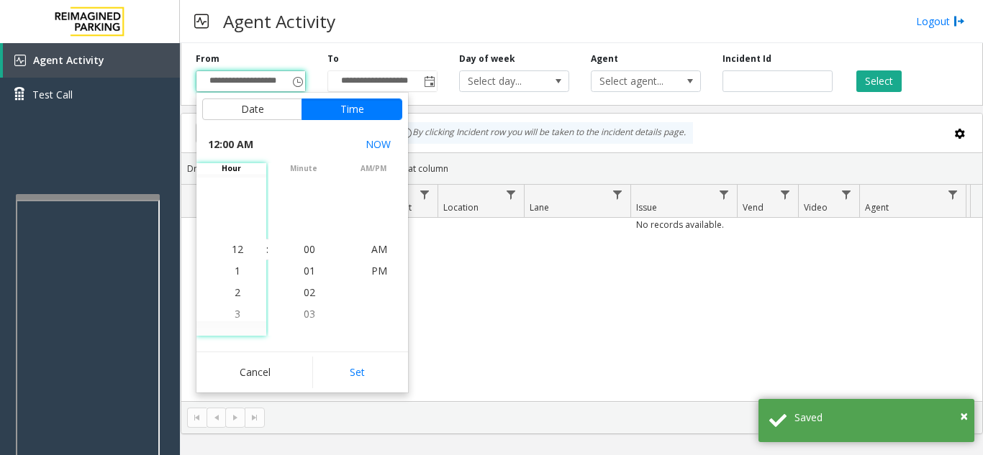
drag, startPoint x: 335, startPoint y: 363, endPoint x: 342, endPoint y: 359, distance: 8.4
click at [336, 363] on button "Set" at bounding box center [357, 373] width 91 height 32
type input "**********"
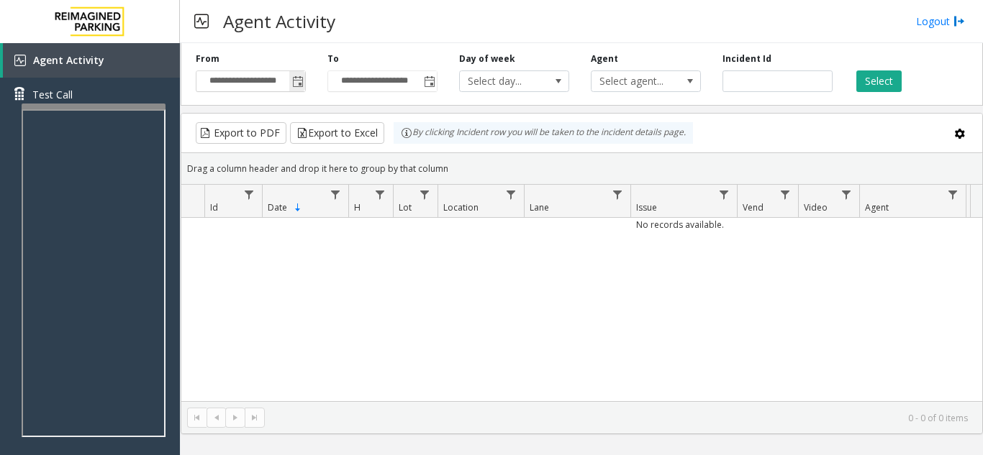
click at [295, 82] on span "Toggle popup" at bounding box center [298, 82] width 12 height 12
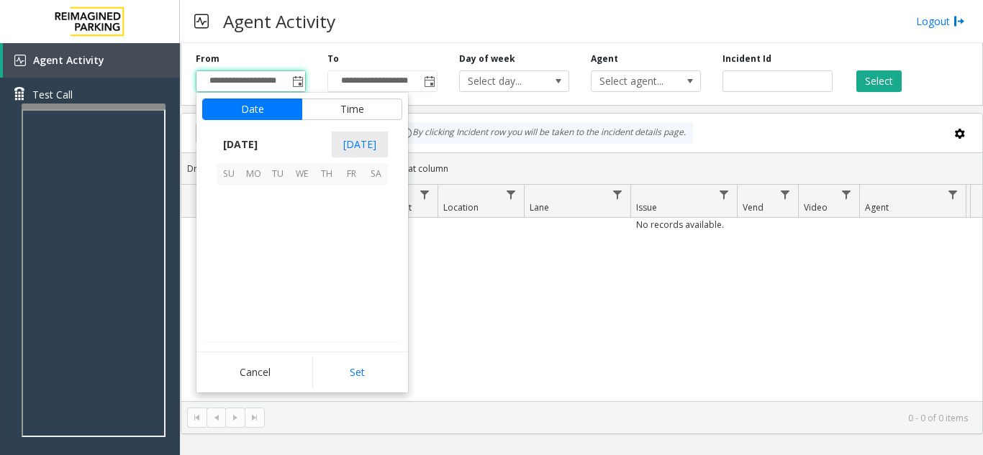
scroll to position [258384, 0]
click at [378, 218] on span "11" at bounding box center [375, 221] width 24 height 24
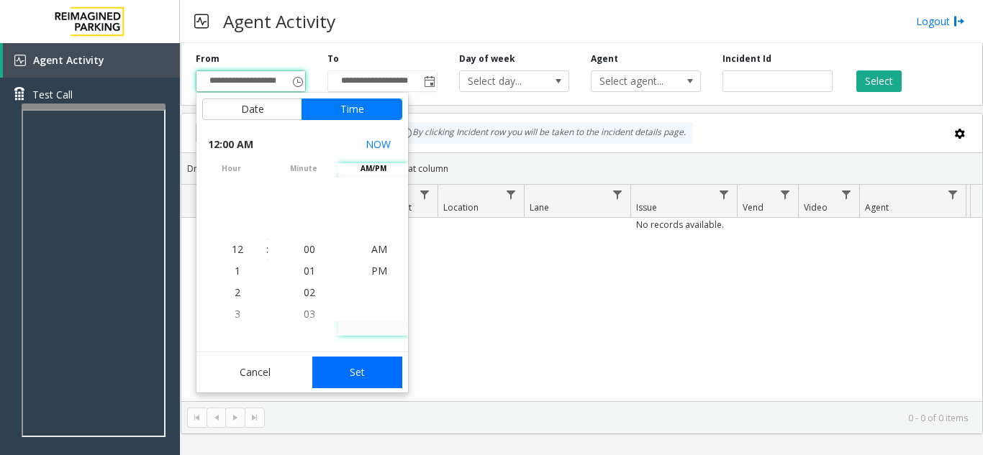
click at [357, 371] on button "Set" at bounding box center [357, 373] width 91 height 32
type input "**********"
